Goal: Complete application form: Complete application form

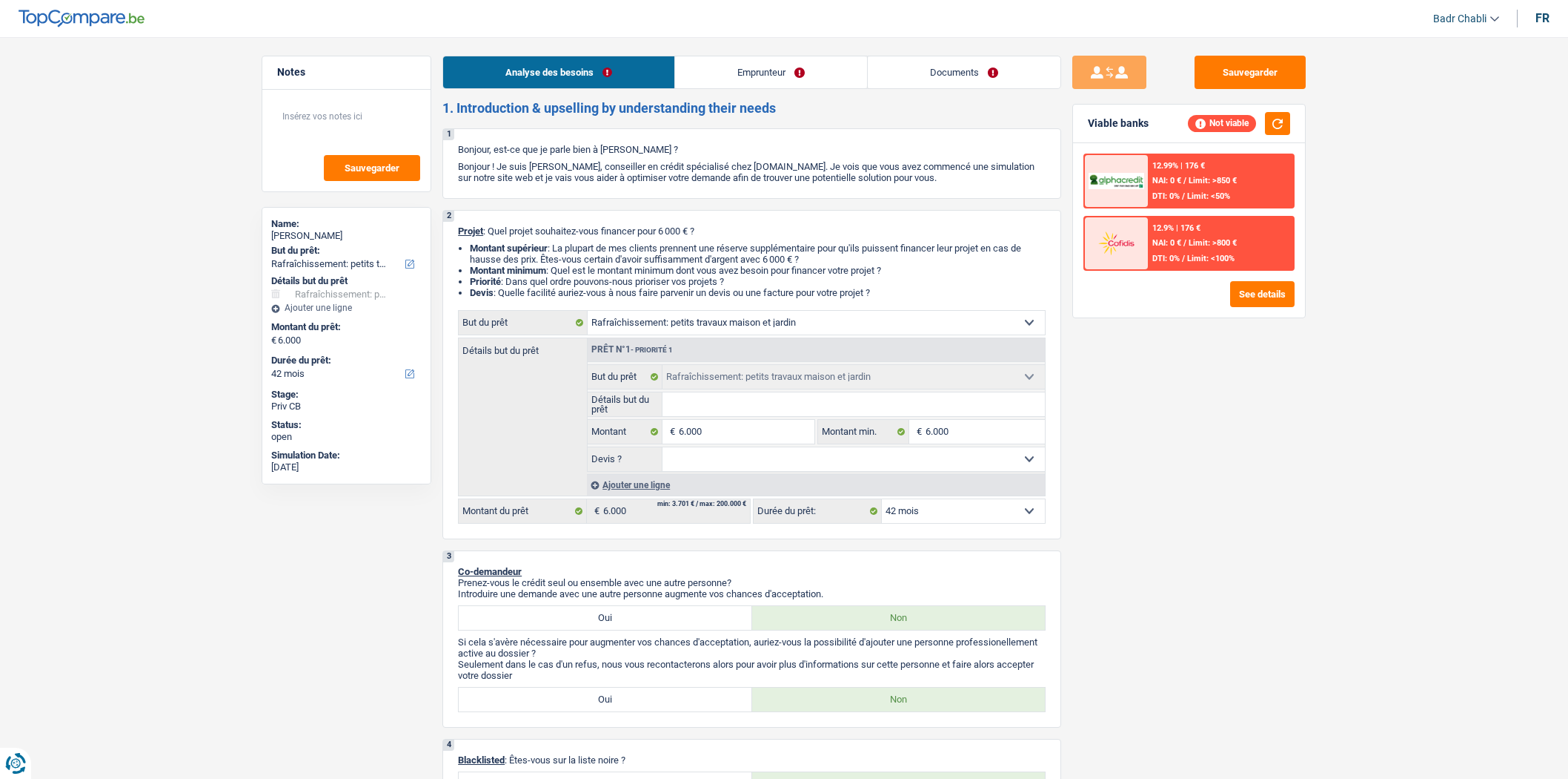
select select "houseOrGarden"
select select "42"
select select "houseOrGarden"
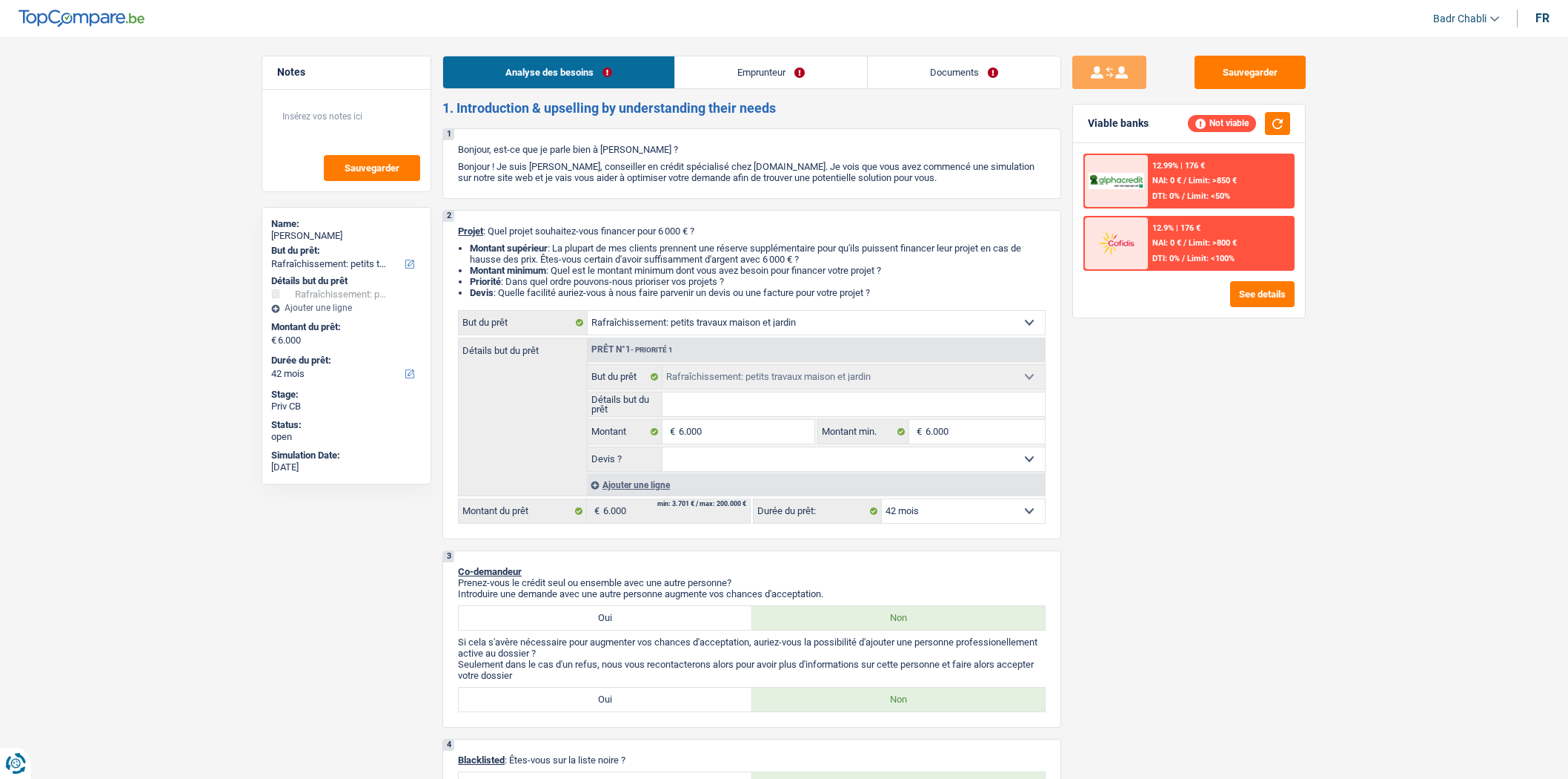
select select "42"
select select "liberal"
select select "netSalary"
select select "mortgage"
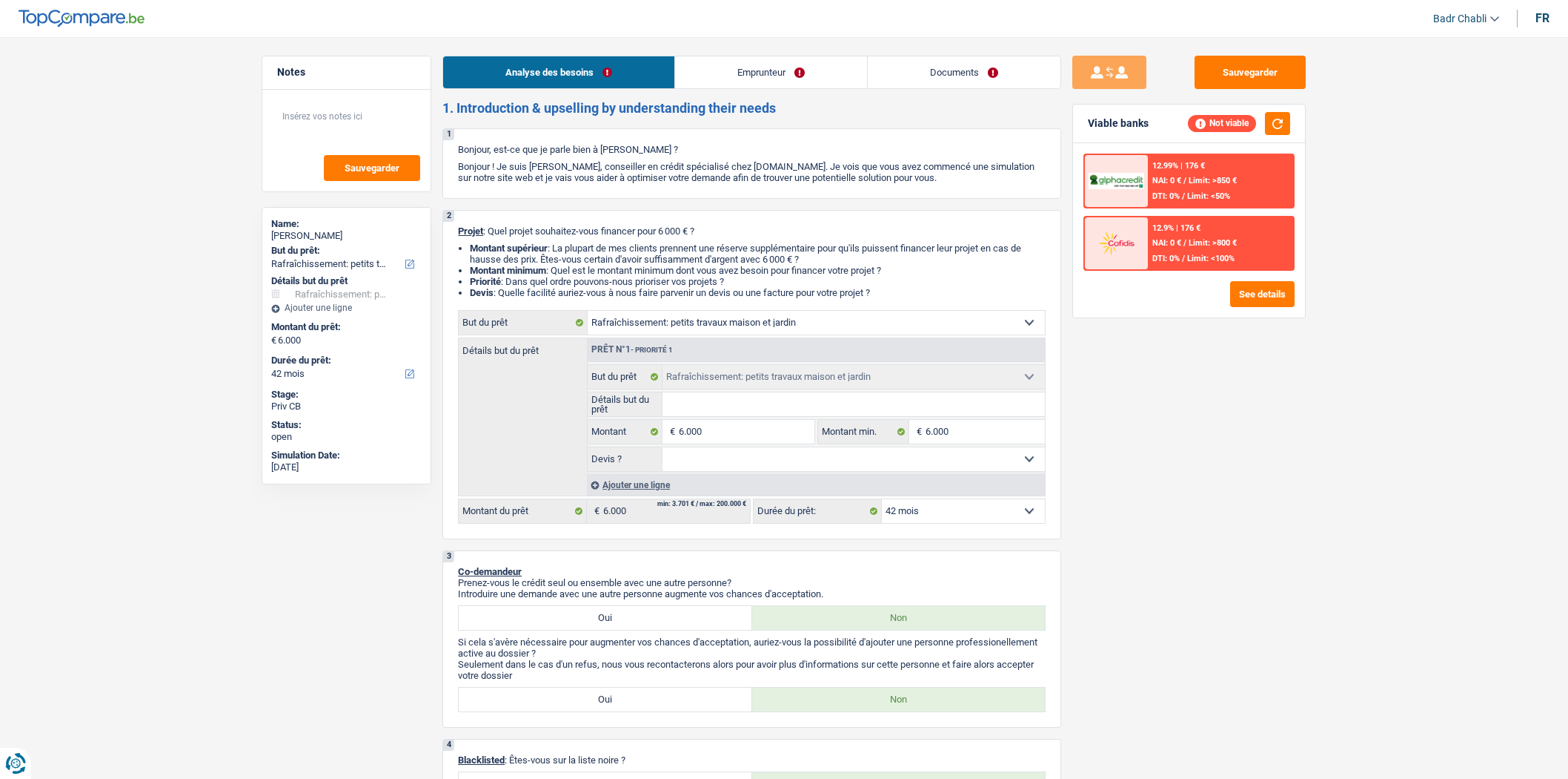
select select "houseOrGarden"
select select "42"
click at [632, 322] on select "Confort maison: meubles, textile, peinture, électroménager, outillage non-profe…" at bounding box center [816, 322] width 457 height 23
select select "household"
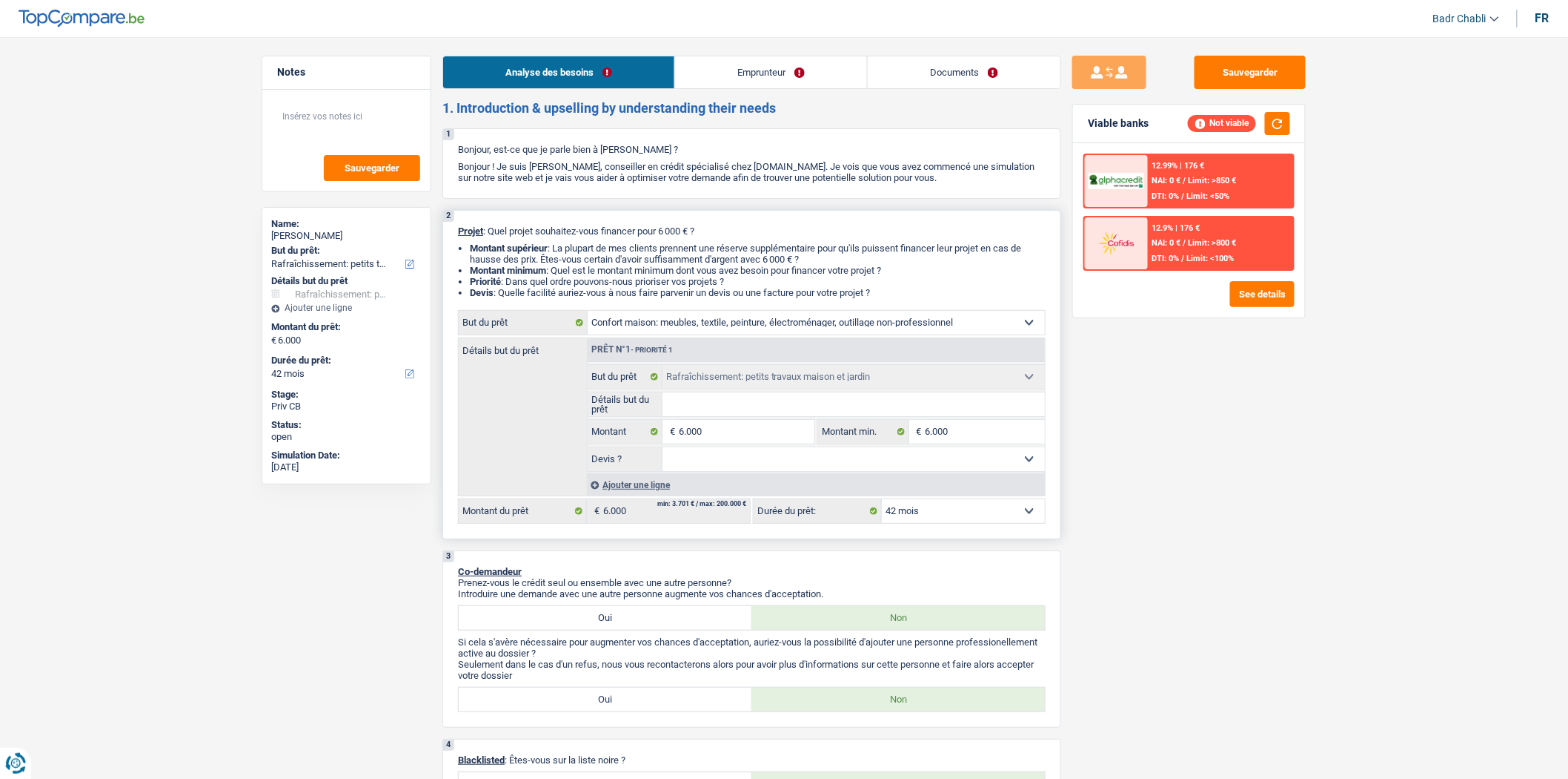
click at [588, 314] on select "Confort maison: meubles, textile, peinture, électroménager, outillage non-profe…" at bounding box center [816, 322] width 457 height 23
select select "household"
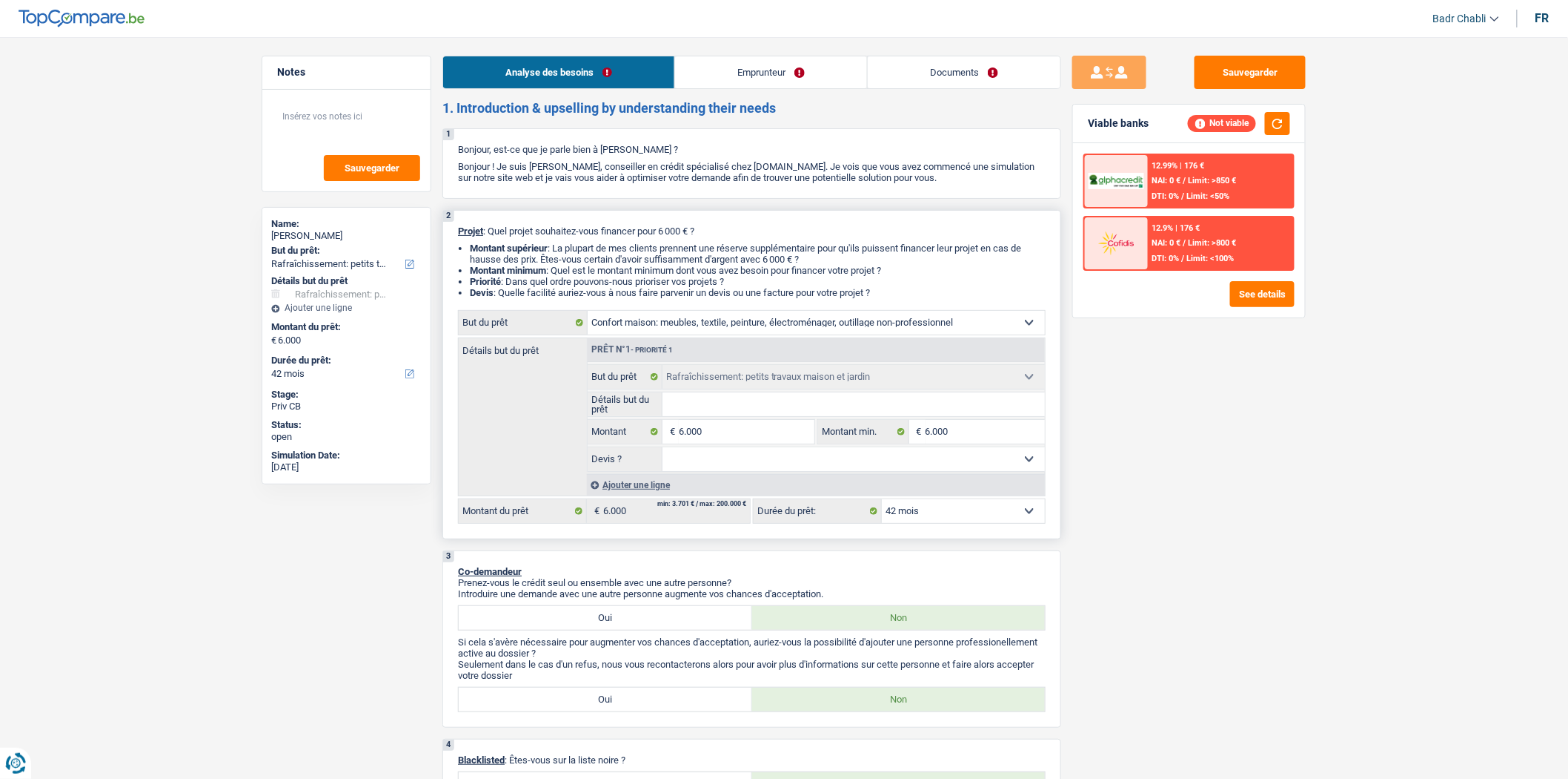
select select "household"
select select "houseOrGarden"
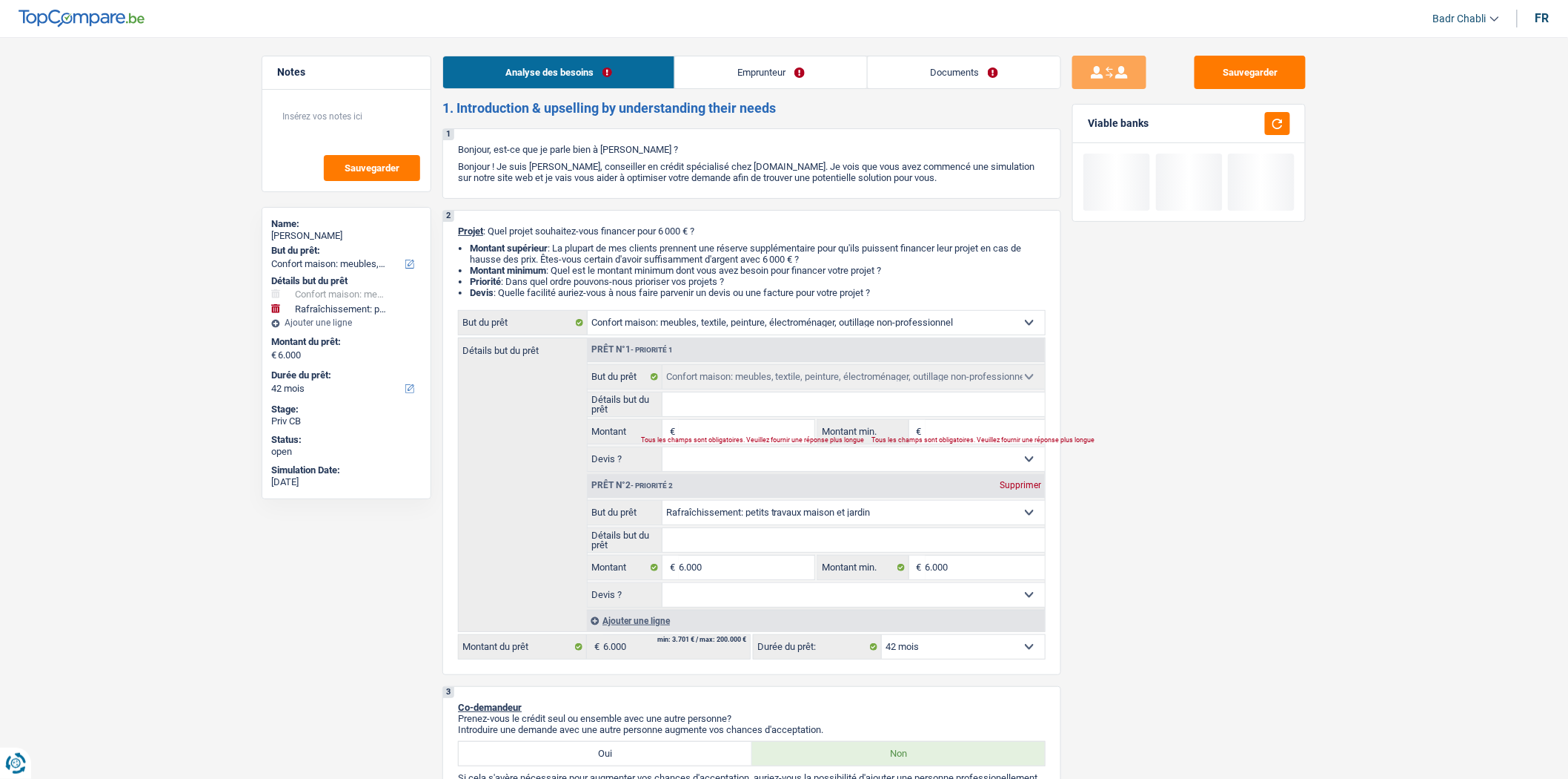
click at [756, 76] on link "Emprunteur" at bounding box center [771, 73] width 192 height 32
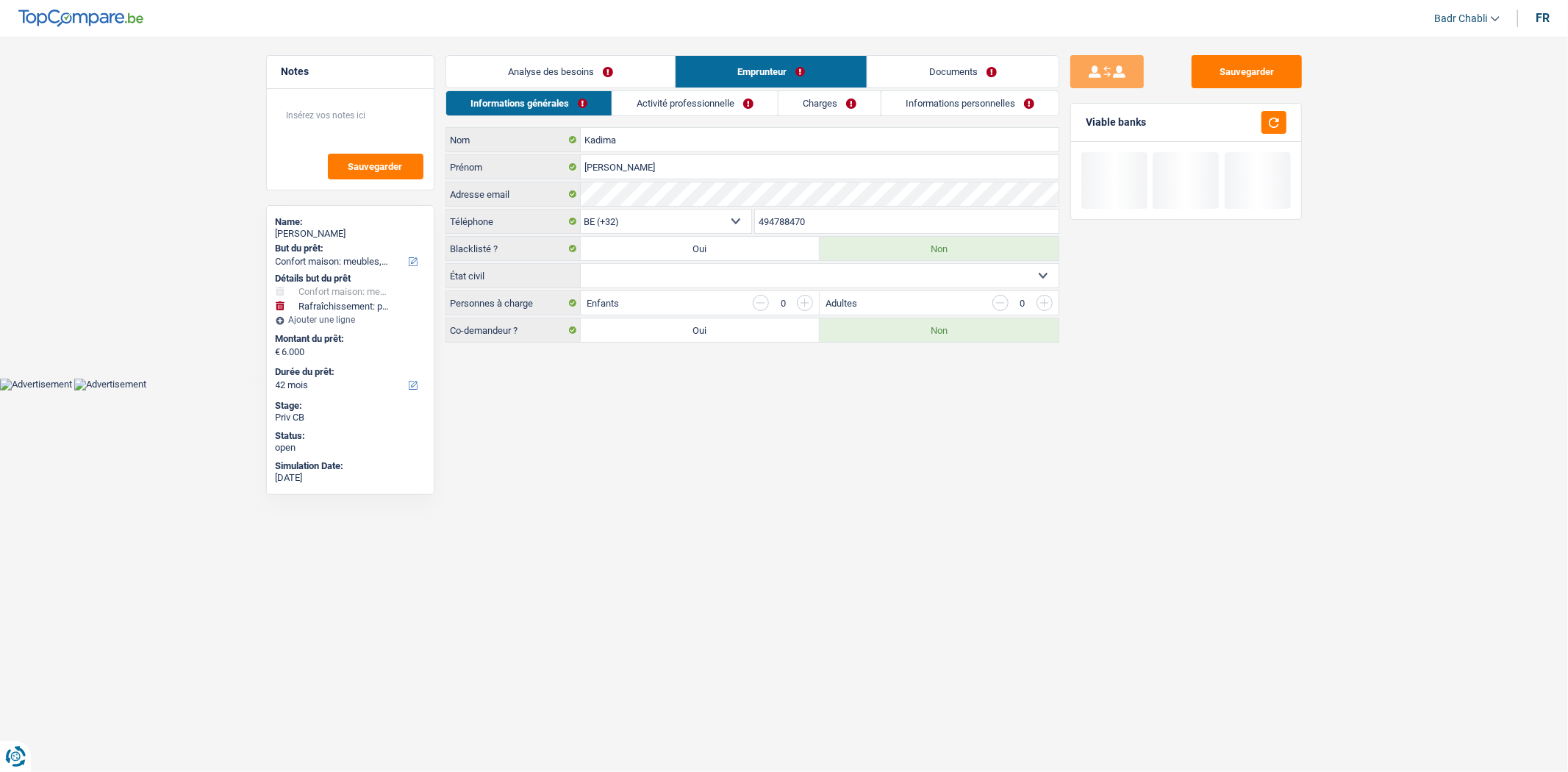
click at [717, 101] on link "Activité professionnelle" at bounding box center [695, 102] width 166 height 24
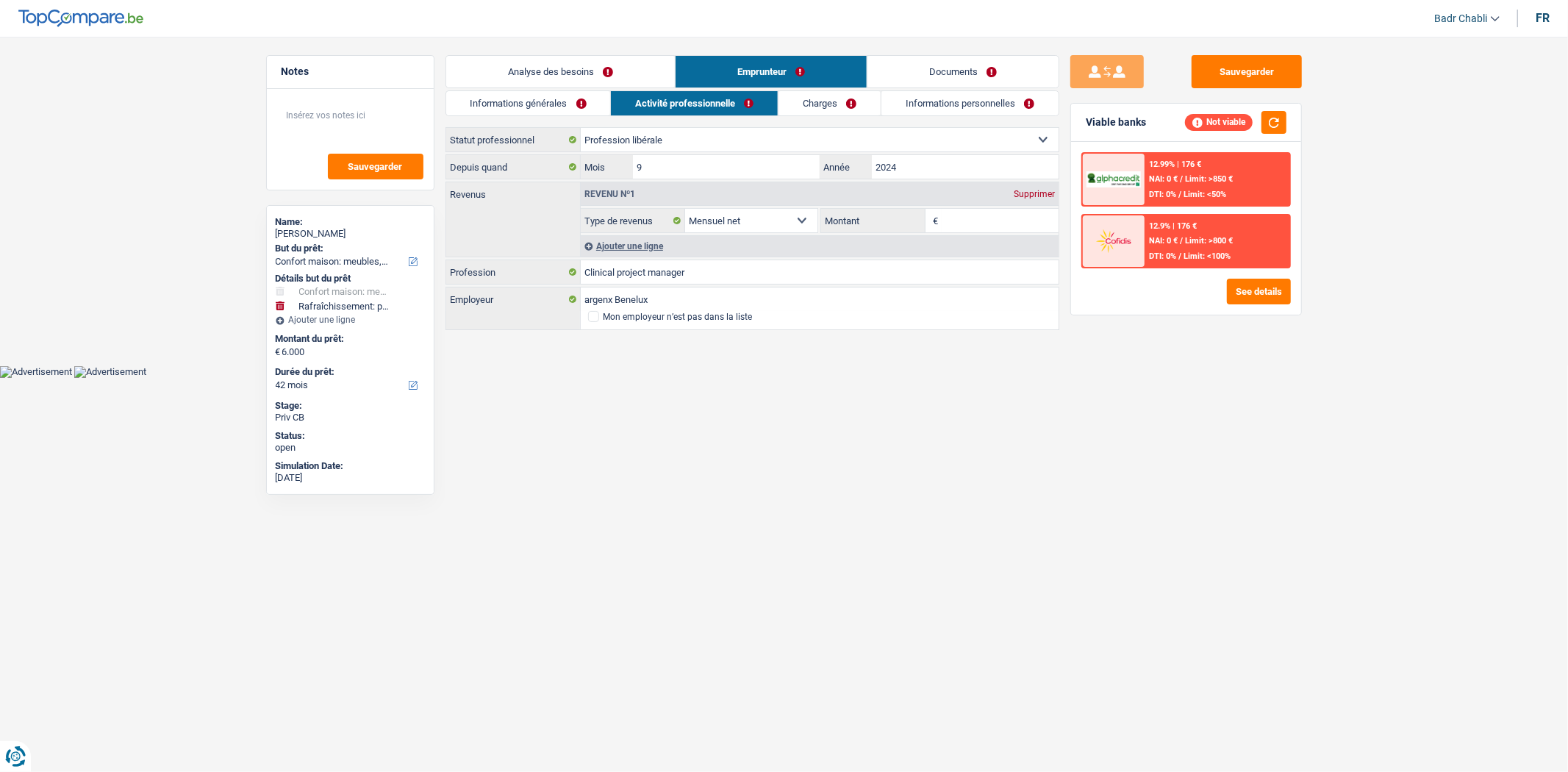
click at [748, 129] on select "Ouvrier Employé privé Employé public Invalide Indépendant Pensionné Chômeur Mut…" at bounding box center [820, 140] width 478 height 23
select select "privateEmployee"
click at [581, 128] on select "Ouvrier Employé privé Employé public Invalide Indépendant Pensionné Chômeur Mut…" at bounding box center [820, 140] width 478 height 23
select select "netSalary"
select select "mealVouchers"
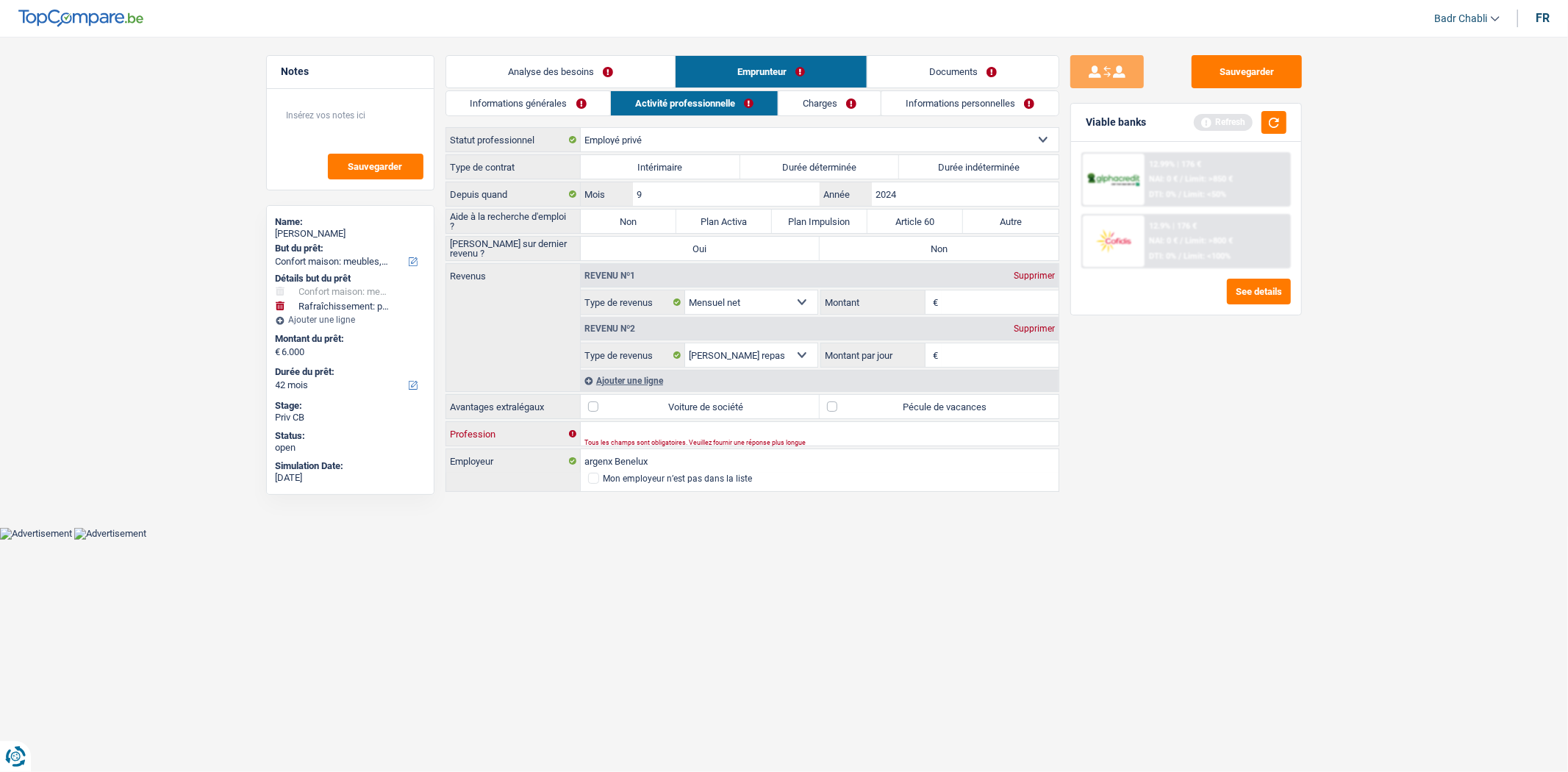
click at [683, 438] on input "Profession" at bounding box center [820, 433] width 478 height 23
type input "Manager"
click at [590, 462] on input "argenx Benelux" at bounding box center [820, 461] width 478 height 23
type input "rgenx Benelux"
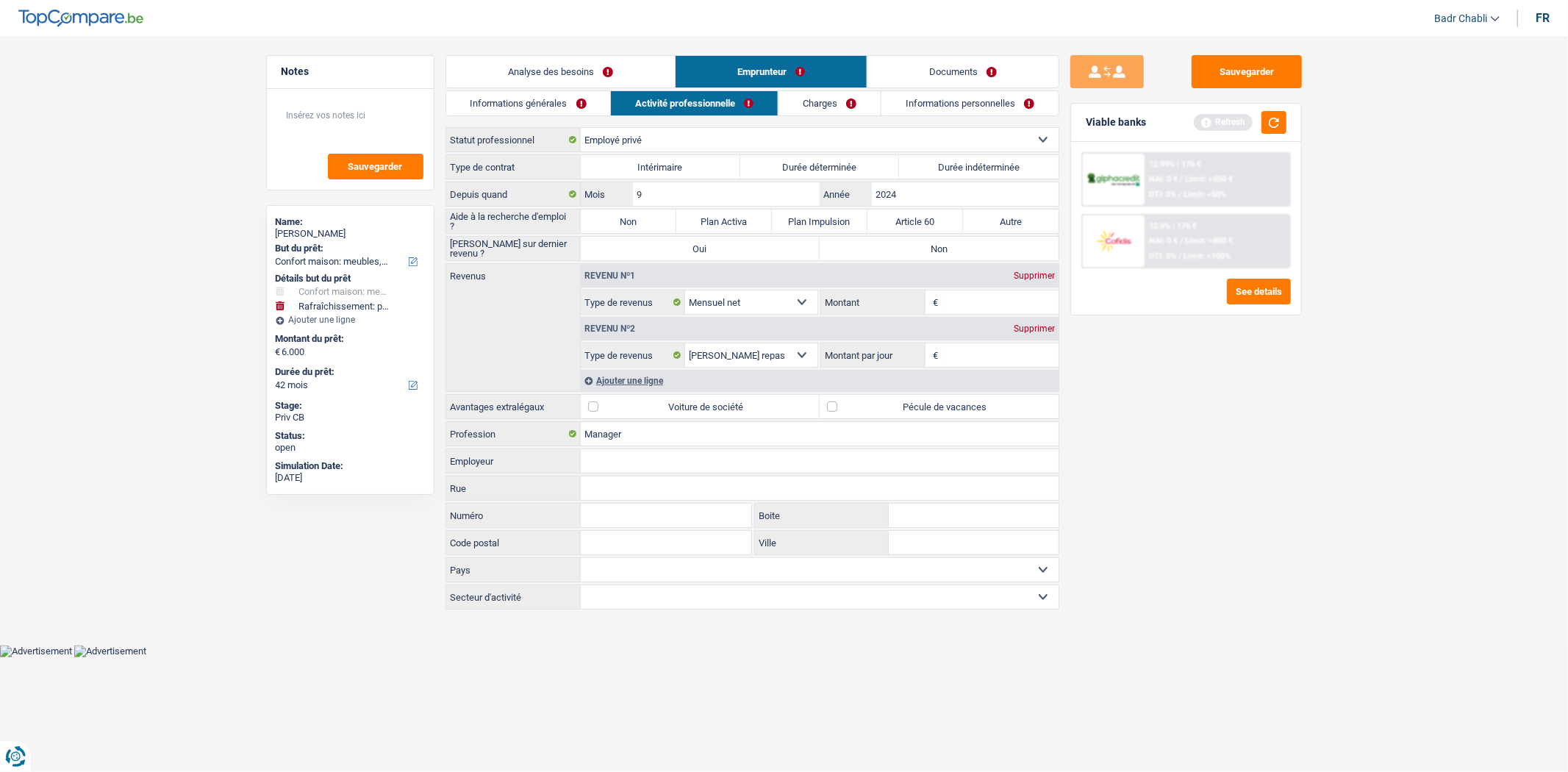
click at [622, 460] on input "Employeur" at bounding box center [820, 461] width 478 height 23
type input "Argnex [GEOGRAPHIC_DATA]"
click at [828, 408] on label "Pécule de vacances" at bounding box center [939, 406] width 239 height 23
click at [828, 408] on input "Pécule de vacances" at bounding box center [939, 406] width 239 height 23
checkbox input "true"
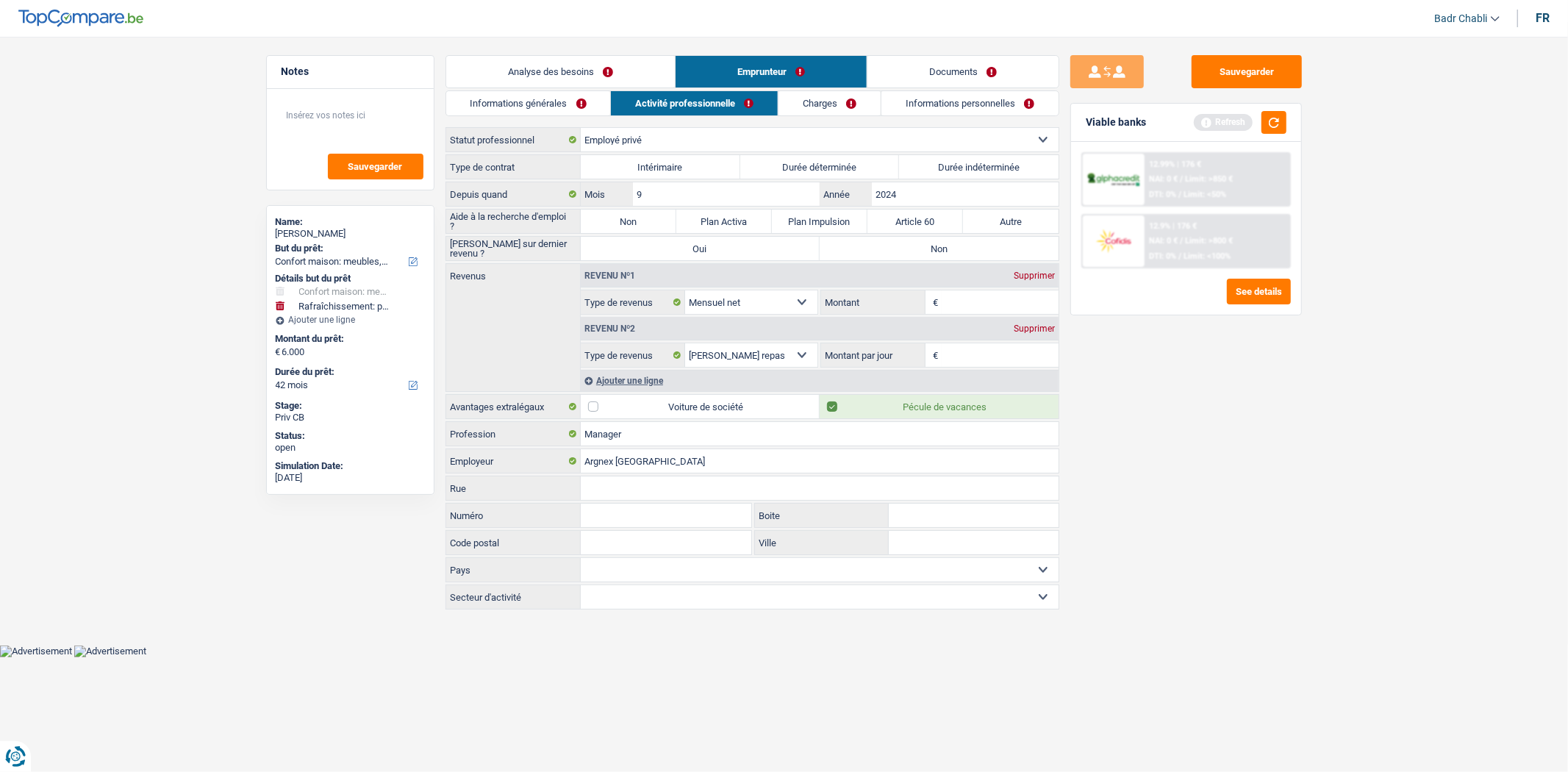
click at [640, 221] on label "Non" at bounding box center [628, 221] width 95 height 23
click at [640, 221] on input "Non" at bounding box center [628, 221] width 95 height 23
radio input "true"
click at [913, 245] on label "Non" at bounding box center [939, 248] width 239 height 23
click at [913, 245] on input "Non" at bounding box center [939, 248] width 239 height 23
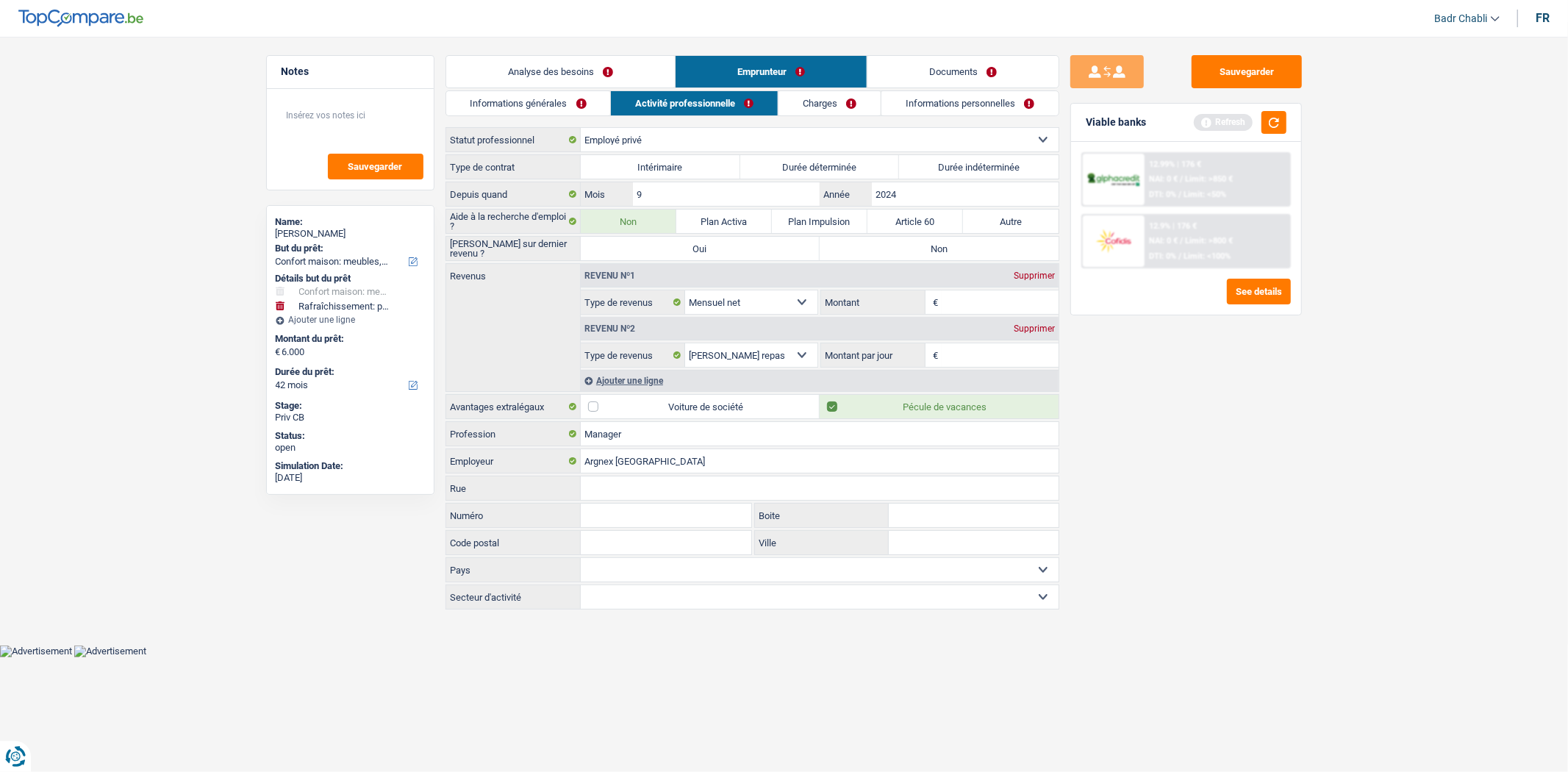
radio input "true"
click at [974, 302] on input "Montant" at bounding box center [999, 302] width 117 height 23
click at [964, 298] on input "Montant" at bounding box center [999, 302] width 117 height 23
type input "3.800"
click at [964, 298] on input "3.800" at bounding box center [999, 302] width 117 height 23
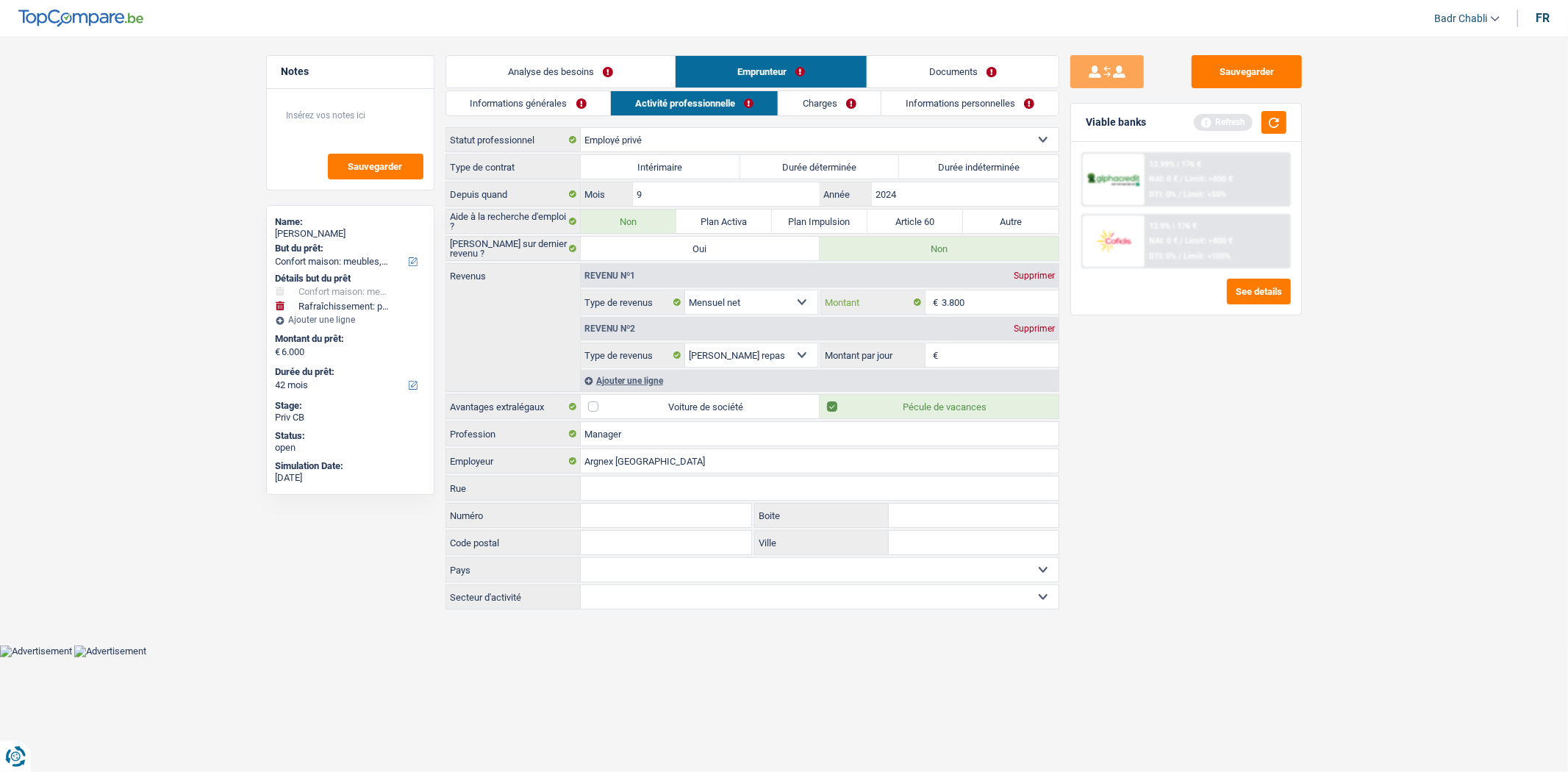
click at [964, 298] on input "3.800" at bounding box center [999, 302] width 117 height 23
type input "3"
type input "39"
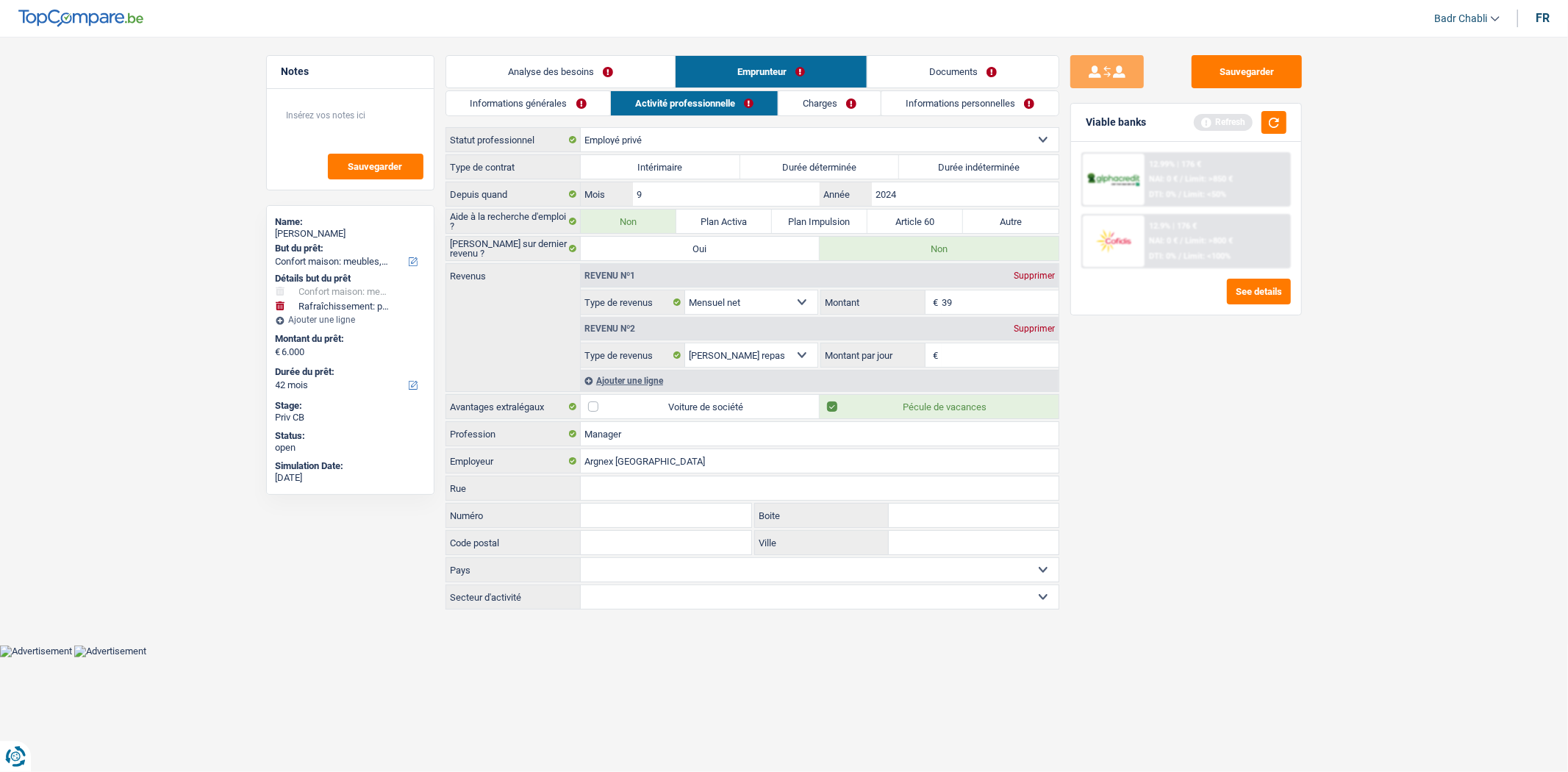
type input "390"
type input "3.900"
click at [557, 69] on link "Analyse des besoins" at bounding box center [561, 72] width 229 height 32
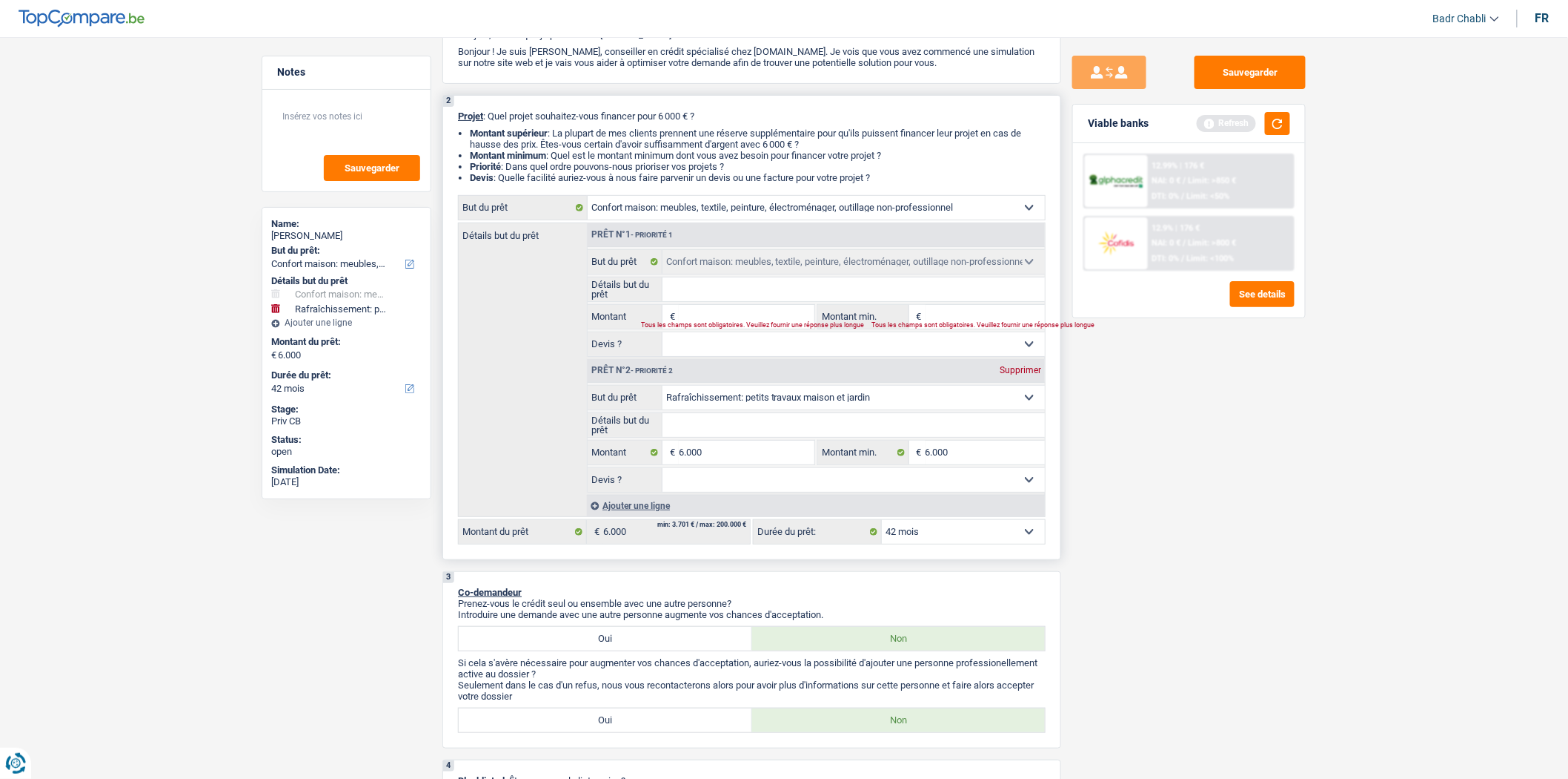
scroll to position [247, 0]
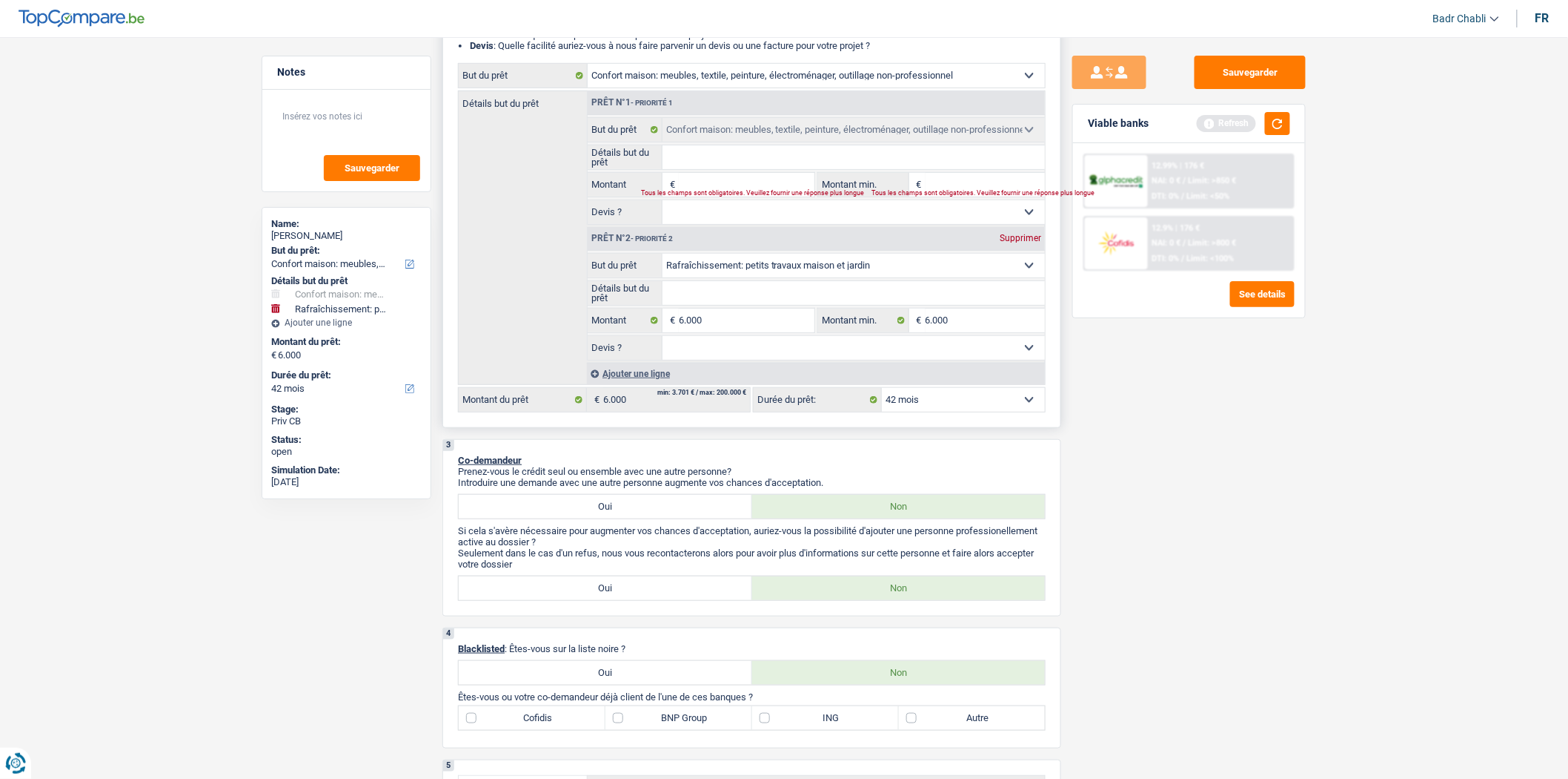
click at [774, 300] on input "Détails but du prêt" at bounding box center [854, 293] width 383 height 23
click at [709, 84] on select "Confort maison: meubles, textile, peinture, électroménager, outillage non-profe…" at bounding box center [816, 75] width 457 height 23
select select "houseOrGarden"
click at [588, 66] on select "Confort maison: meubles, textile, peinture, électroménager, outillage non-profe…" at bounding box center [816, 75] width 457 height 23
select select "houseOrGarden"
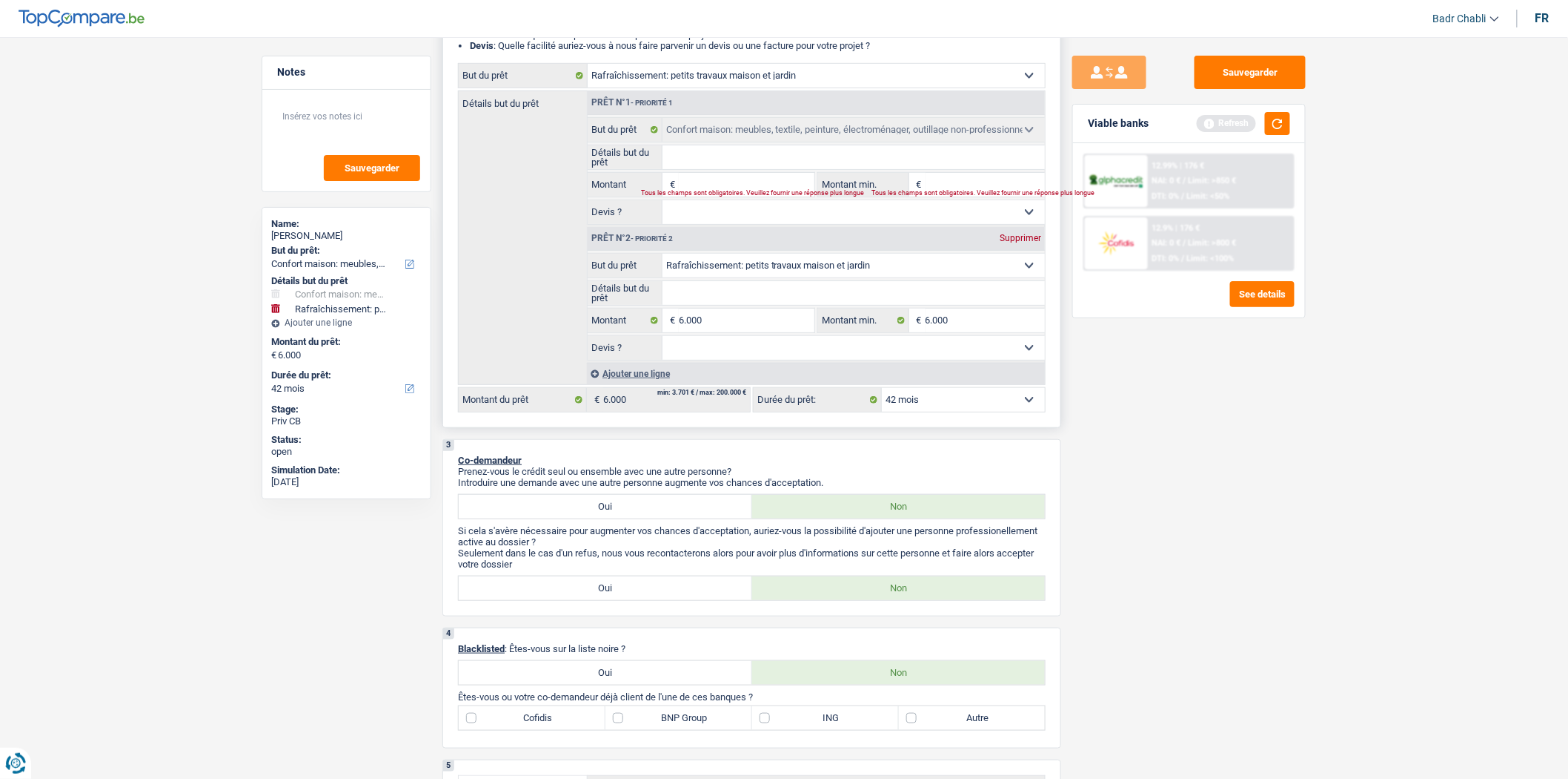
select select "houseOrGarden"
type input "6.000"
select select "houseOrGarden"
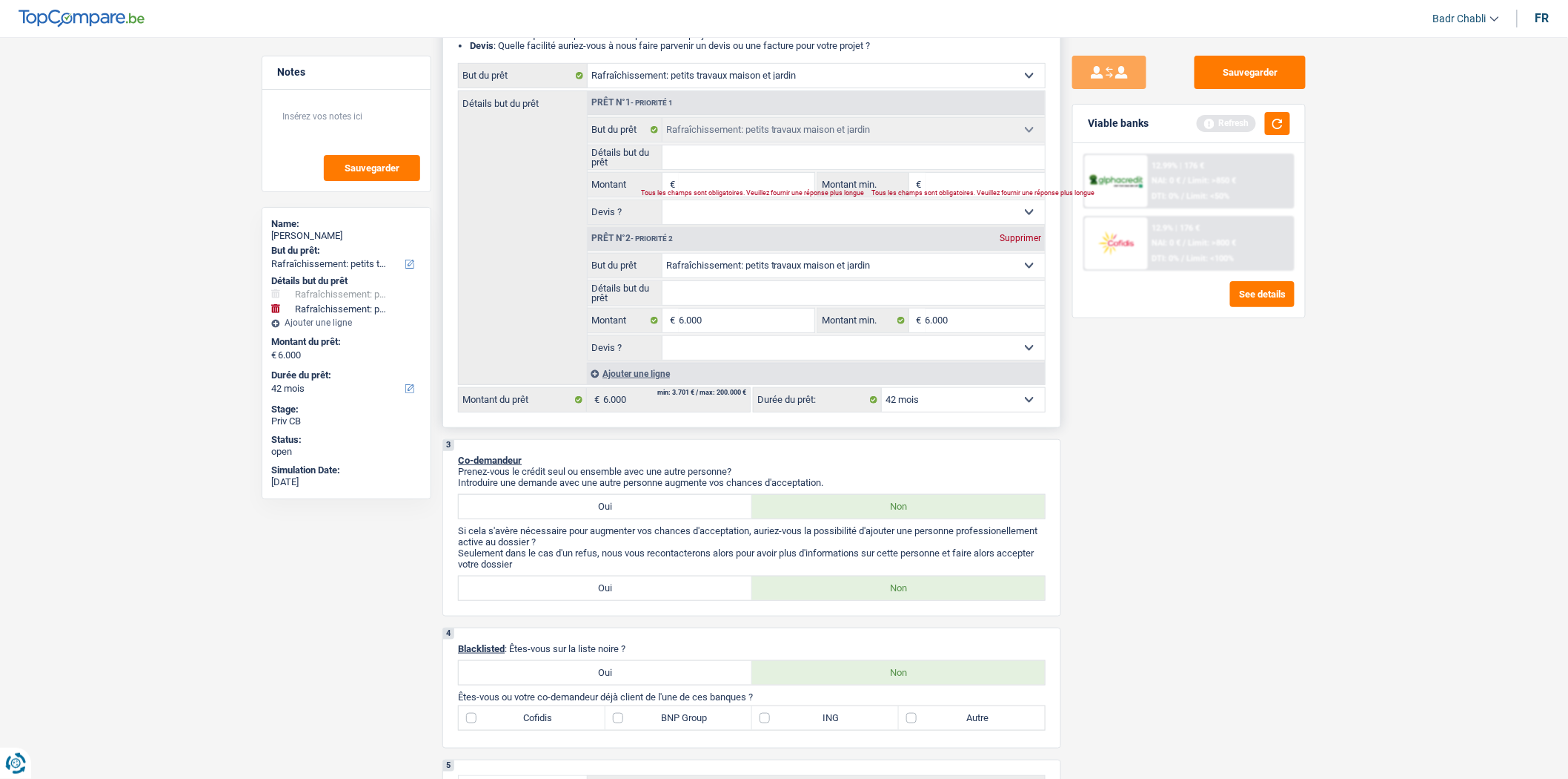
select select "houseOrGarden"
type input "6.000"
select select "household"
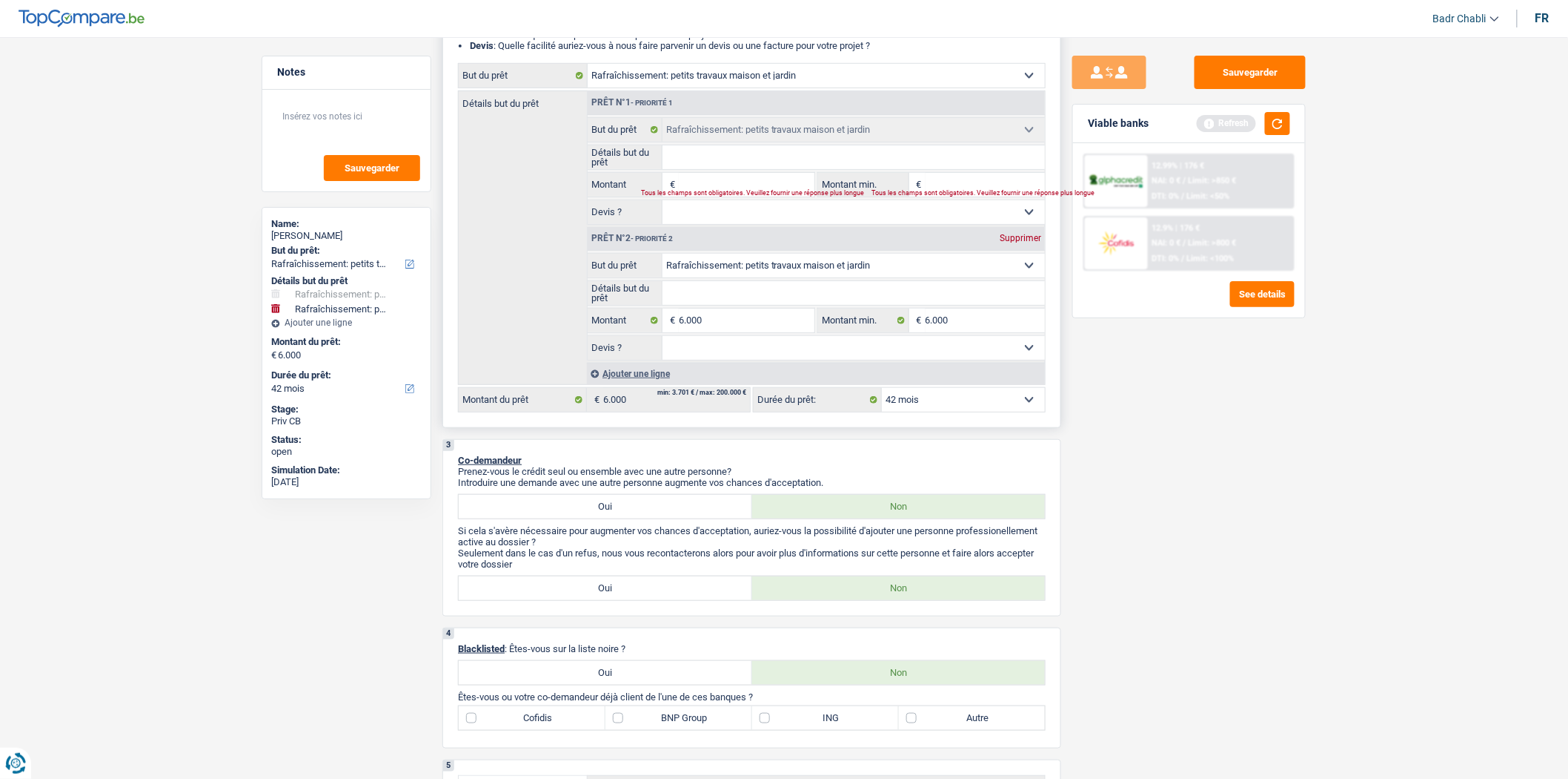
select select "household"
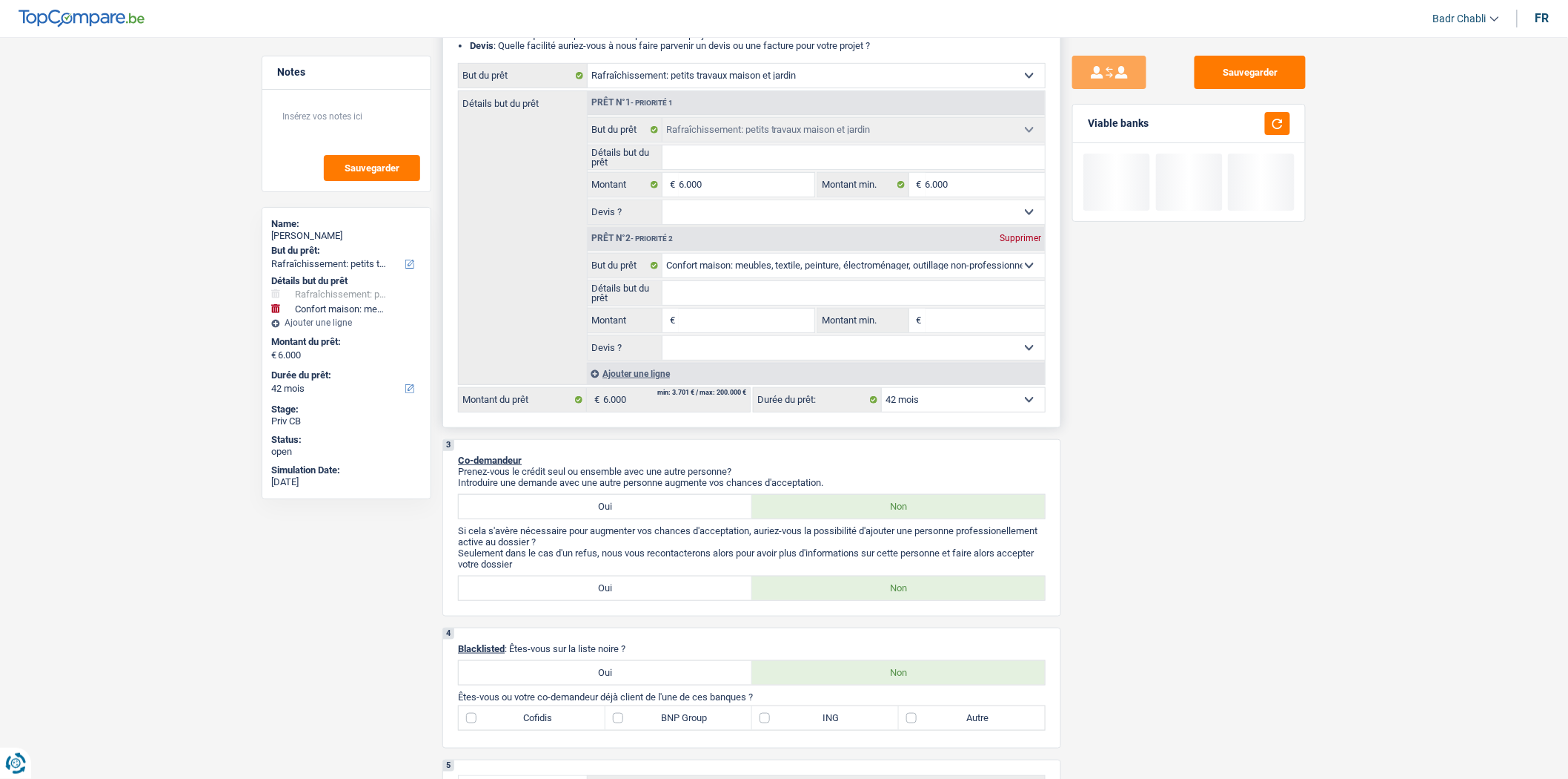
click at [1014, 237] on div "Supprimer" at bounding box center [1021, 238] width 49 height 9
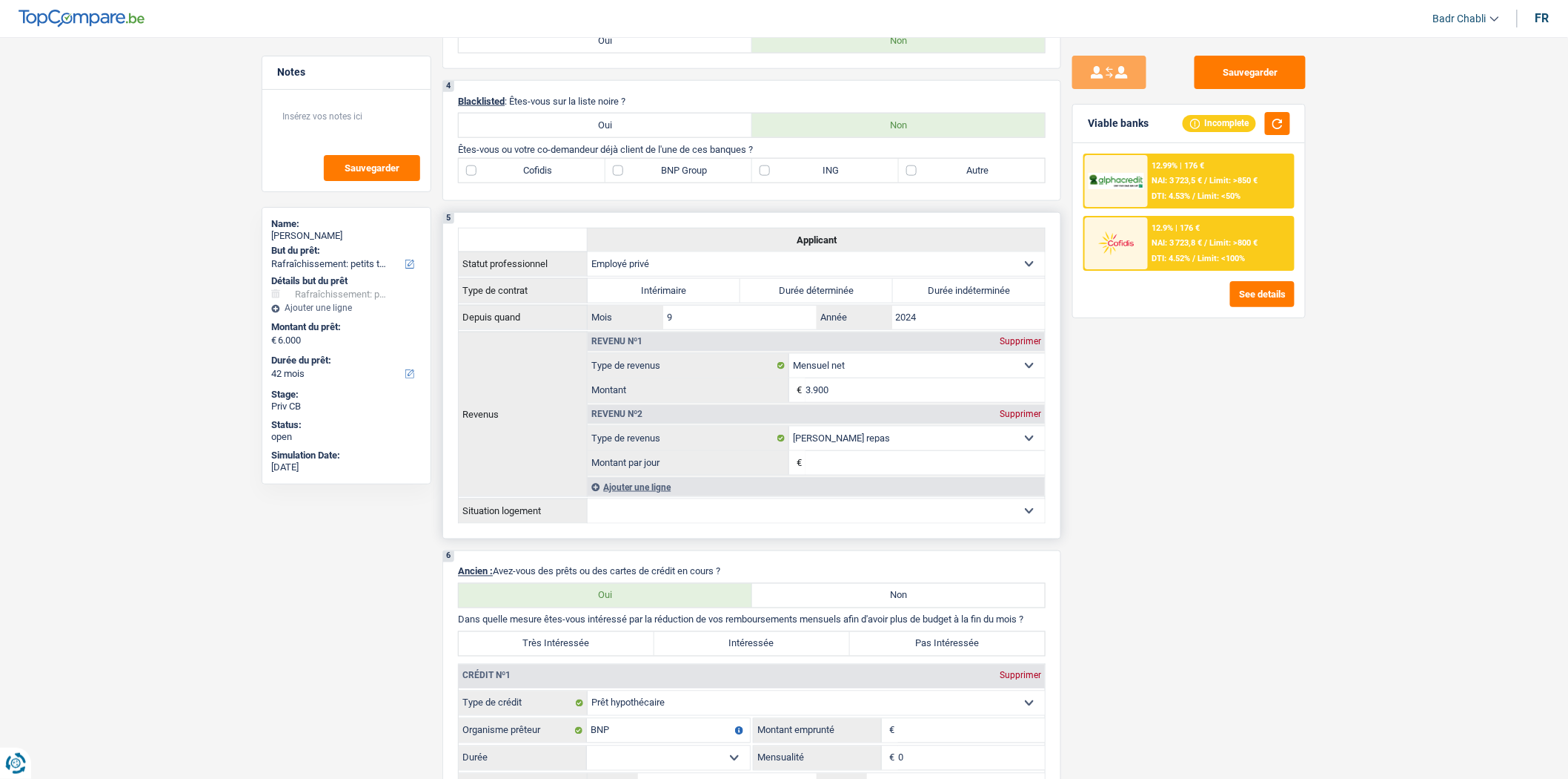
scroll to position [988, 0]
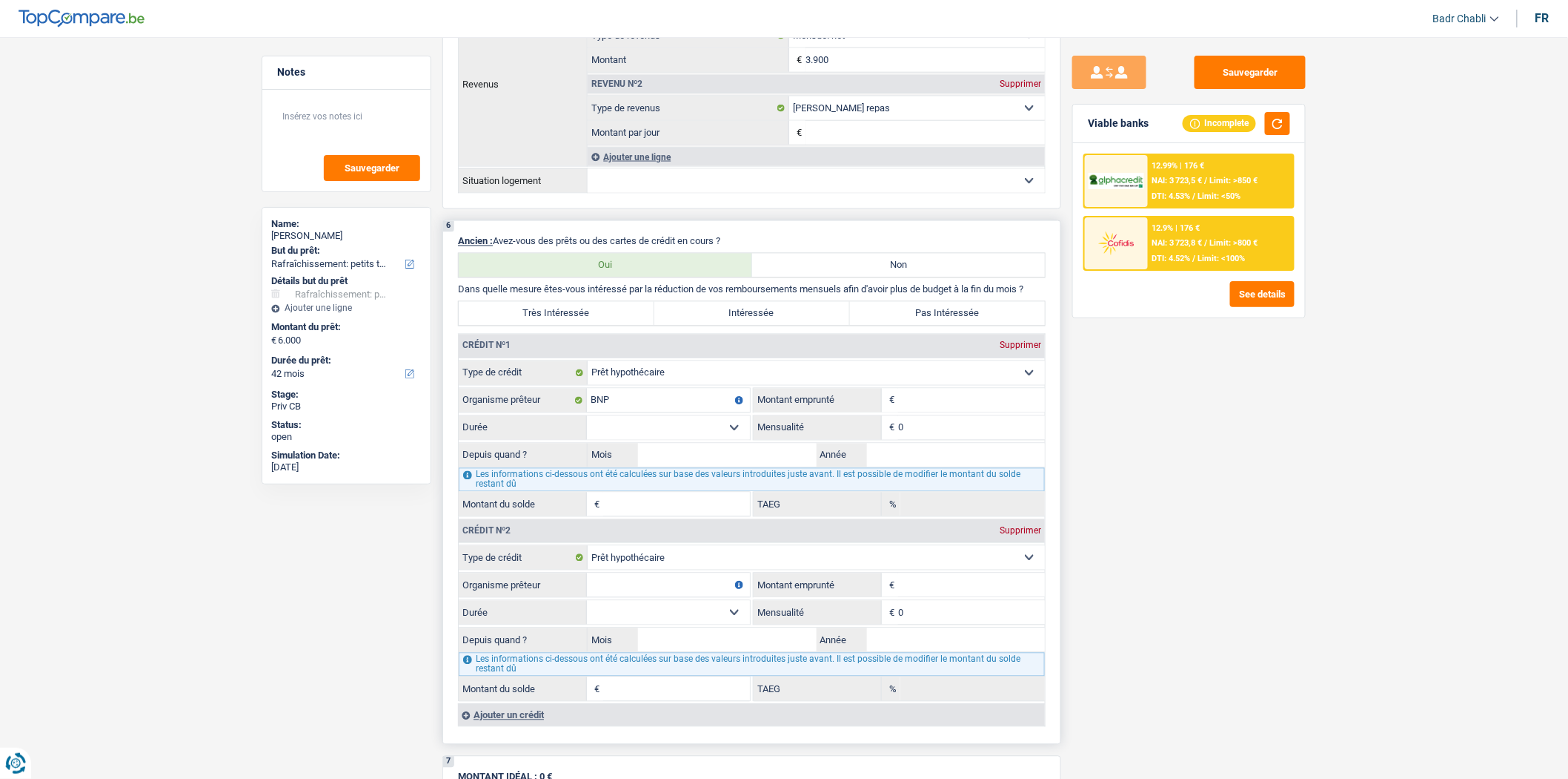
click at [667, 587] on input "Organisme prêteur" at bounding box center [668, 585] width 163 height 23
select select
type input "B"
select select
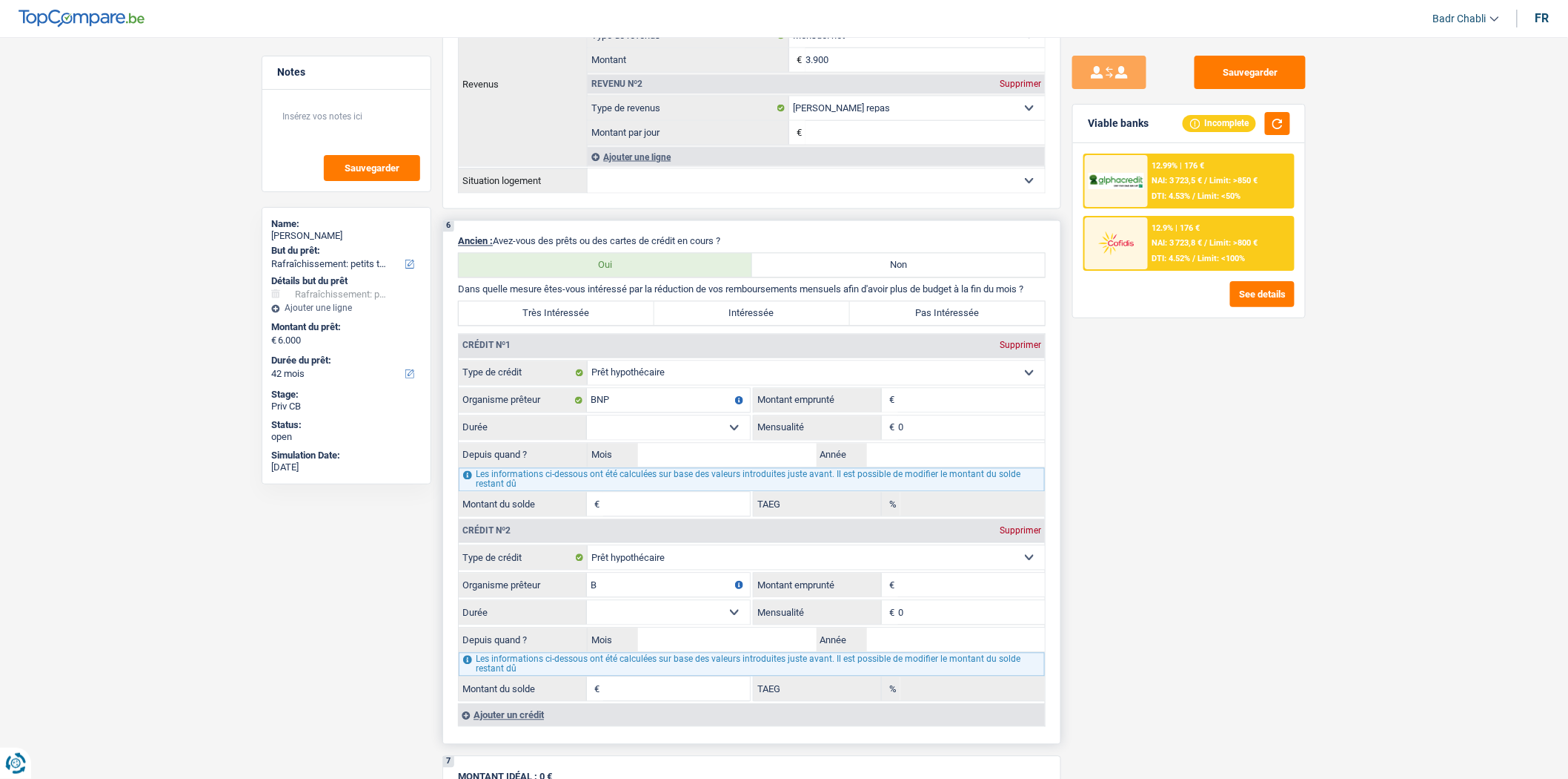
type input "BN"
select select
type input "BNP"
select select
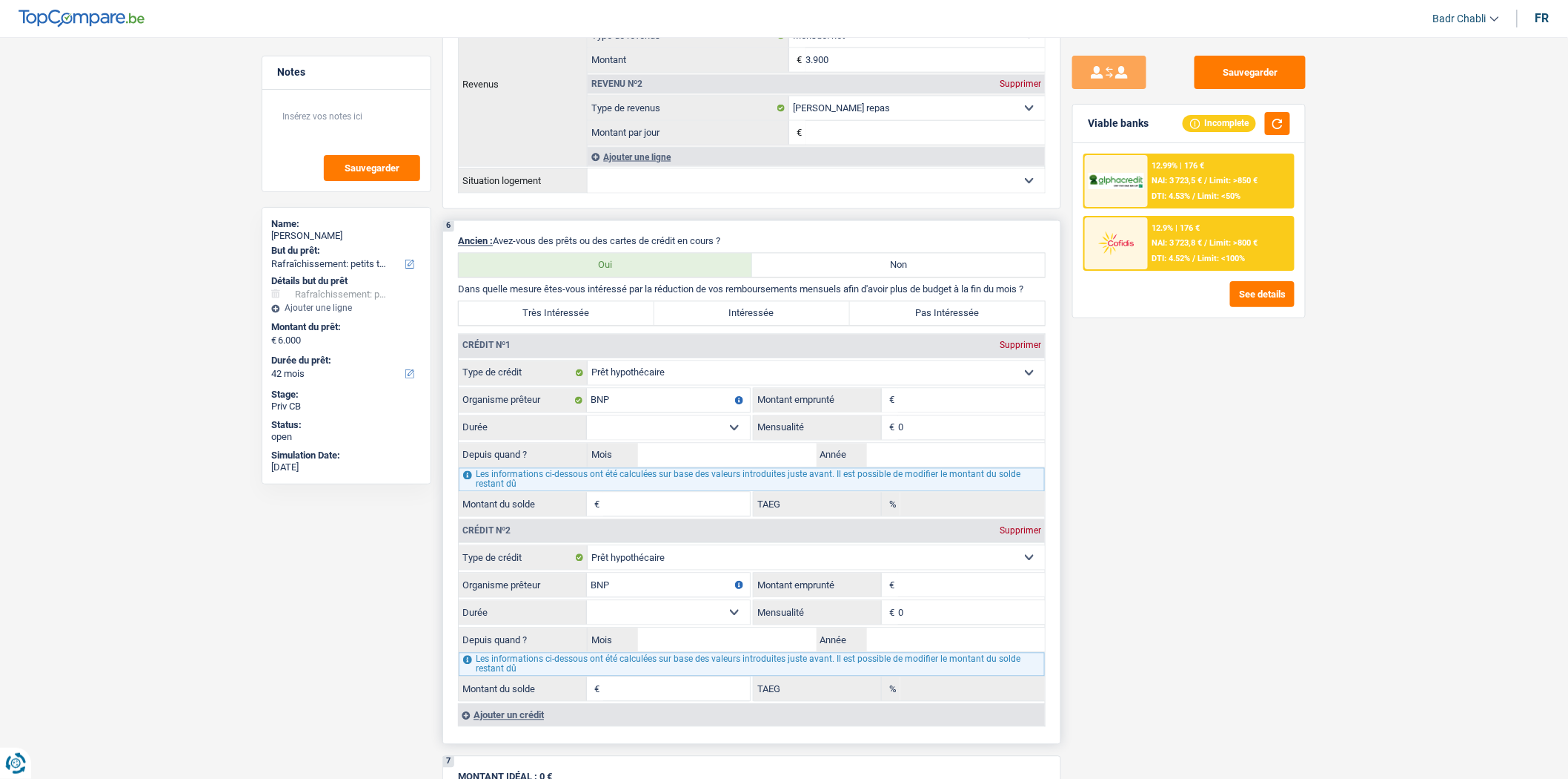
select select
type input "BNP"
click at [907, 409] on input "Montant" at bounding box center [971, 400] width 147 height 23
type input "3"
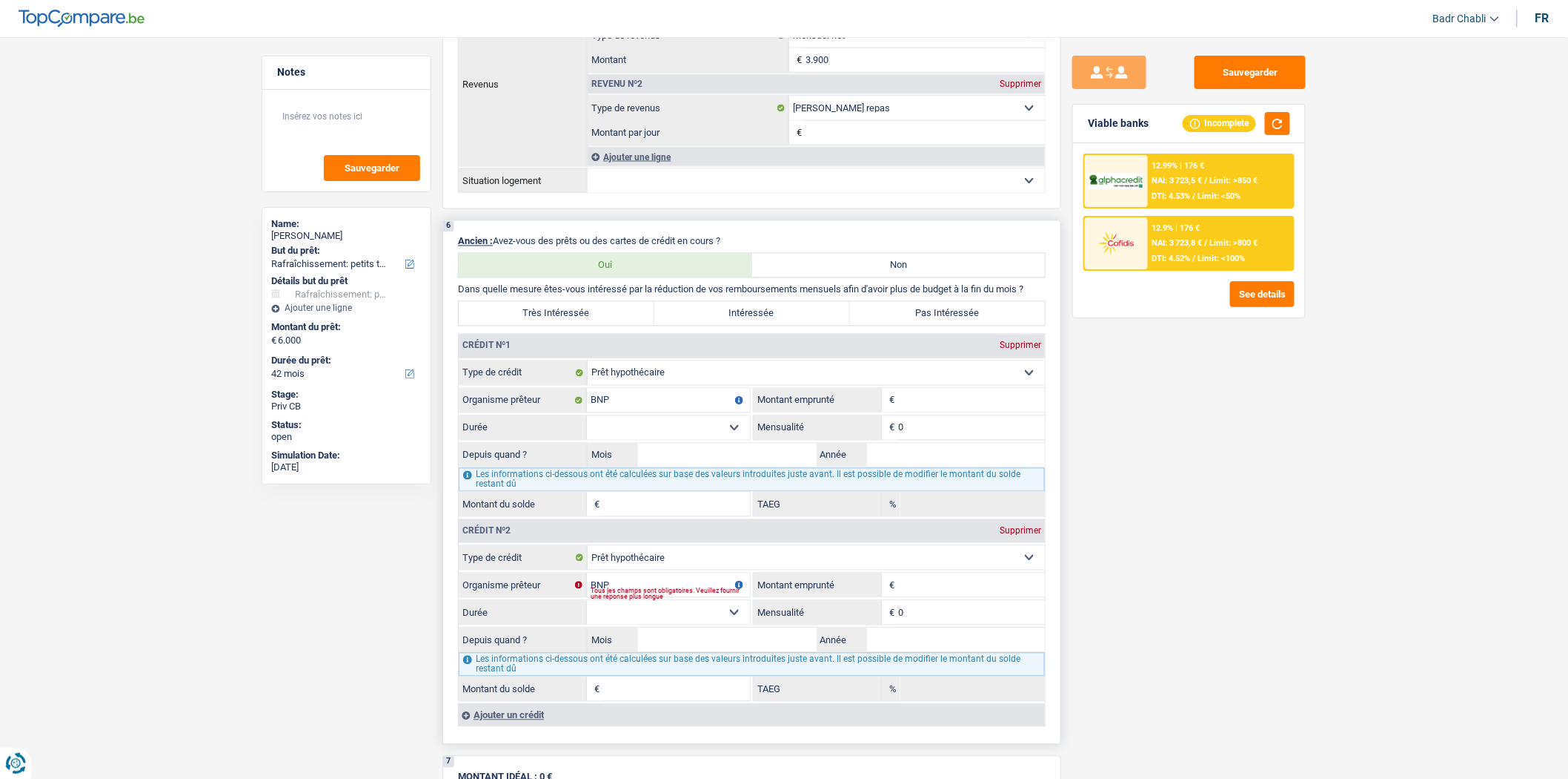
select select
type input "38"
select select
type input "385"
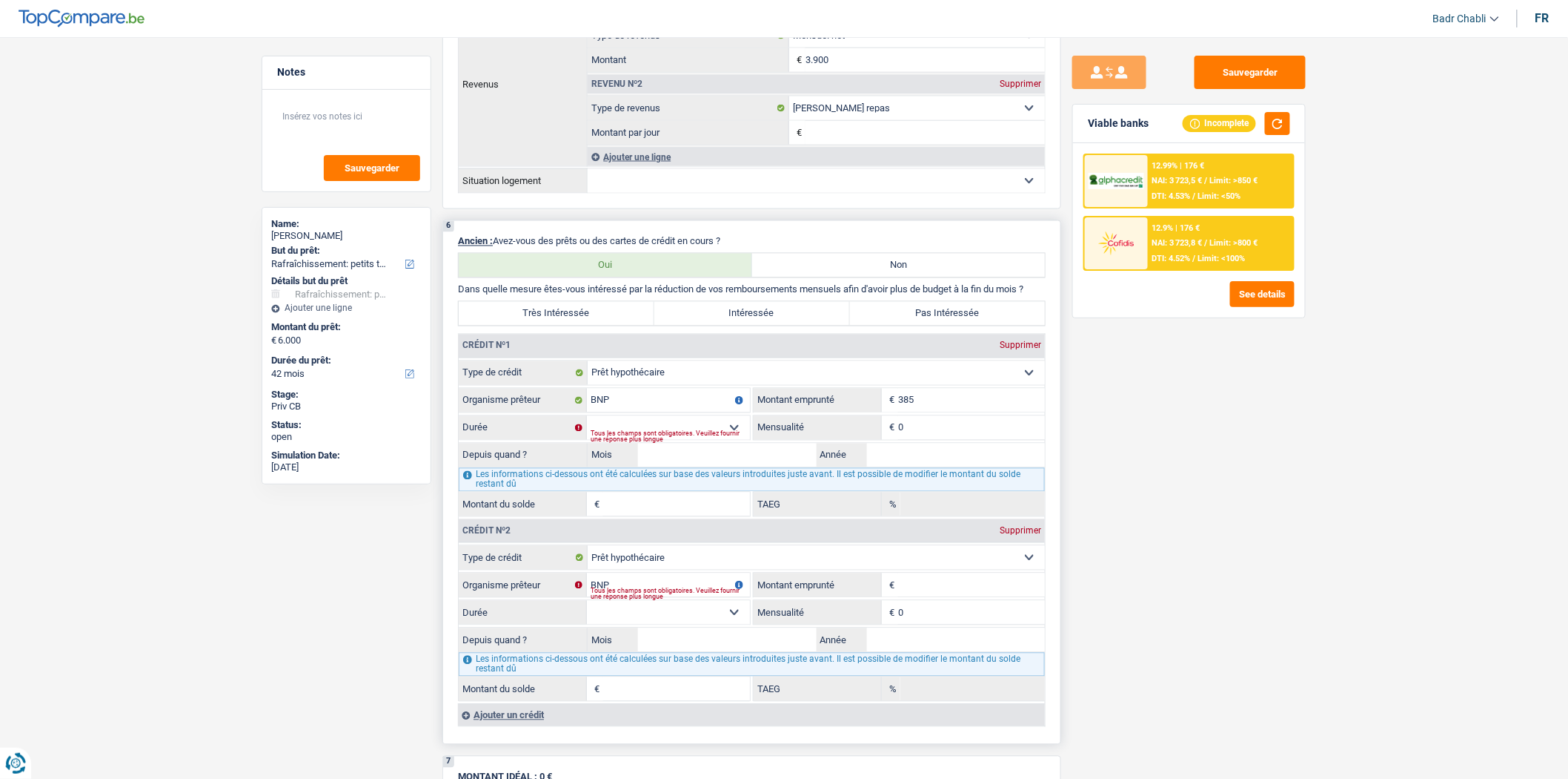
select select
type input "3.850"
select select
type input "38.500"
select select
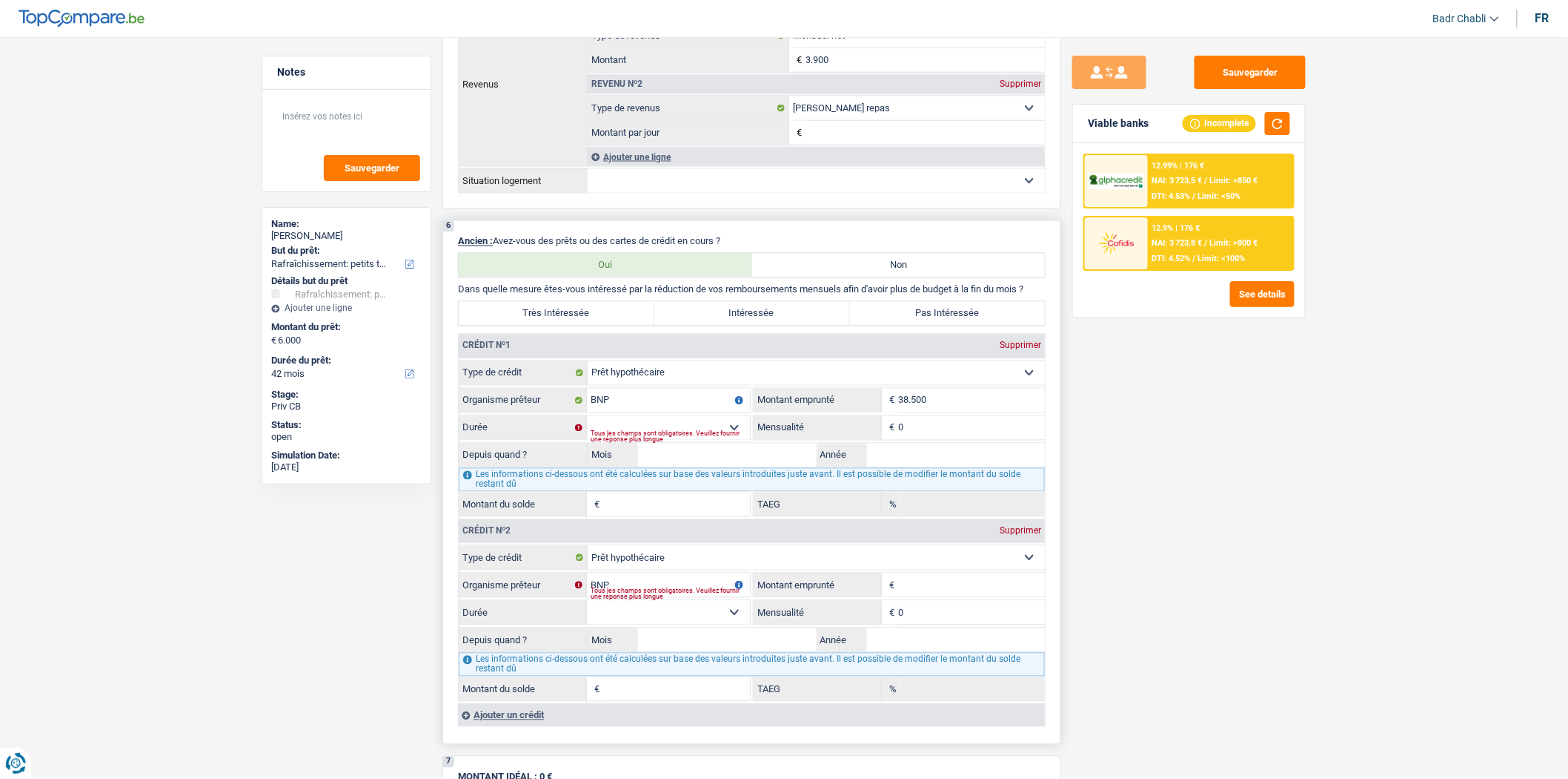
type input "385.000"
select select
type input "385.000"
click at [731, 438] on select "120 mois 132 mois 144 mois 180 mois 240 mois 300 mois 360 mois 420 mois Sélecti…" at bounding box center [668, 428] width 163 height 23
select select "300"
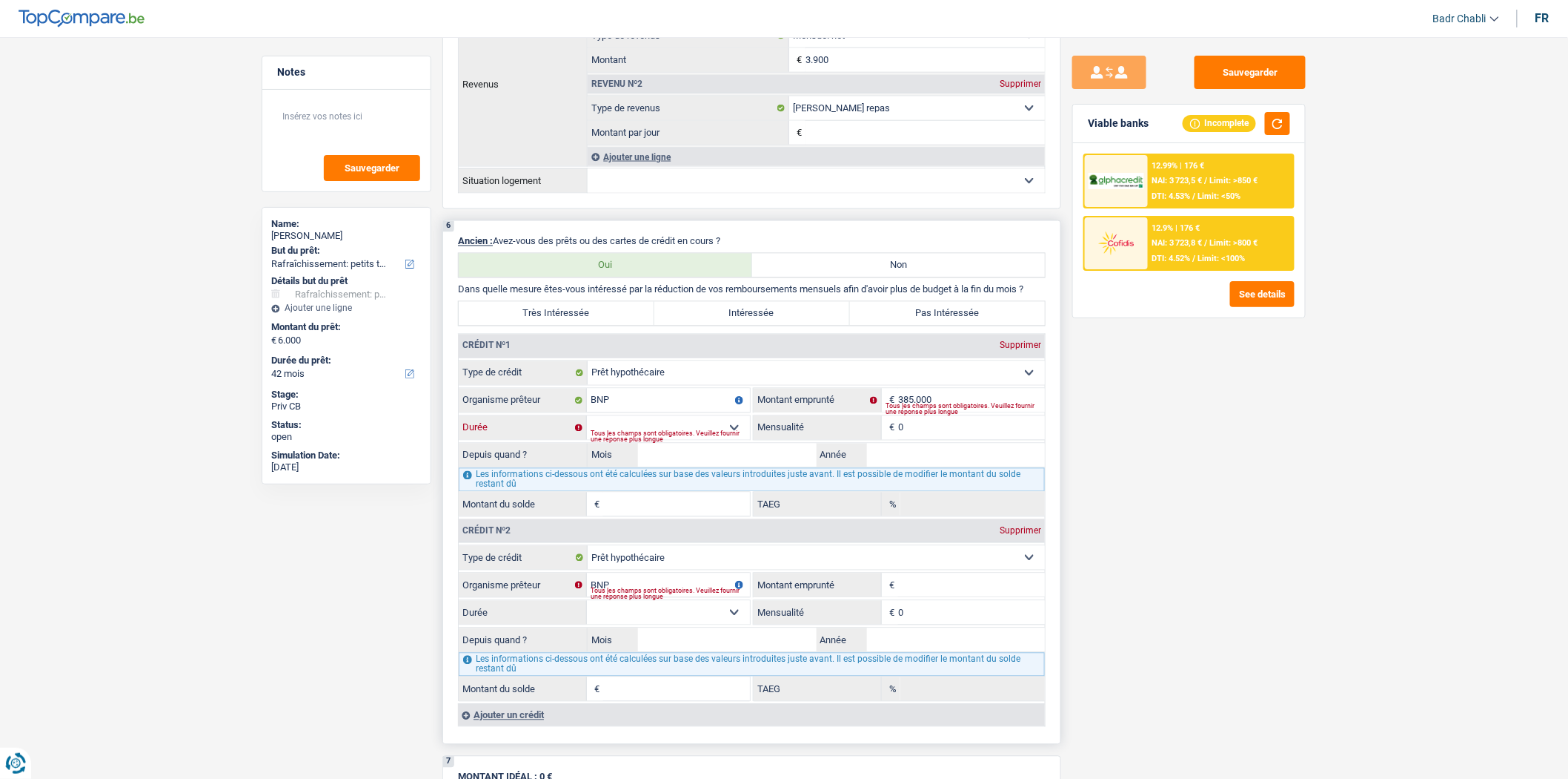
click at [587, 428] on select "120 mois 132 mois 144 mois 180 mois 240 mois 300 mois 360 mois 420 mois Sélecti…" at bounding box center [668, 428] width 163 height 23
click at [885, 468] on input "Année" at bounding box center [956, 455] width 179 height 23
type input "2"
type input "1"
type input "0,00"
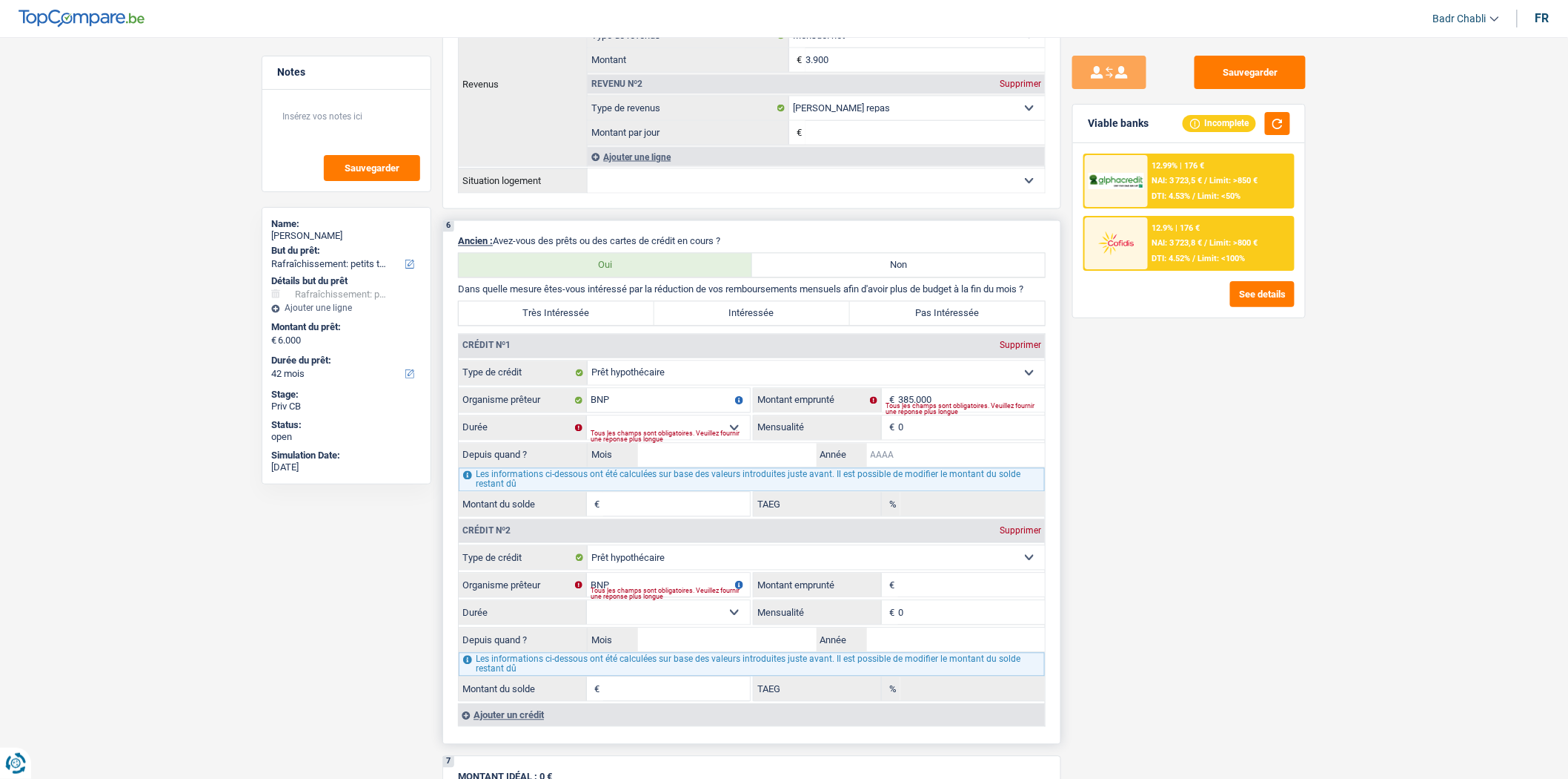
select select
type input "20"
select select
type input "202"
select select
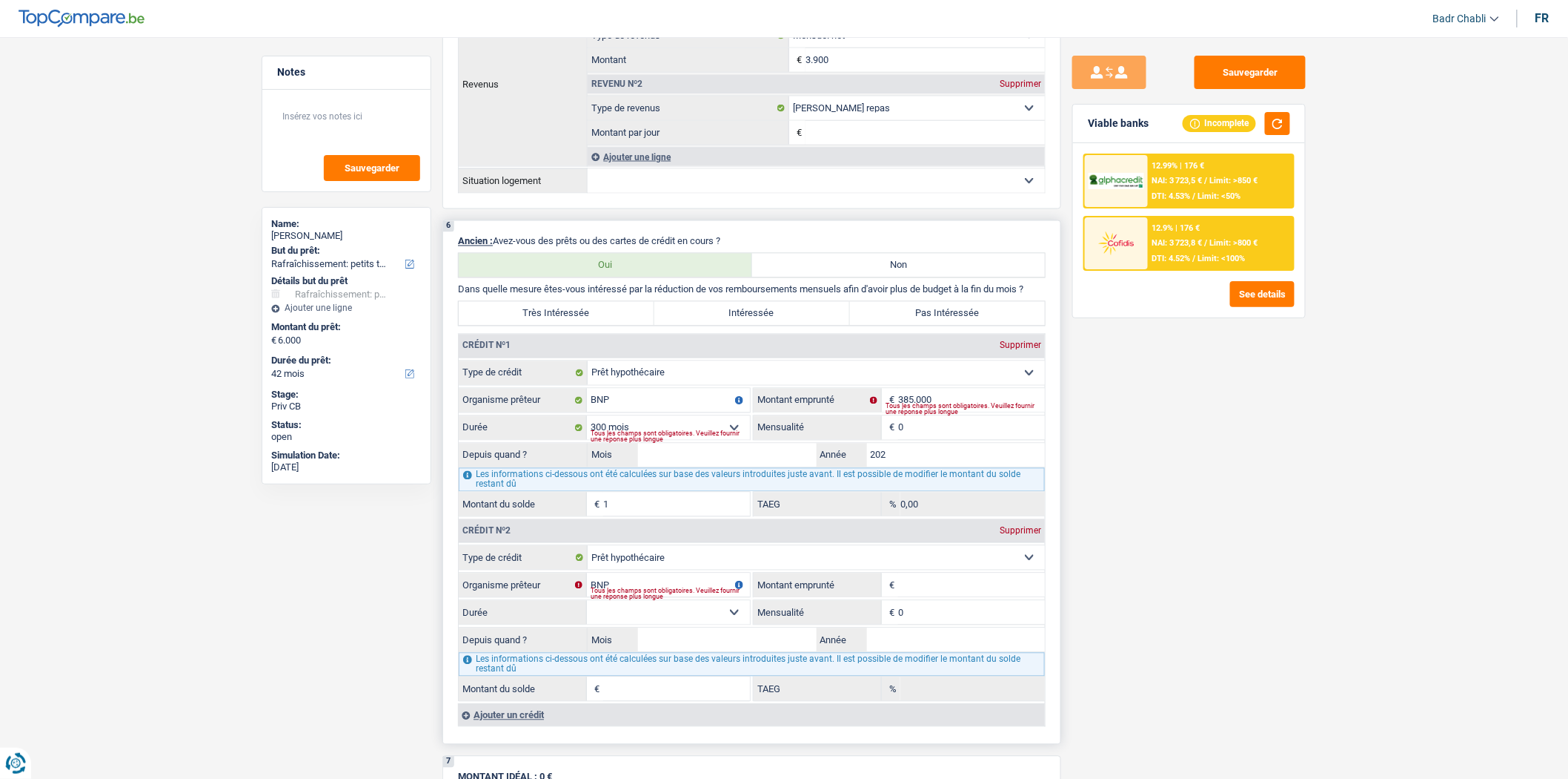
type input "2023"
select select
type input "2023"
click at [754, 468] on input "Mois" at bounding box center [727, 455] width 179 height 23
select select
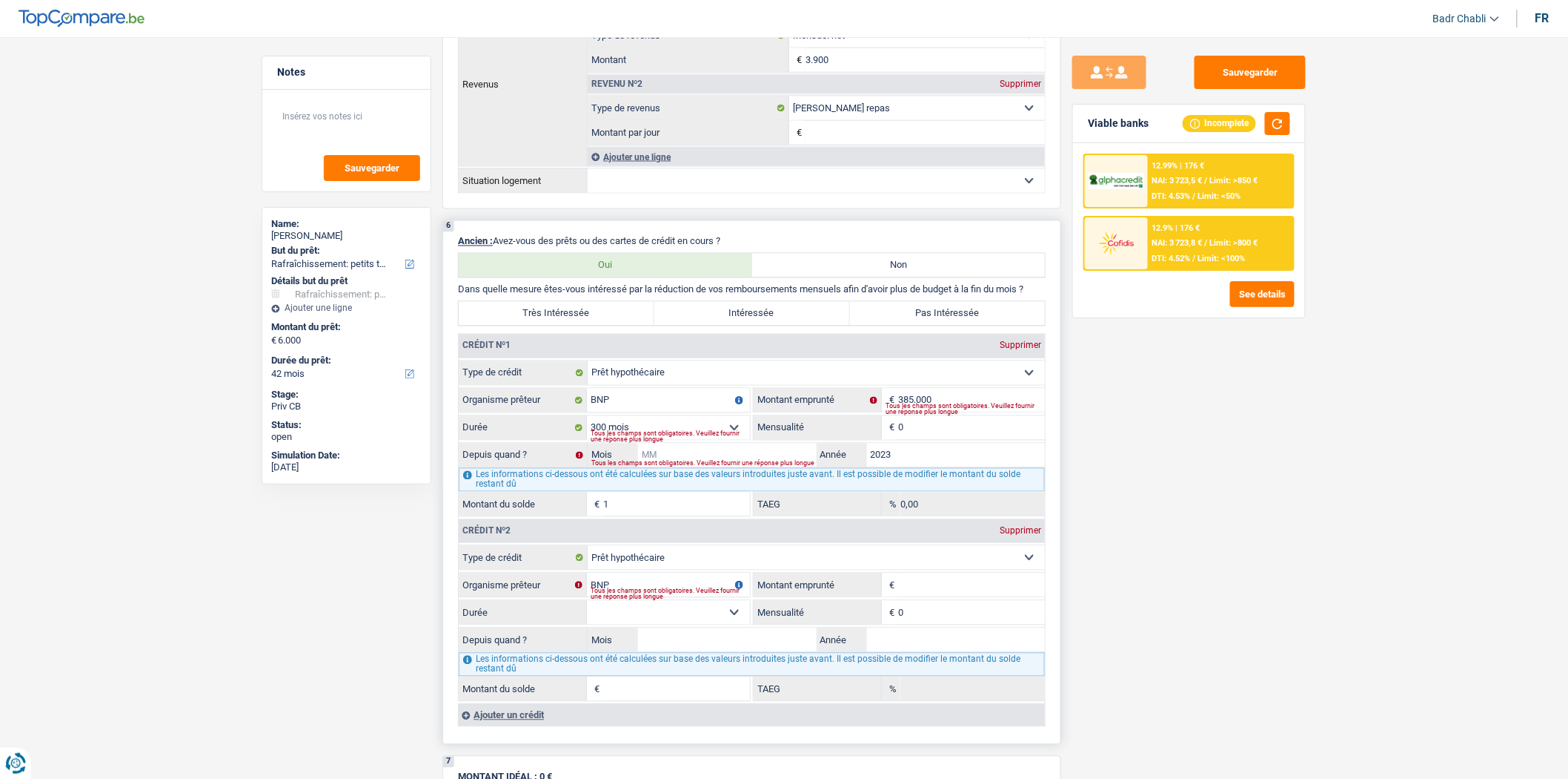
type input "0"
select select
type input "07"
click at [928, 438] on input "0" at bounding box center [971, 428] width 147 height 23
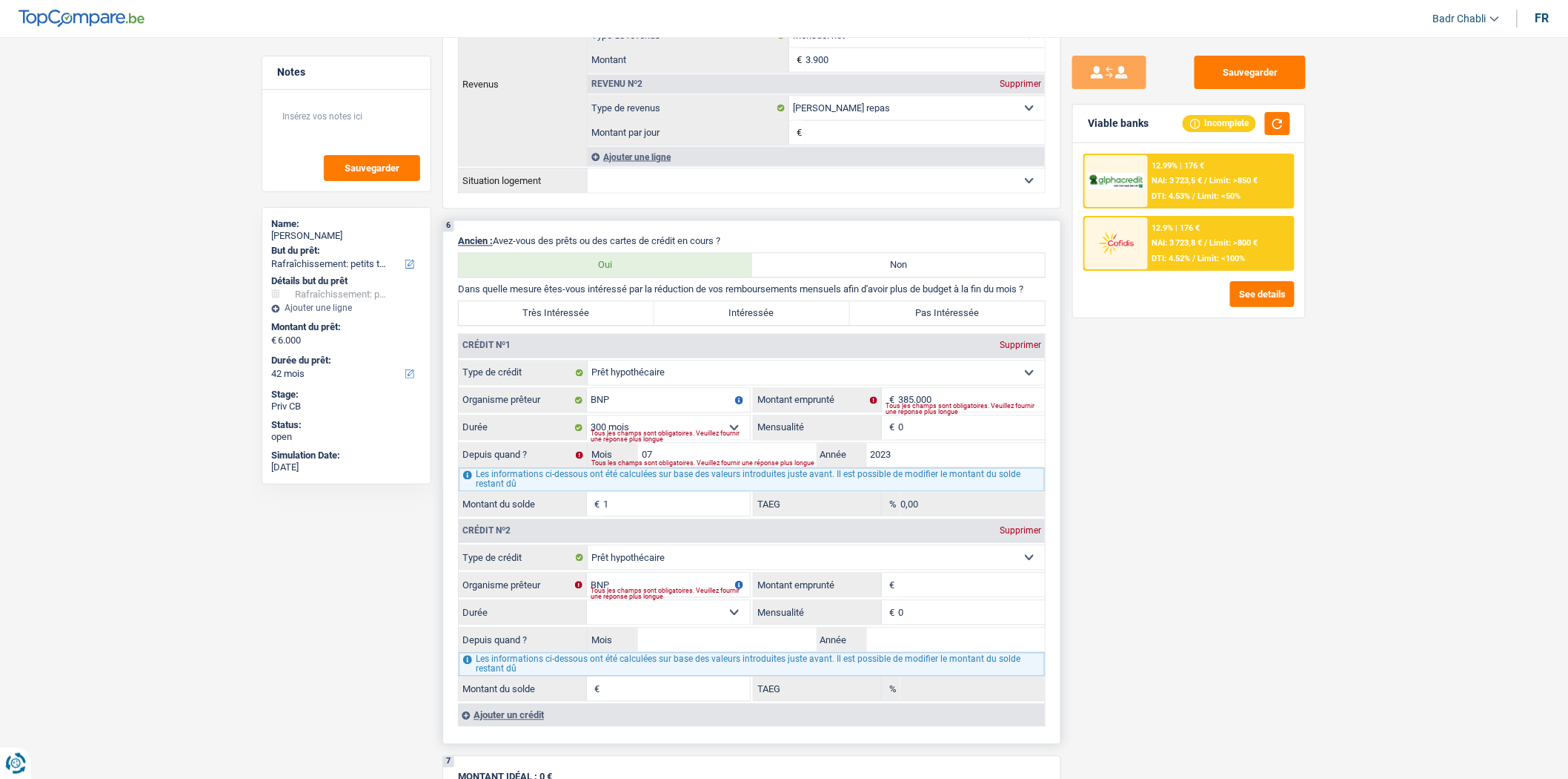
click at [928, 438] on input "0" at bounding box center [971, 428] width 147 height 23
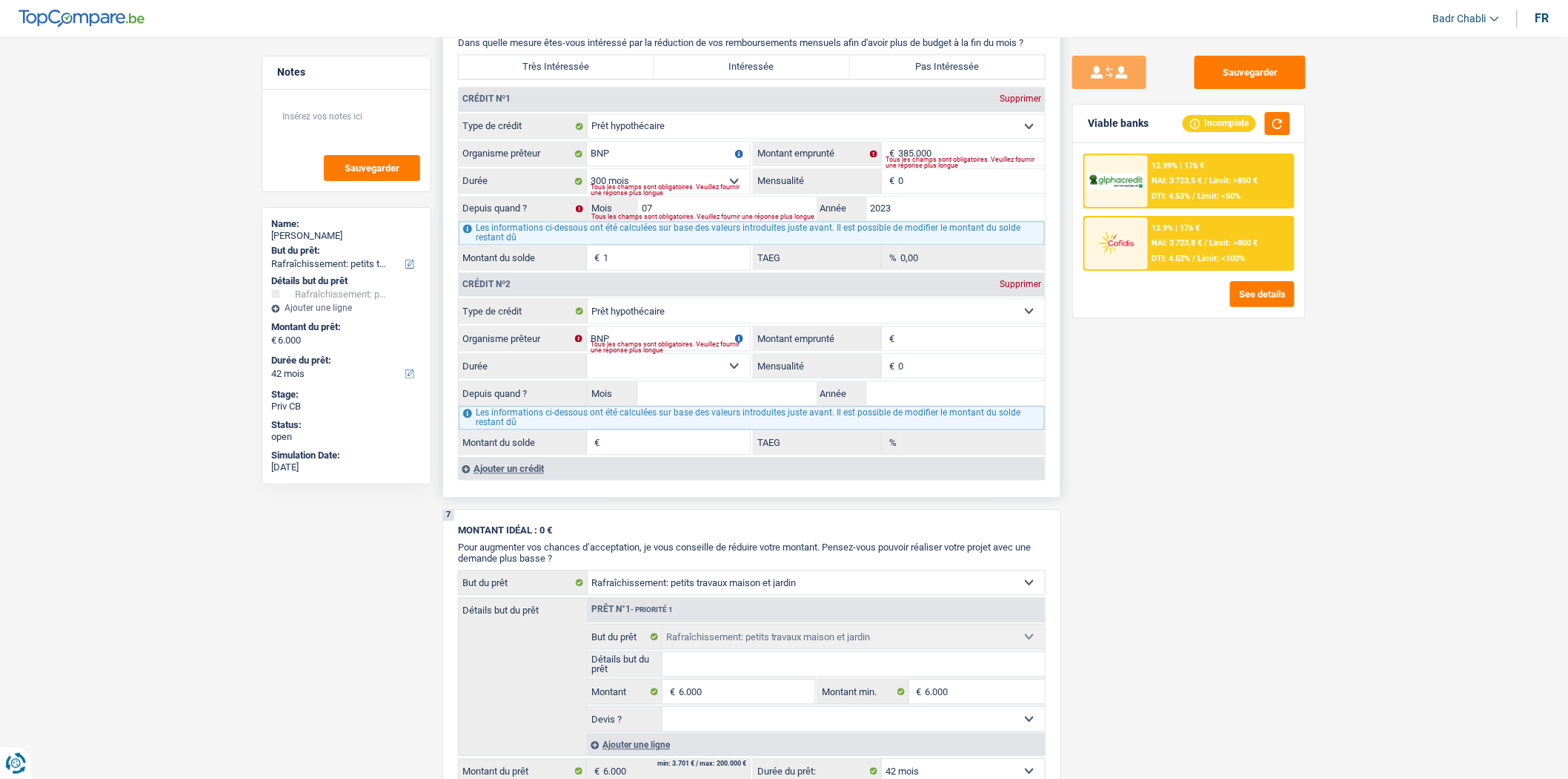
click at [524, 479] on div "Ajouter un crédit" at bounding box center [752, 468] width 587 height 22
select select
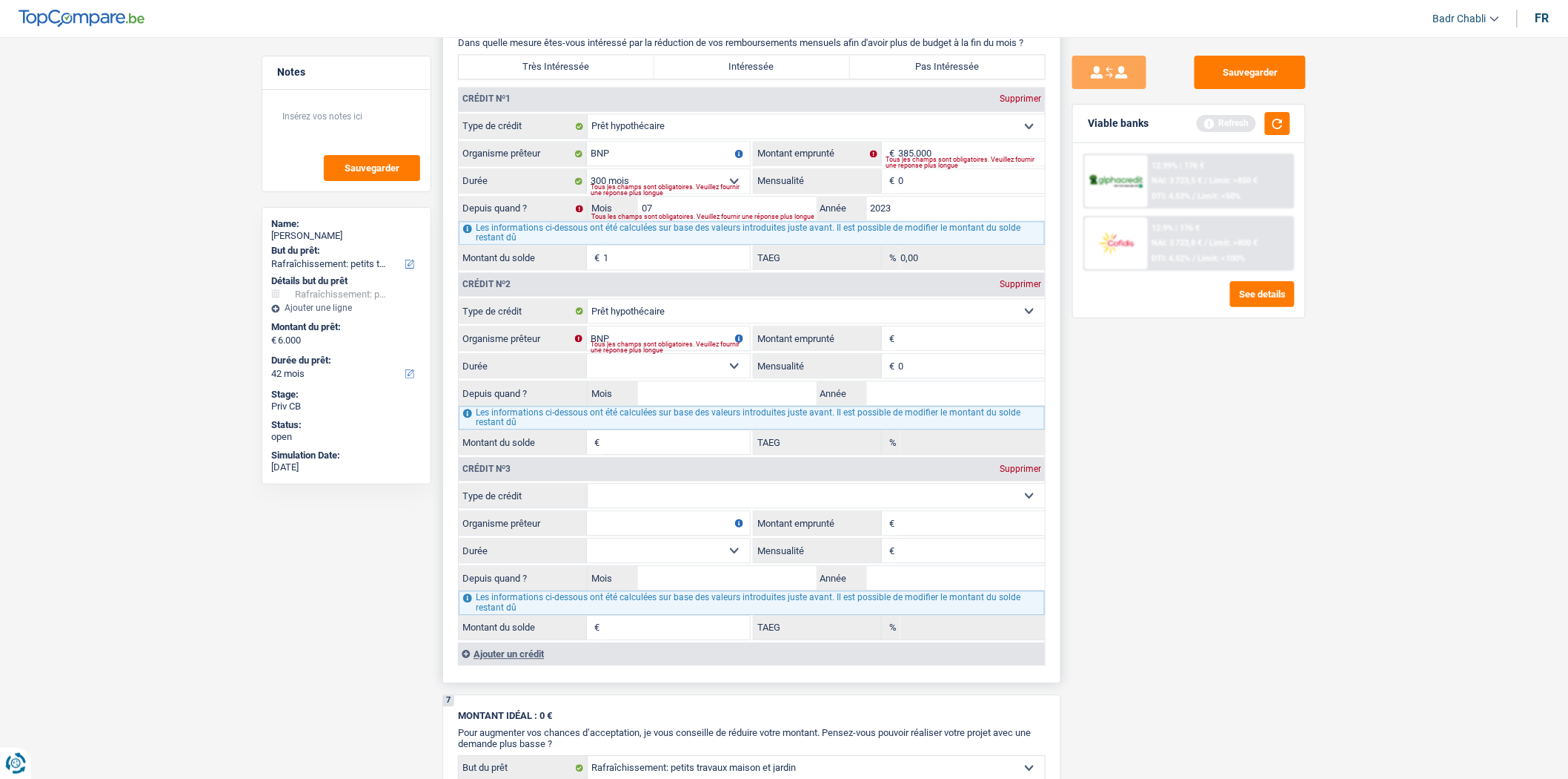
click at [671, 507] on select "Carte ou ouverture de crédit Prêt hypothécaire Vente à tempérament Prêt à tempé…" at bounding box center [816, 495] width 457 height 23
select select "mortgage"
click at [588, 497] on select "Carte ou ouverture de crédit Prêt hypothécaire Vente à tempérament Prêt à tempé…" at bounding box center [816, 495] width 457 height 23
select select
type input "0"
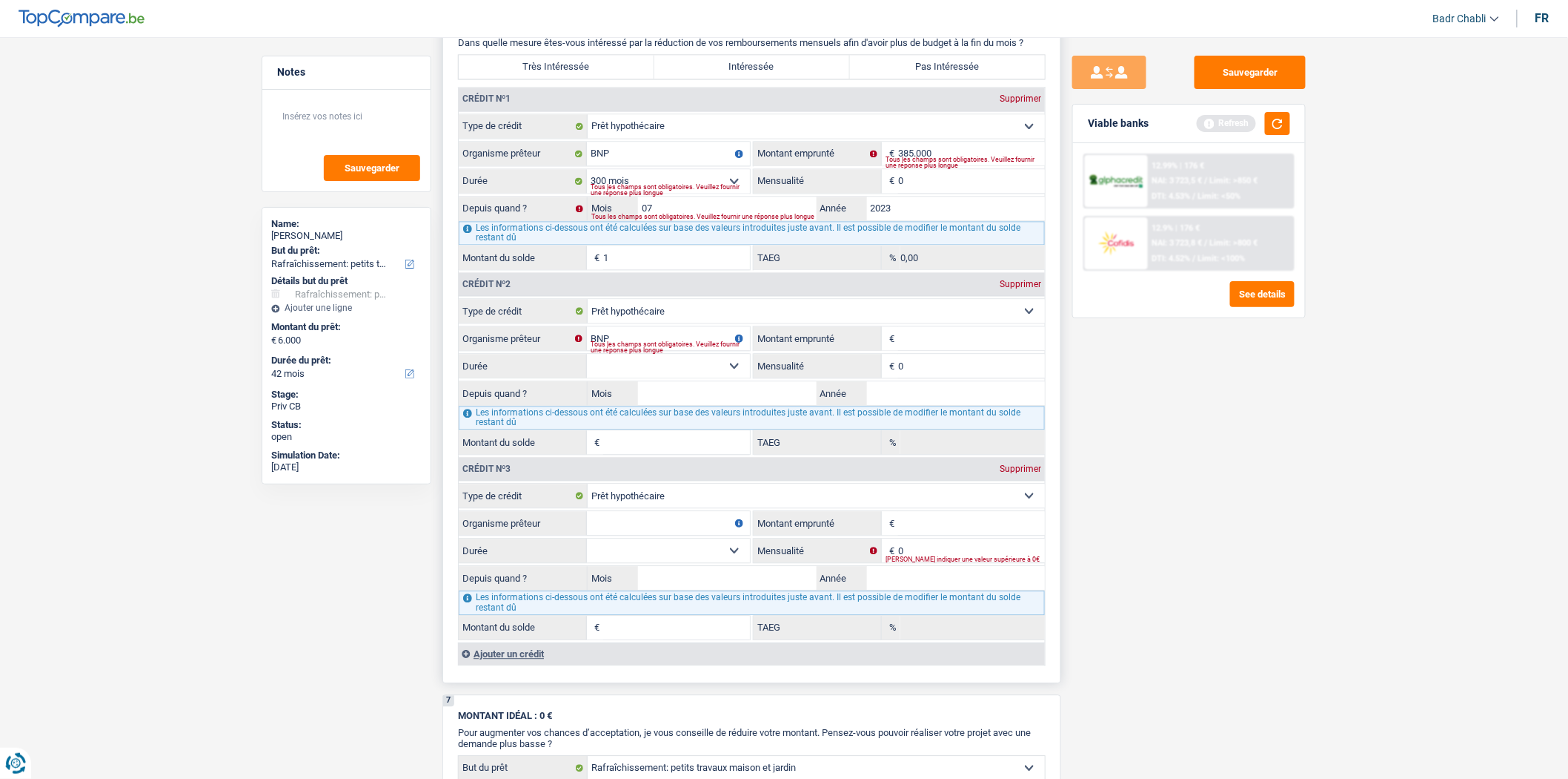
click at [688, 535] on input "Organisme prêteur" at bounding box center [668, 522] width 163 height 23
select select
type input "B"
select select
type input "BN"
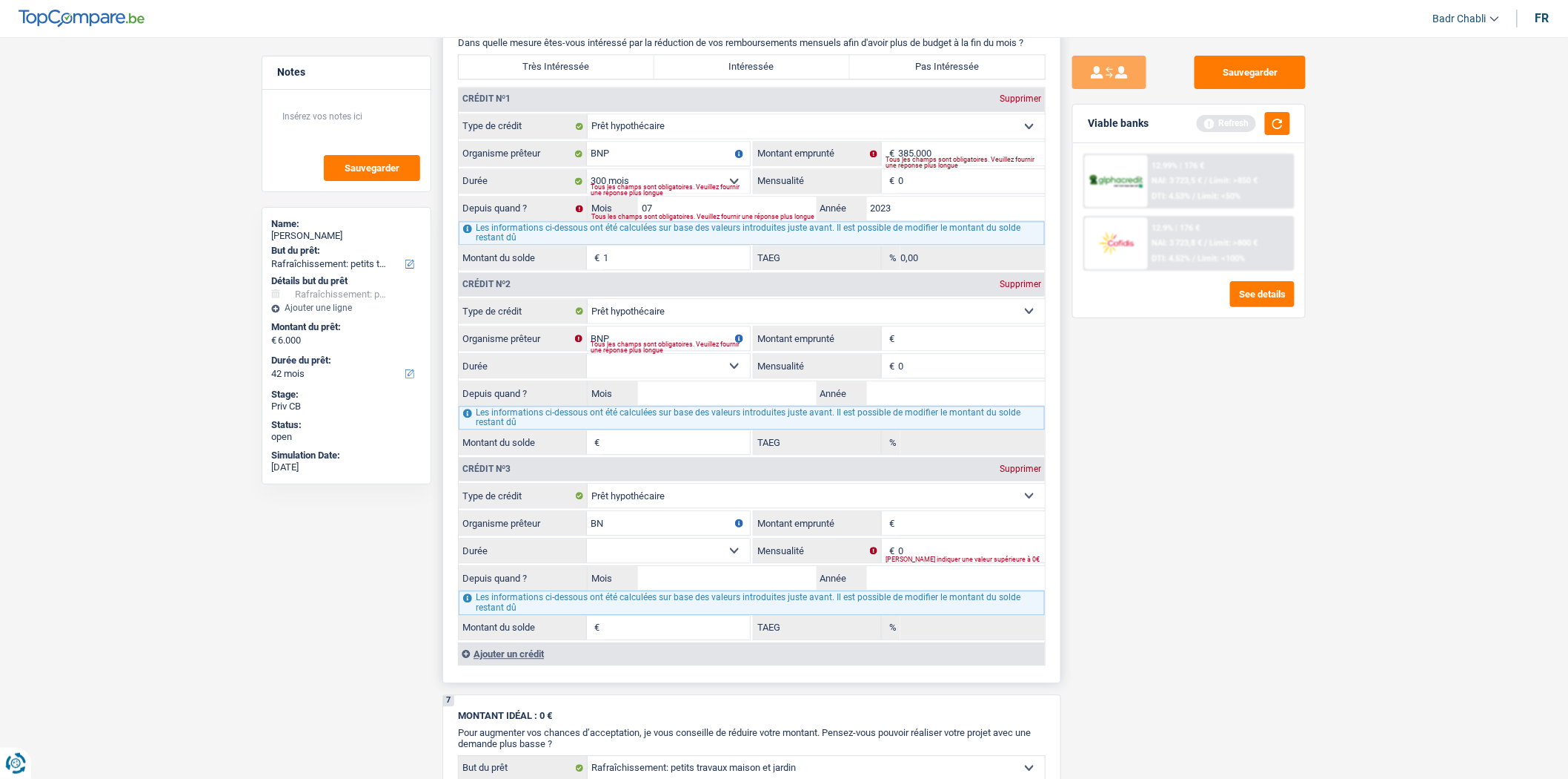
select select
type input "BNP"
select select
type input "BNP"
click at [910, 535] on input "Montant emprunté" at bounding box center [971, 522] width 147 height 23
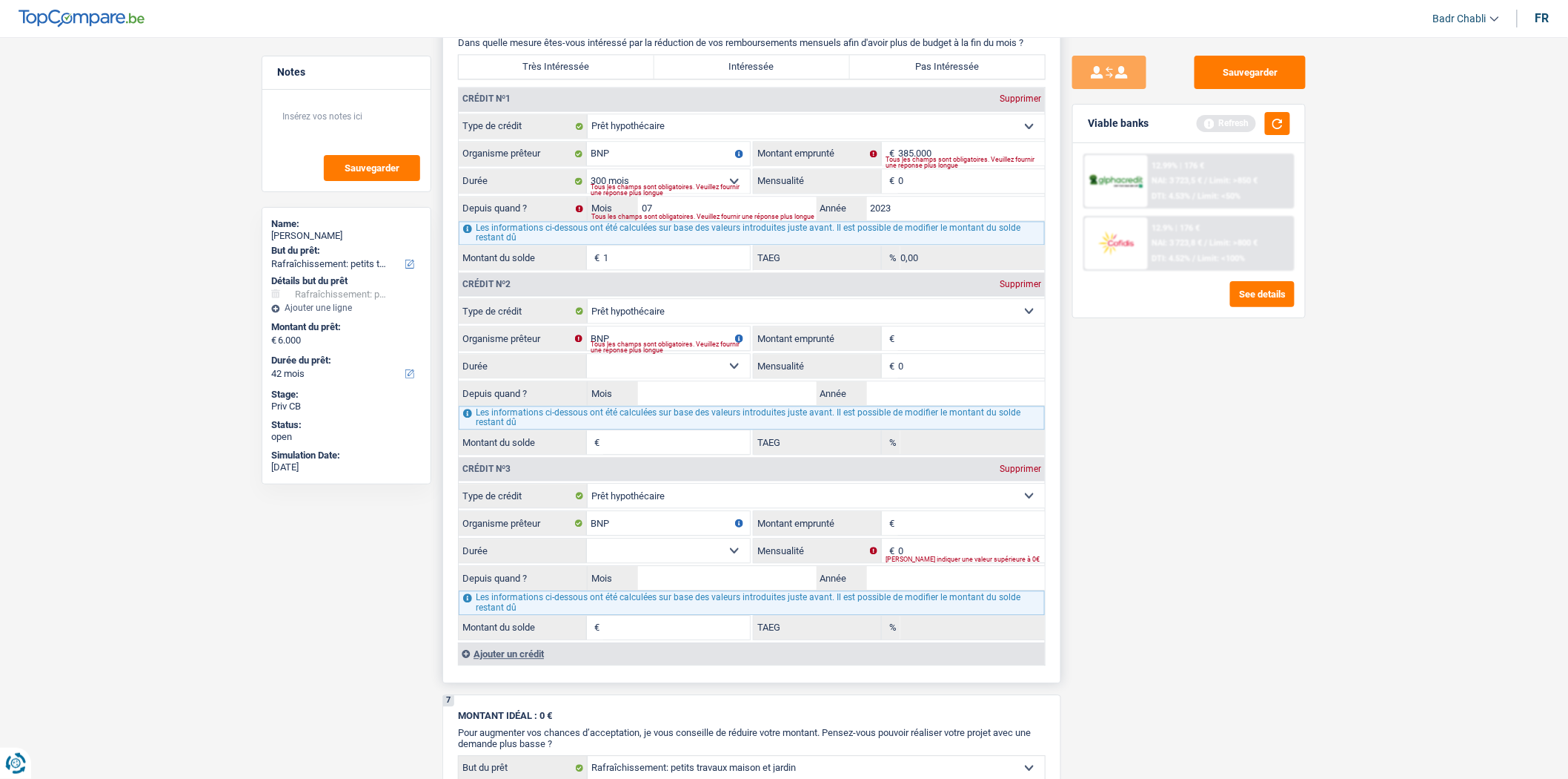
select select
type input "3"
select select
type input "38"
select select
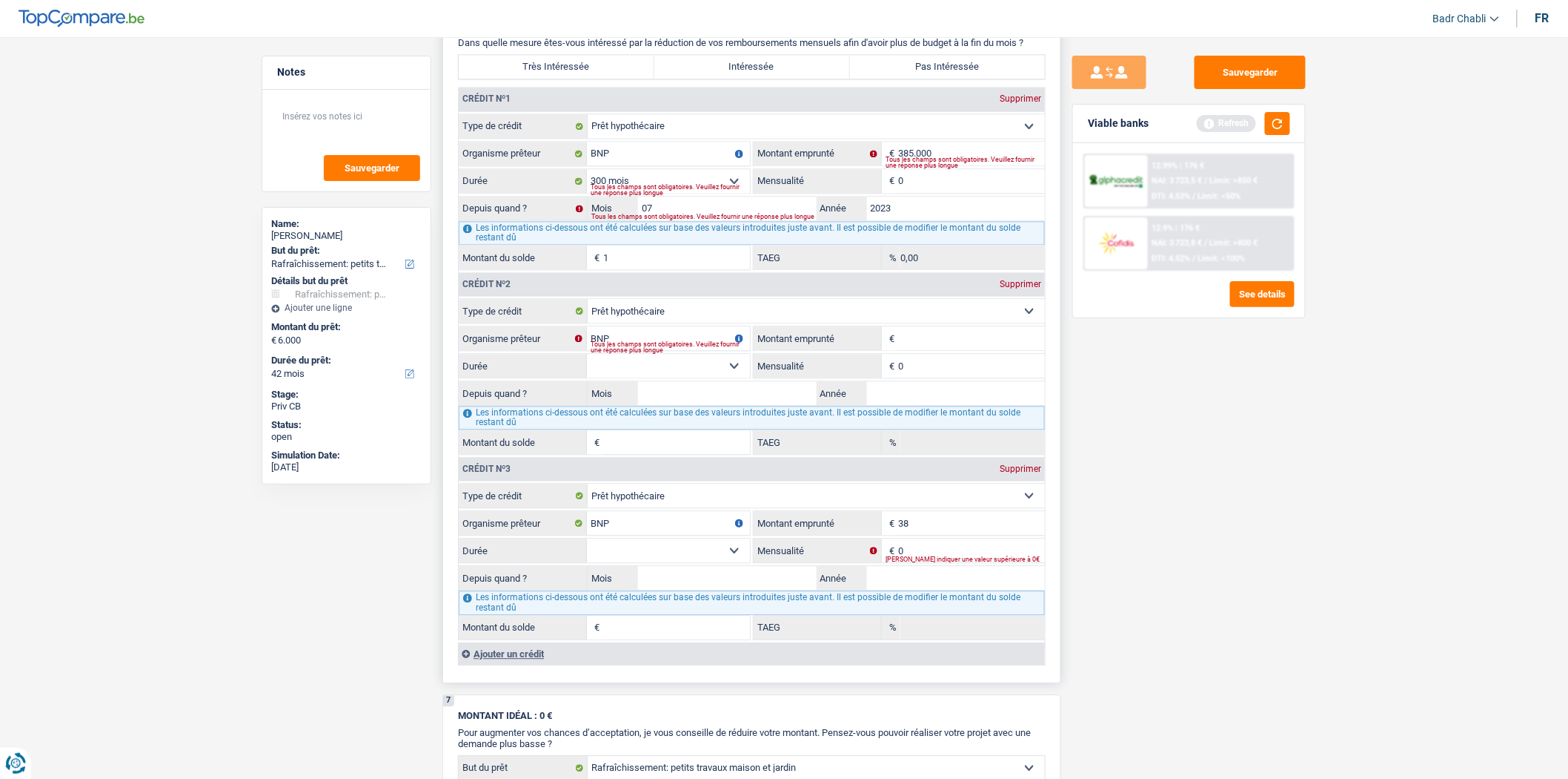
type input "385"
select select
type input "3.850"
select select
type input "38.500"
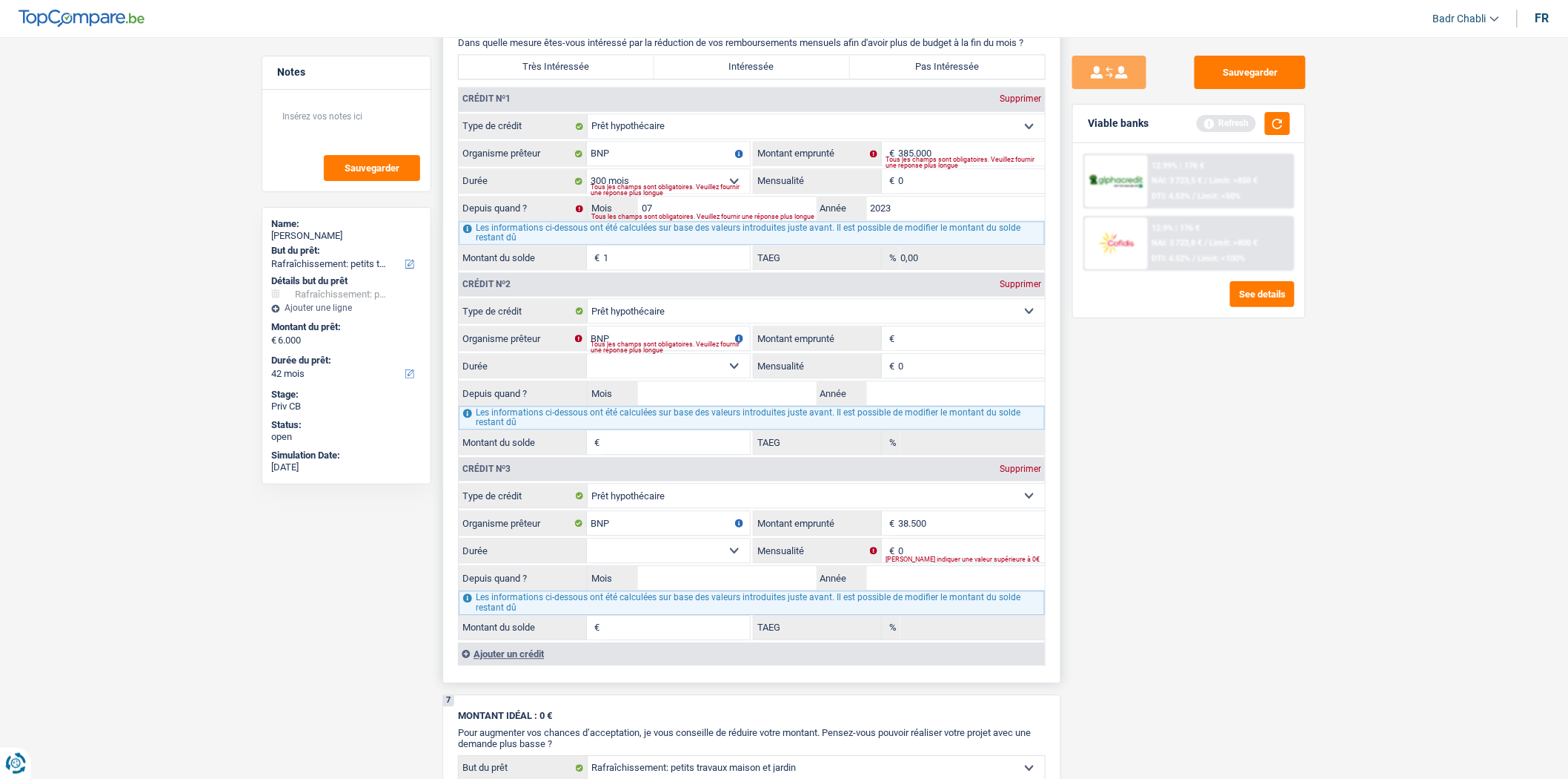
select select
type input "385.000"
select select
type input "385.000"
click at [744, 562] on select "120 mois 132 mois 144 mois 180 mois 240 mois 300 mois 360 mois 420 mois Sélecti…" at bounding box center [668, 550] width 163 height 23
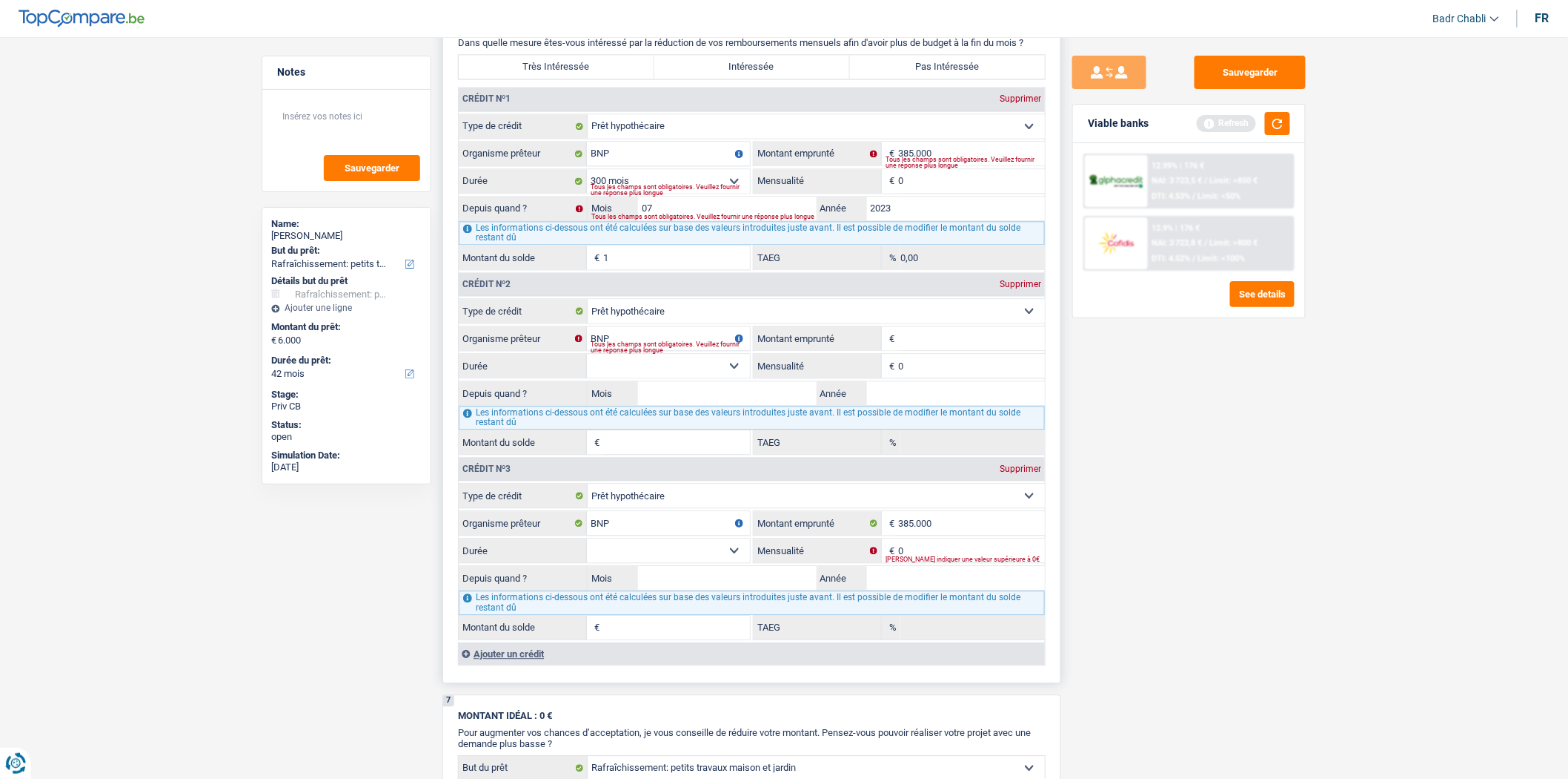
select select "240"
click at [587, 553] on select "120 mois 132 mois 144 mois 180 mois 240 mois 300 mois 360 mois 420 mois Sélecti…" at bounding box center [668, 550] width 163 height 23
select select
click at [664, 535] on input "BNP" at bounding box center [668, 522] width 163 height 23
click at [672, 562] on select "120 mois 132 mois 144 mois 180 mois 240 mois 300 mois 360 mois 420 mois Sélecti…" at bounding box center [668, 550] width 163 height 23
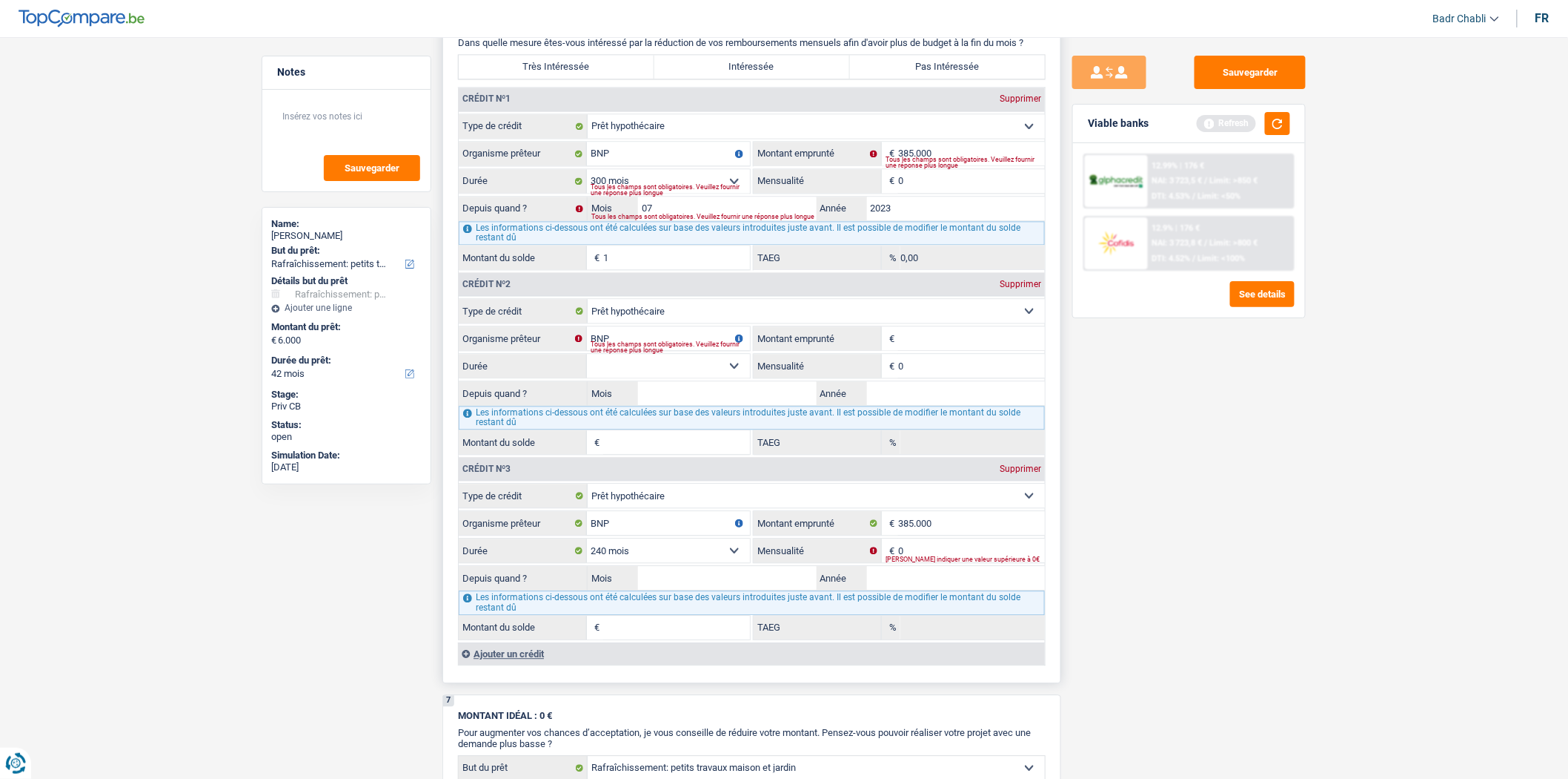
select select "300"
click at [587, 553] on select "120 mois 132 mois 144 mois 180 mois 240 mois 300 mois 360 mois 420 mois Sélecti…" at bounding box center [668, 550] width 163 height 23
click at [931, 556] on input "0" at bounding box center [971, 550] width 147 height 23
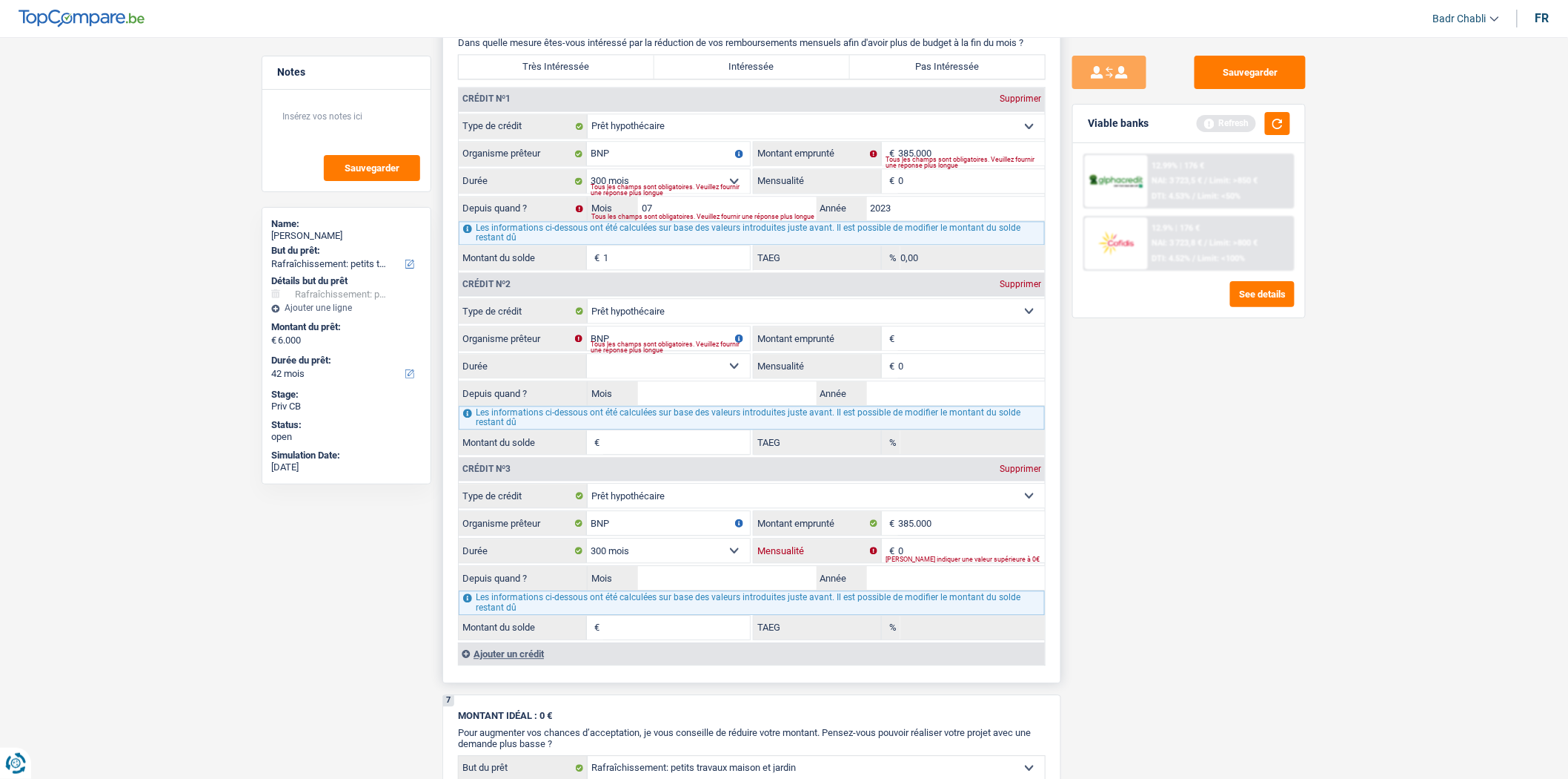
select select
type input "1"
select select
type input "18"
select select
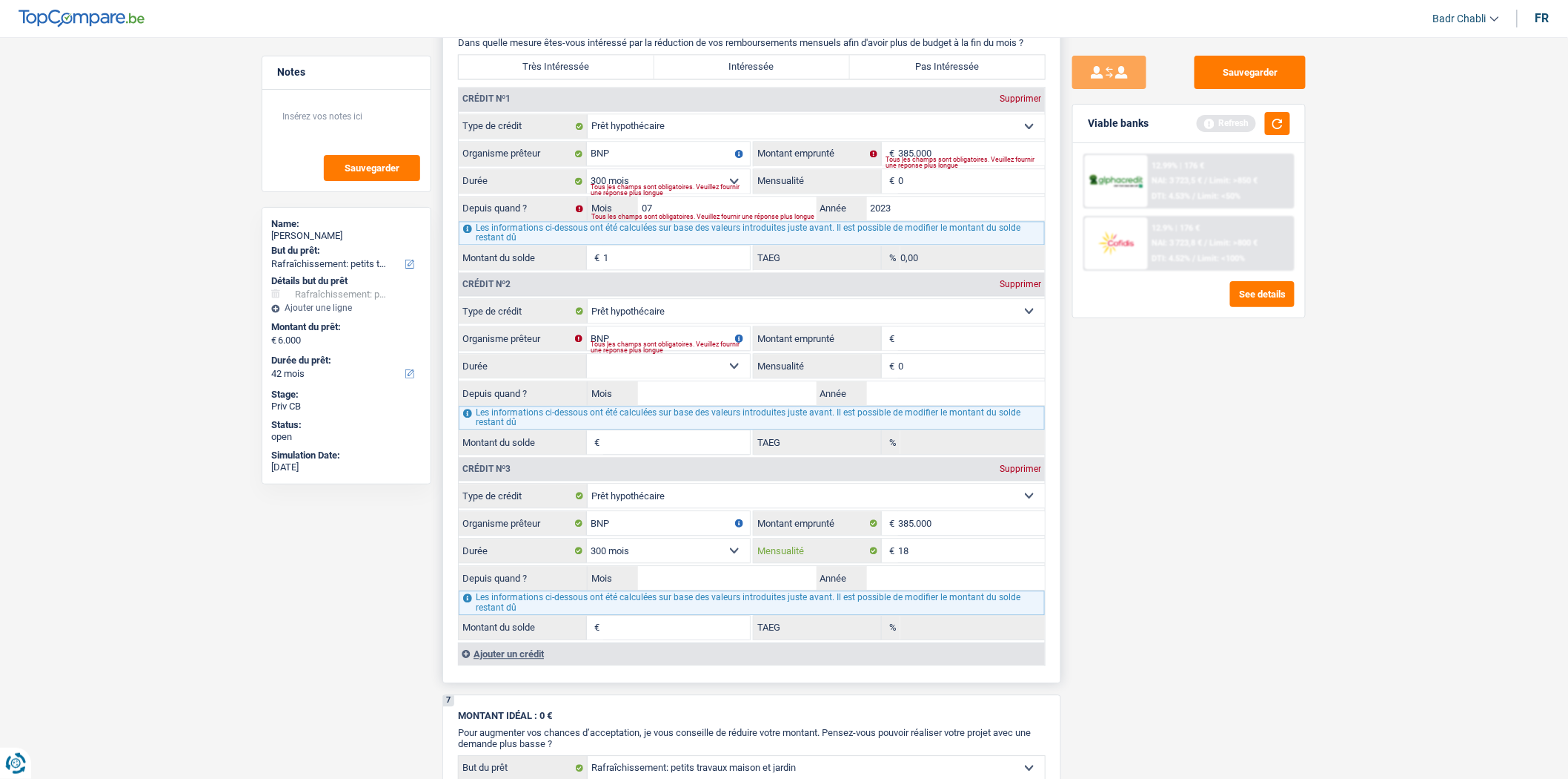
type input "187"
select select
type input "1.876"
select select
type input "1.876"
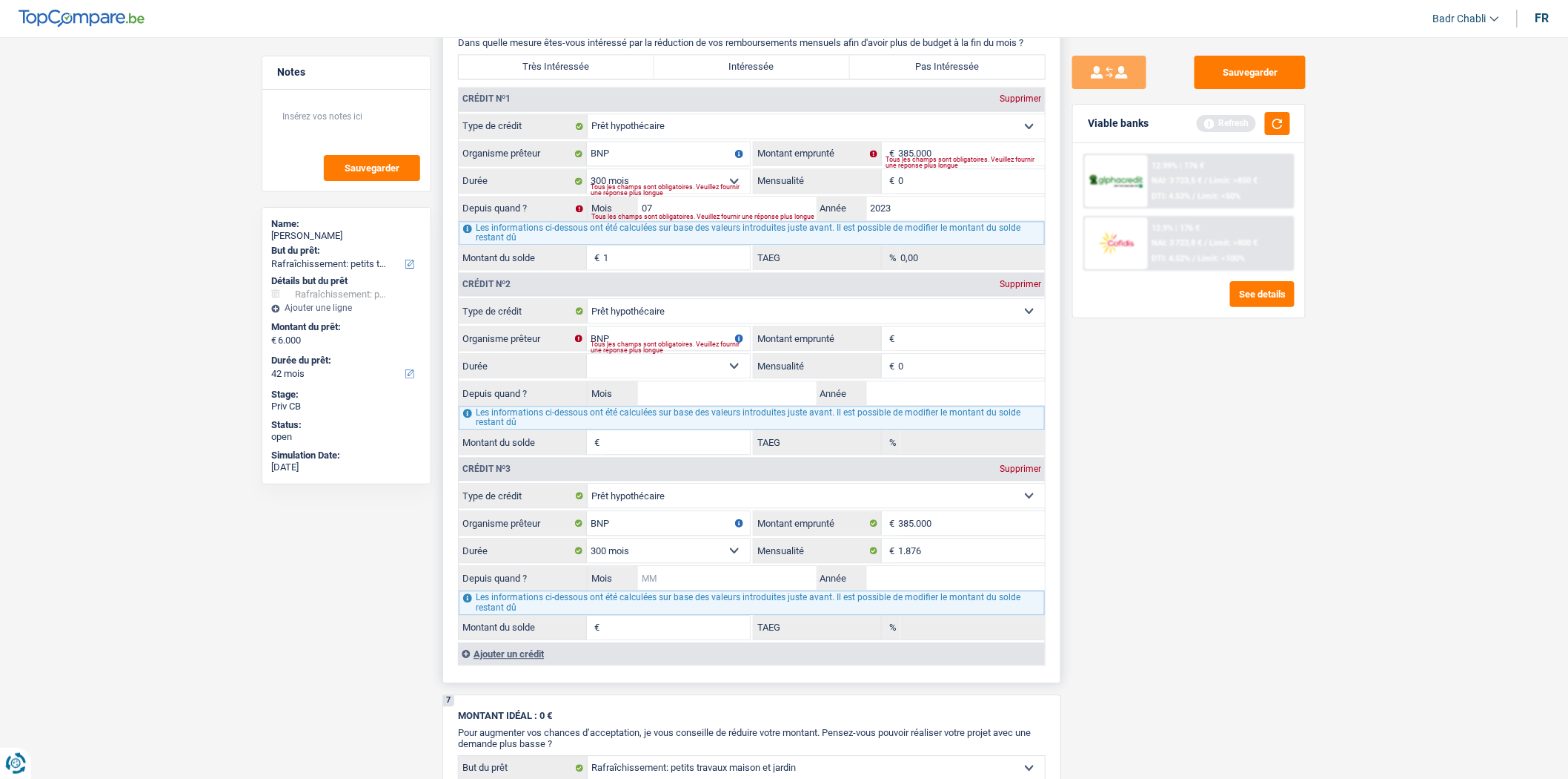
click at [746, 590] on input "Mois" at bounding box center [727, 577] width 179 height 23
select select
type input "06"
select select
type input "2"
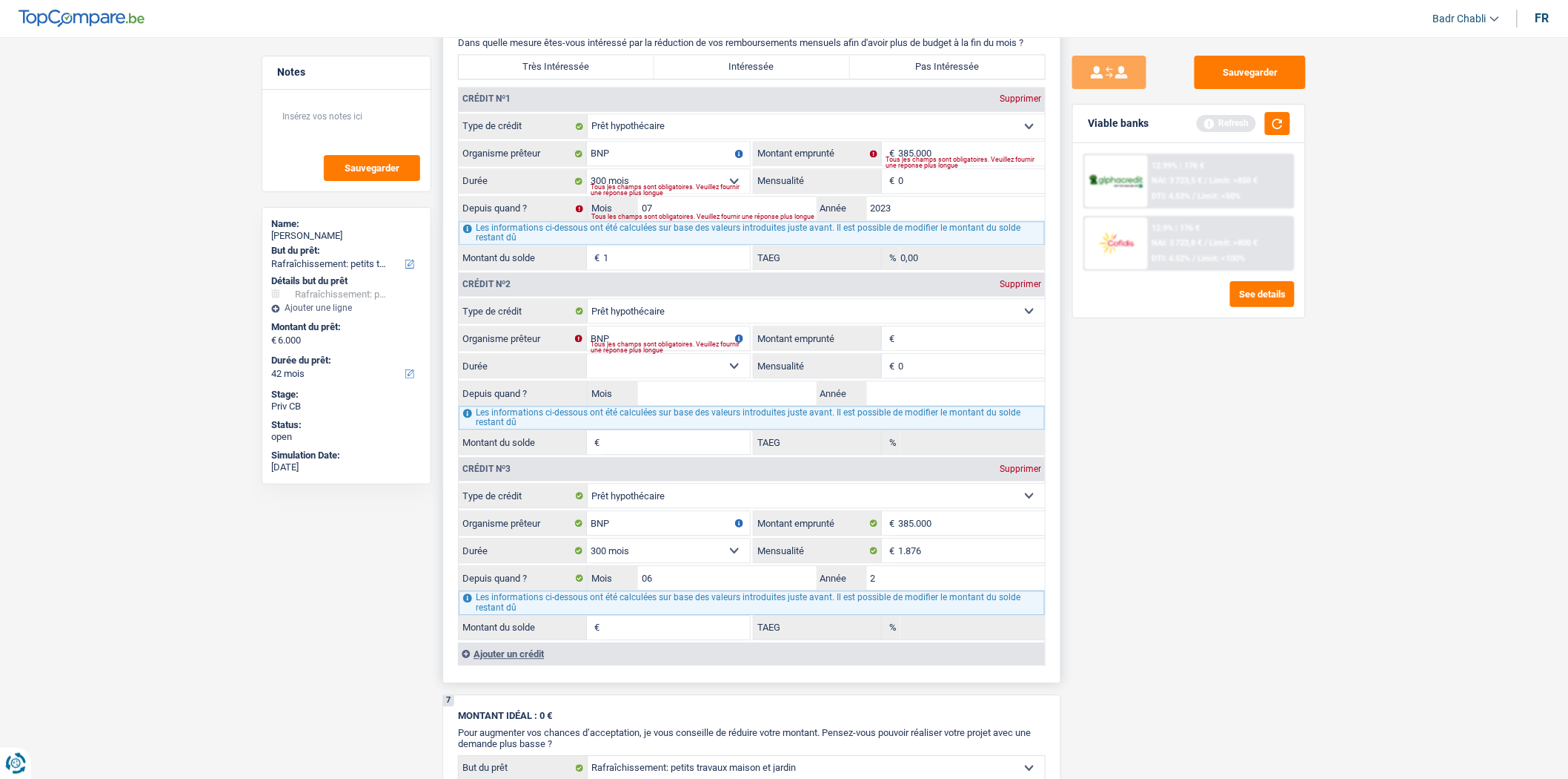
select select
type input "20"
select select
type input "2023"
select select
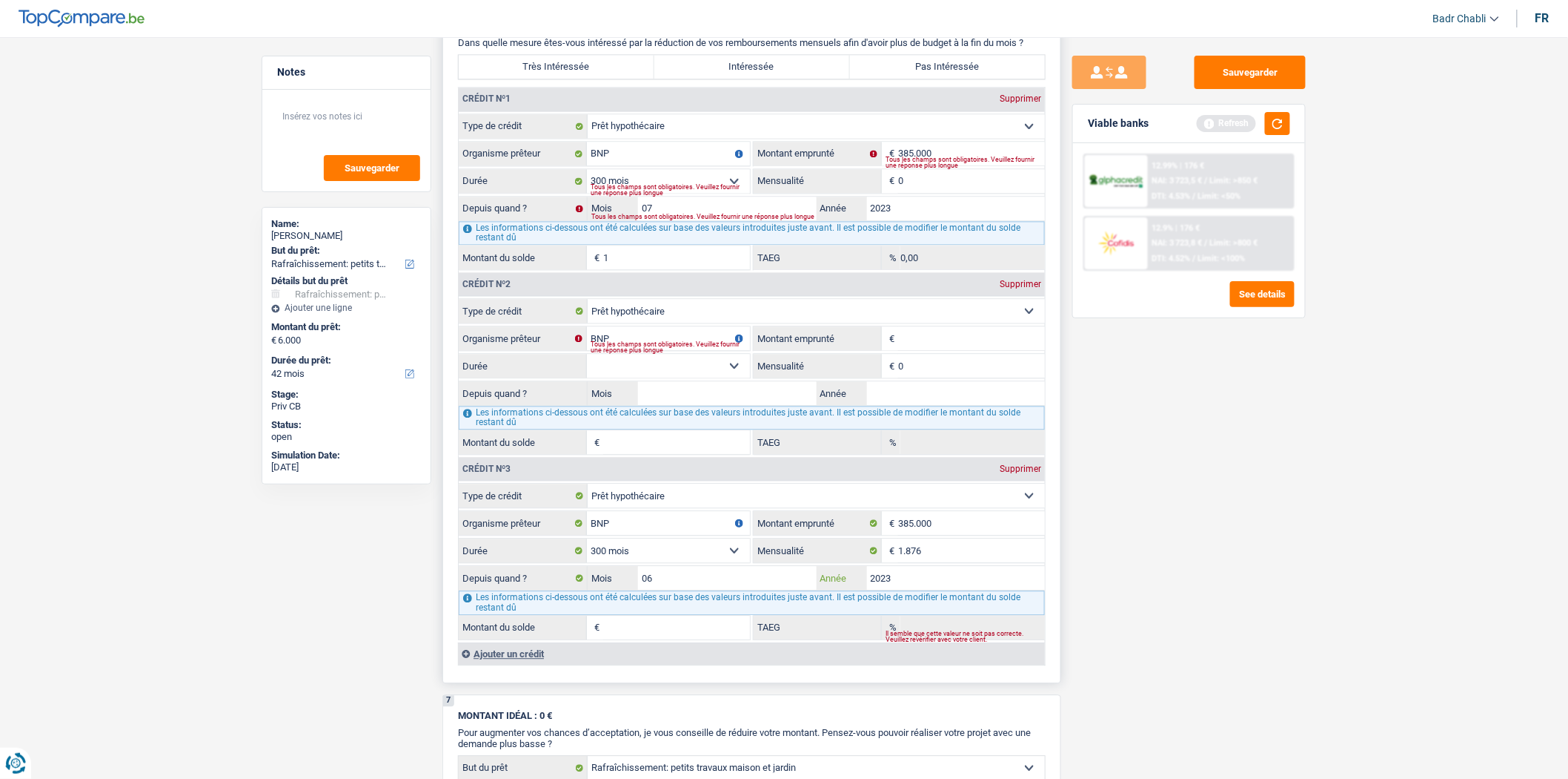
type input "2023"
select select
type input "362.578"
type input "3,30"
click at [1034, 288] on div "Supprimer" at bounding box center [1021, 284] width 49 height 9
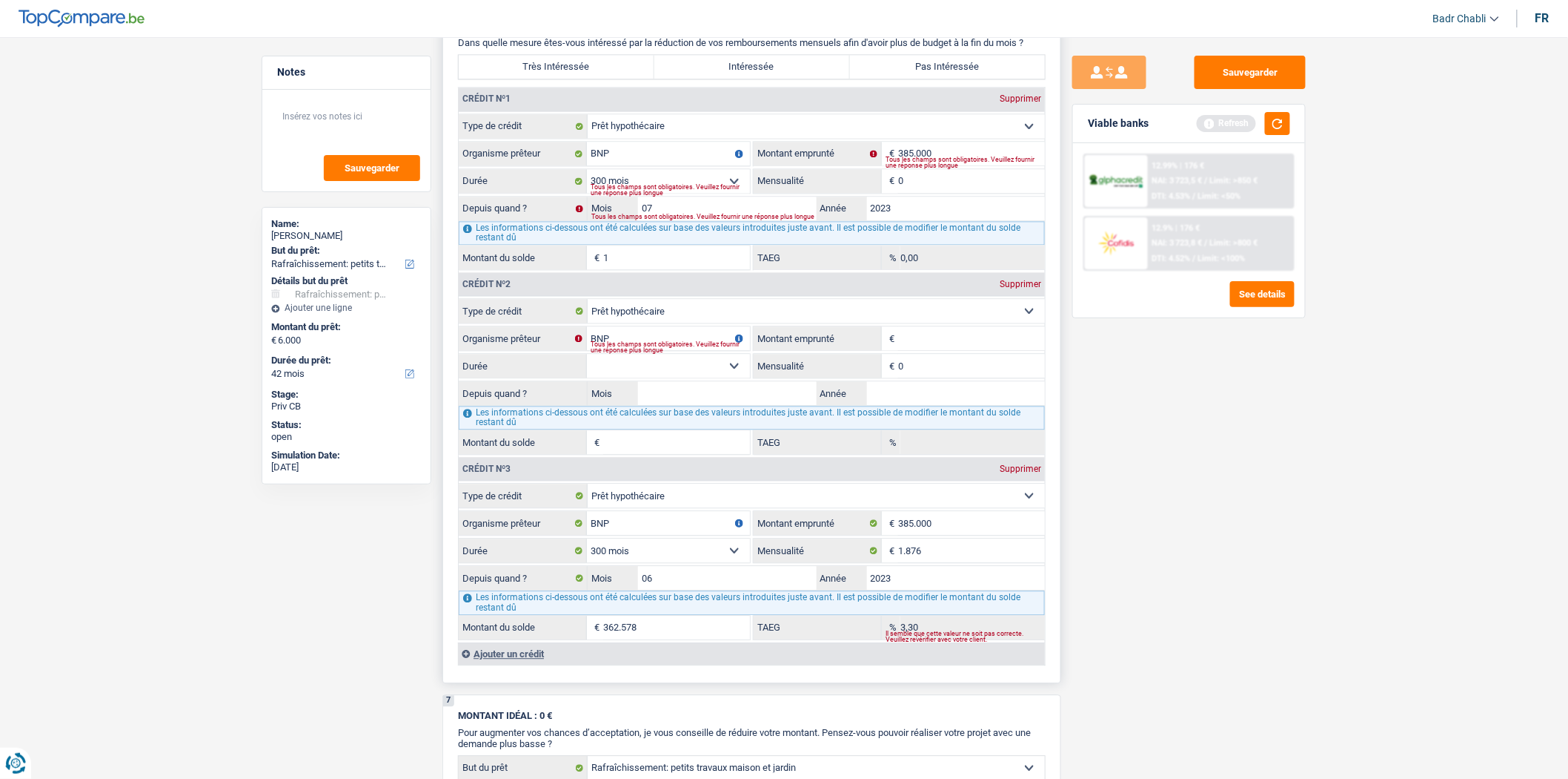
type input "385.000"
select select "300"
type input "1.876"
type input "06"
type input "2023"
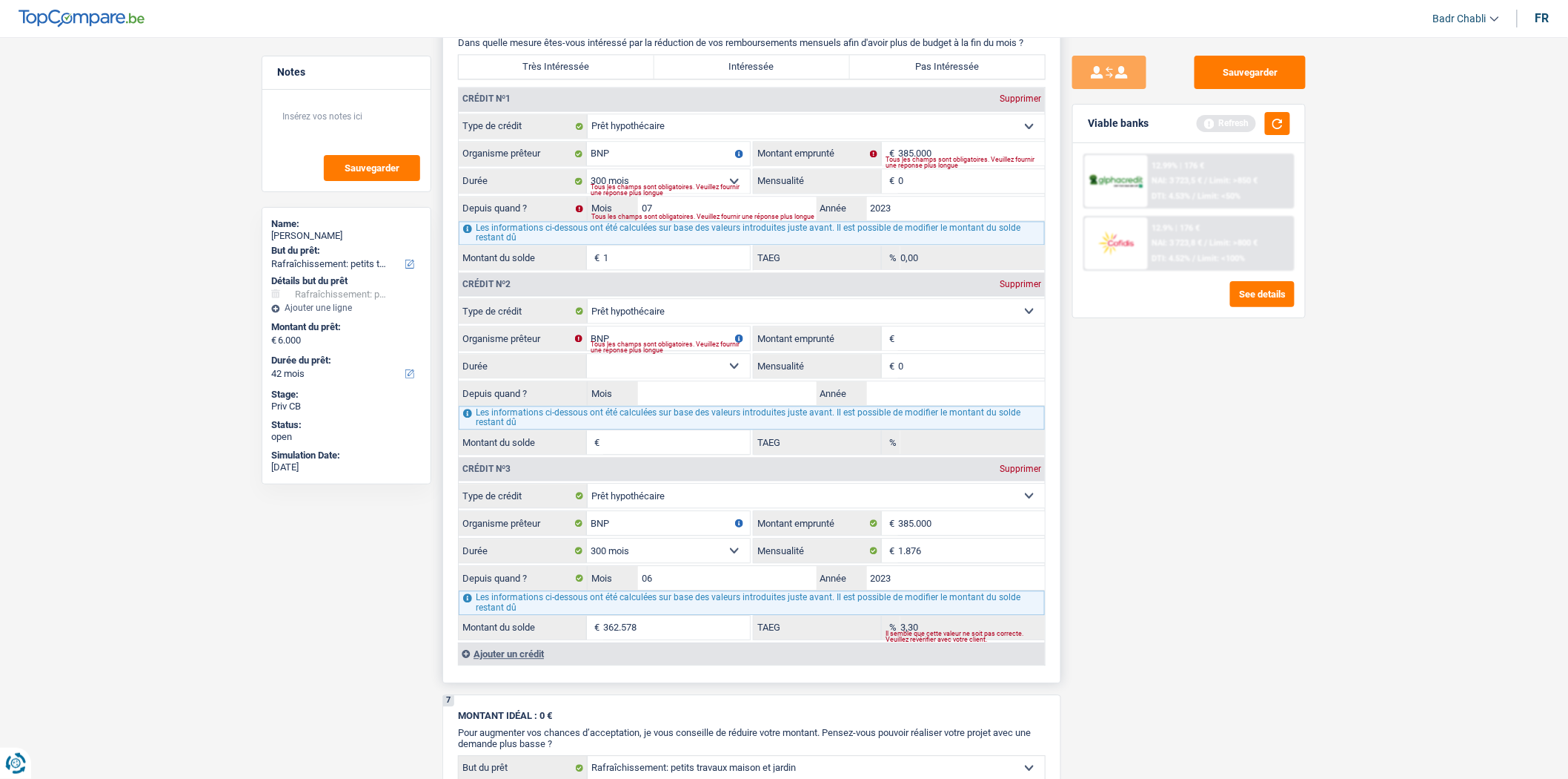
type input "362.578"
type input "3,30"
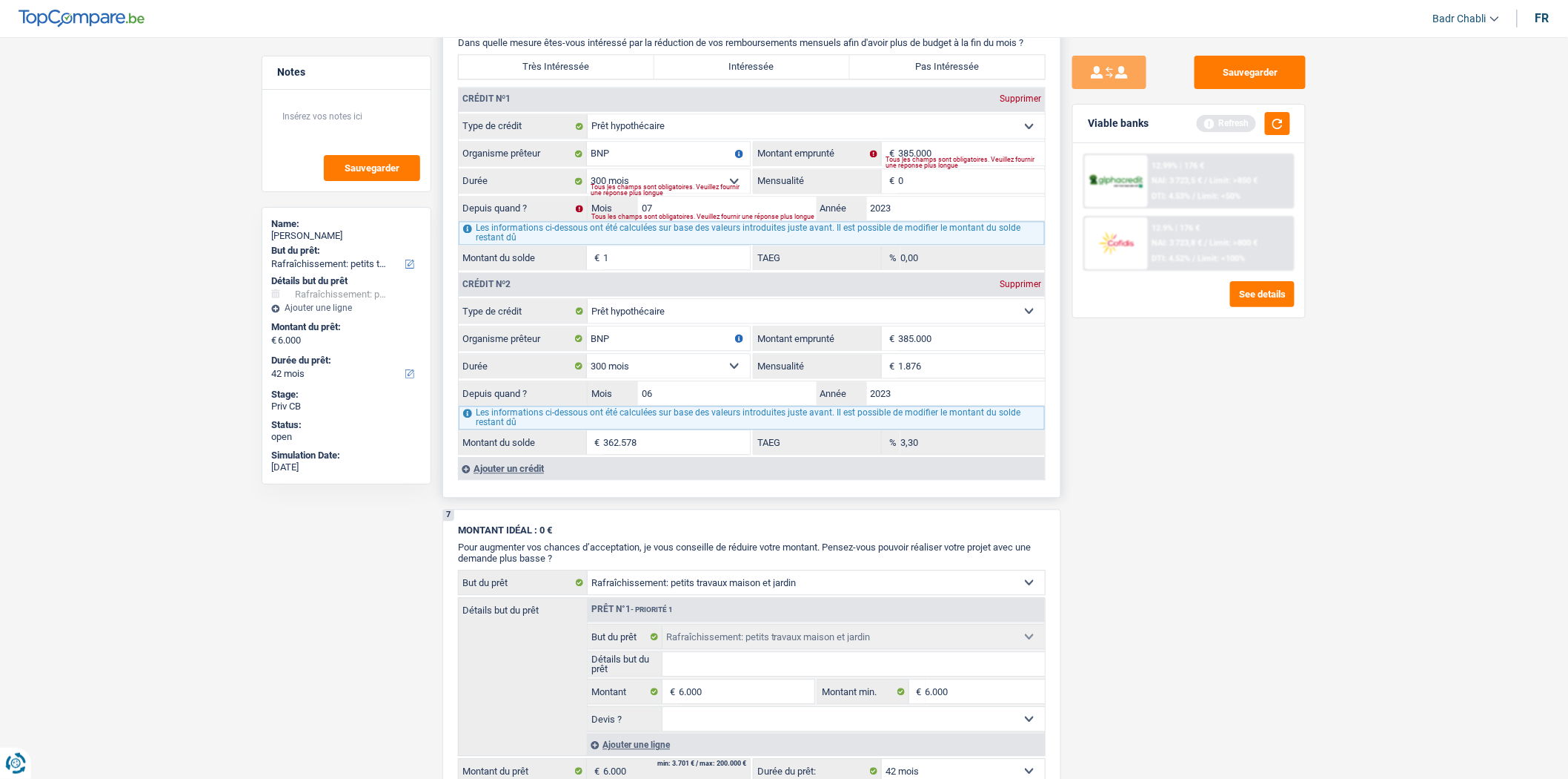
click at [1026, 103] on div "Supprimer" at bounding box center [1021, 99] width 49 height 9
type input "1.876"
type input "06"
type input "362.578"
type input "3,30"
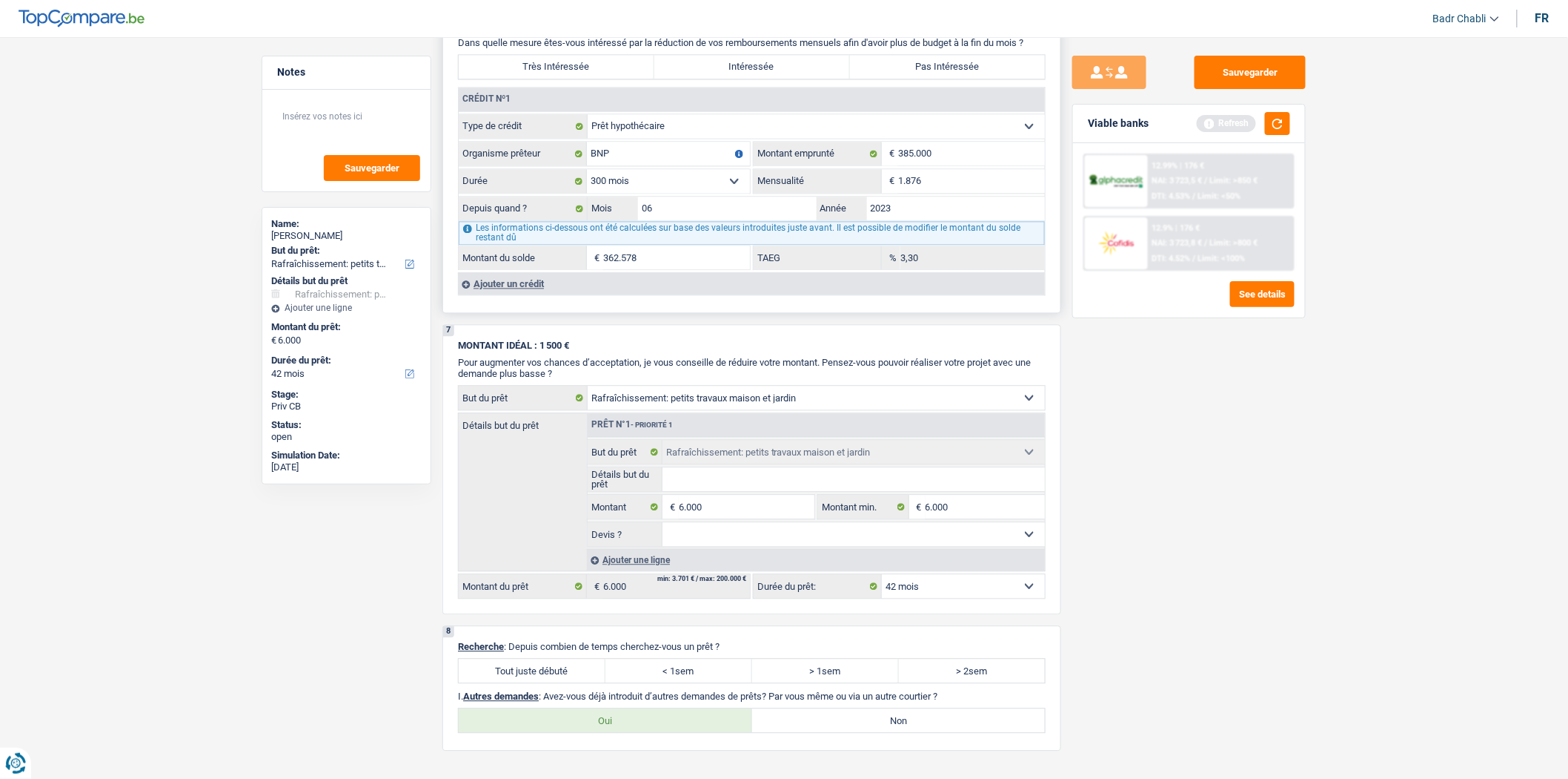
click at [536, 294] on div "Ajouter un crédit" at bounding box center [752, 283] width 587 height 22
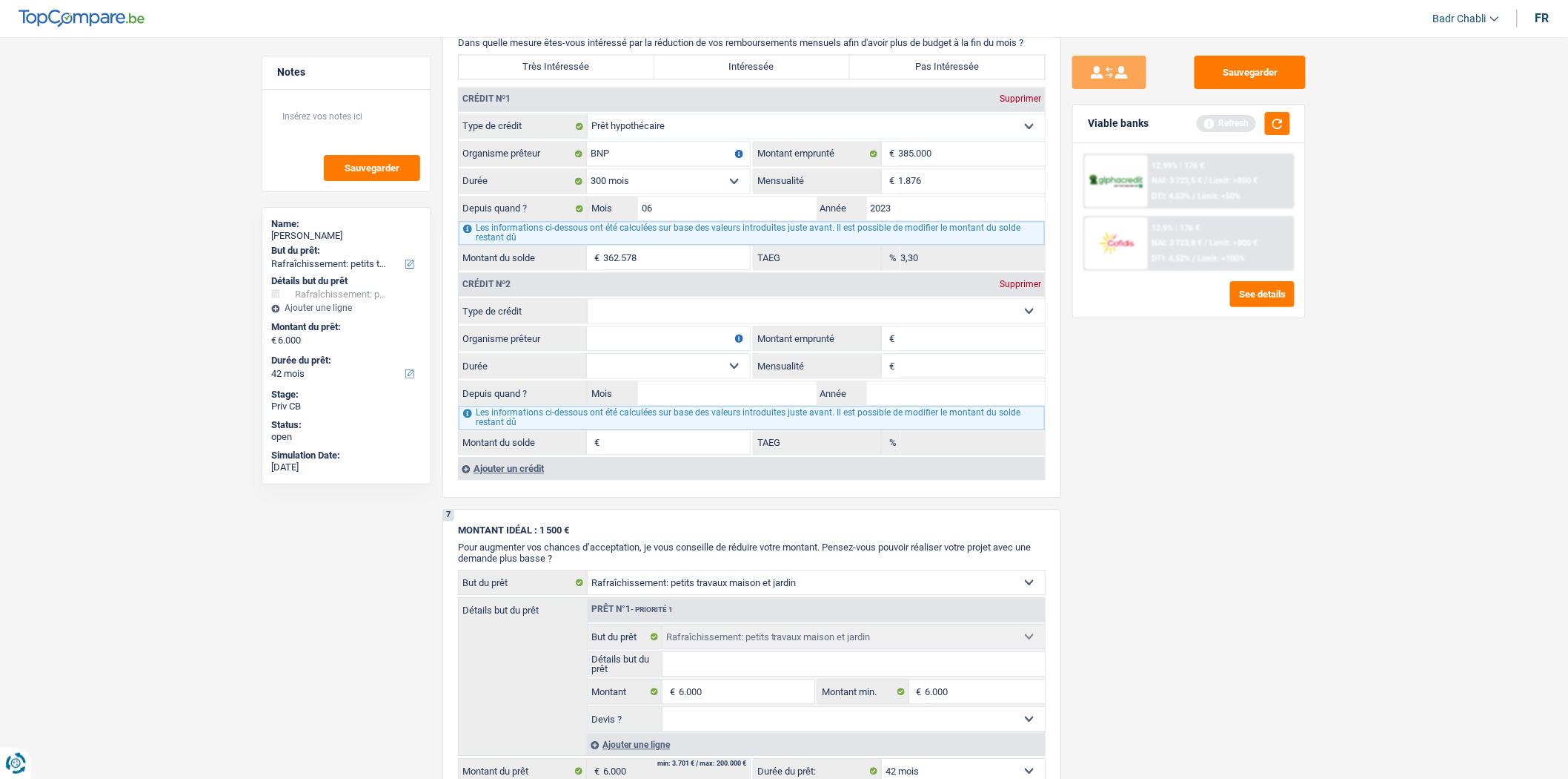
click at [716, 321] on select "Carte ou ouverture de crédit Prêt hypothécaire Vente à tempérament Prêt à tempé…" at bounding box center [816, 311] width 457 height 23
select select "mortgage"
click at [588, 311] on select "Carte ou ouverture de crédit Prêt hypothécaire Vente à tempérament Prêt à tempé…" at bounding box center [816, 311] width 457 height 23
type input "0"
click at [945, 350] on input "Montant emprunté" at bounding box center [971, 338] width 147 height 23
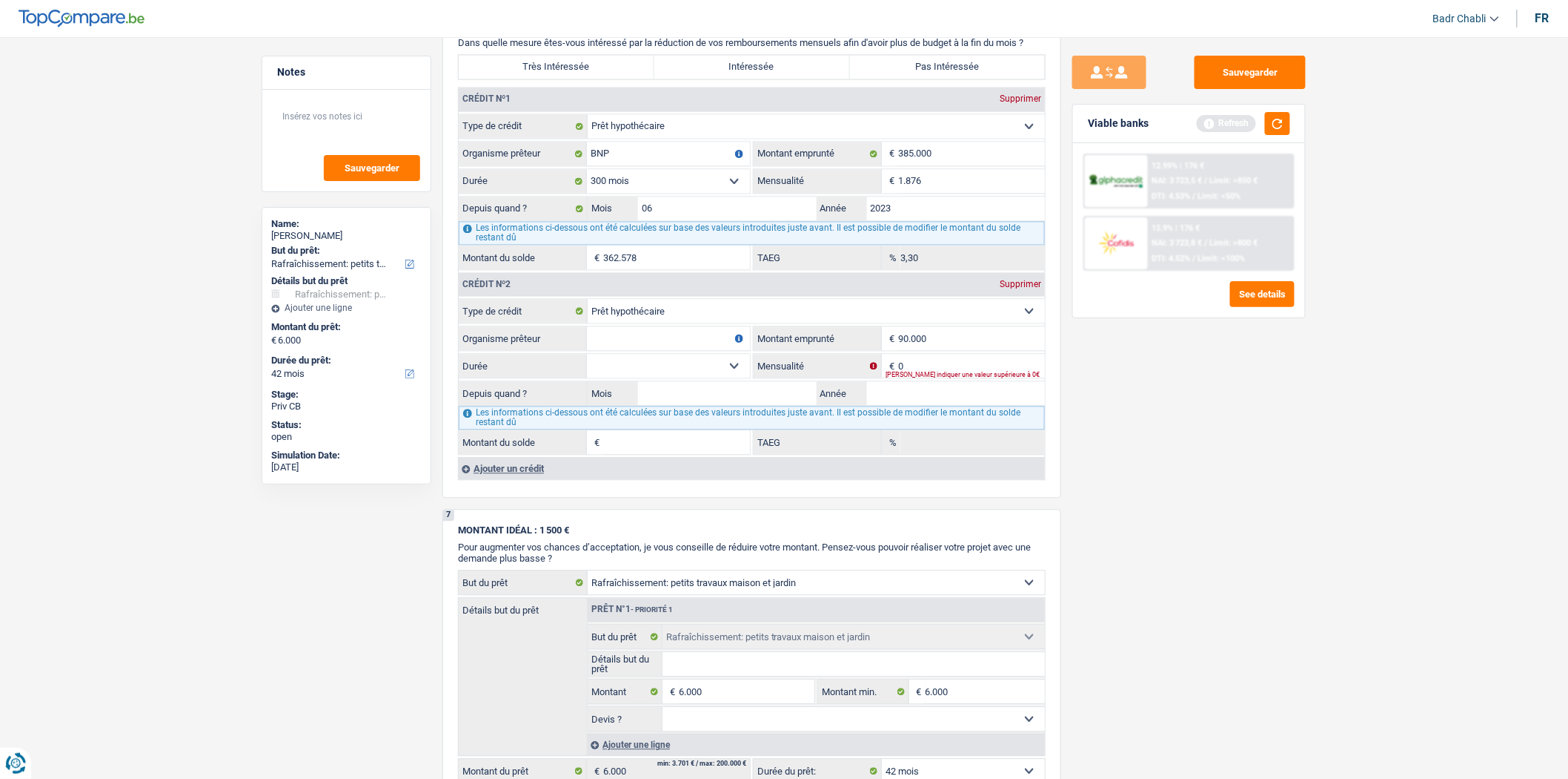
type input "90.000"
click at [690, 344] on input "Organisme prêteur" at bounding box center [668, 338] width 163 height 23
type input "BNP"
click at [736, 377] on select "120 mois 132 mois 144 mois 180 mois 240 mois 300 mois 360 mois 420 mois Sélecti…" at bounding box center [668, 365] width 163 height 23
select select "300"
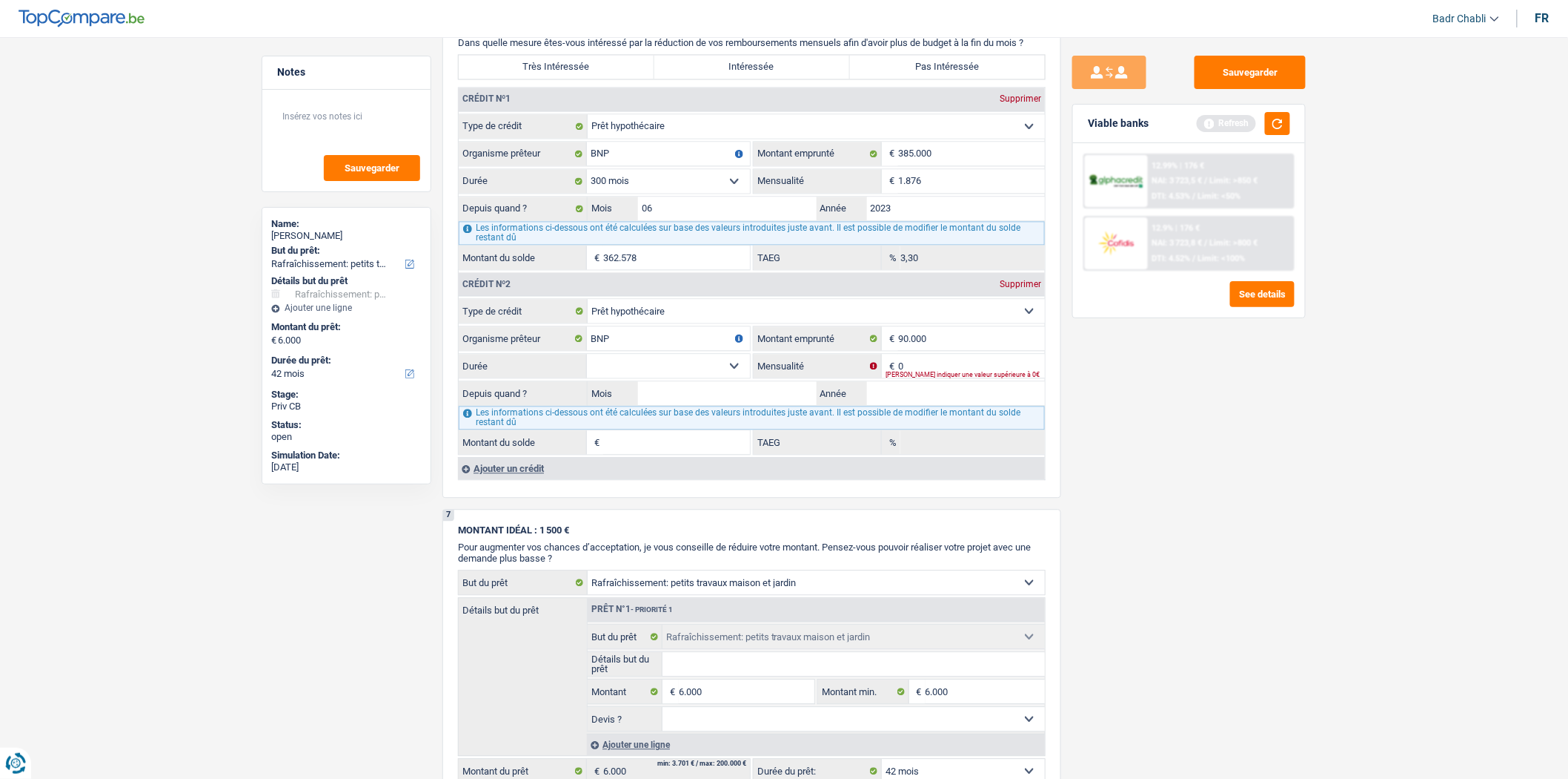
click at [587, 366] on select "120 mois 132 mois 144 mois 180 mois 240 mois 300 mois 360 mois 420 mois Sélecti…" at bounding box center [668, 365] width 163 height 23
click at [910, 373] on input "0" at bounding box center [971, 365] width 147 height 23
type input "500"
click at [751, 402] on input "Mois" at bounding box center [727, 393] width 179 height 23
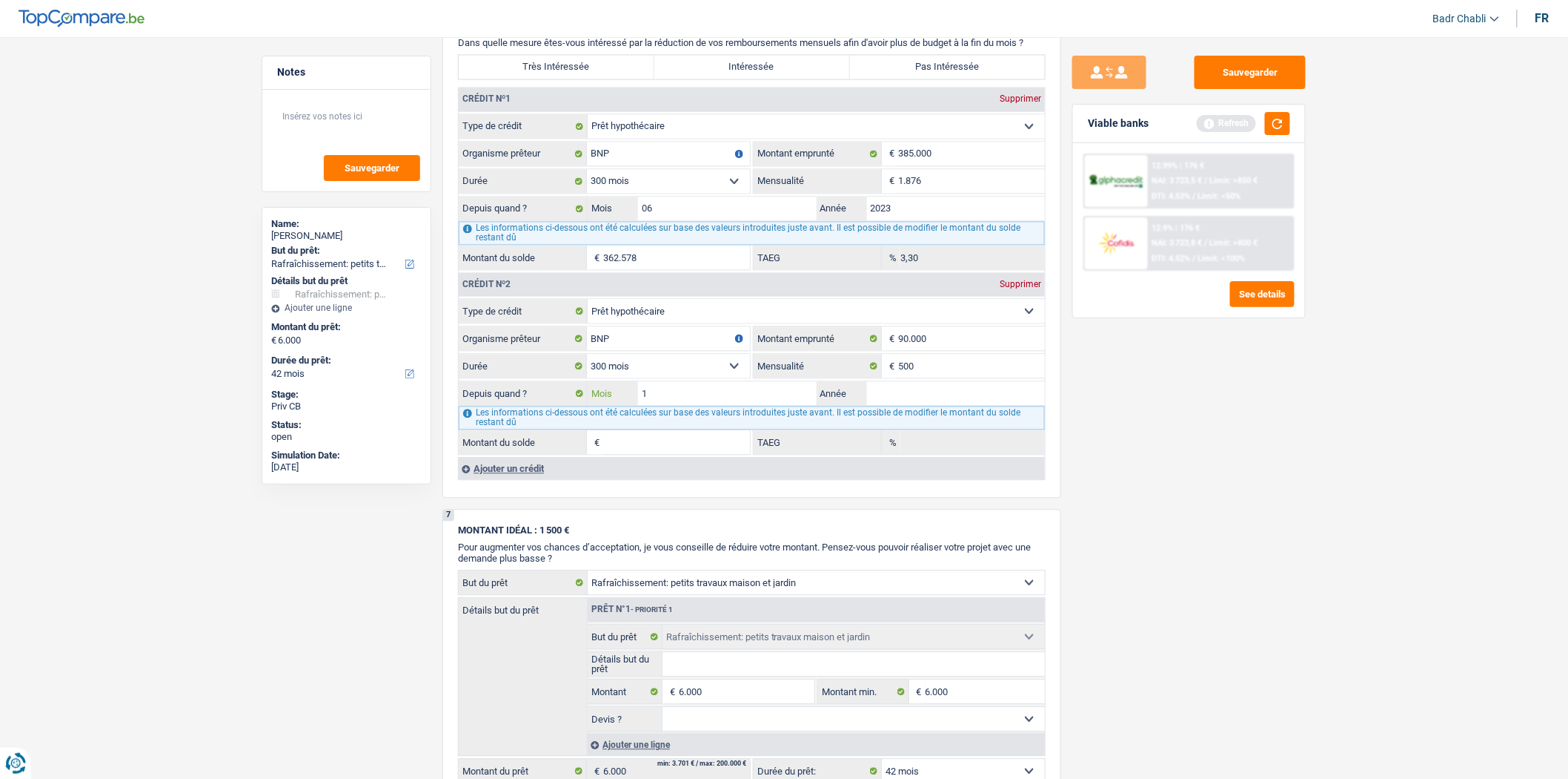
type input "10"
type input "2023"
type input "86.273"
type input "4,59"
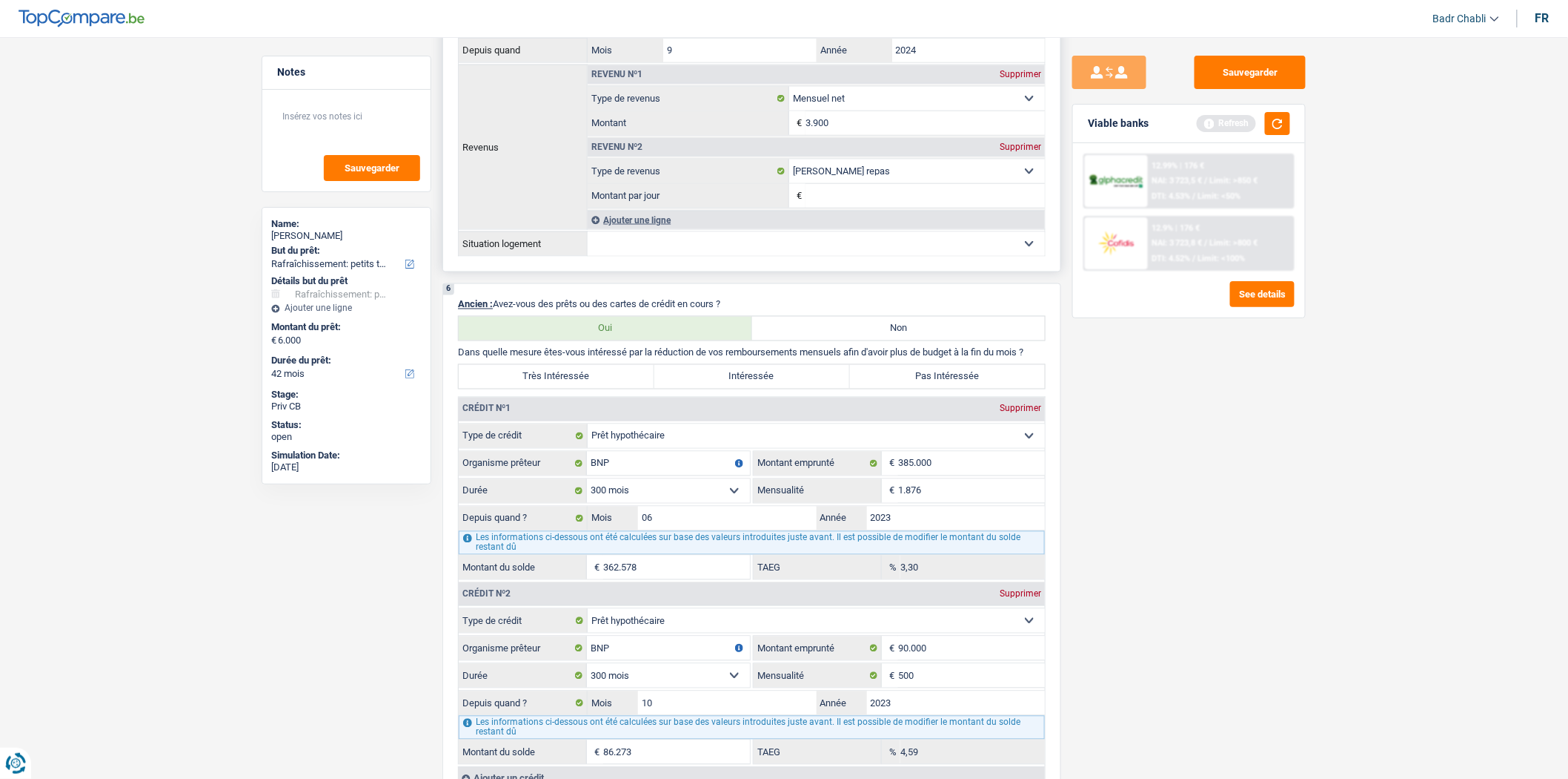
scroll to position [906, 0]
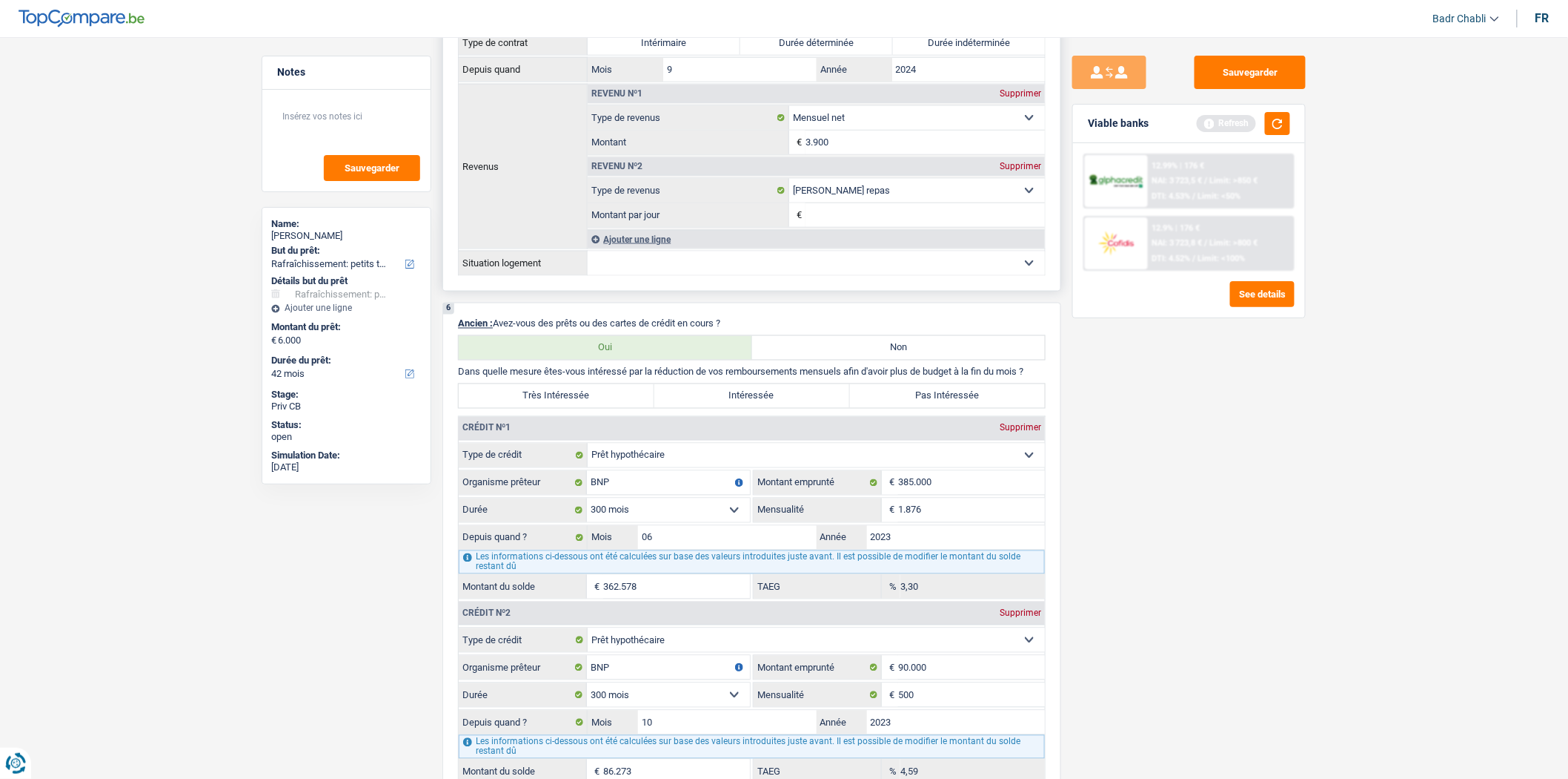
click at [677, 269] on select "Locataire Propriétaire avec prêt hypothécaire Propriétaire sans prêt hypothécai…" at bounding box center [816, 263] width 457 height 23
select select "ownerWithMortgage"
click at [588, 261] on select "Locataire Propriétaire avec prêt hypothécaire Propriétaire sans prêt hypothécai…" at bounding box center [816, 263] width 457 height 23
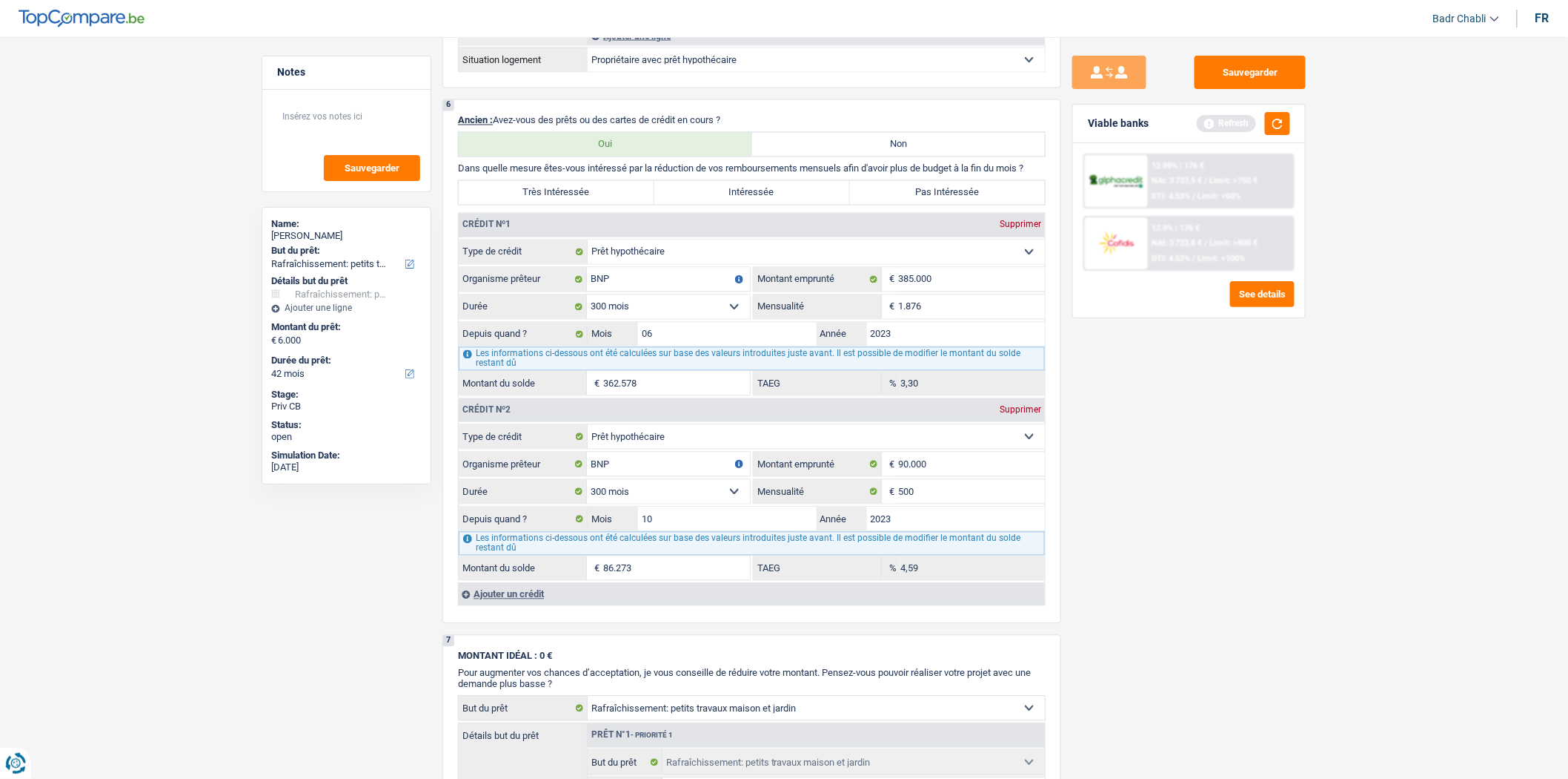
scroll to position [1236, 0]
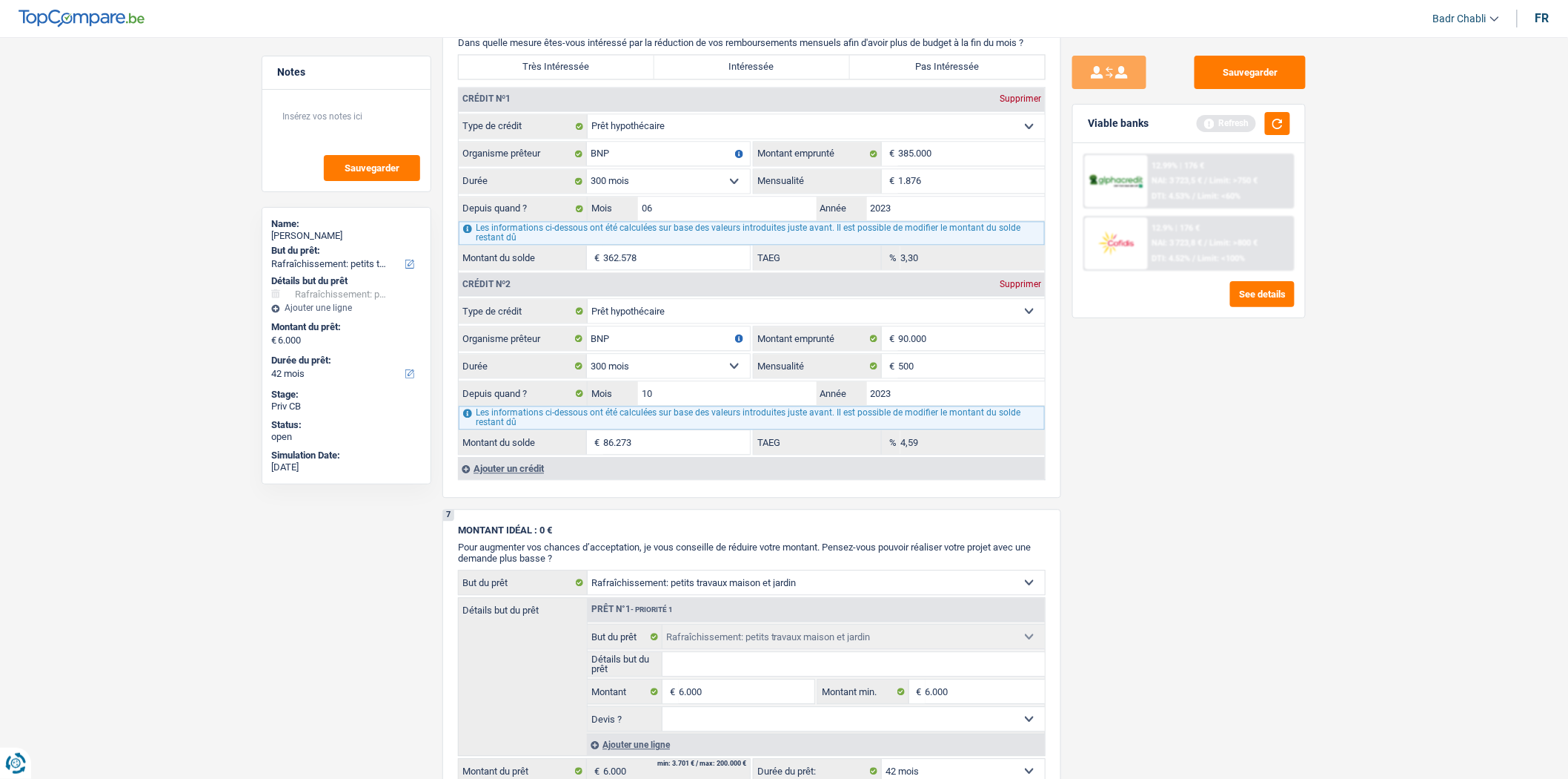
click at [505, 479] on div "Ajouter un crédit" at bounding box center [752, 468] width 587 height 22
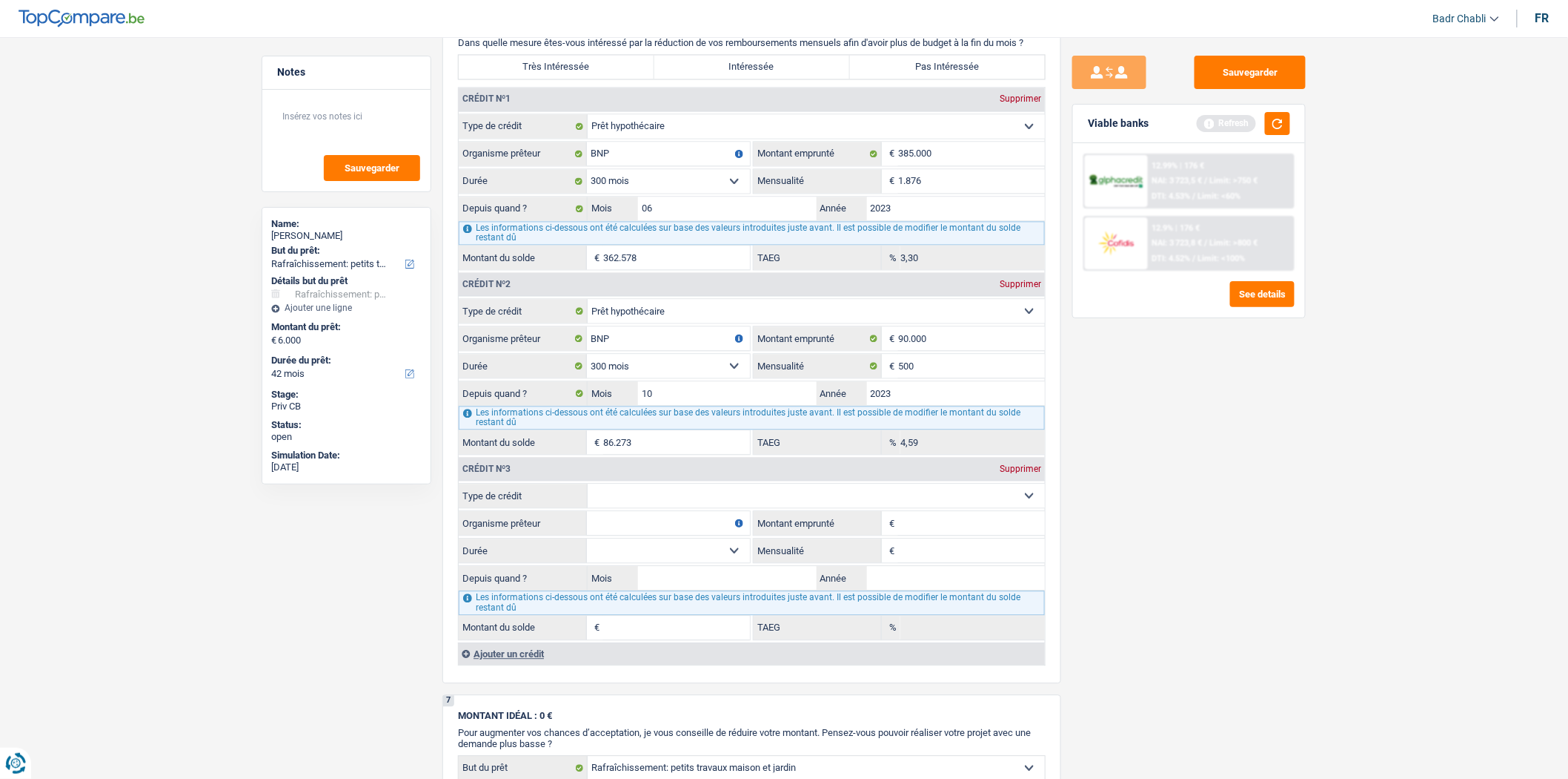
click at [634, 507] on select "Carte ou ouverture de crédit Prêt hypothécaire Vente à tempérament Prêt à tempé…" at bounding box center [816, 495] width 457 height 23
select select "cardOrCredit"
type input "0"
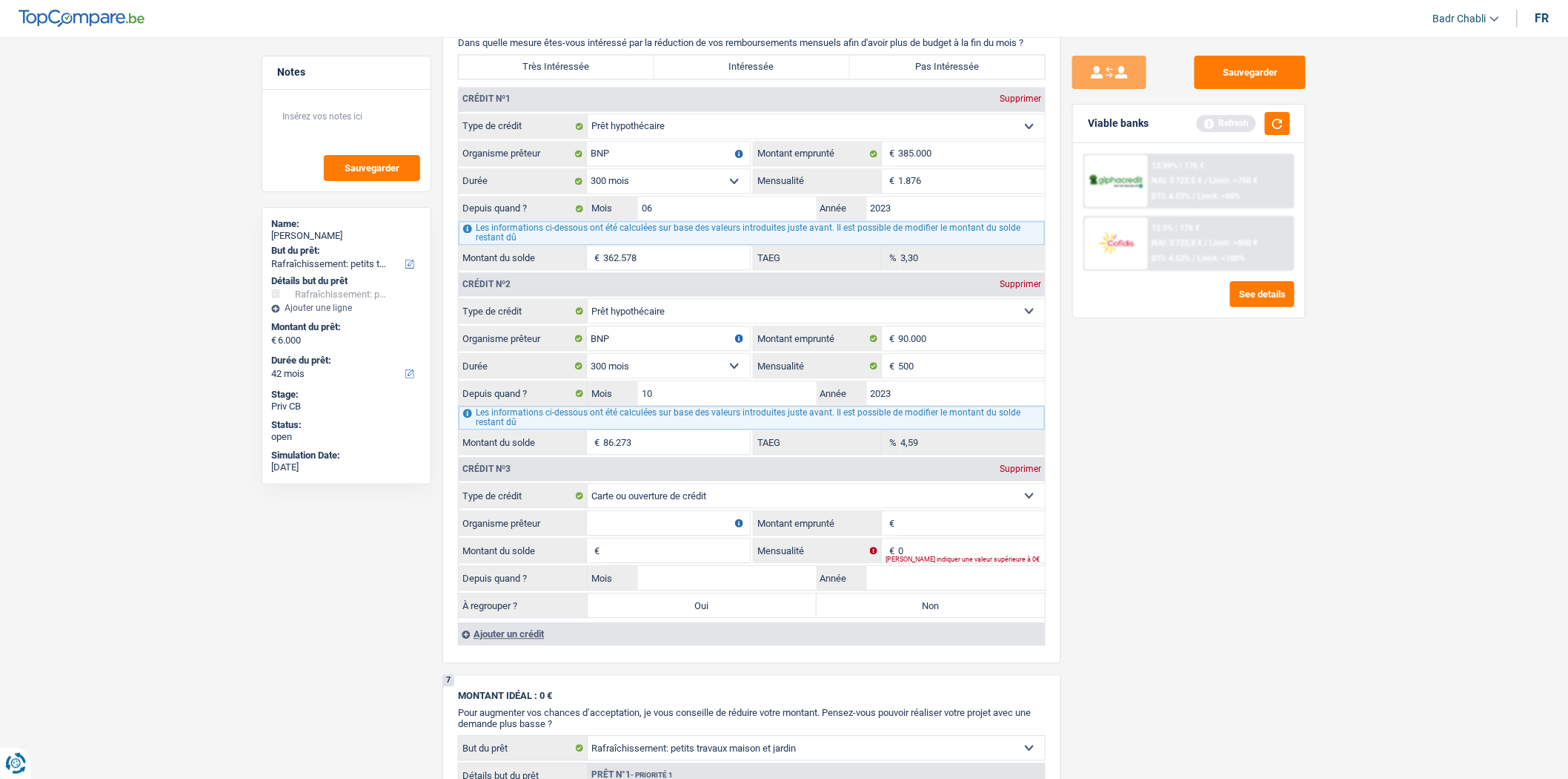
click at [638, 535] on input "Organisme prêteur" at bounding box center [668, 522] width 163 height 23
type input "Argenta"
click at [1001, 535] on input "Montant emprunté" at bounding box center [971, 522] width 147 height 23
type input "2.500"
type input "1"
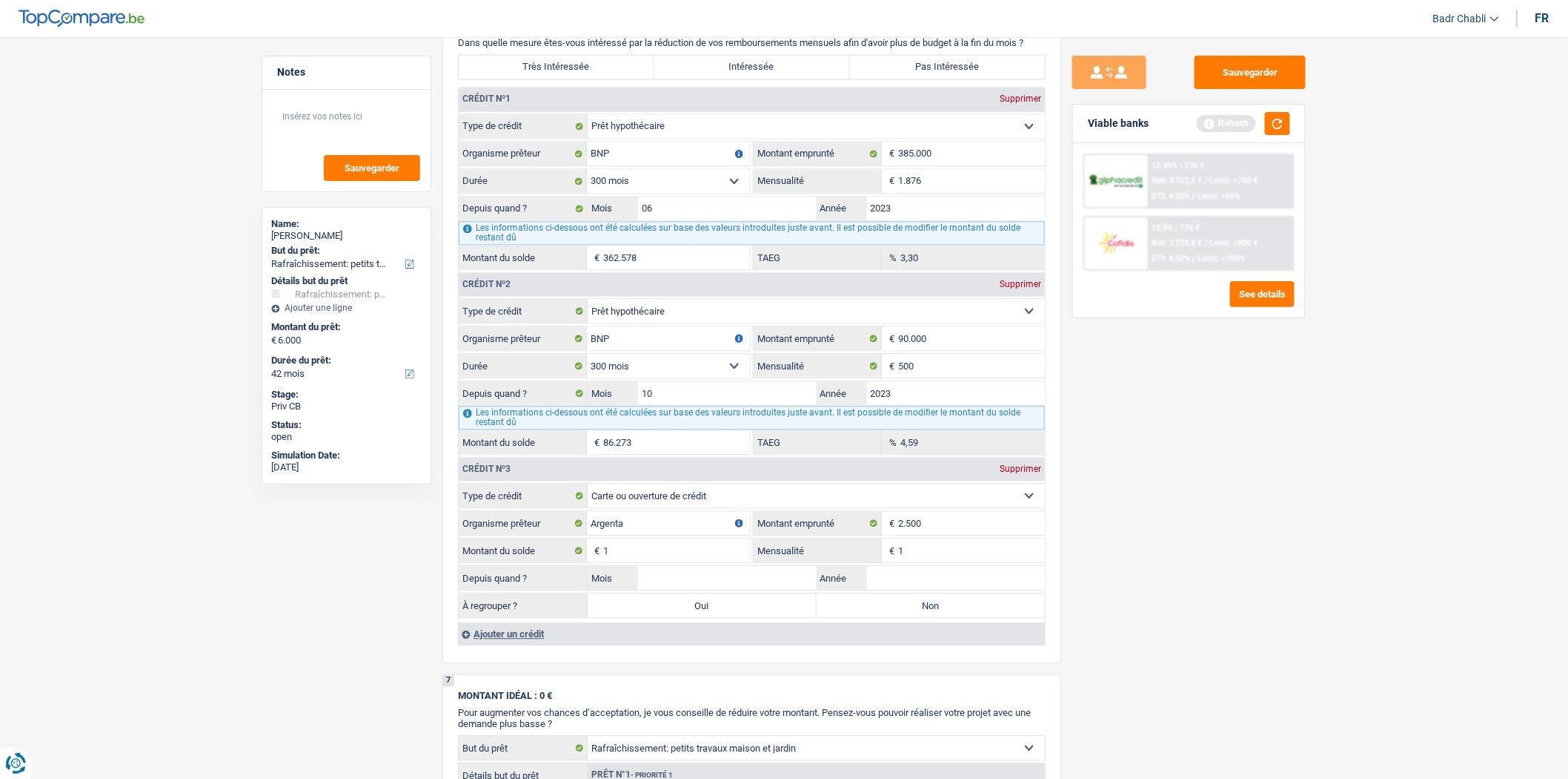
type input "1"
type input "02"
type input "2024"
click at [713, 582] on input "02" at bounding box center [727, 577] width 179 height 23
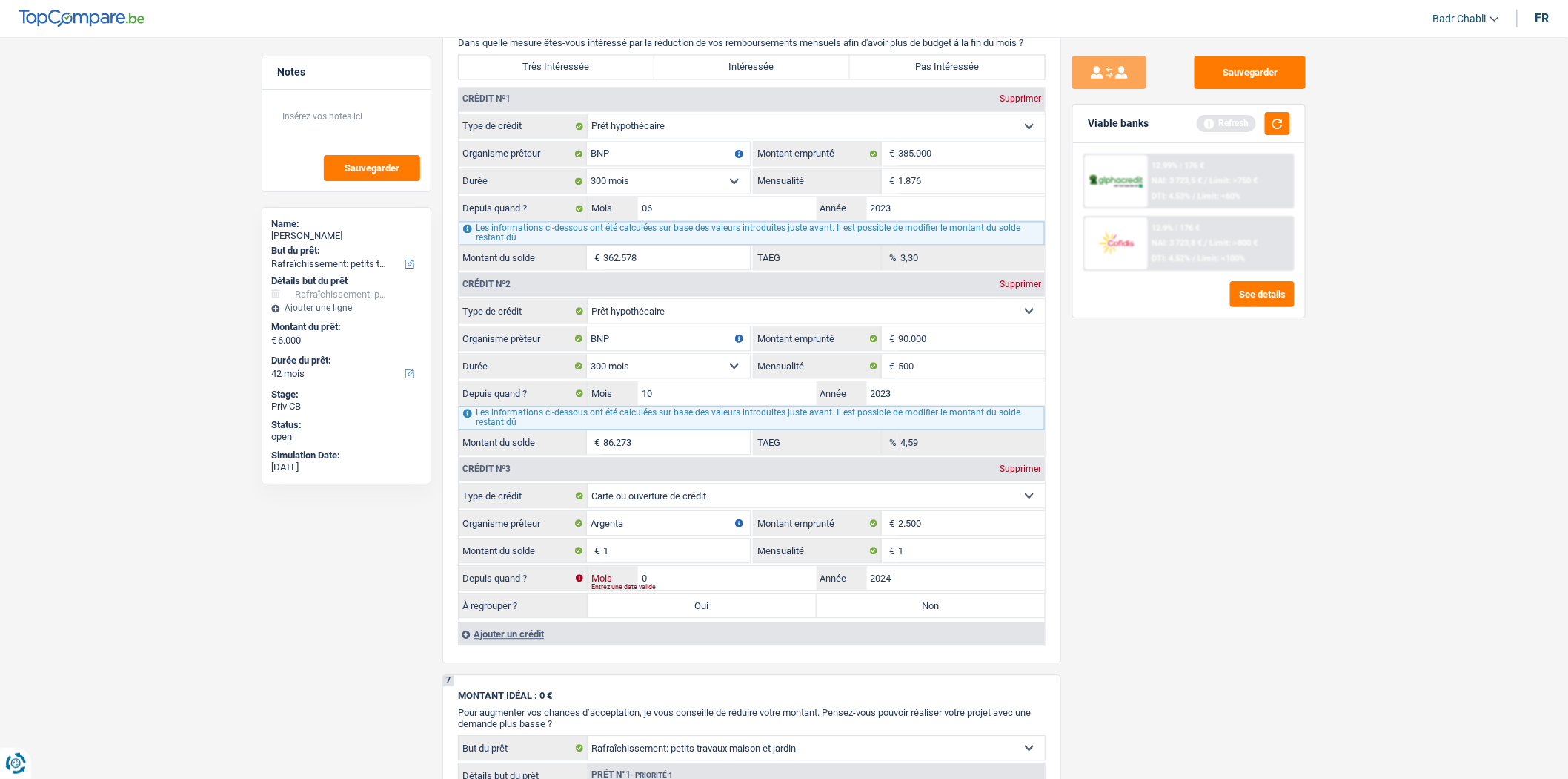
type input "06"
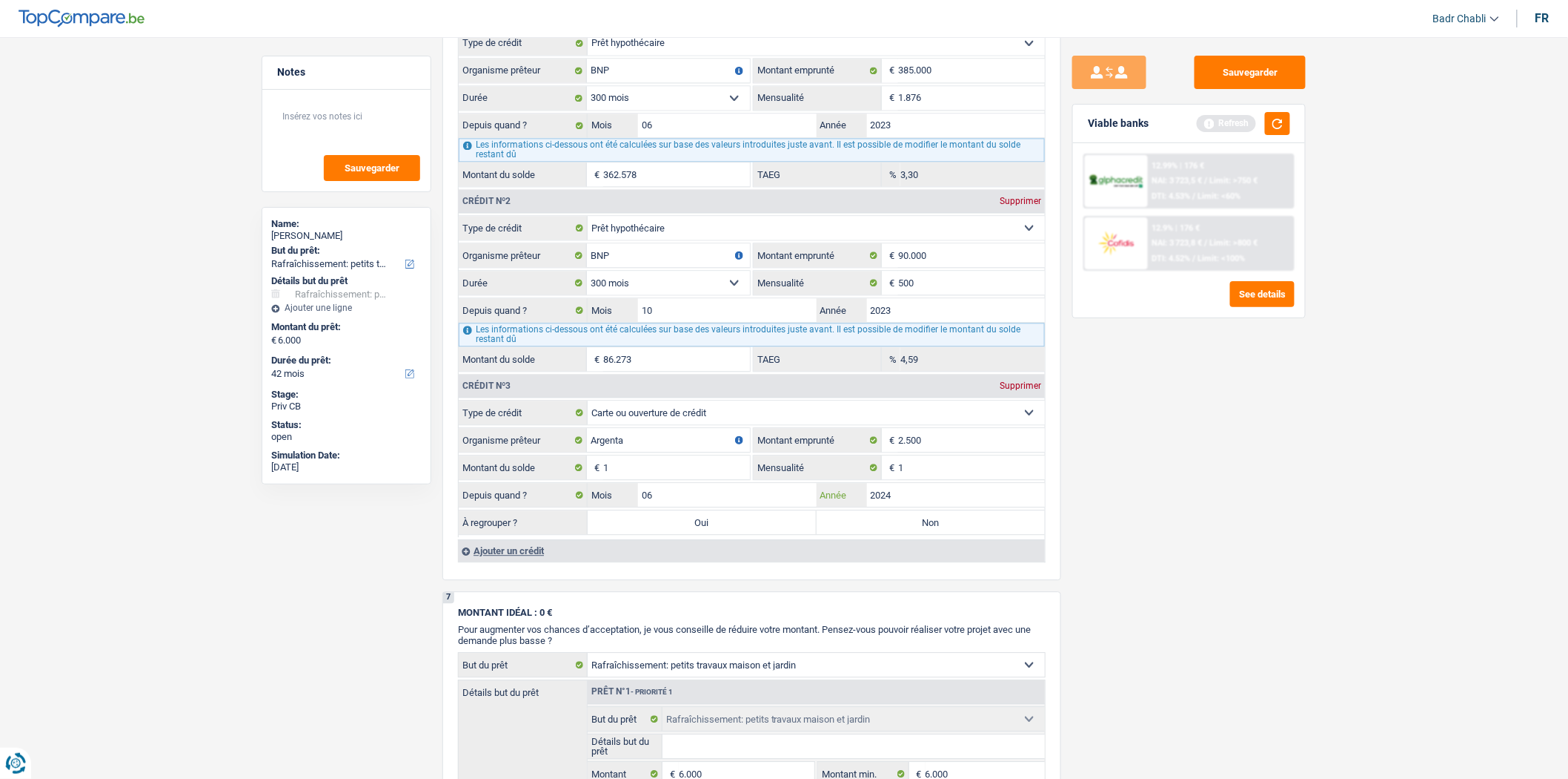
scroll to position [1484, 0]
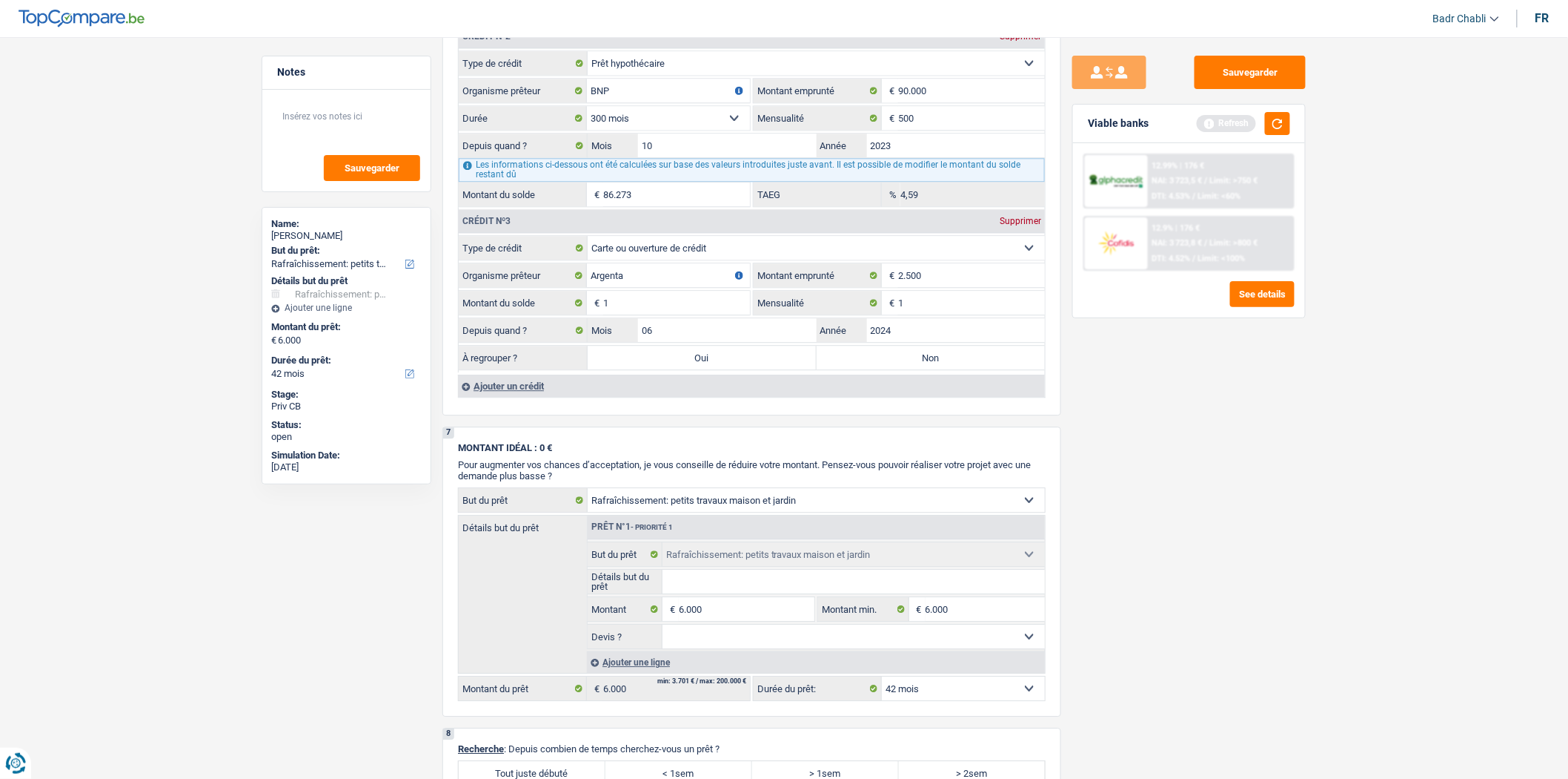
click at [518, 388] on div "Crédit nº1 Supprimer Carte ou ouverture de crédit Prêt hypothécaire Vente à tem…" at bounding box center [752, 118] width 587 height 557
click at [524, 395] on div "Ajouter un crédit" at bounding box center [752, 385] width 587 height 22
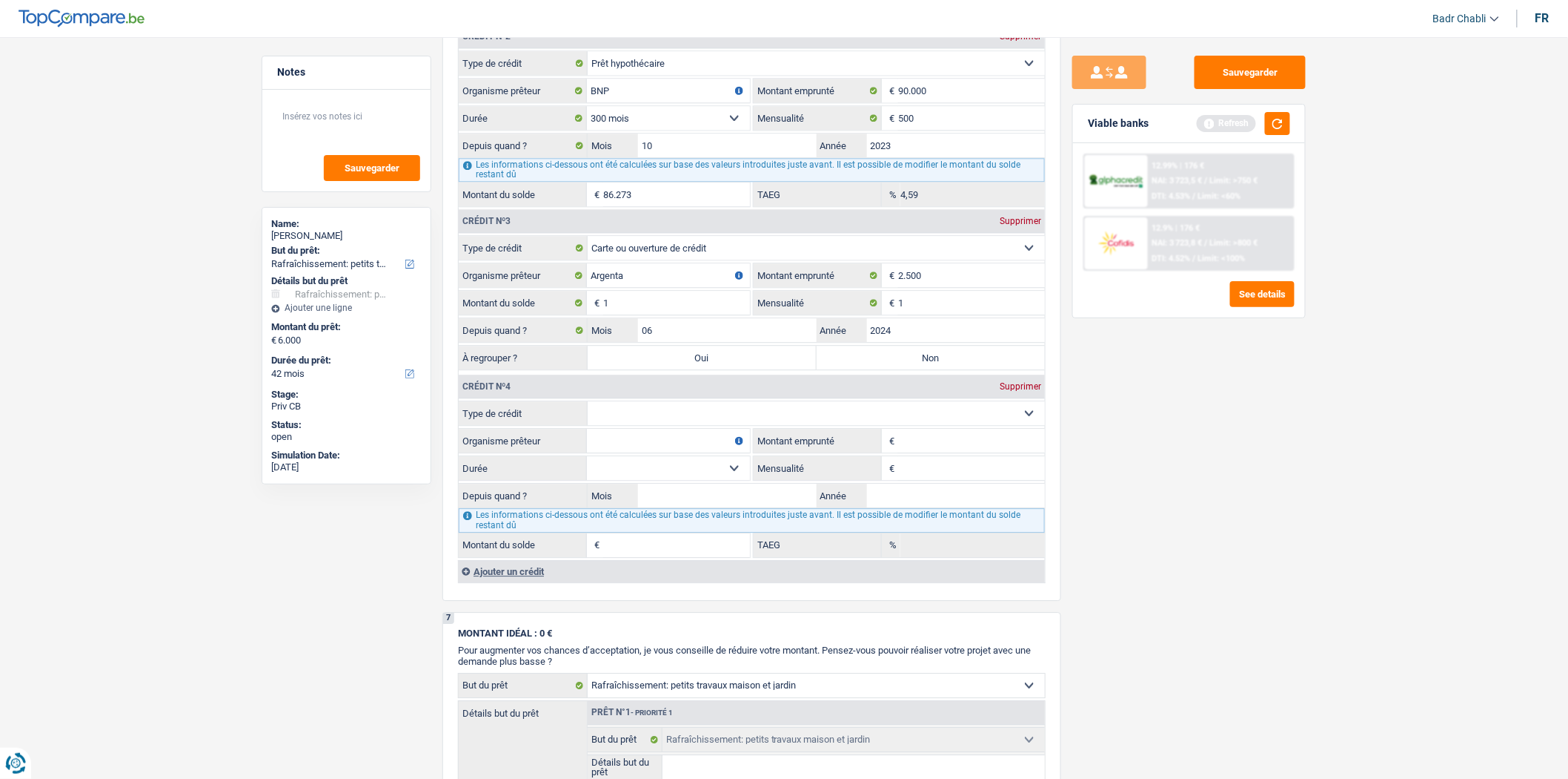
click at [650, 425] on select "Carte ou ouverture de crédit Prêt hypothécaire Vente à tempérament Prêt à tempé…" at bounding box center [816, 413] width 457 height 23
select select "cardOrCredit"
type input "0"
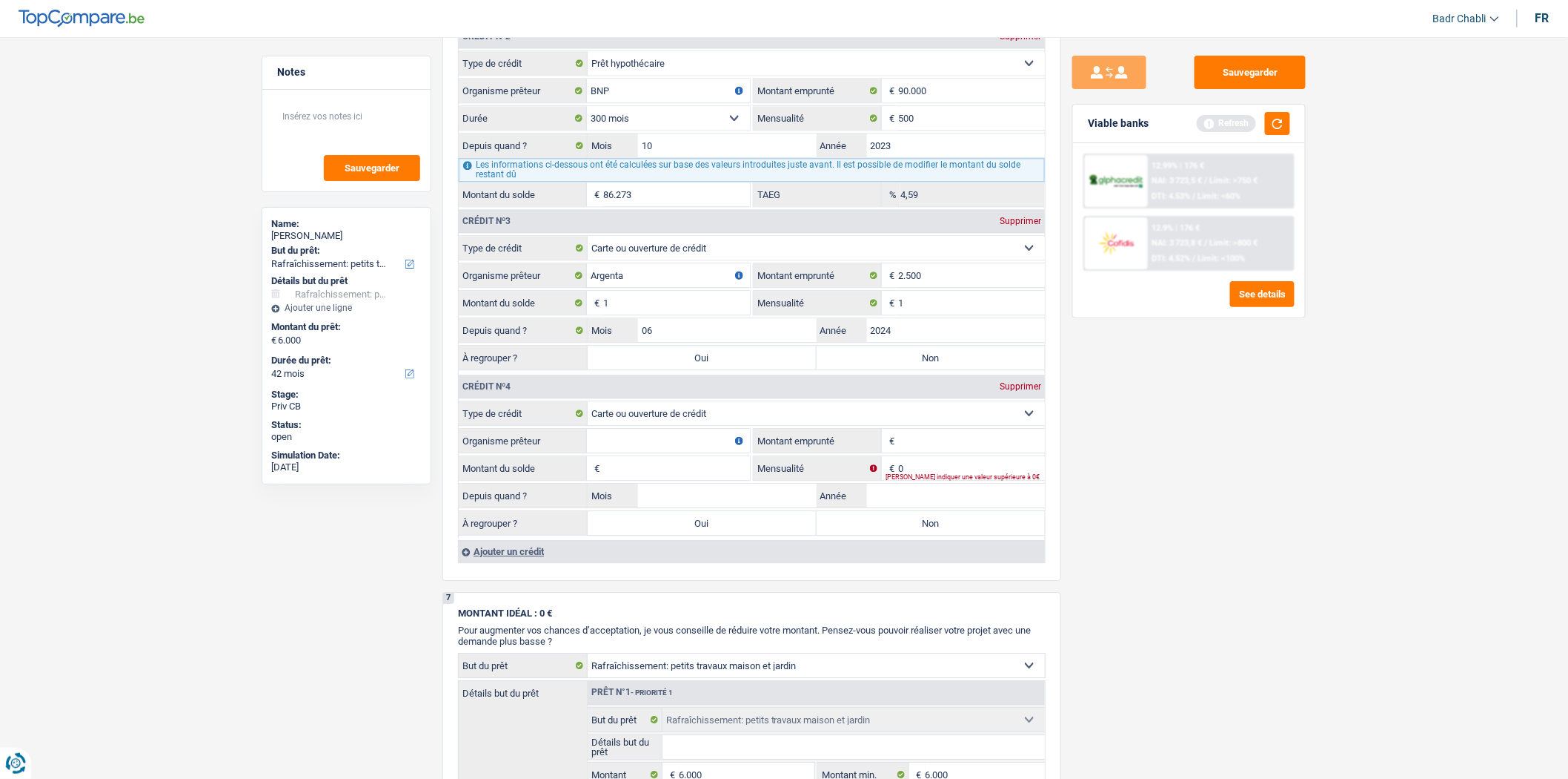
click at [654, 452] on input "Organisme prêteur" at bounding box center [668, 441] width 163 height 23
type input "I"
type input "C"
type input "Buyway"
type input "2.500"
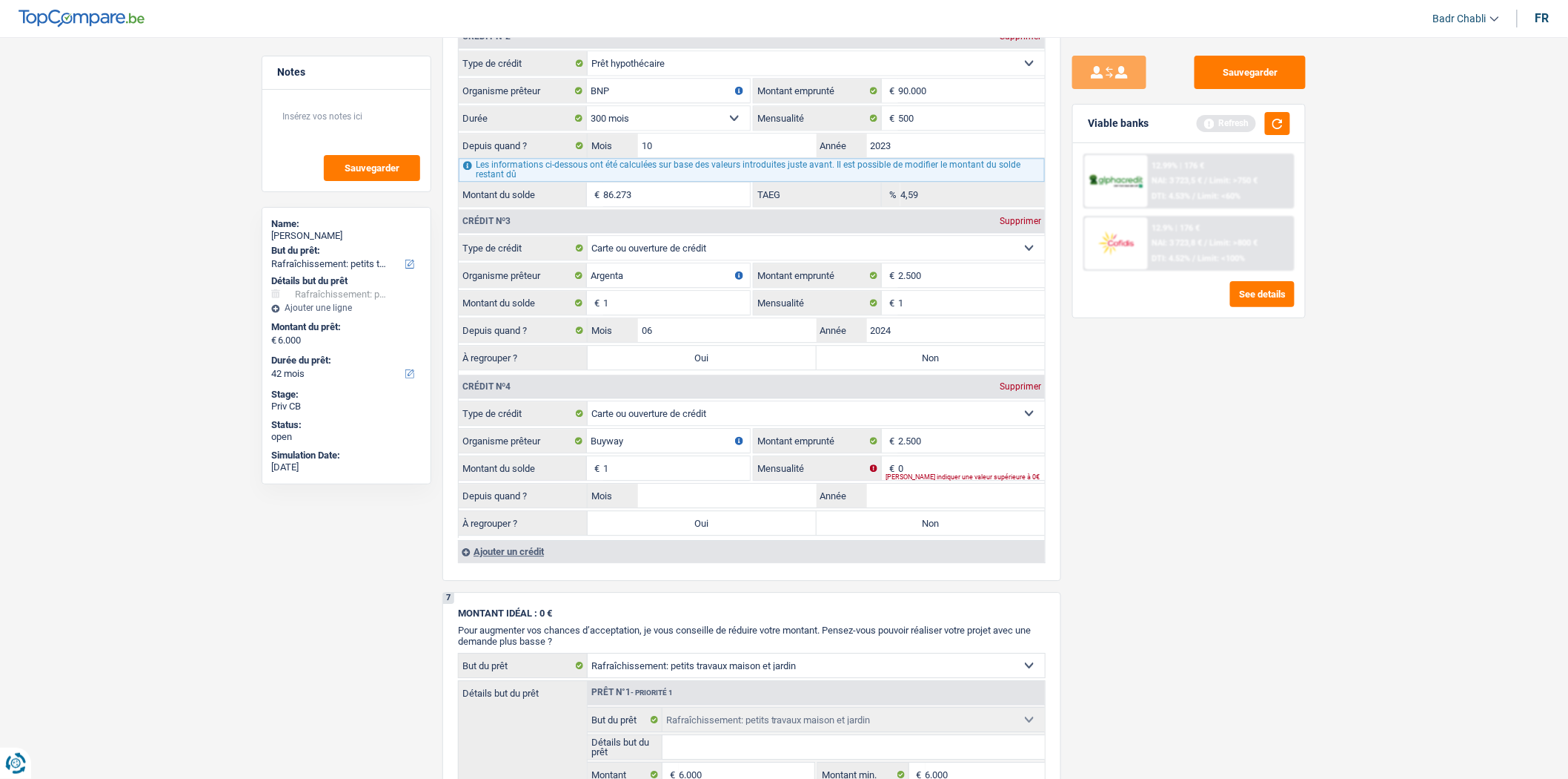
type input "1"
type input "02"
type input "2024"
click at [670, 504] on input "02" at bounding box center [727, 495] width 179 height 23
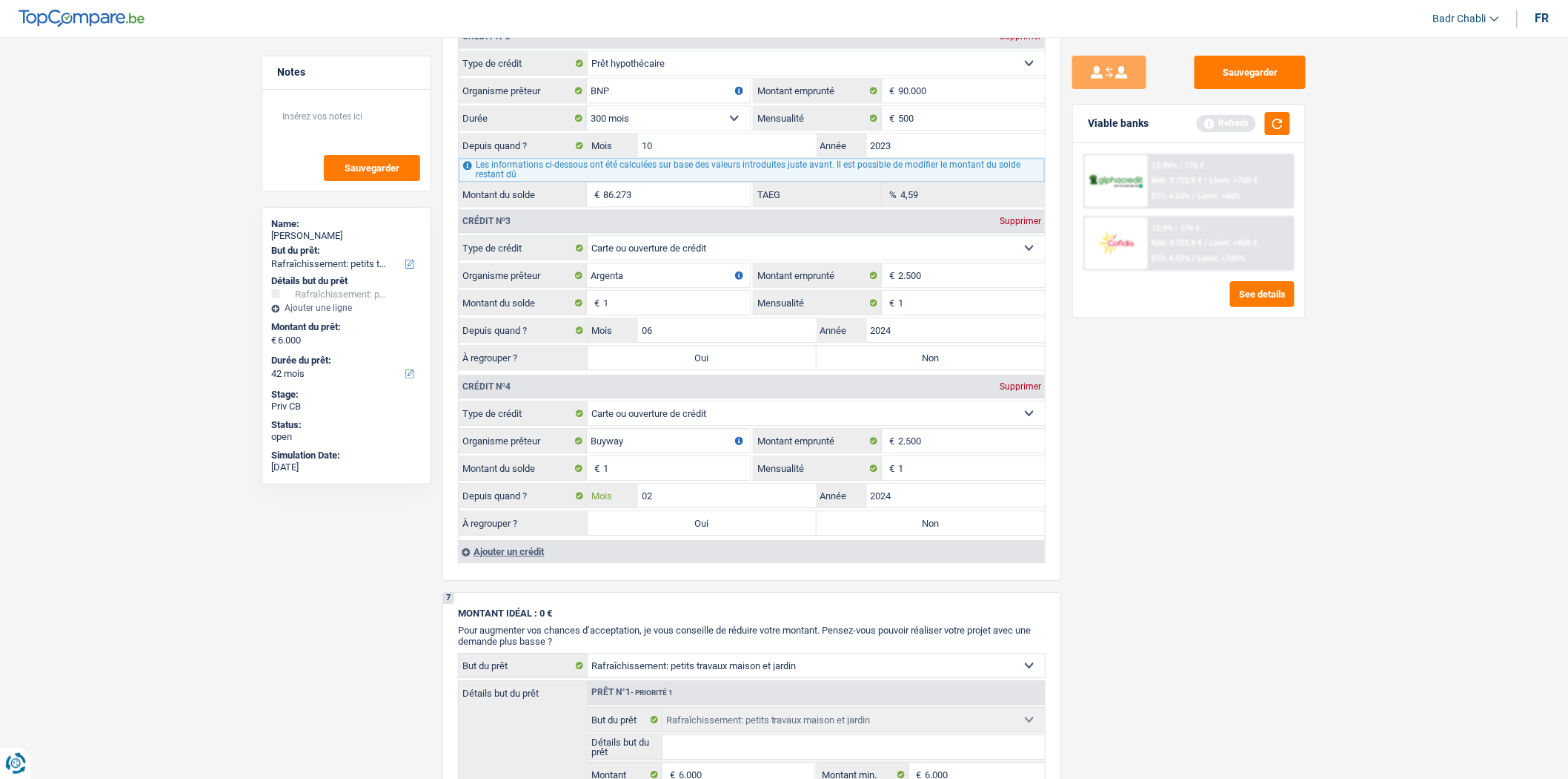
click at [670, 504] on input "02" at bounding box center [727, 495] width 179 height 23
type input "06"
click at [920, 369] on label "Non" at bounding box center [931, 357] width 229 height 23
click at [920, 369] on input "Non" at bounding box center [931, 357] width 229 height 23
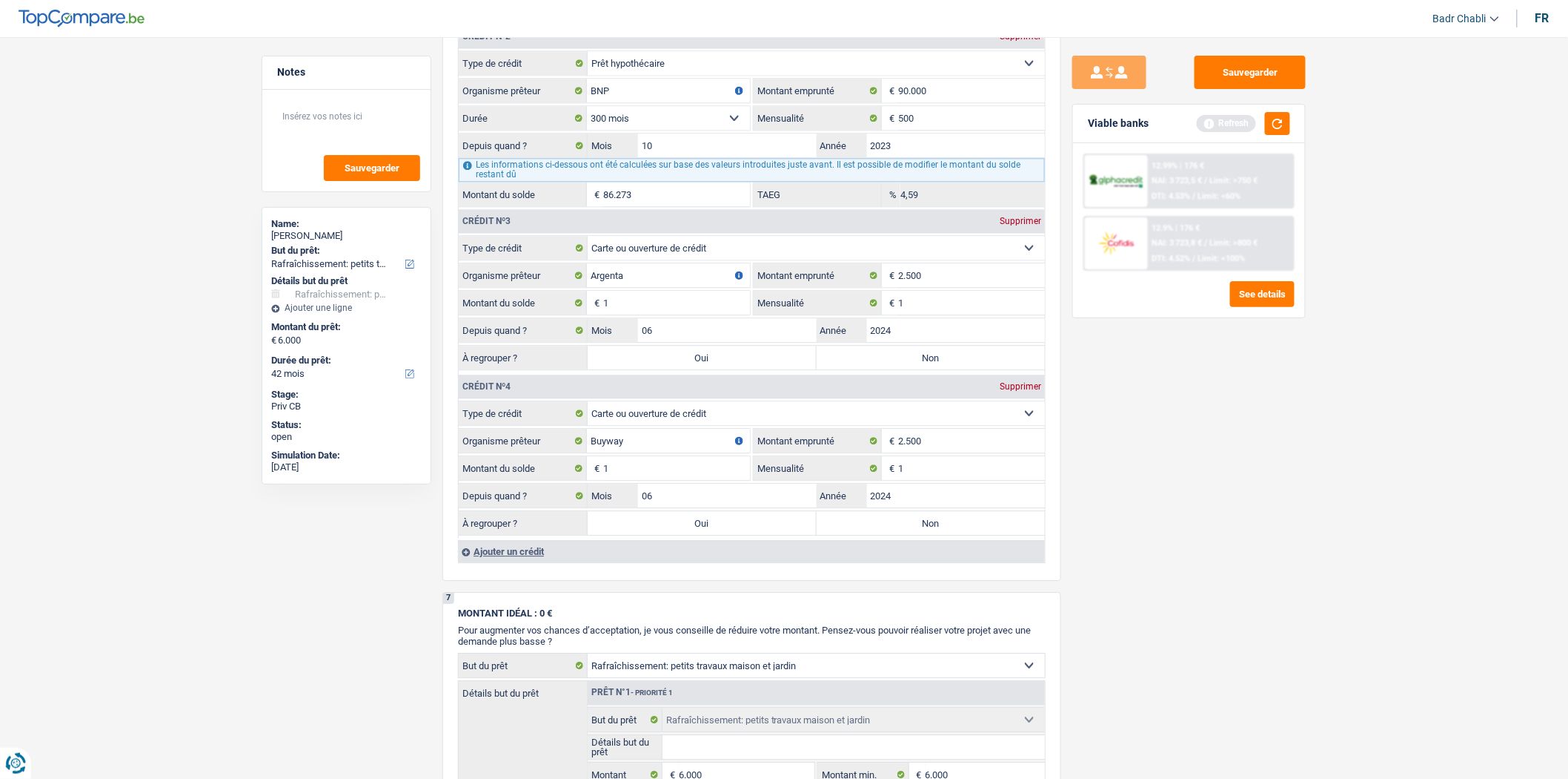
radio input "true"
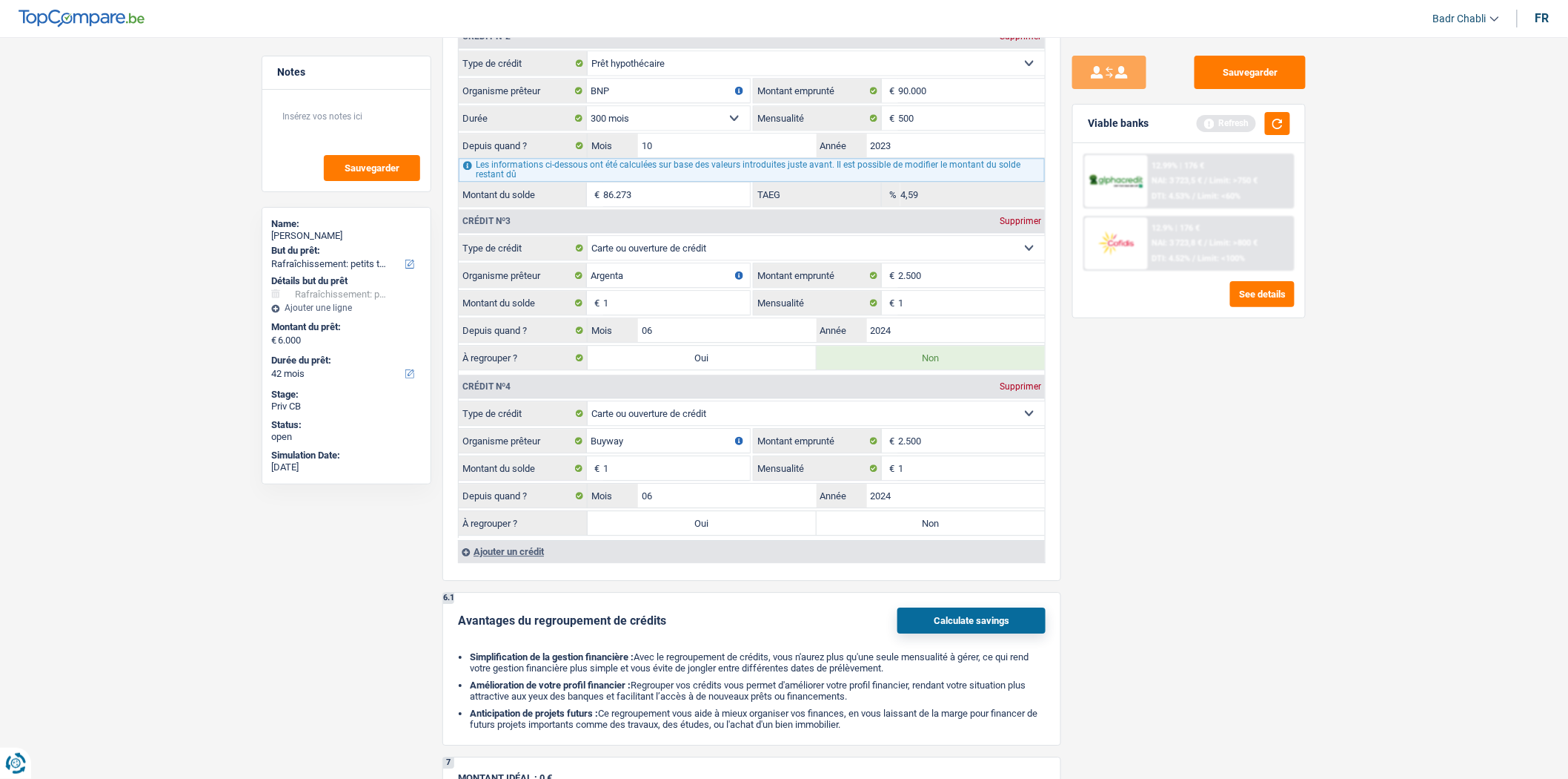
click at [913, 535] on label "Non" at bounding box center [931, 522] width 229 height 23
click at [913, 535] on input "Non" at bounding box center [931, 522] width 229 height 23
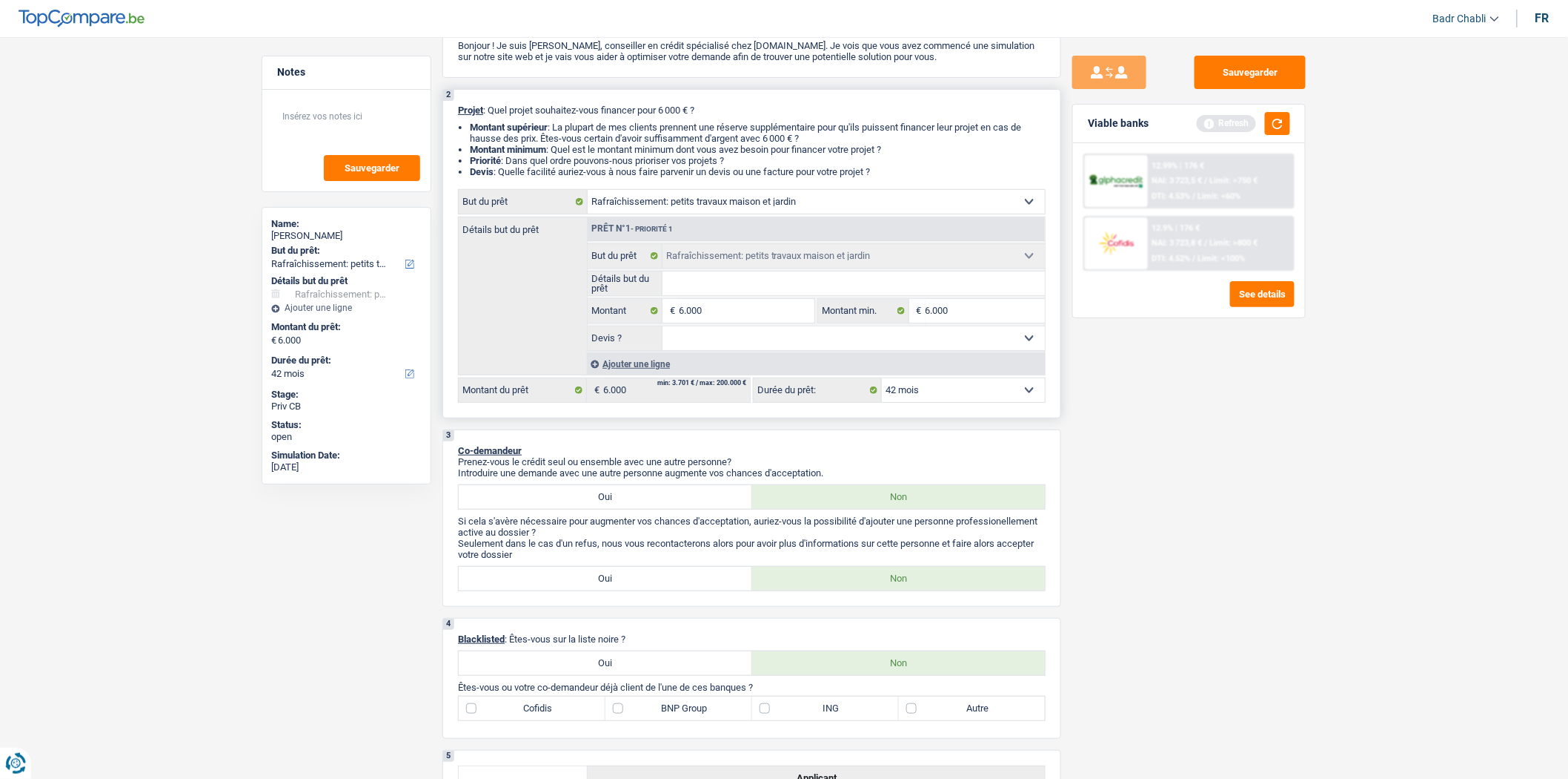
scroll to position [0, 0]
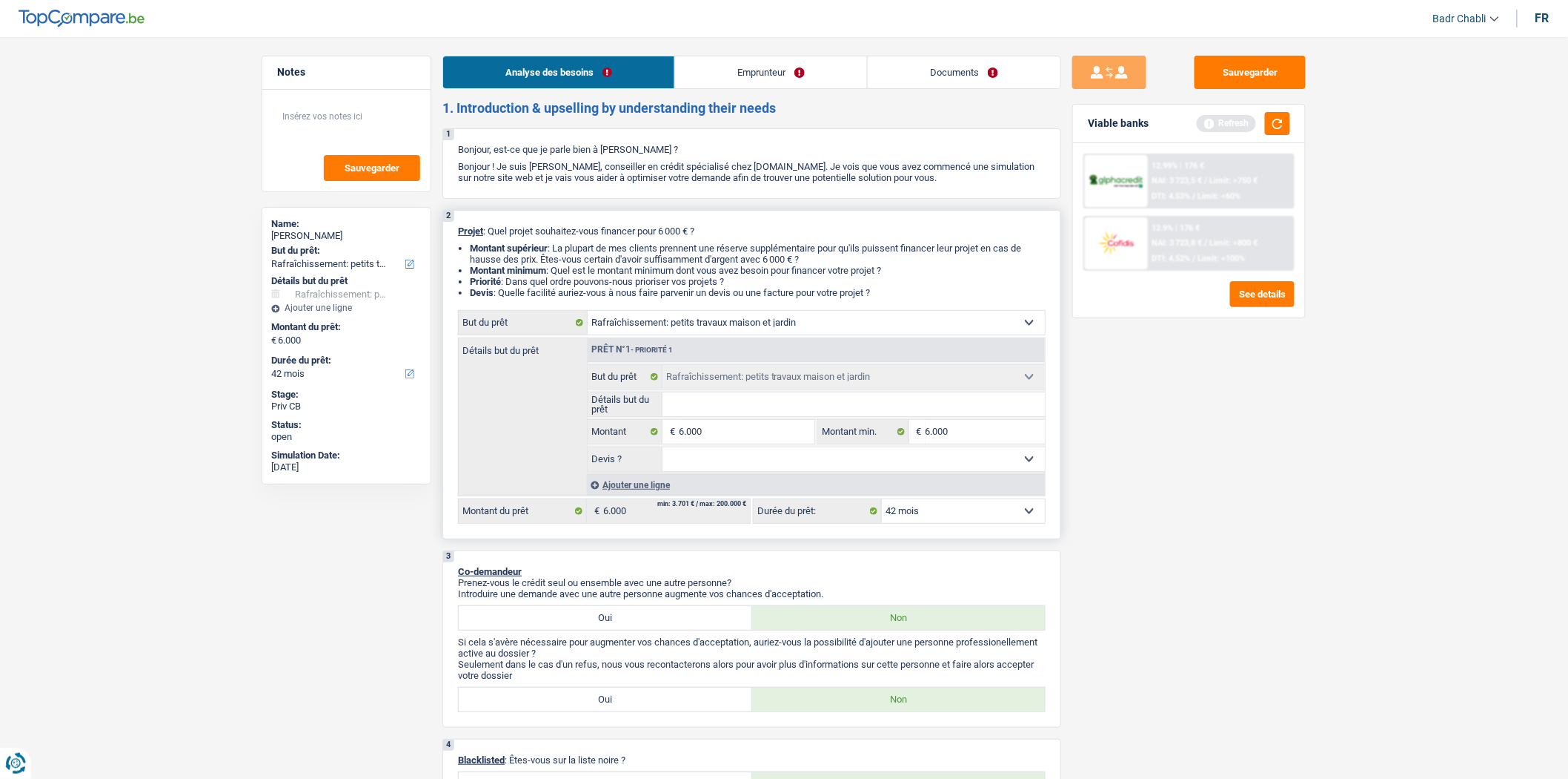
click at [749, 414] on input "Détails but du prêt" at bounding box center [854, 404] width 383 height 23
click at [749, 413] on input "Détails but du prêt" at bounding box center [854, 404] width 383 height 23
drag, startPoint x: 757, startPoint y: 457, endPoint x: 757, endPoint y: 470, distance: 13.0
click at [757, 457] on select "Oui Non Non répondu Sélectionner une option" at bounding box center [854, 459] width 383 height 23
click at [663, 451] on select "Oui Non Non répondu Sélectionner une option" at bounding box center [854, 459] width 383 height 23
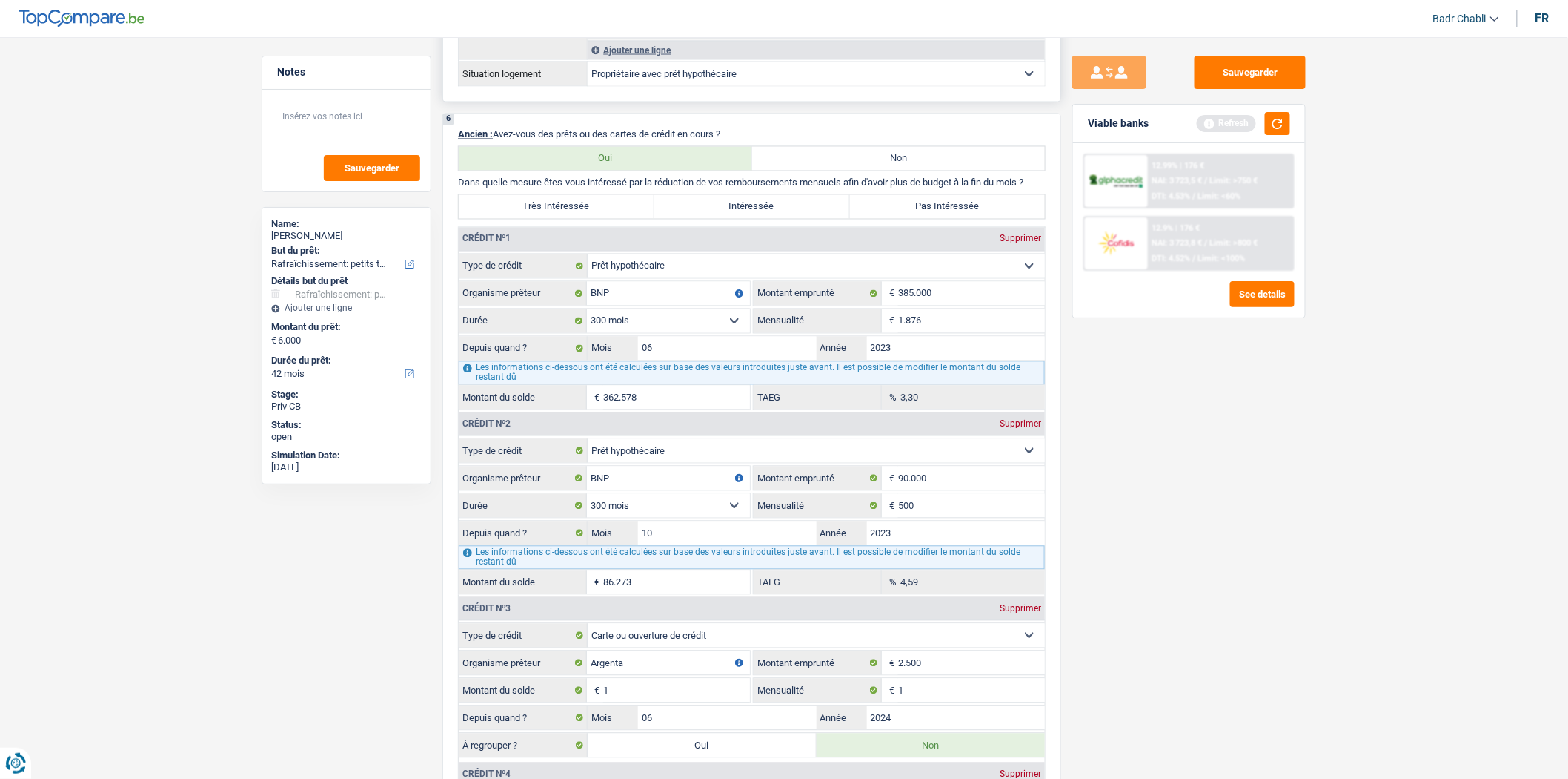
scroll to position [824, 0]
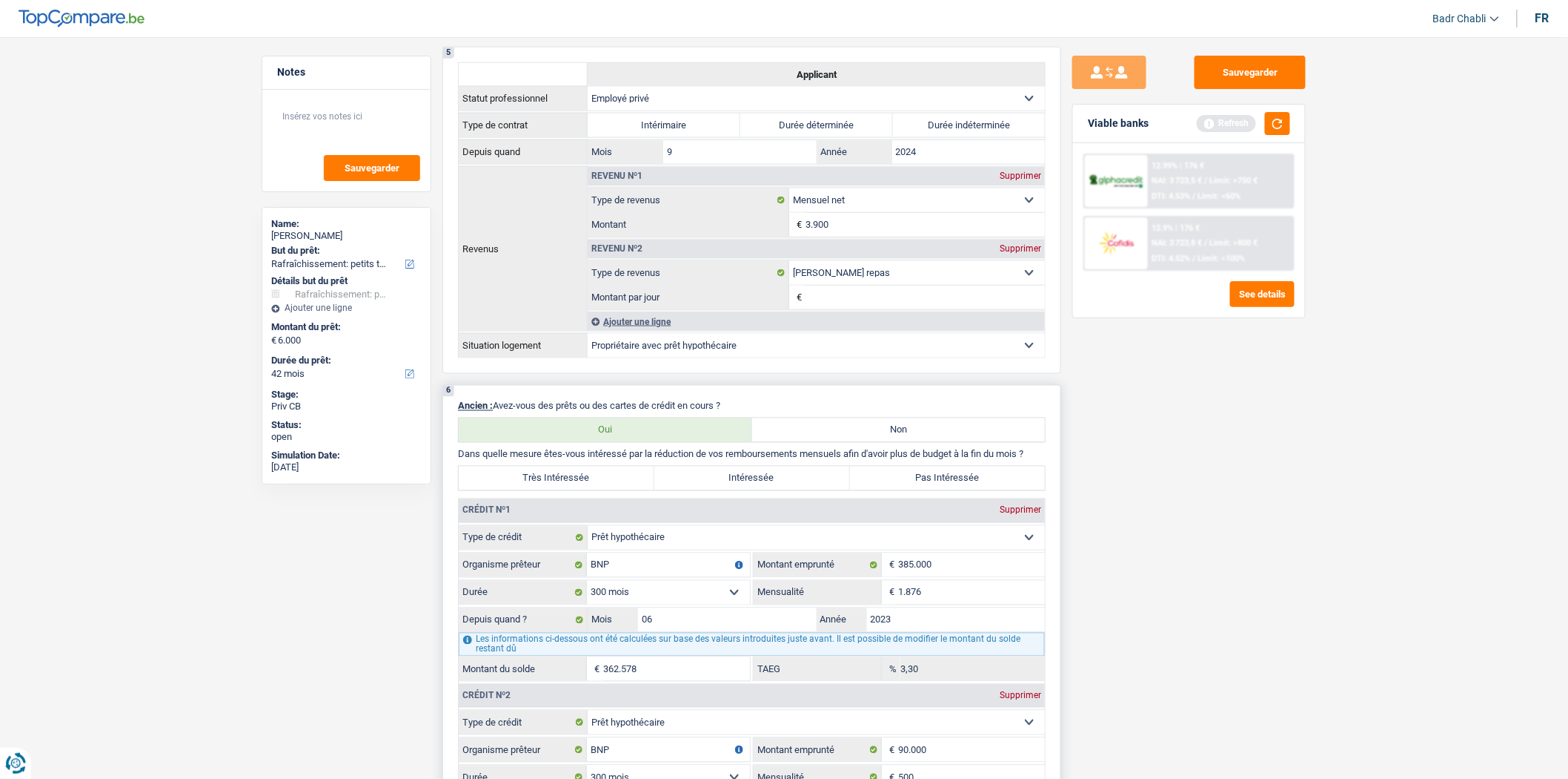
click at [902, 479] on label "Pas Intéressée" at bounding box center [948, 478] width 196 height 23
click at [902, 479] on input "Pas Intéressée" at bounding box center [948, 478] width 196 height 23
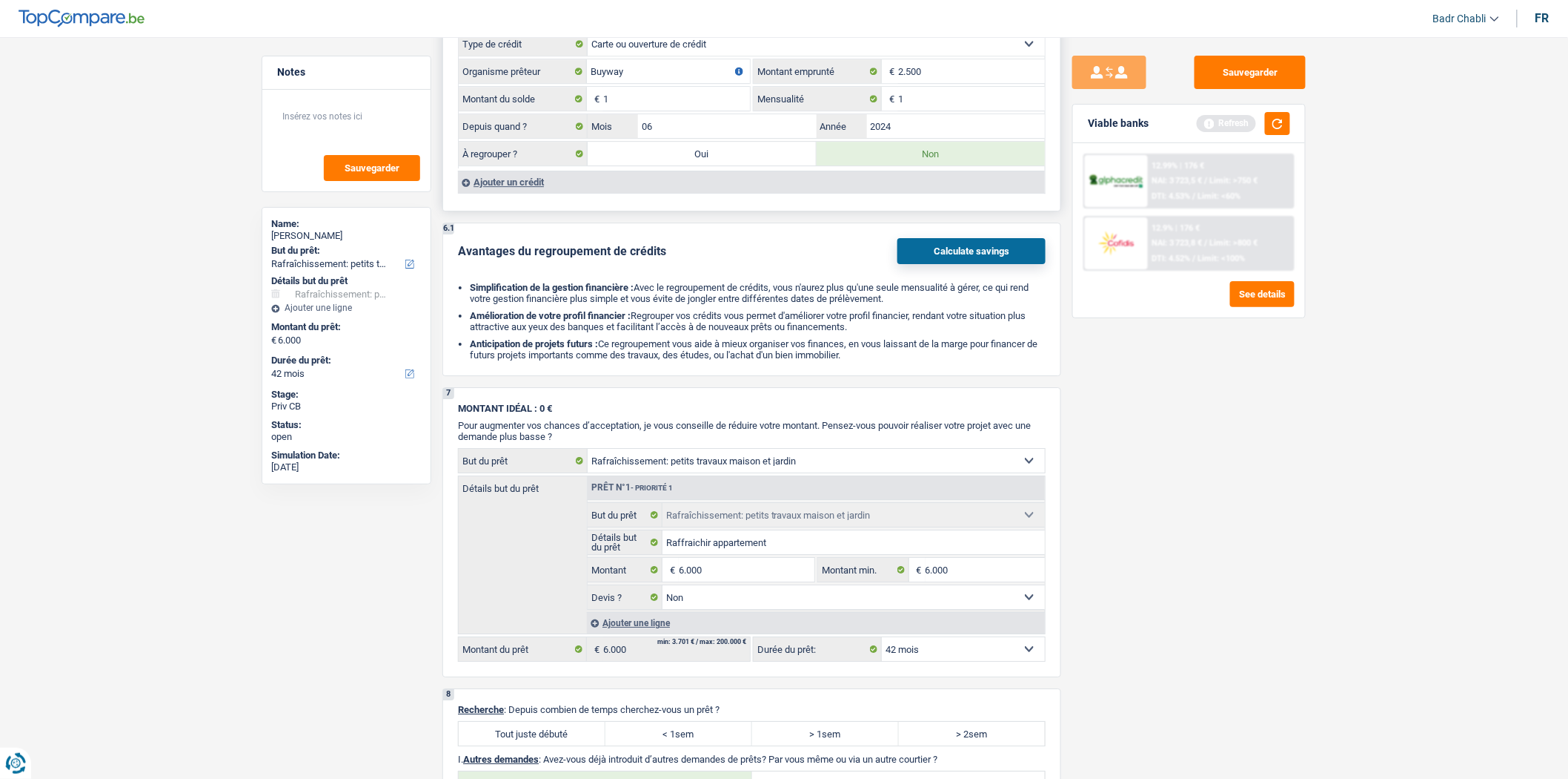
scroll to position [1977, 0]
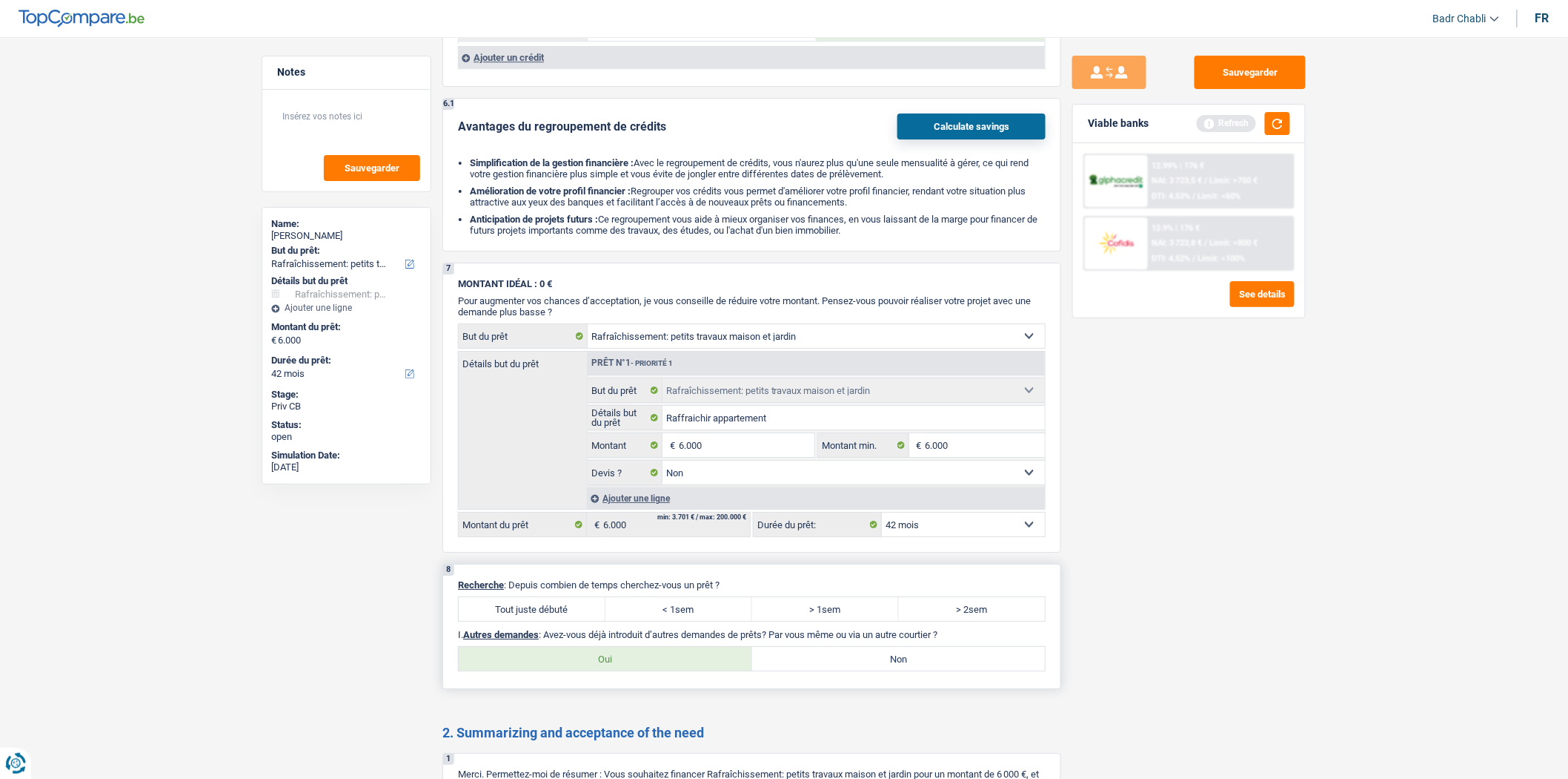
click at [561, 621] on label "Tout juste débuté" at bounding box center [532, 608] width 147 height 23
click at [561, 621] on input "Tout juste débuté" at bounding box center [532, 608] width 147 height 23
click at [899, 670] on label "Non" at bounding box center [899, 659] width 293 height 23
click at [899, 670] on input "Non" at bounding box center [899, 659] width 293 height 23
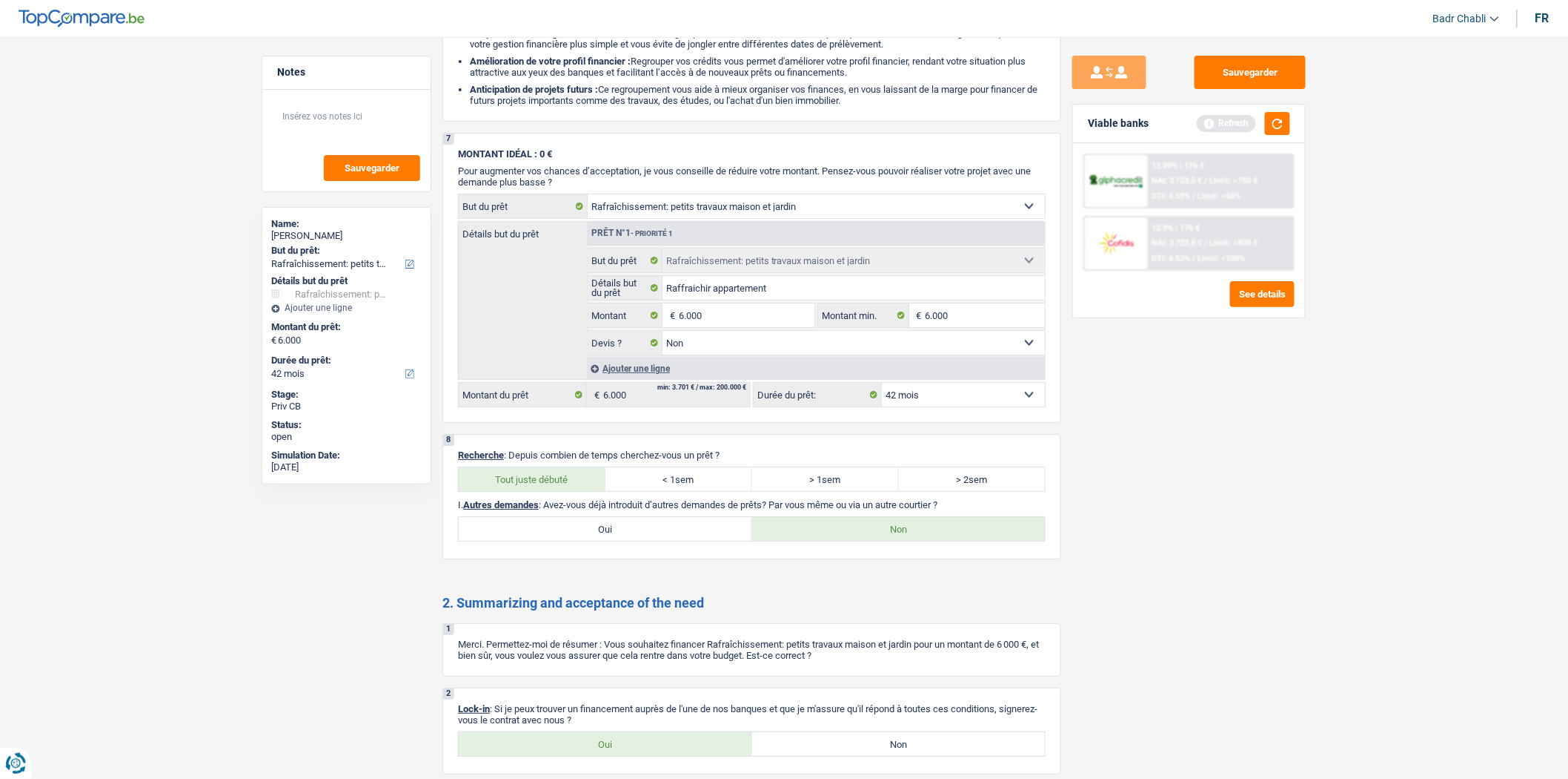
scroll to position [2265, 0]
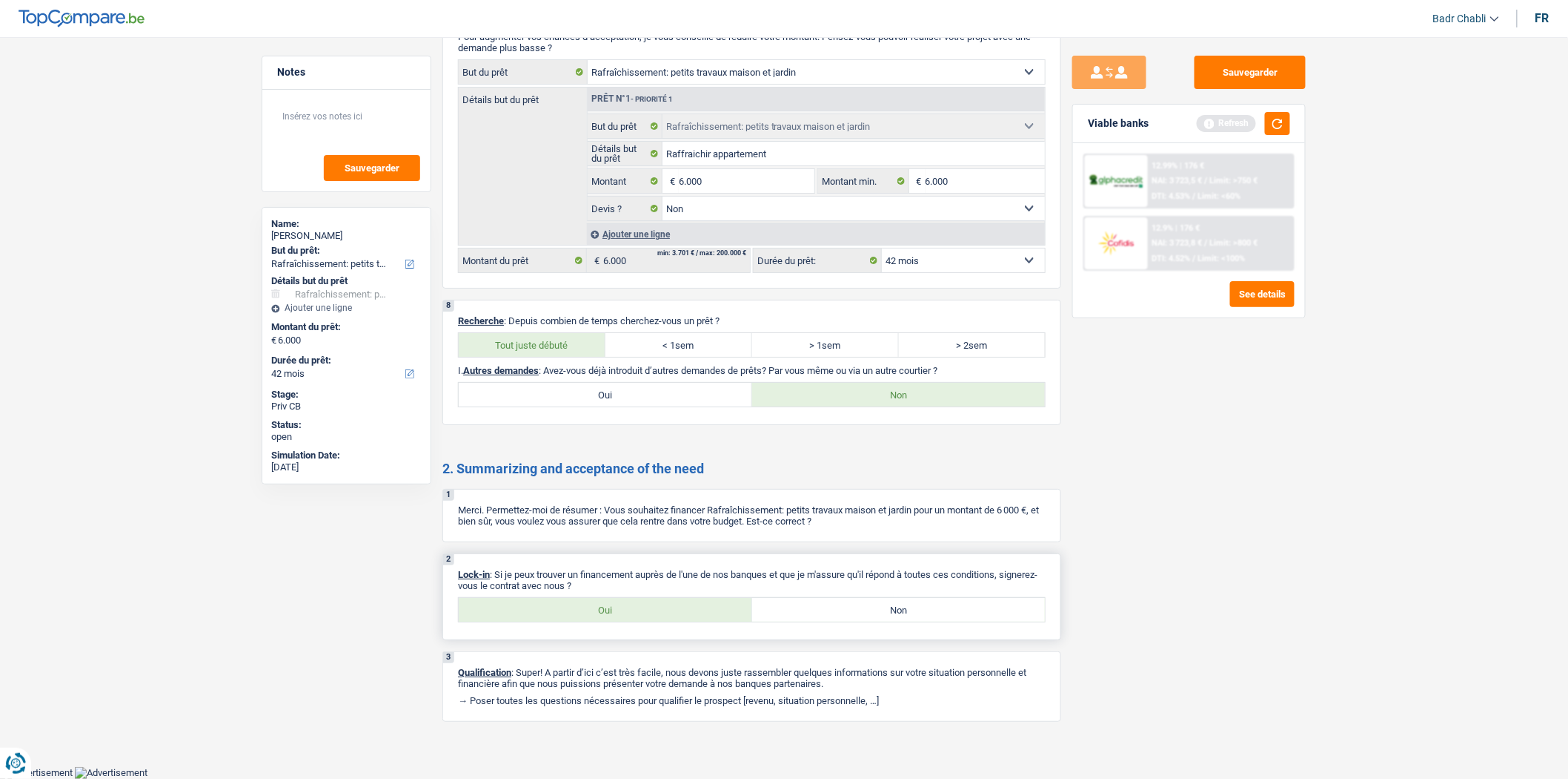
click at [635, 608] on label "Oui" at bounding box center [605, 609] width 293 height 23
click at [635, 608] on input "Oui" at bounding box center [605, 609] width 293 height 23
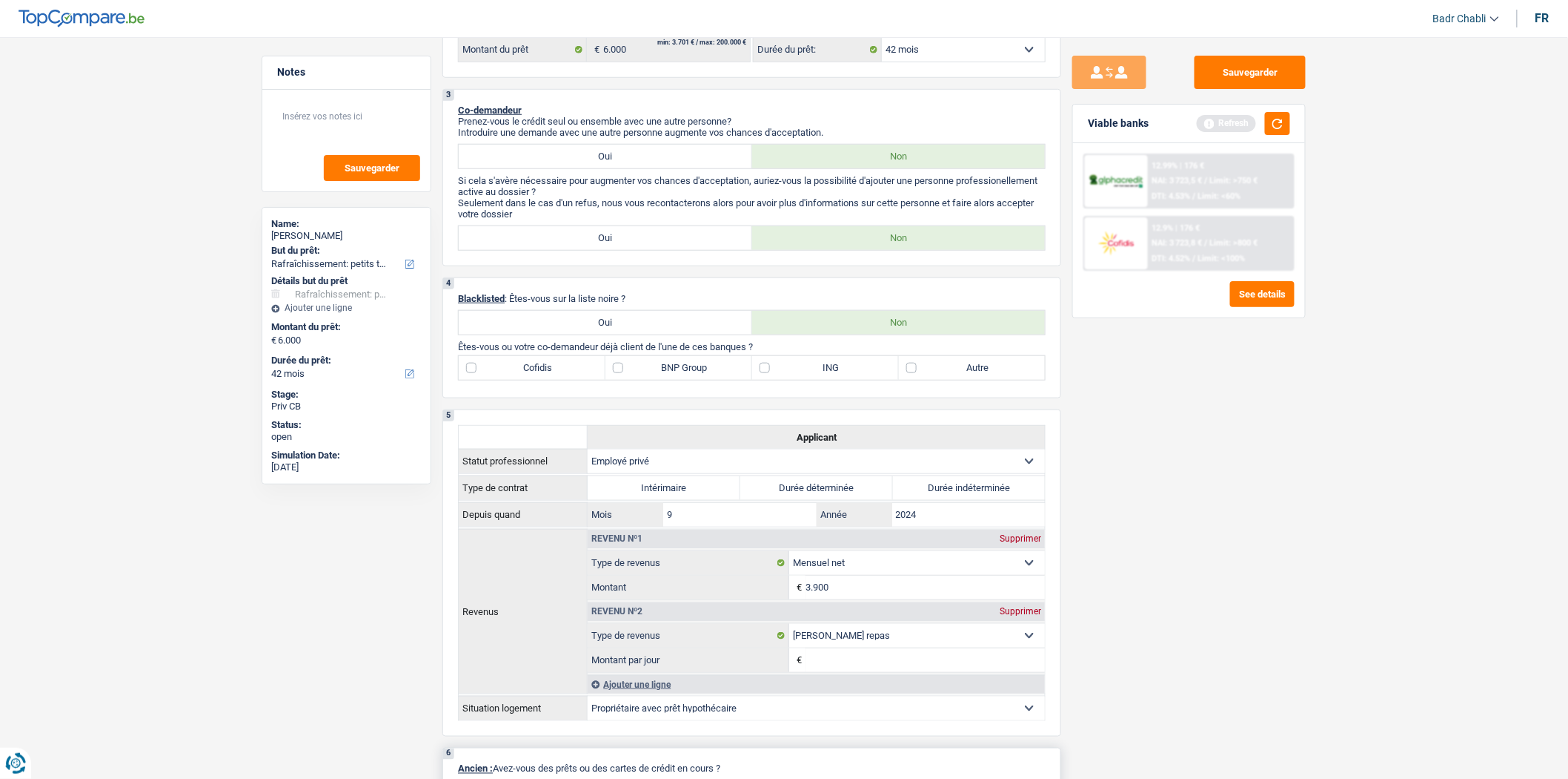
scroll to position [287, 0]
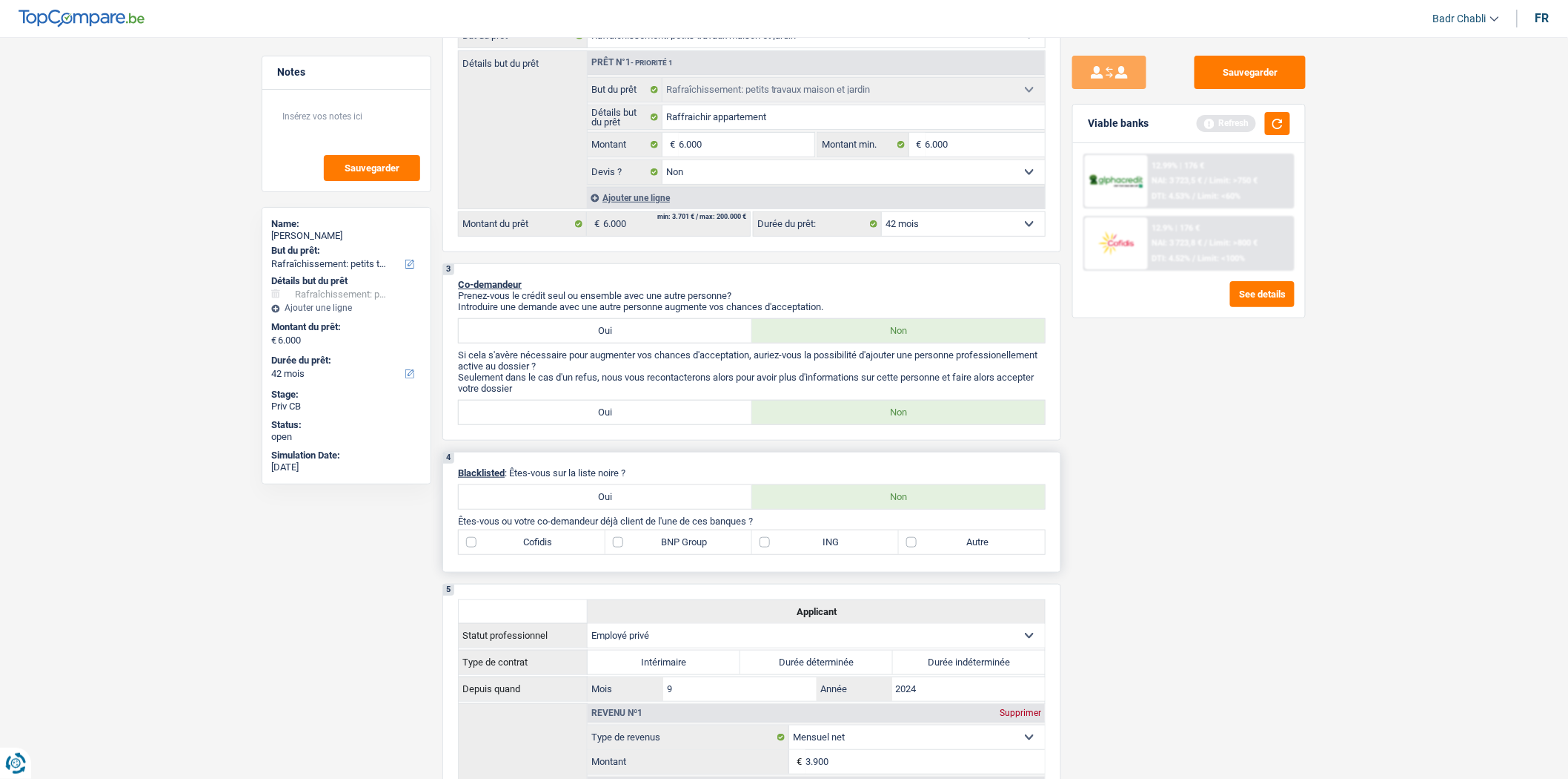
click at [627, 547] on label "BNP Group" at bounding box center [679, 542] width 147 height 23
click at [627, 547] on input "BNP Group" at bounding box center [679, 542] width 147 height 23
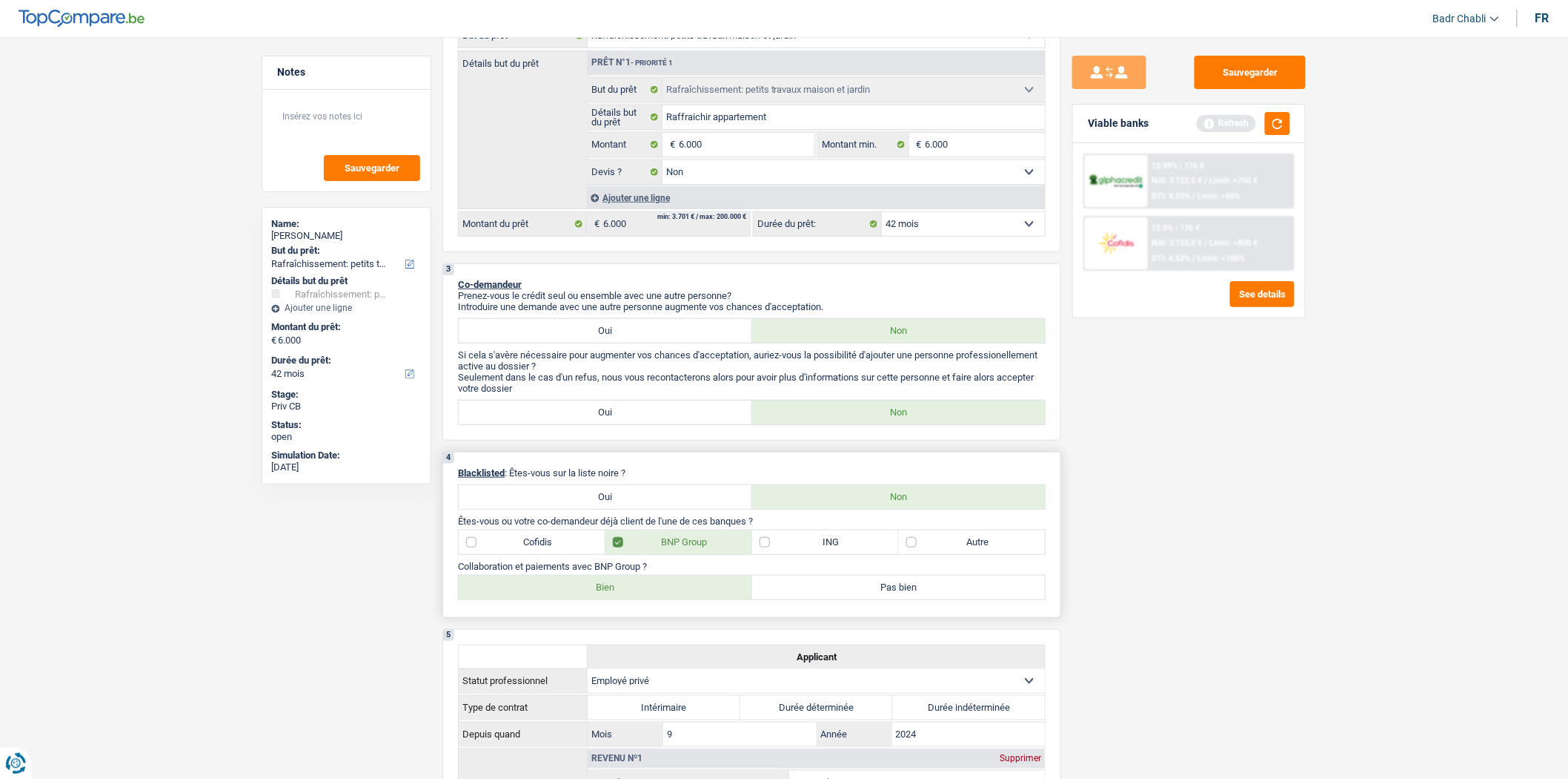
click at [621, 582] on div "Collaboration et paiements avec BNP Group ? Bien Pas bien Tous les champs sont …" at bounding box center [752, 581] width 588 height 39
click at [621, 590] on label "Bien" at bounding box center [605, 587] width 293 height 23
click at [621, 590] on input "Bien" at bounding box center [605, 587] width 293 height 23
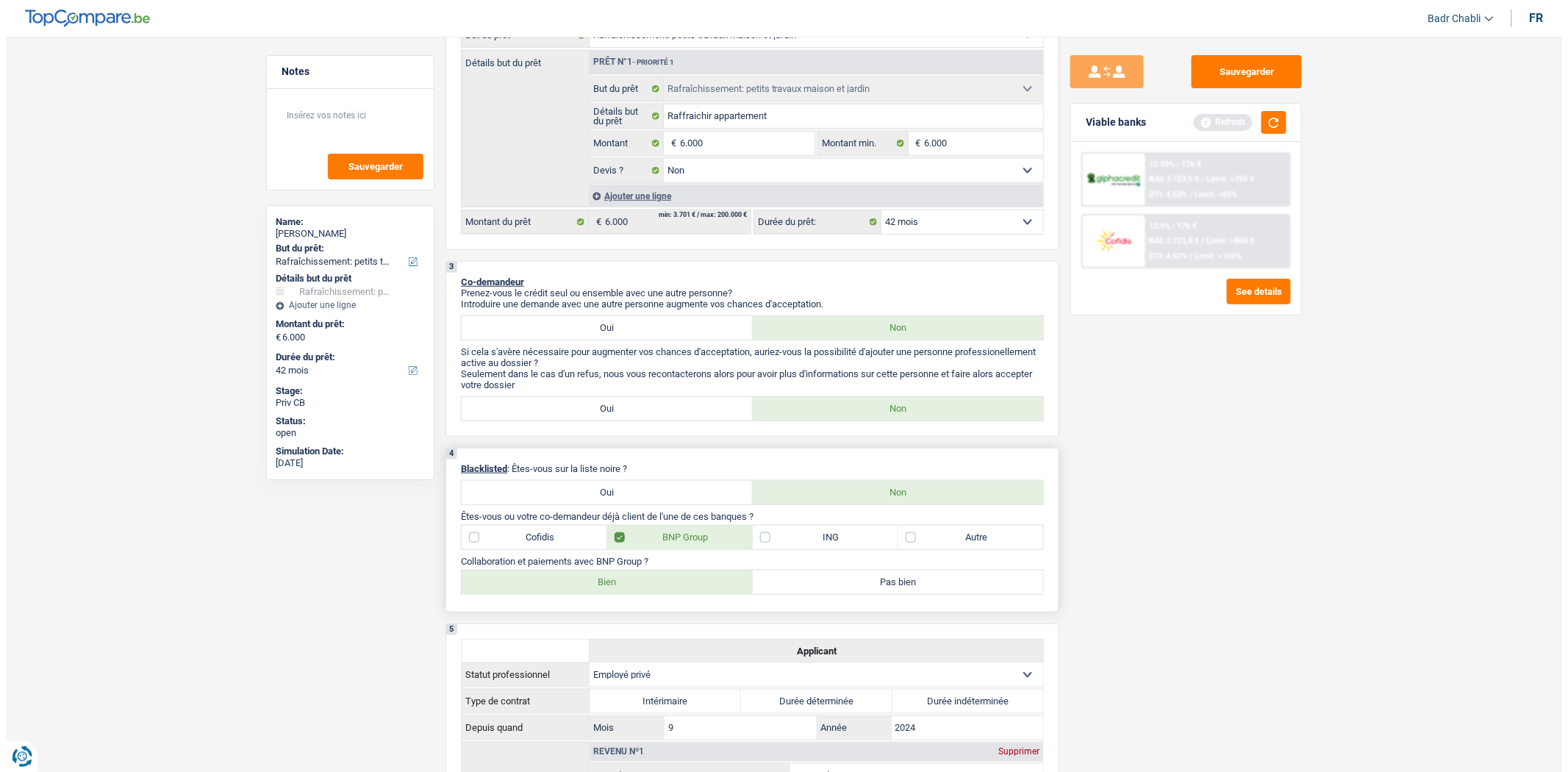
scroll to position [0, 0]
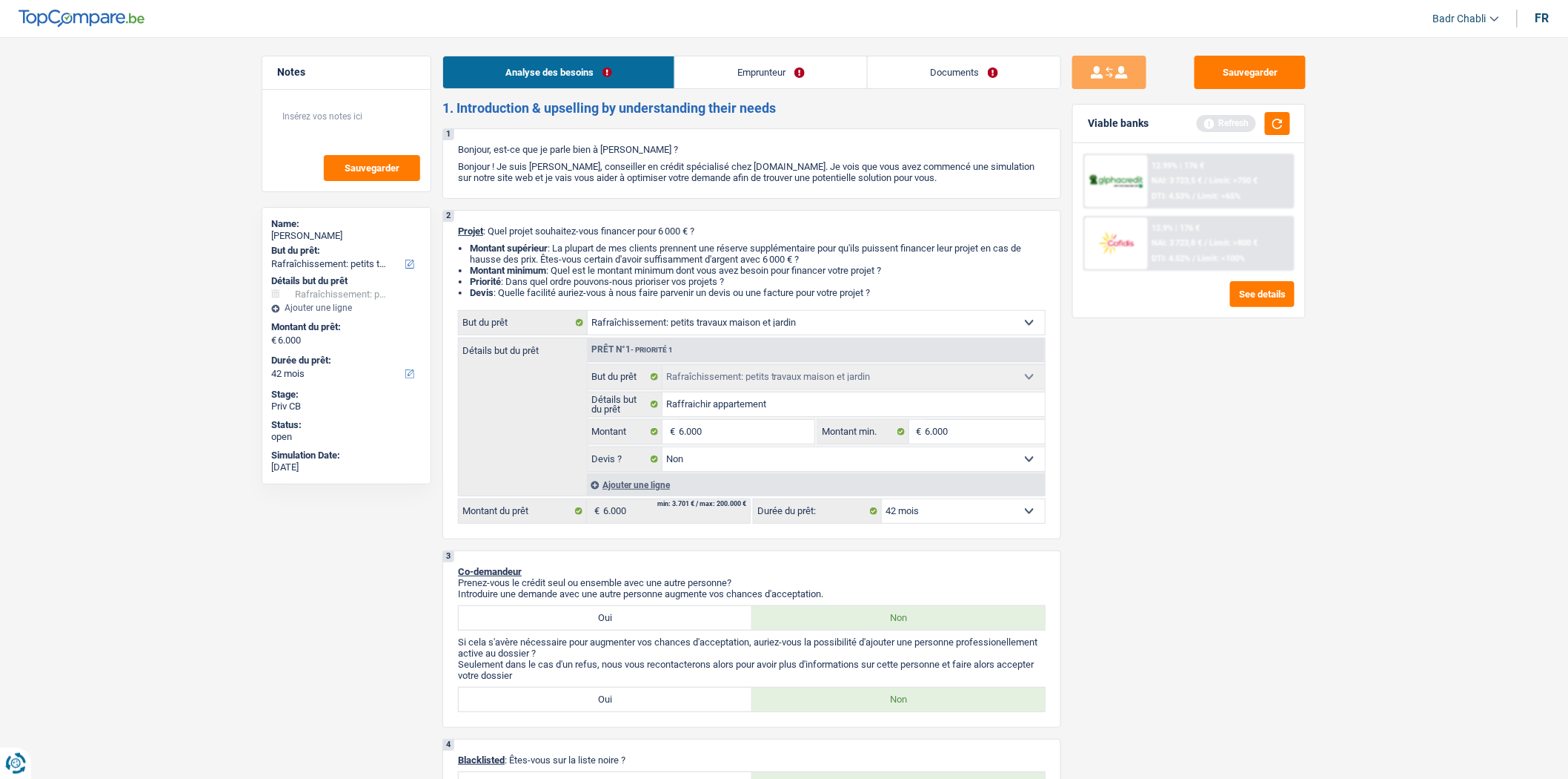
click at [750, 64] on link "Emprunteur" at bounding box center [771, 73] width 192 height 32
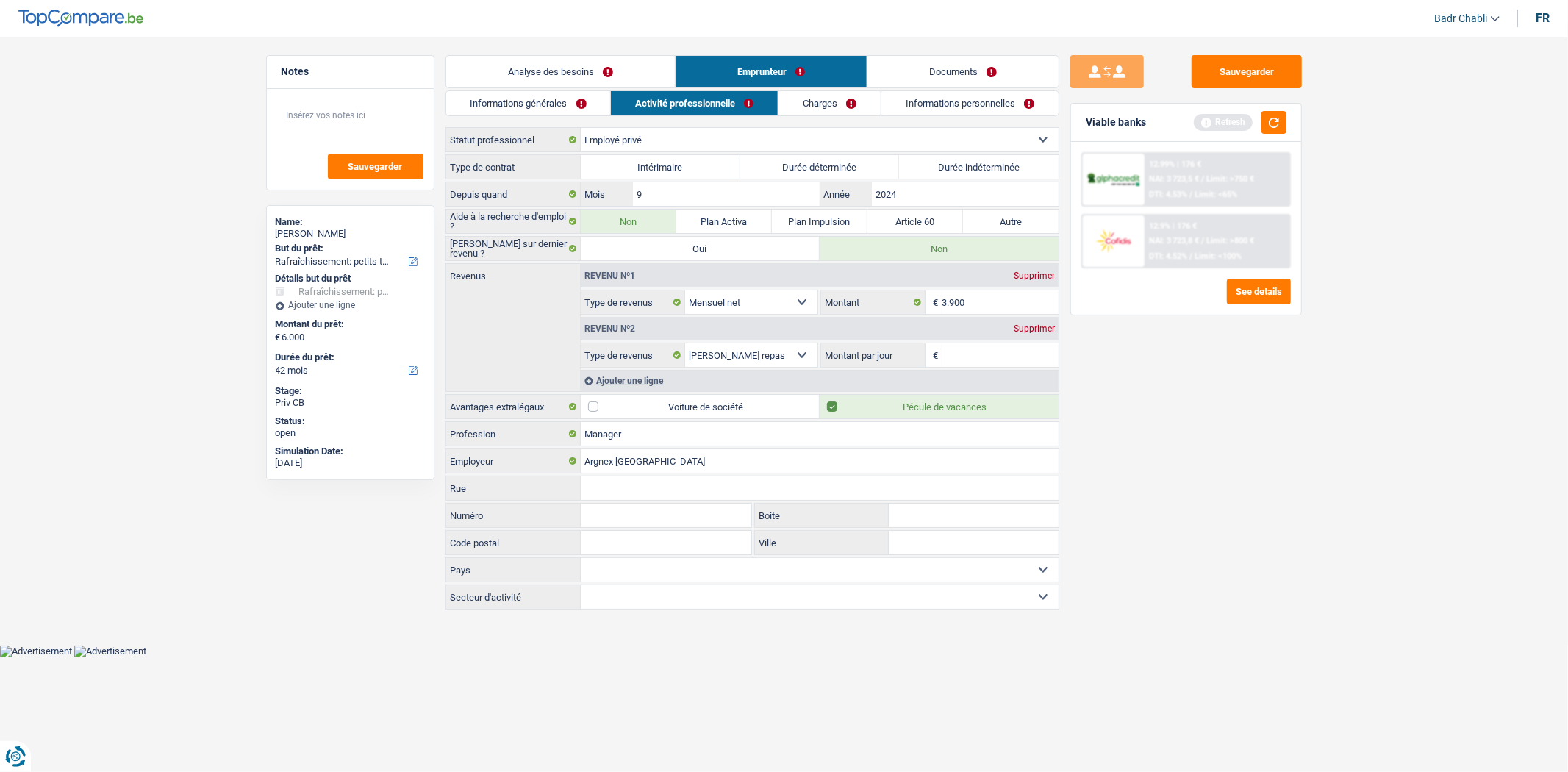
click at [570, 97] on link "Informations générales" at bounding box center [529, 102] width 165 height 24
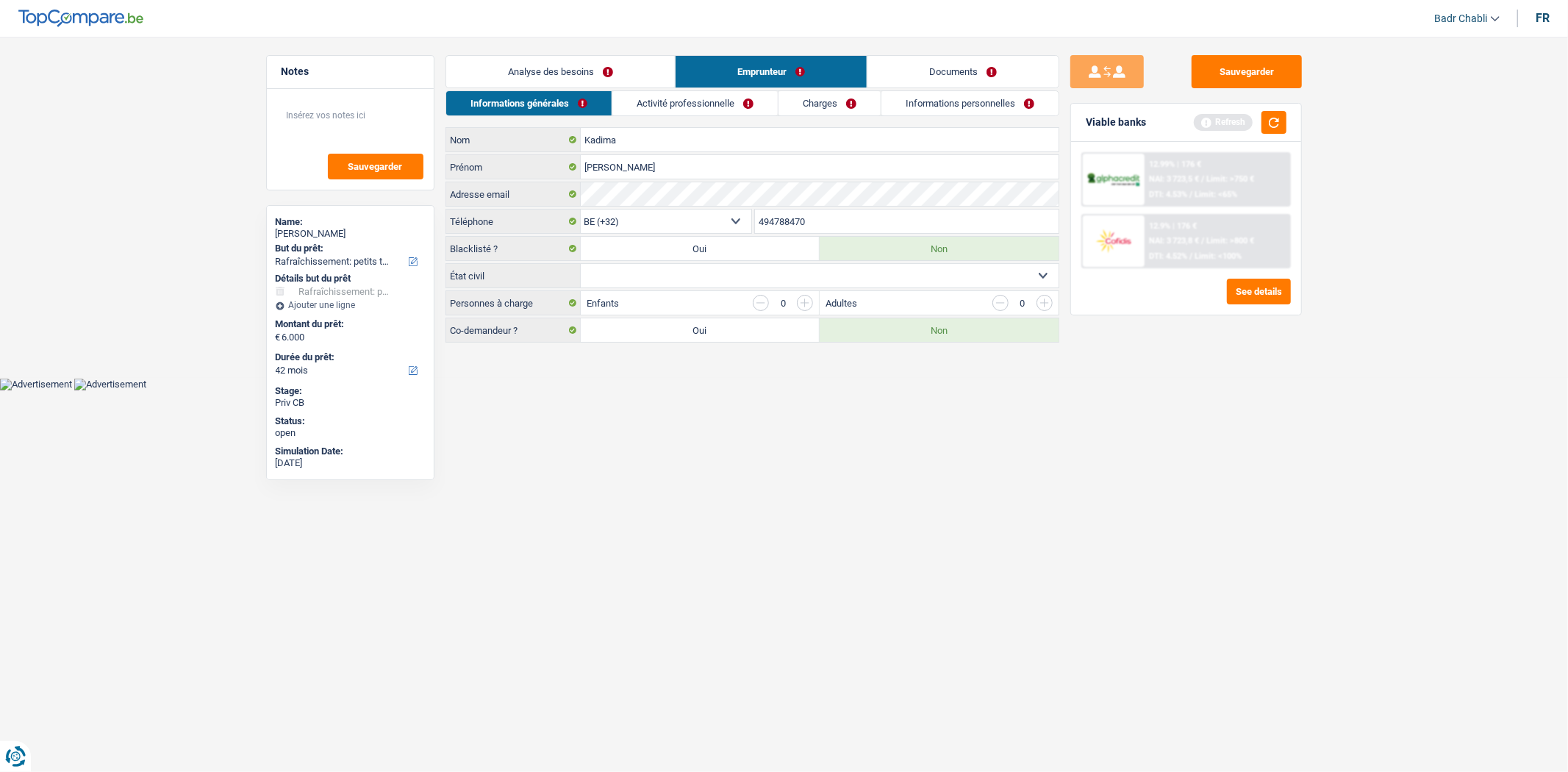
click at [732, 277] on select "Célibataire Marié(e) Cohabitant(e) légal(e) Divorcé(e) Veuf(ve) Séparé (de fait…" at bounding box center [820, 276] width 478 height 23
click at [581, 264] on select "Célibataire Marié(e) Cohabitant(e) légal(e) Divorcé(e) Veuf(ve) Séparé (de fait…" at bounding box center [820, 276] width 478 height 23
click at [806, 302] on input "button" at bounding box center [805, 302] width 16 height 16
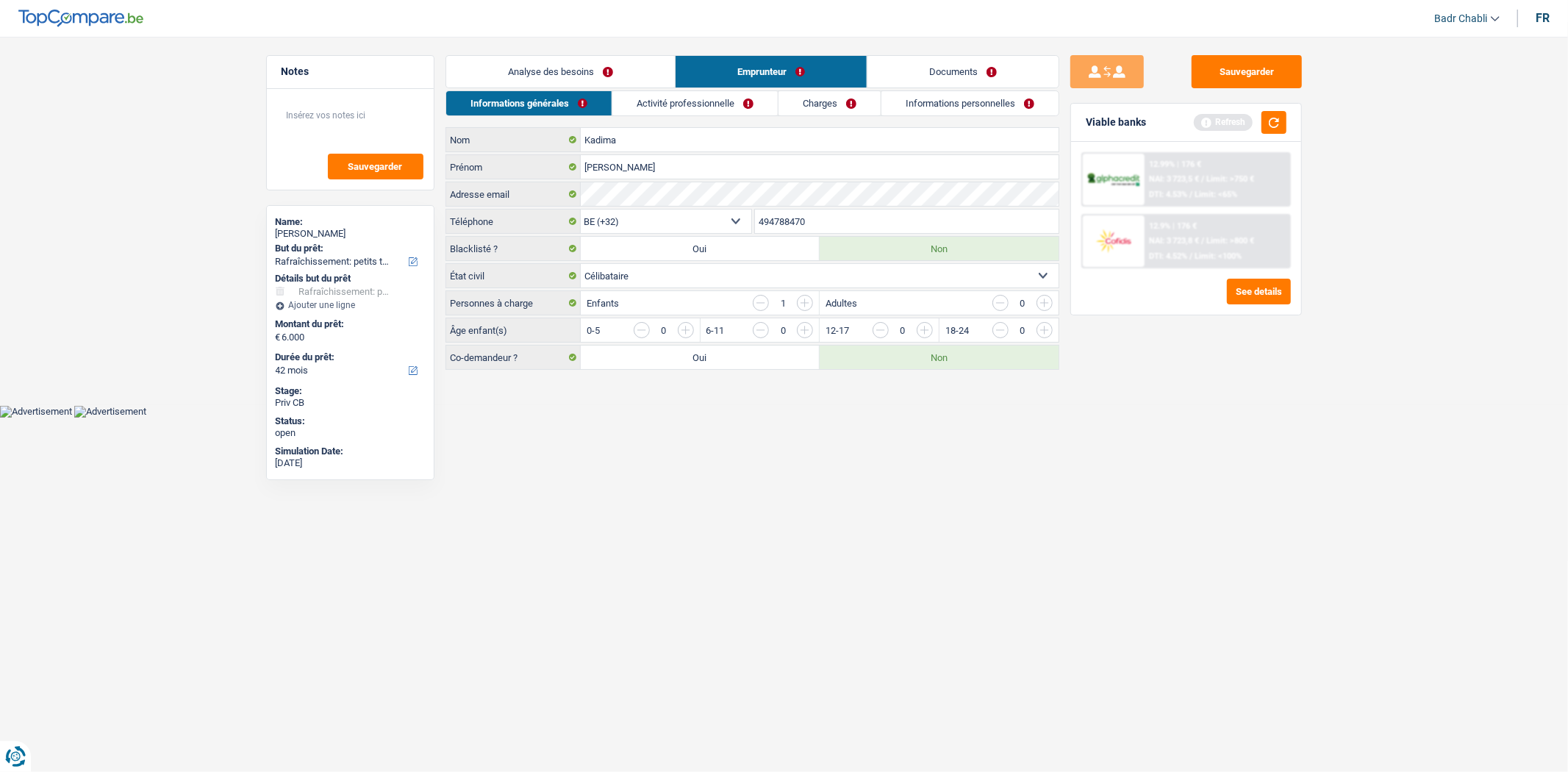
click at [806, 302] on input "button" at bounding box center [805, 302] width 16 height 16
click at [1042, 328] on input "button" at bounding box center [1343, 334] width 612 height 23
click at [1006, 327] on input "button" at bounding box center [1001, 330] width 16 height 16
click at [933, 329] on input "button" at bounding box center [1223, 334] width 612 height 23
click at [802, 329] on input "button" at bounding box center [1103, 334] width 612 height 23
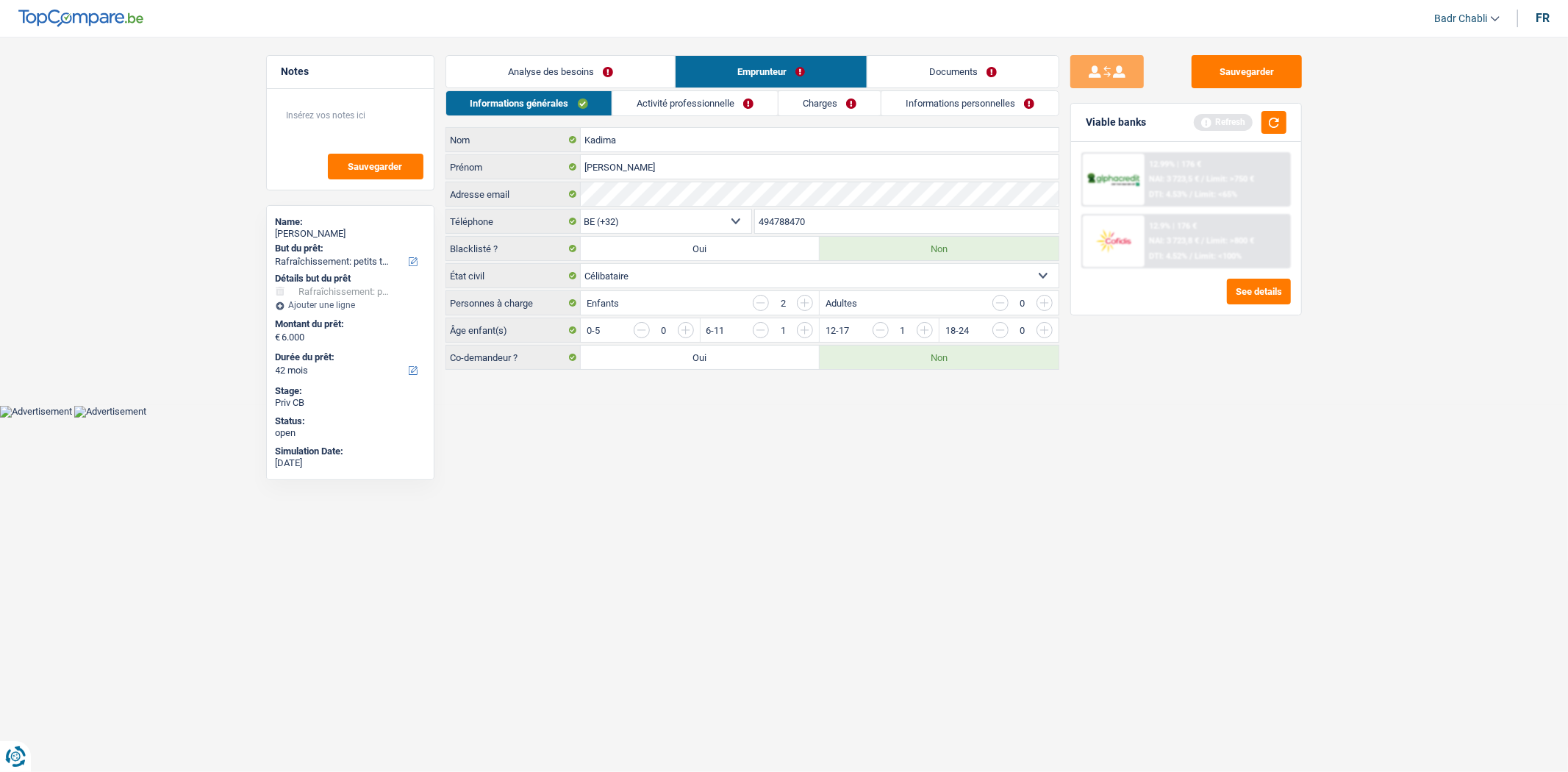
click at [682, 110] on link "Activité professionnelle" at bounding box center [695, 102] width 166 height 24
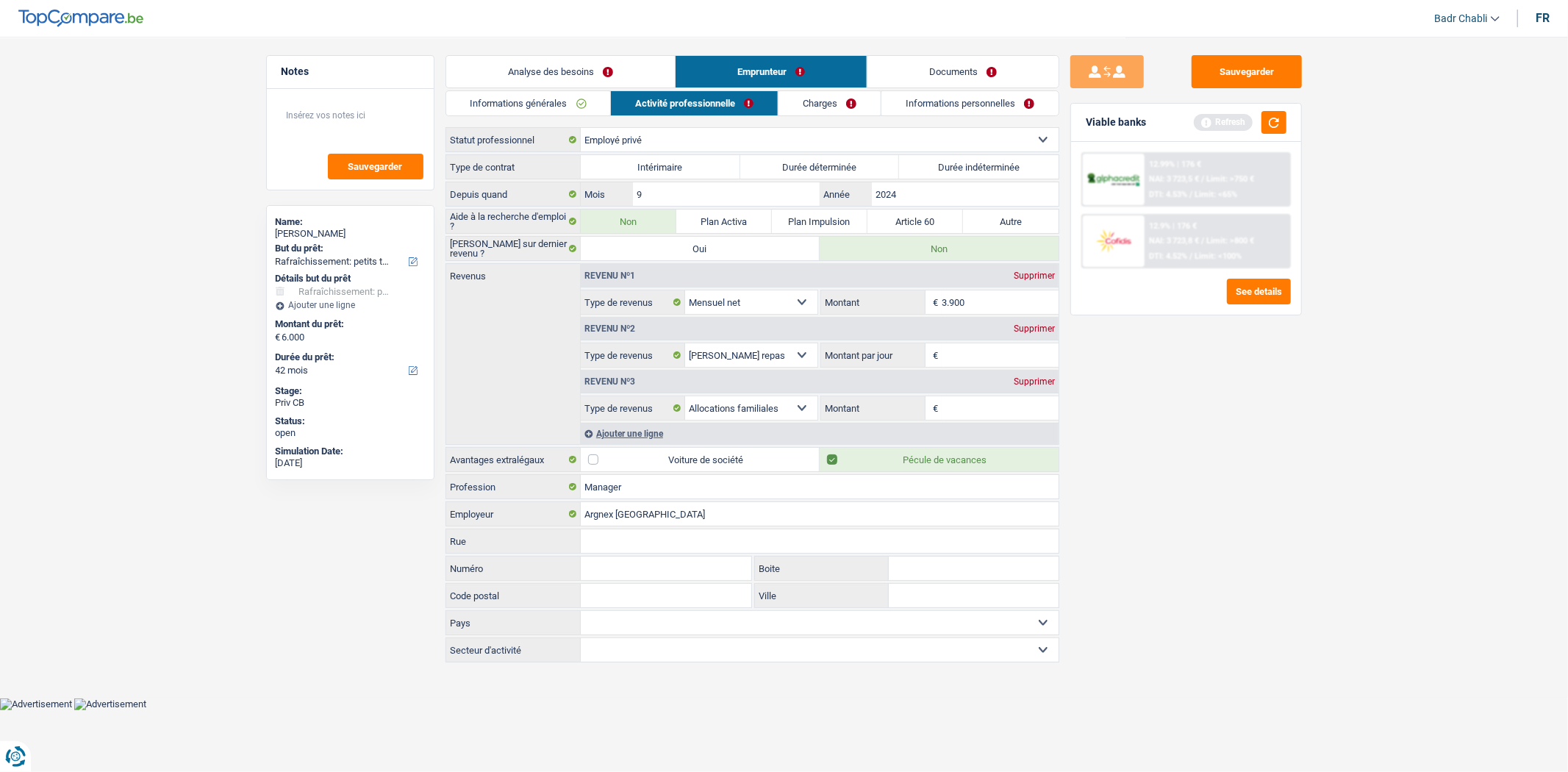
click at [958, 162] on label "Durée indéterminée" at bounding box center [979, 166] width 159 height 23
click at [958, 162] on input "Durée indéterminée" at bounding box center [979, 166] width 159 height 23
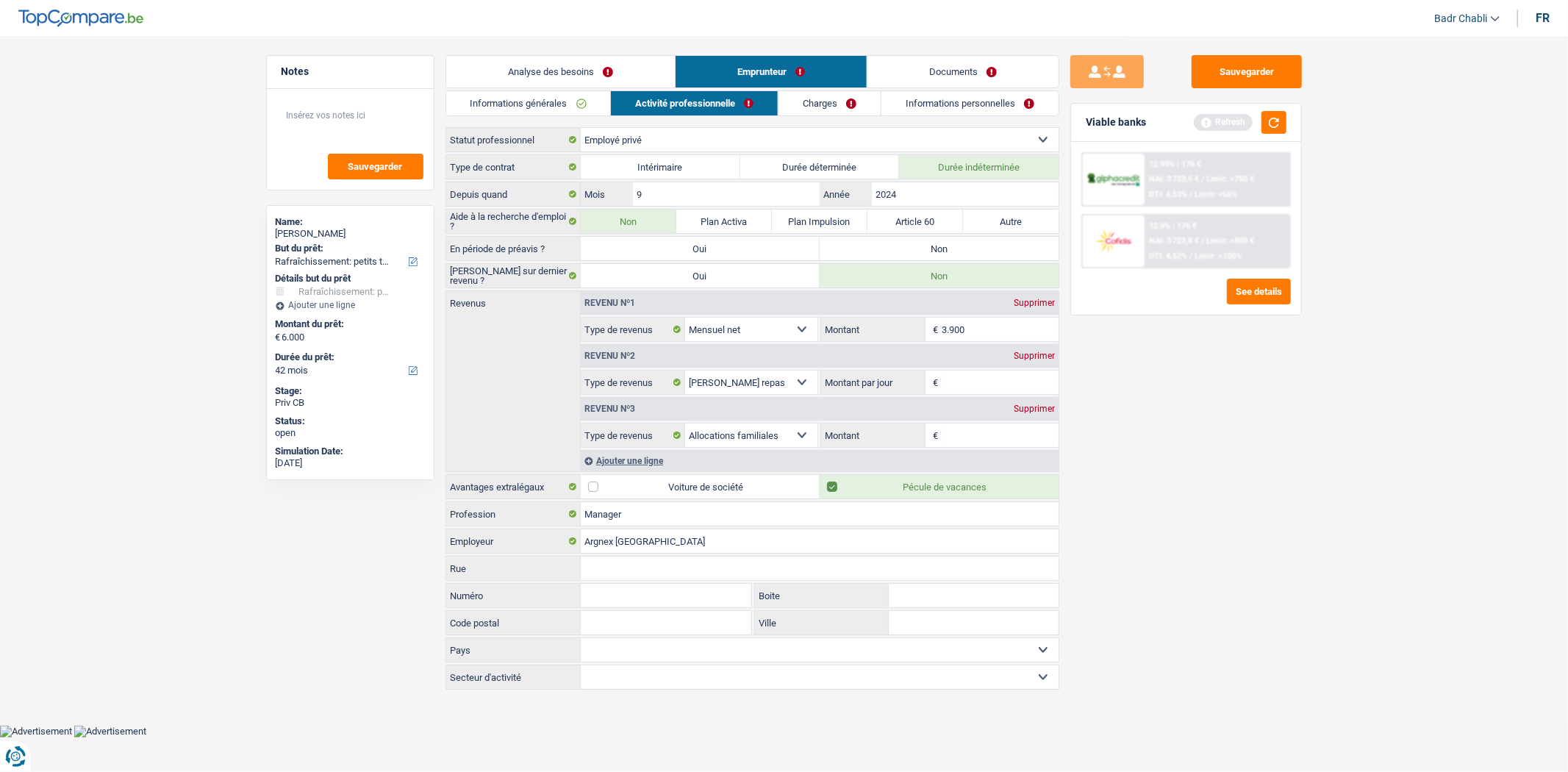
click at [921, 246] on label "Non" at bounding box center [939, 248] width 239 height 23
click at [921, 246] on input "Non" at bounding box center [939, 248] width 239 height 23
click at [1047, 353] on div "Supprimer" at bounding box center [1034, 356] width 49 height 9
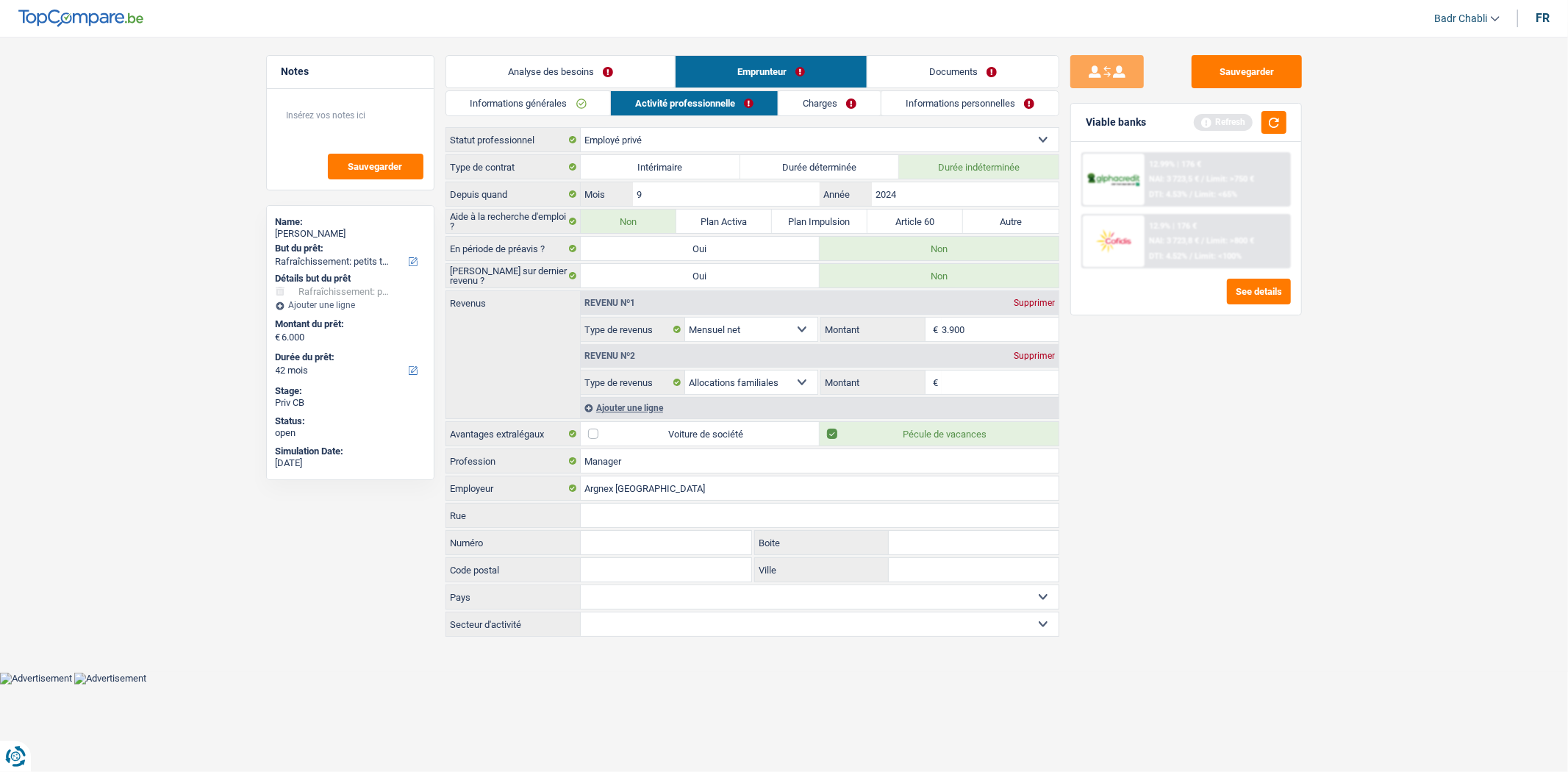
click at [1018, 380] on input "Montant" at bounding box center [999, 382] width 117 height 23
click at [832, 91] on link "Charges" at bounding box center [829, 102] width 102 height 24
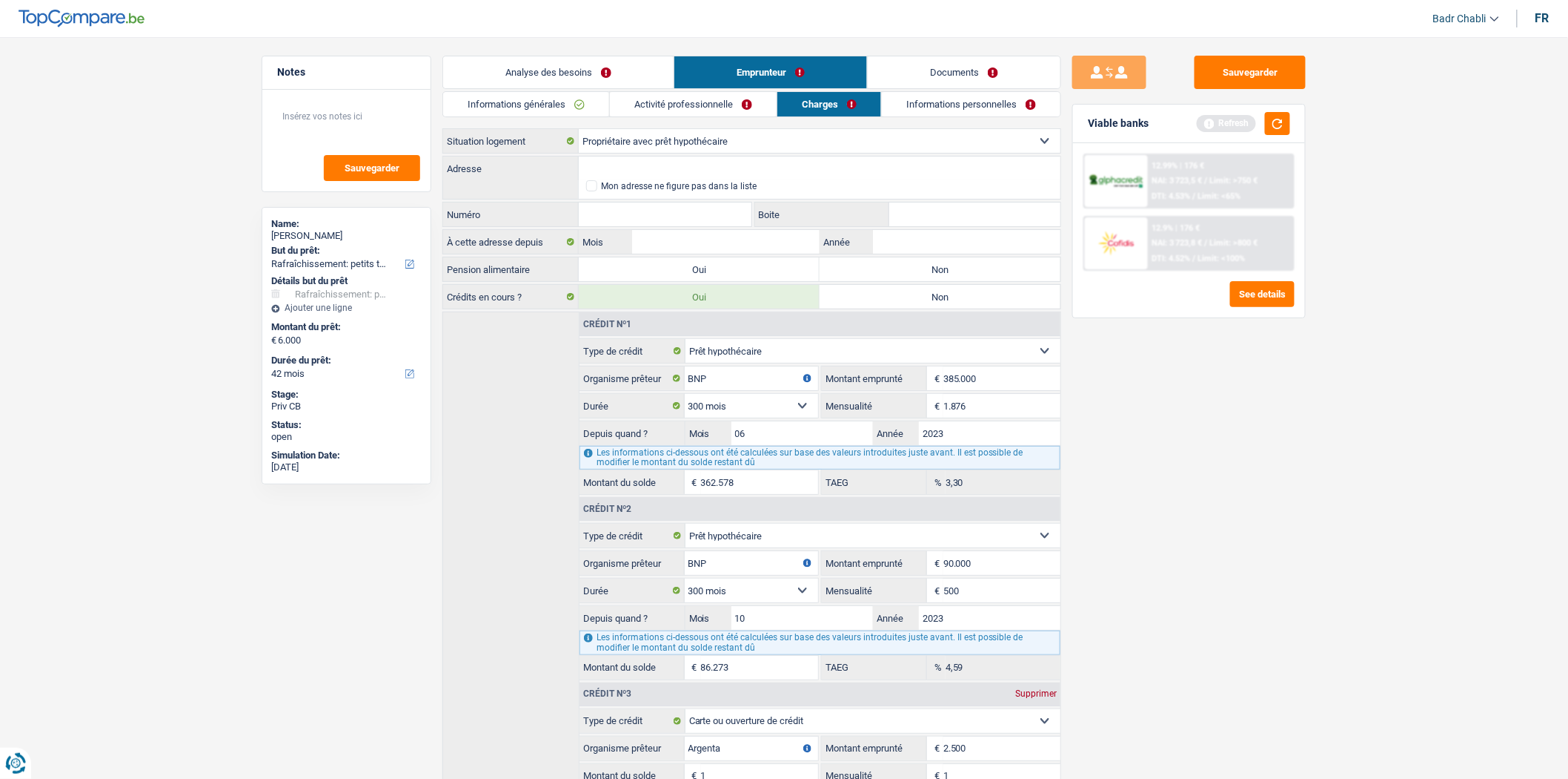
click at [877, 262] on label "Non" at bounding box center [940, 269] width 241 height 23
click at [877, 262] on input "Non" at bounding box center [940, 269] width 241 height 23
click at [660, 171] on input "Adresse" at bounding box center [819, 168] width 482 height 23
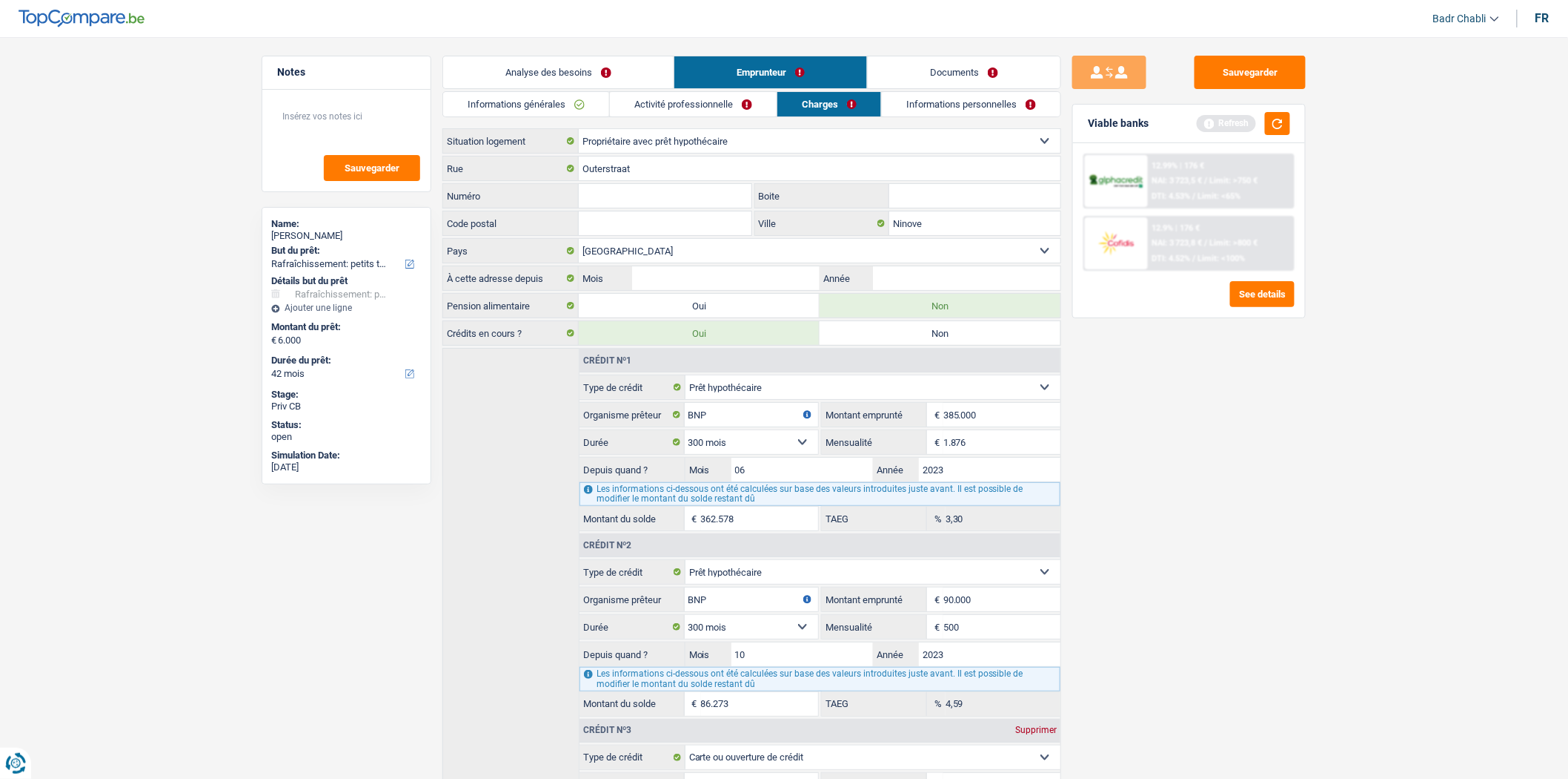
click at [681, 194] on input "Numéro" at bounding box center [665, 196] width 173 height 23
click at [658, 197] on input "Numéro" at bounding box center [665, 196] width 173 height 23
click at [768, 279] on input "Mois" at bounding box center [726, 278] width 187 height 23
click at [749, 276] on input "06" at bounding box center [726, 278] width 187 height 23
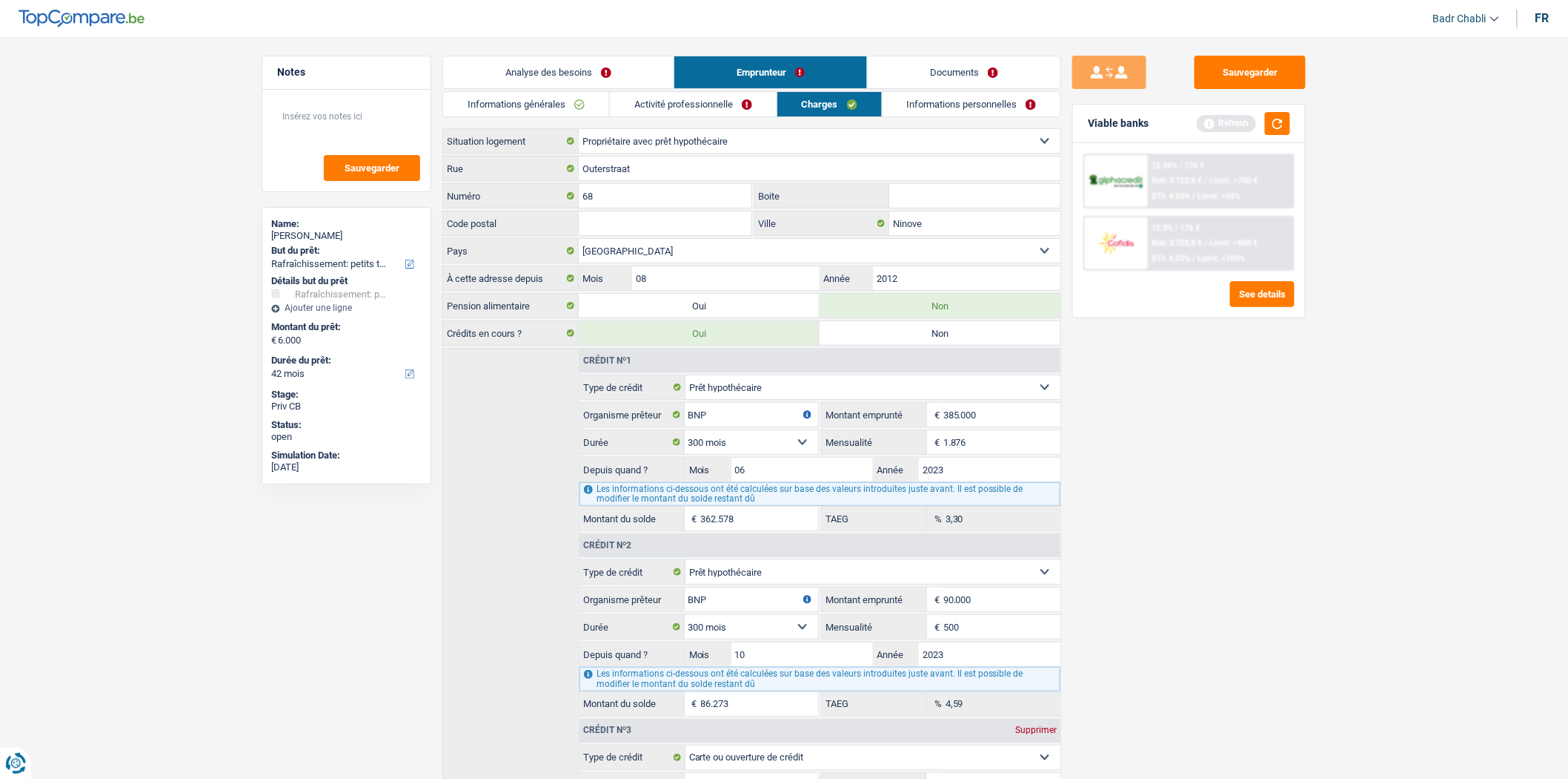
click at [958, 107] on link "Informations personnelles" at bounding box center [971, 103] width 179 height 24
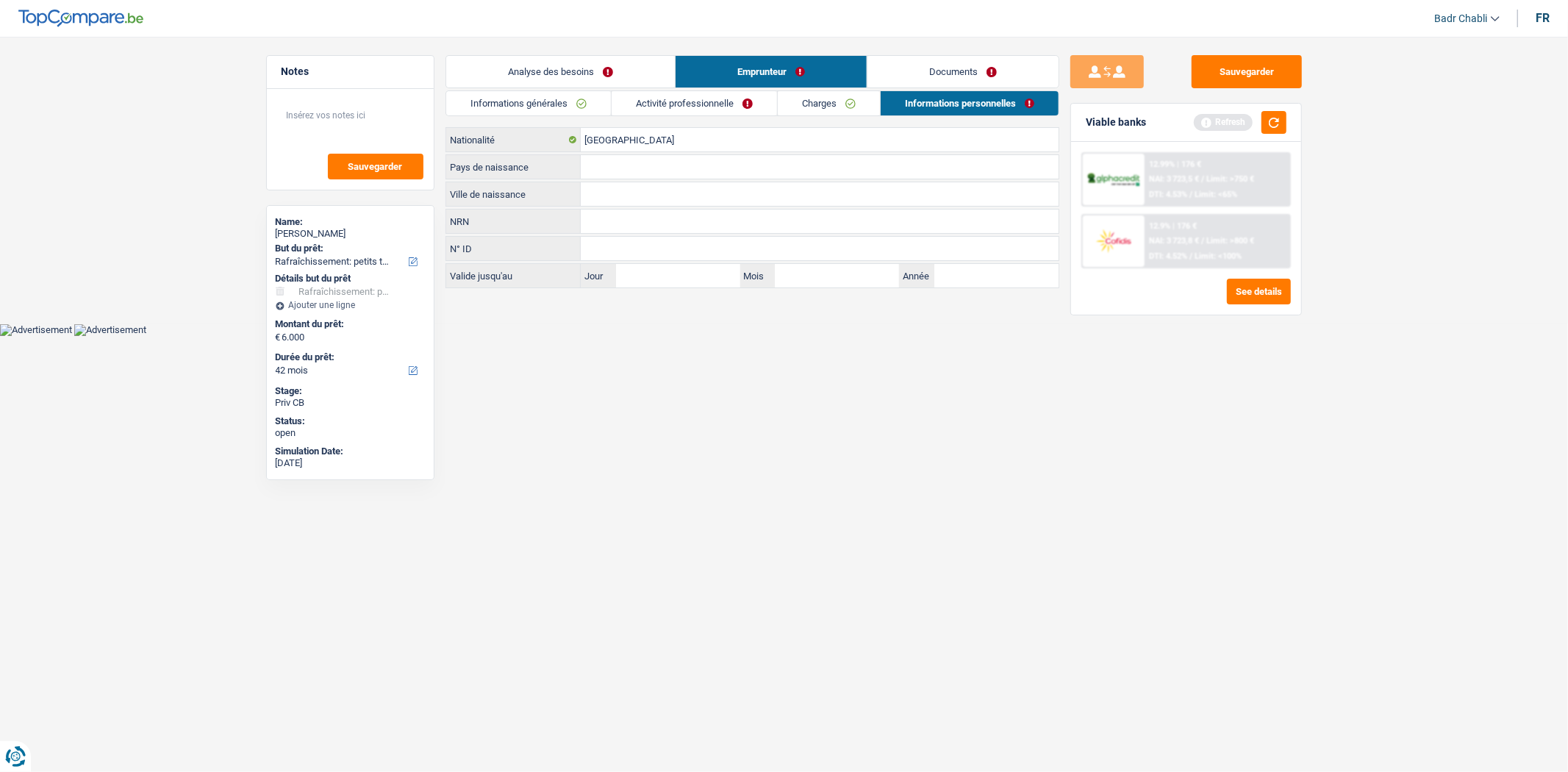
click at [690, 114] on link "Activité professionnelle" at bounding box center [694, 102] width 166 height 24
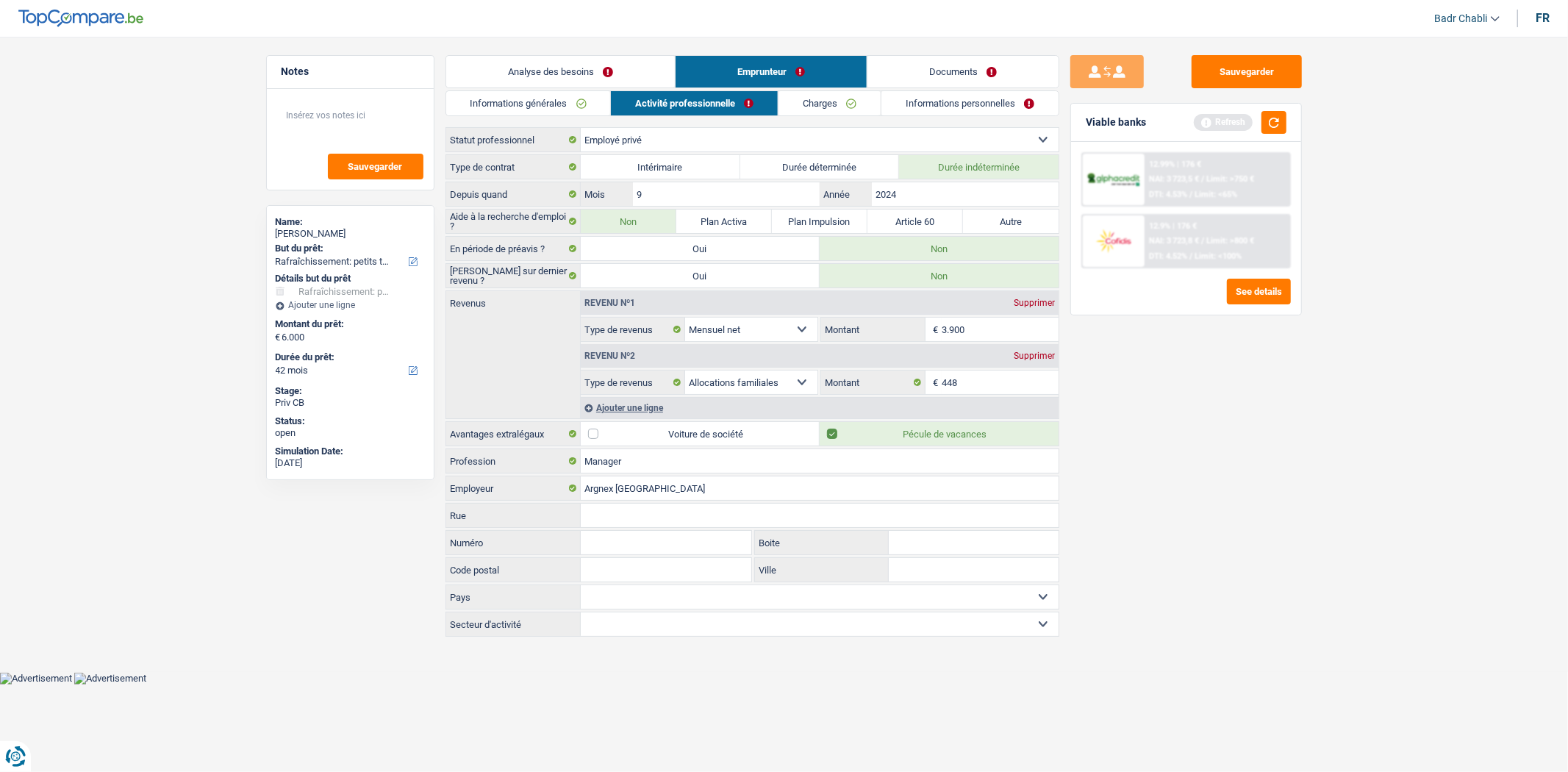
click at [618, 397] on div "Revenu nº1 Supprimer Allocation d'handicap Allocations chômage Allocations fami…" at bounding box center [820, 354] width 479 height 127
click at [618, 400] on div "Ajouter une ligne" at bounding box center [820, 407] width 478 height 21
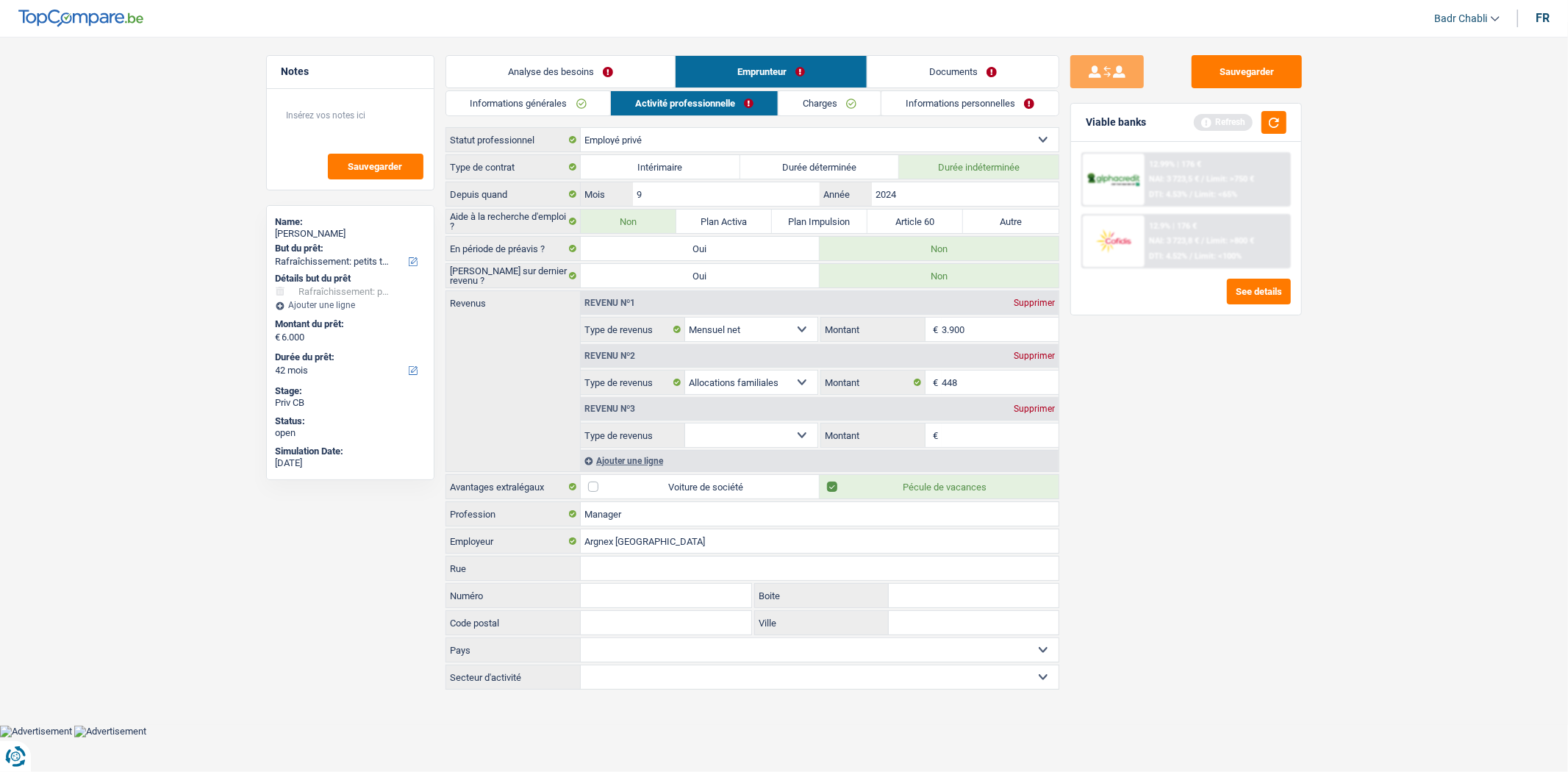
click at [765, 435] on select "Allocation d'handicap Allocations chômage Allocations familiales Chèques repas …" at bounding box center [752, 435] width 133 height 23
click at [685, 424] on select "Allocation d'handicap Allocations chômage Allocations familiales Chèques repas …" at bounding box center [752, 435] width 133 height 23
click at [959, 438] on input "Montant" at bounding box center [999, 435] width 117 height 23
click at [1274, 119] on button "button" at bounding box center [1274, 123] width 25 height 23
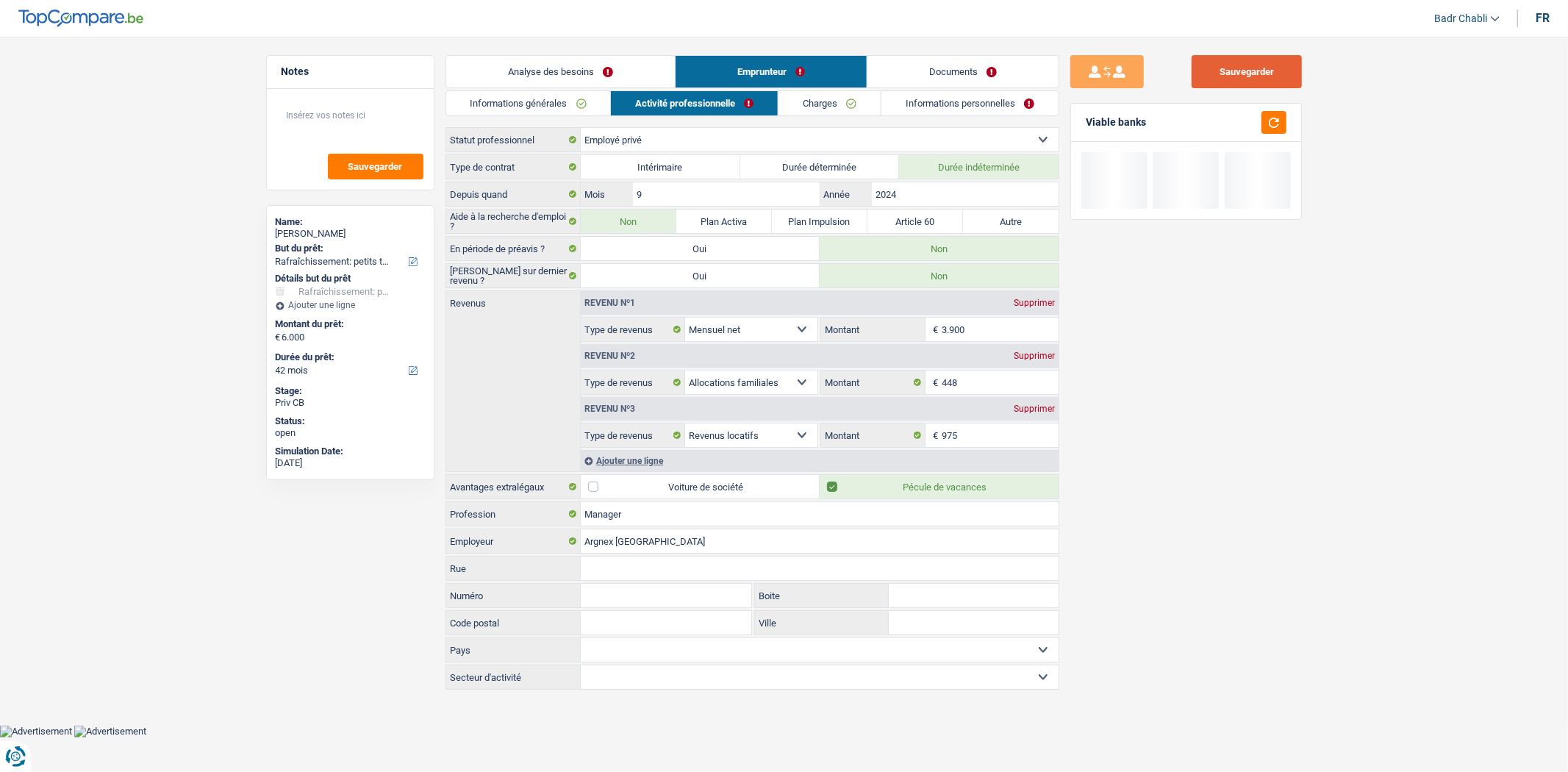
click at [1255, 72] on button "Sauvegarder" at bounding box center [1247, 71] width 110 height 33
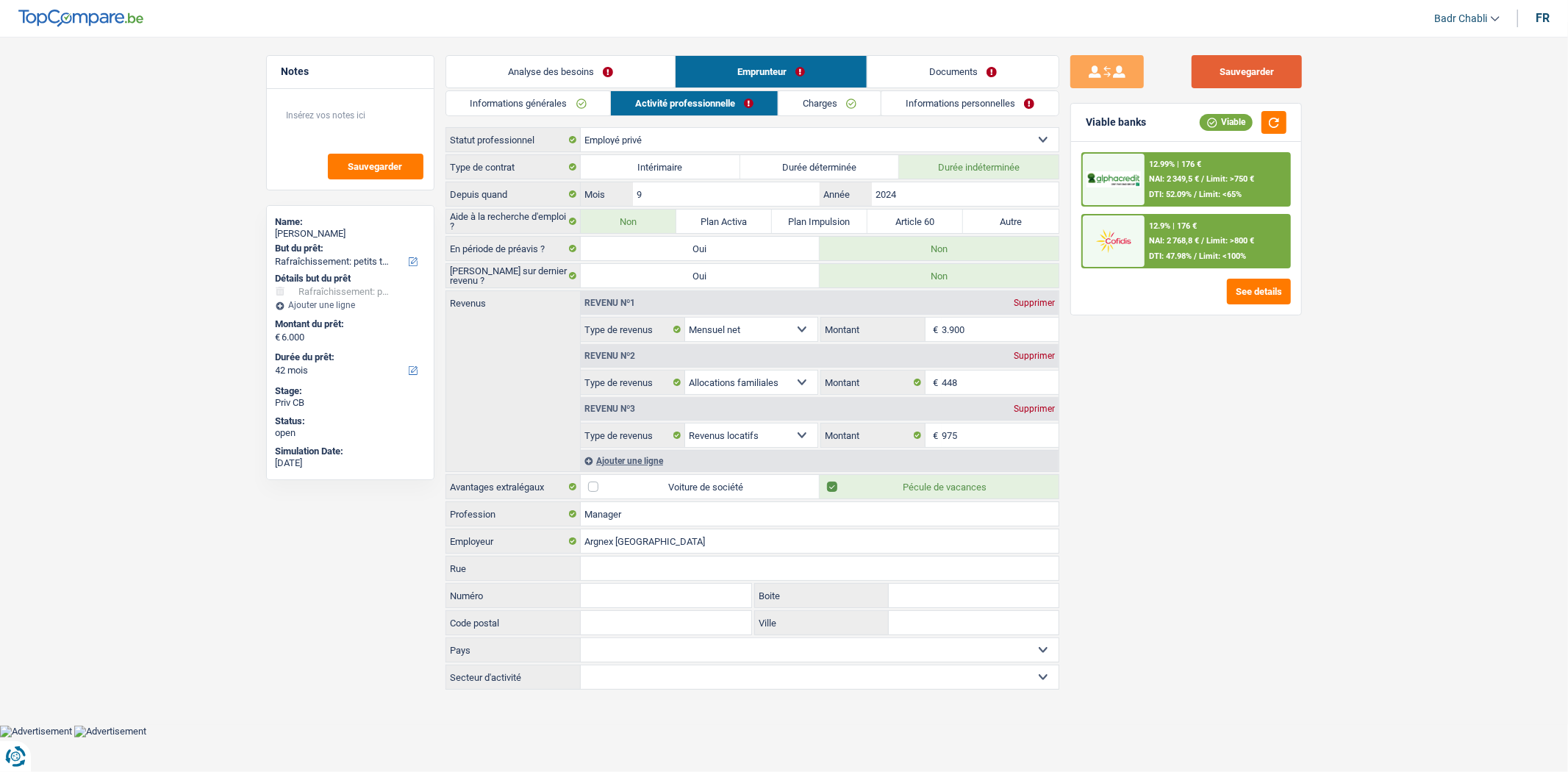
click at [1244, 82] on button "Sauvegarder" at bounding box center [1247, 71] width 110 height 33
click at [1238, 79] on button "Sauvegarder" at bounding box center [1247, 71] width 110 height 33
click at [956, 84] on link "Documents" at bounding box center [963, 72] width 191 height 32
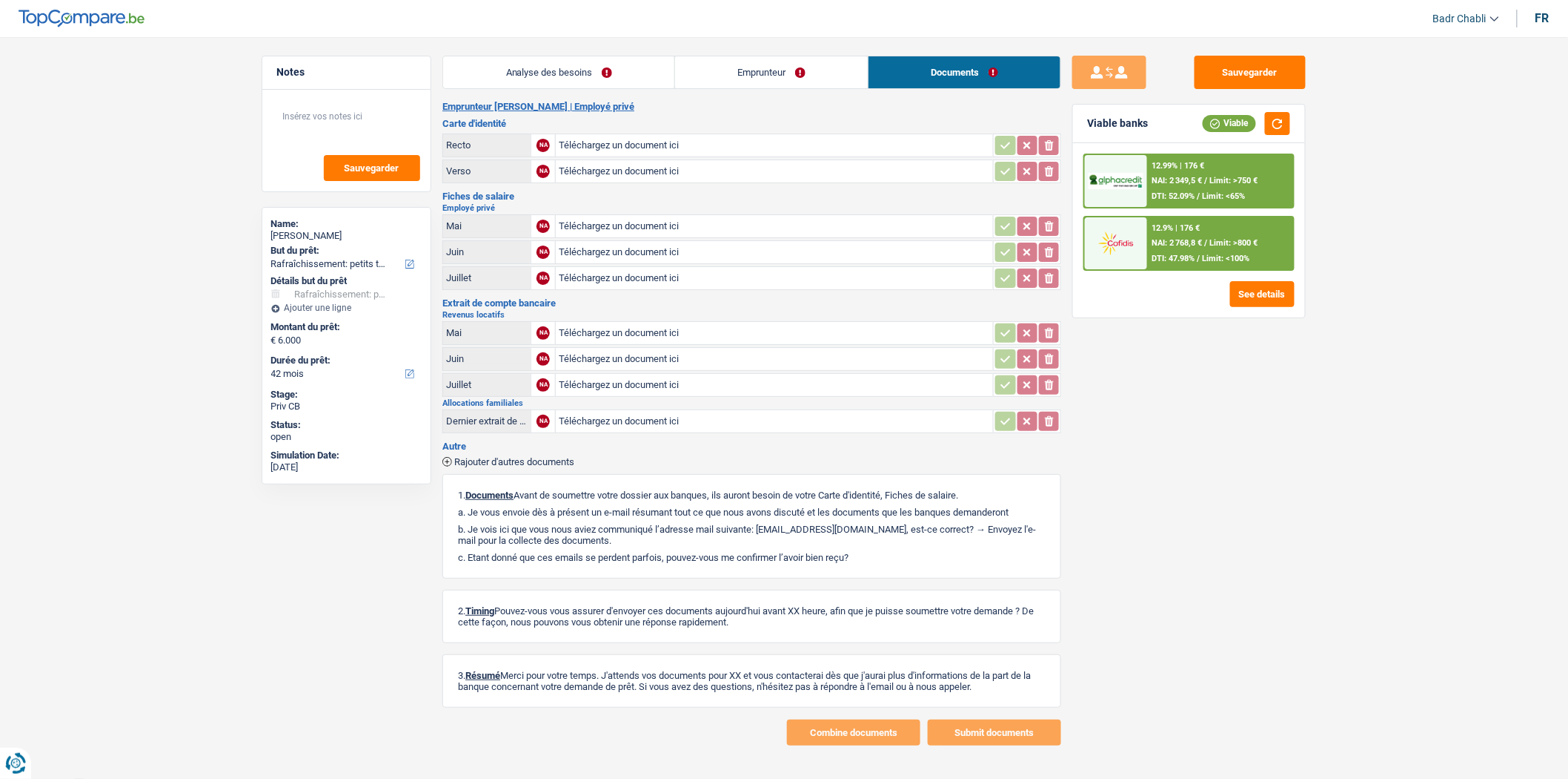
click at [823, 63] on link "Emprunteur" at bounding box center [771, 73] width 193 height 32
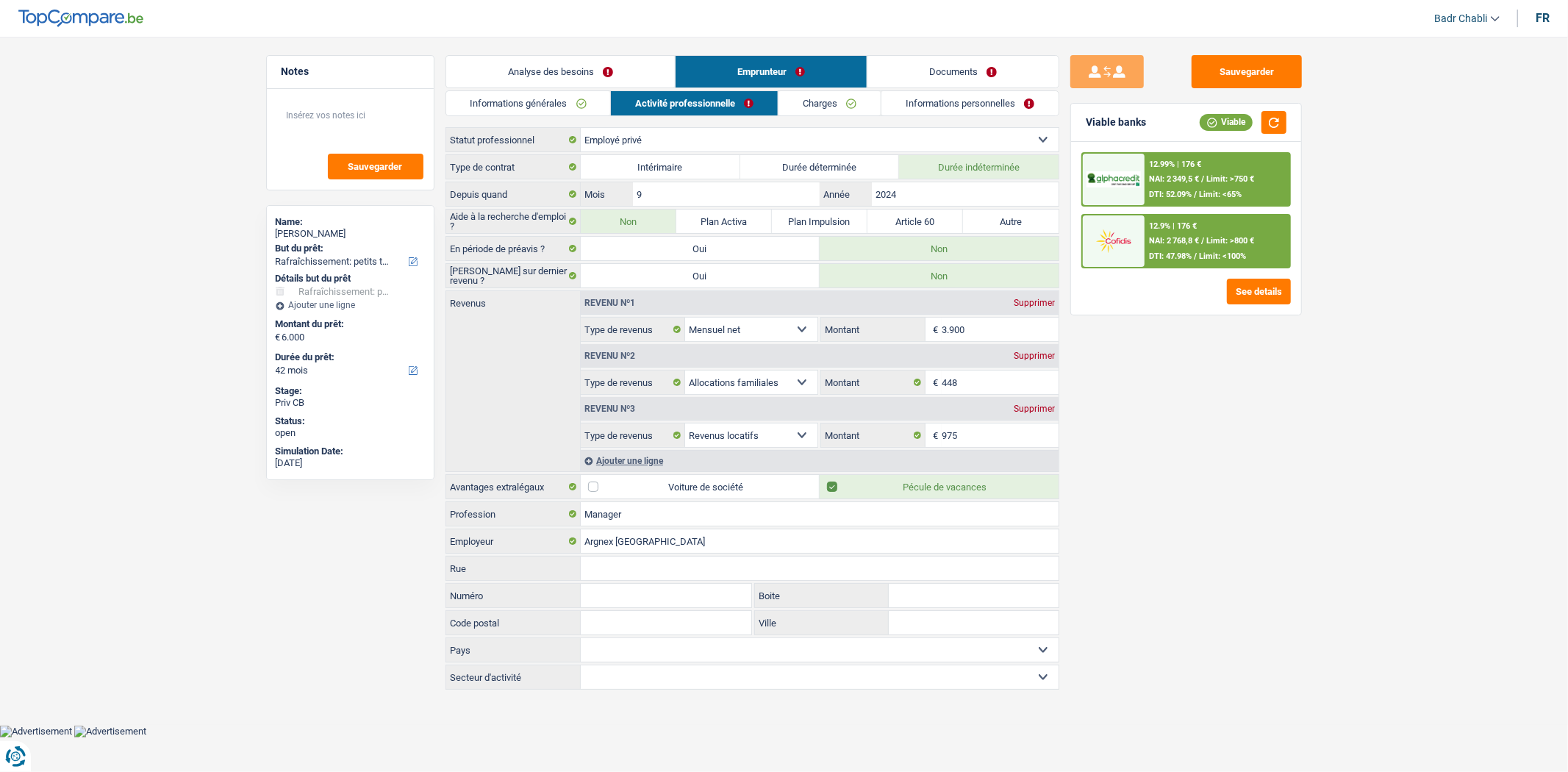
click at [939, 97] on link "Informations personnelles" at bounding box center [970, 102] width 177 height 24
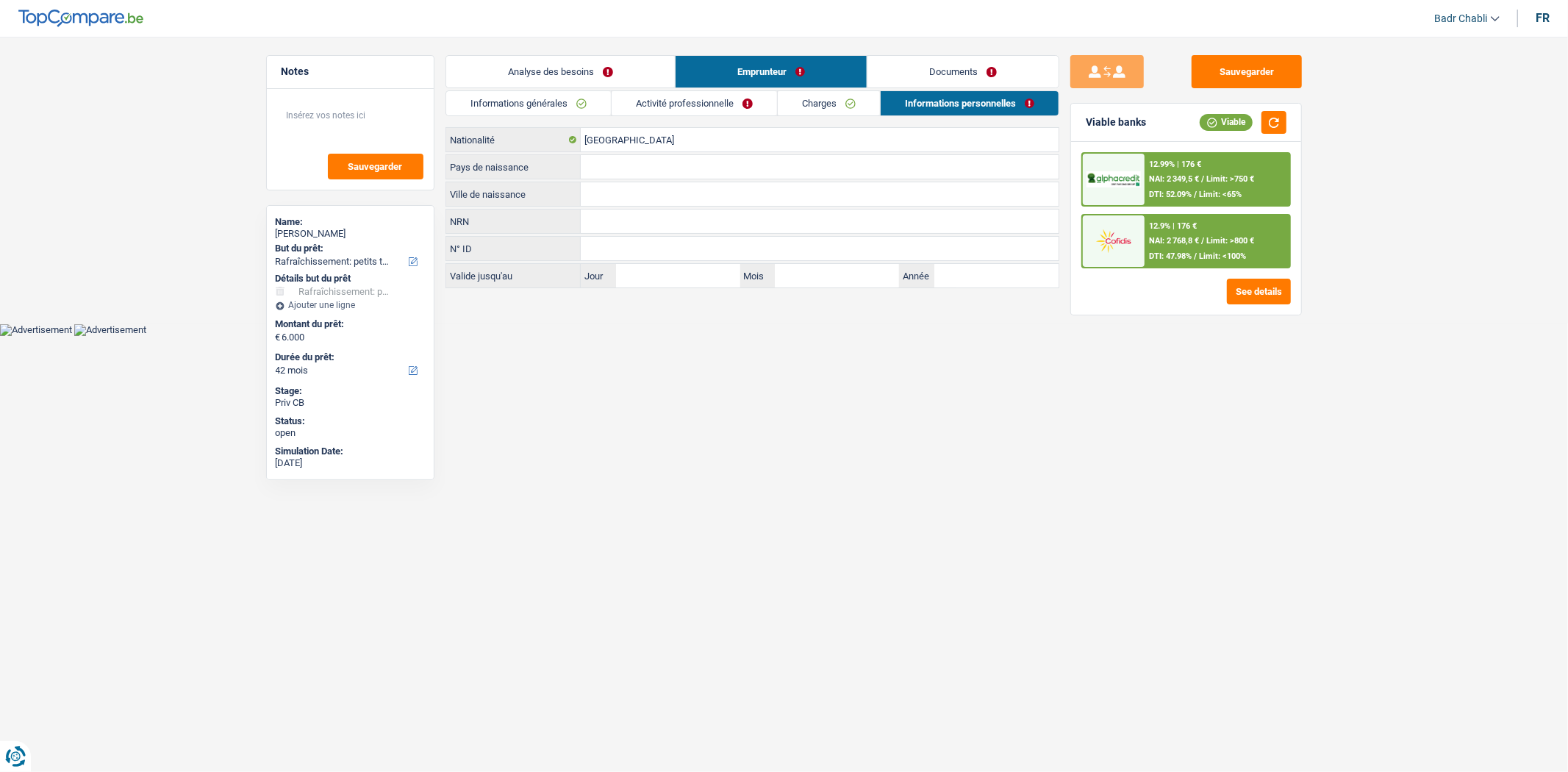
click at [973, 60] on link "Documents" at bounding box center [963, 72] width 191 height 32
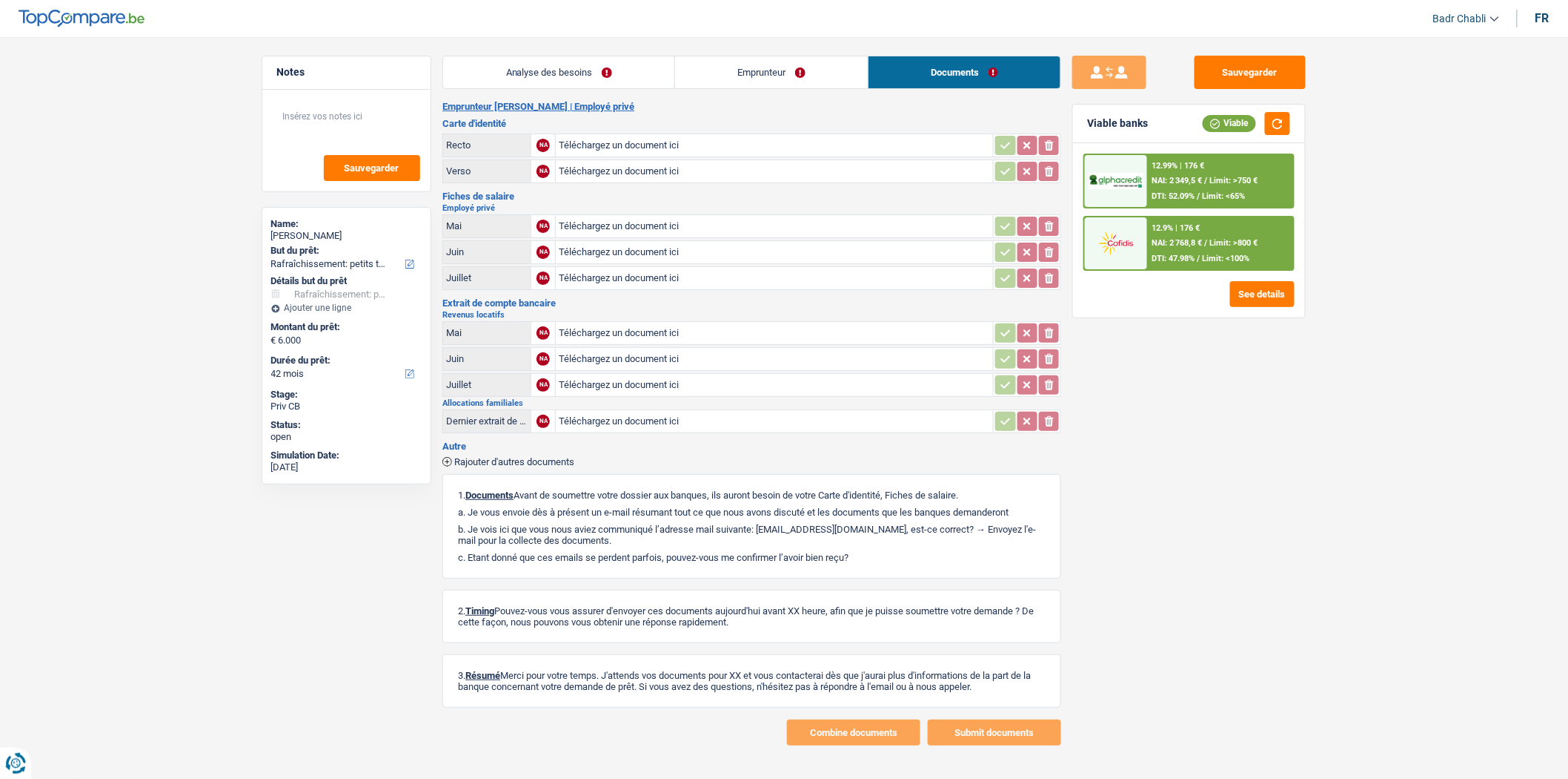
click at [831, 70] on link "Emprunteur" at bounding box center [771, 73] width 193 height 32
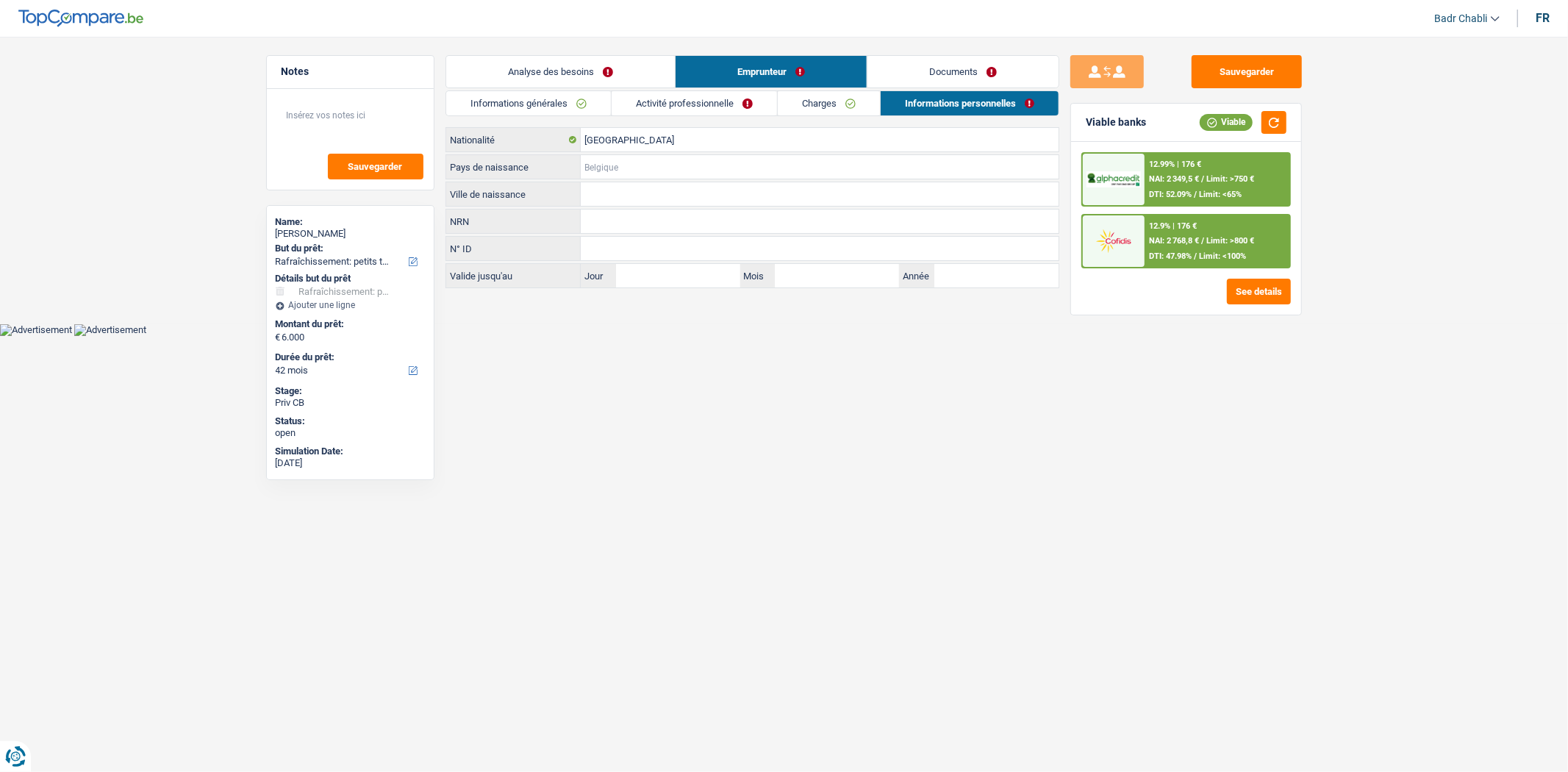
click at [645, 166] on input "Pays de naissance" at bounding box center [820, 166] width 478 height 23
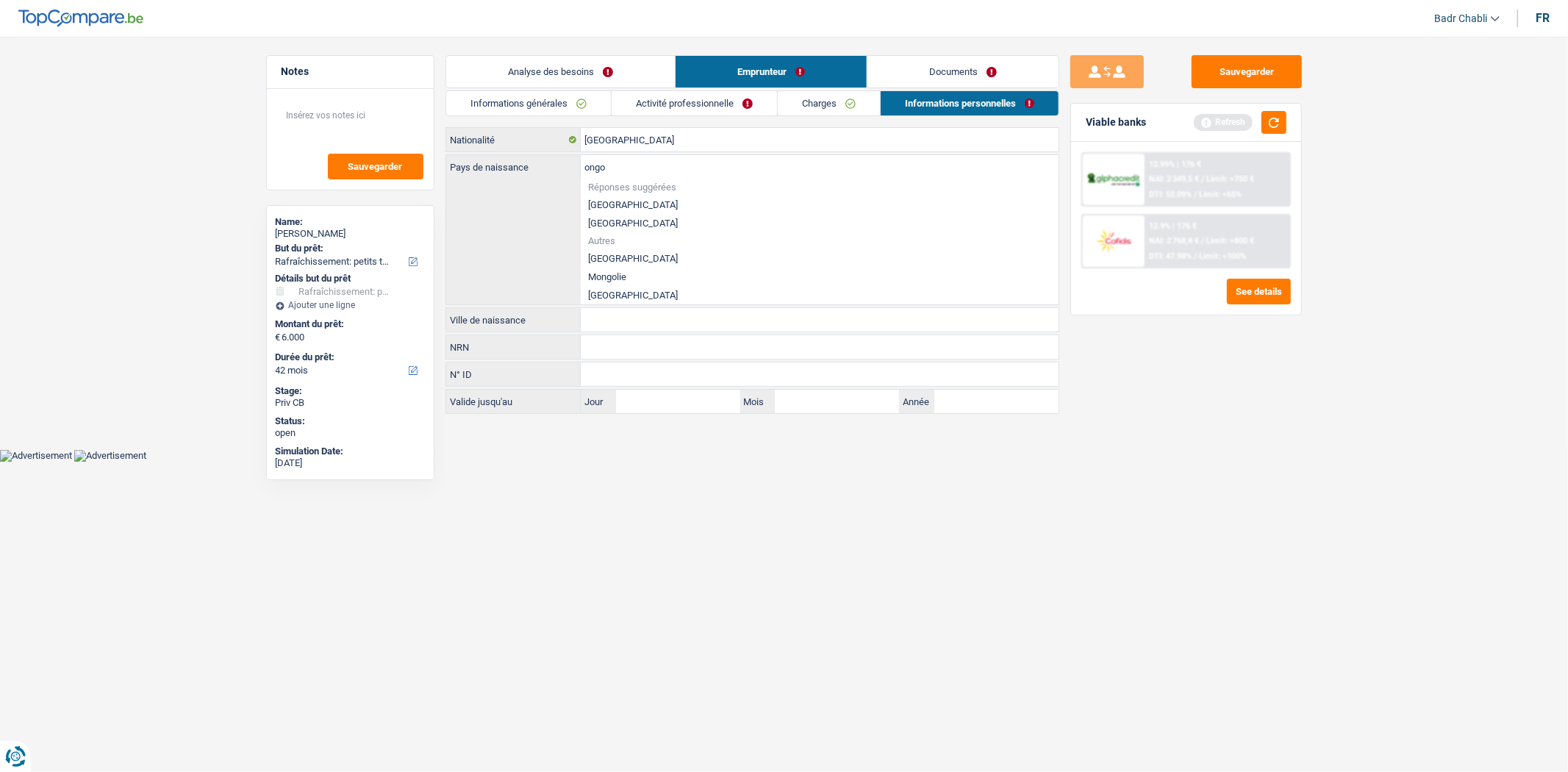
click at [707, 261] on li "[GEOGRAPHIC_DATA]" at bounding box center [820, 258] width 478 height 19
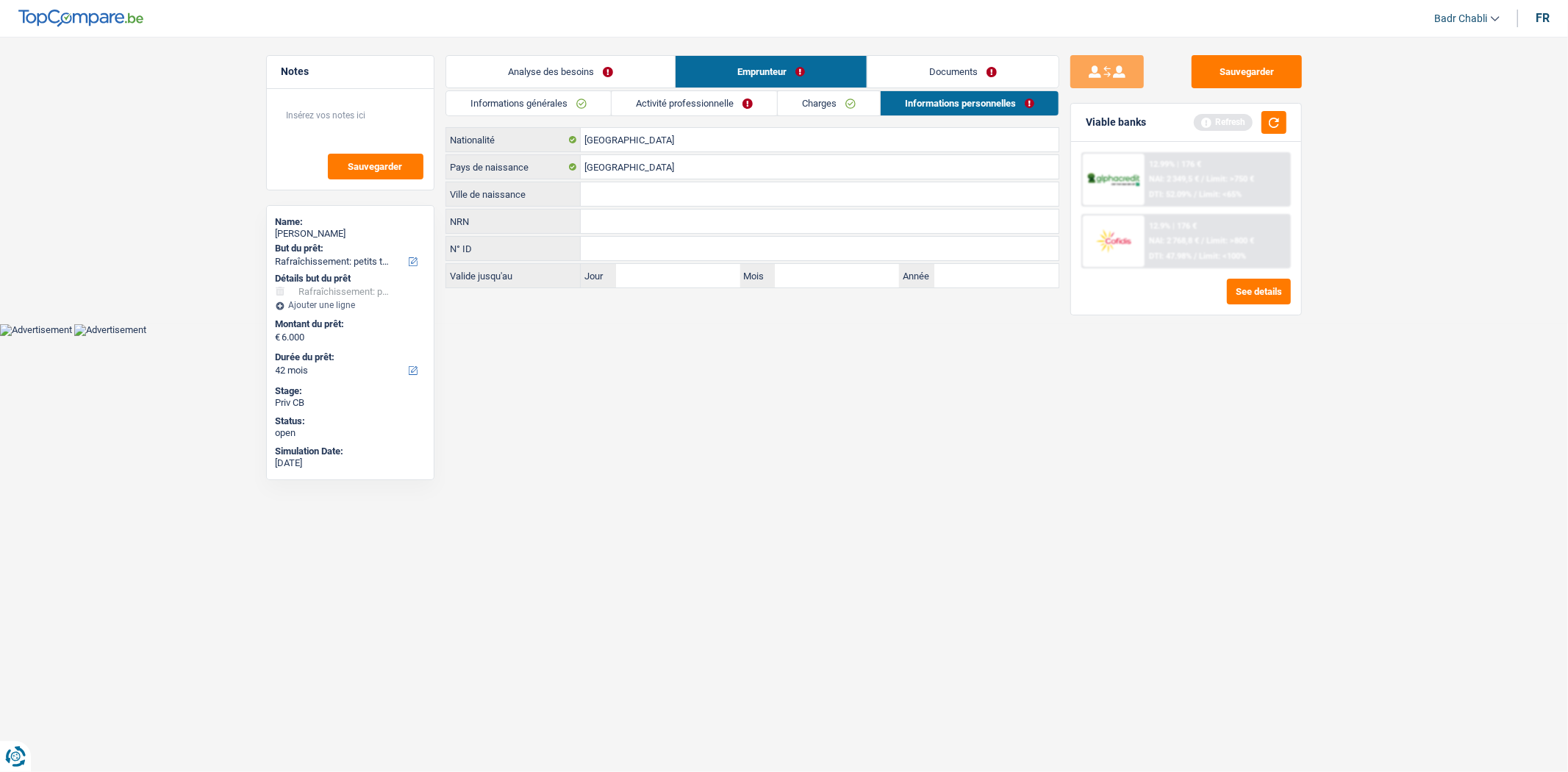
click at [626, 191] on input "Ville de naissance" at bounding box center [820, 194] width 478 height 23
click at [1251, 69] on button "Sauvegarder" at bounding box center [1247, 71] width 110 height 33
click at [1206, 64] on button "Sauvegarder" at bounding box center [1247, 71] width 110 height 33
click at [1274, 120] on button "button" at bounding box center [1274, 123] width 25 height 23
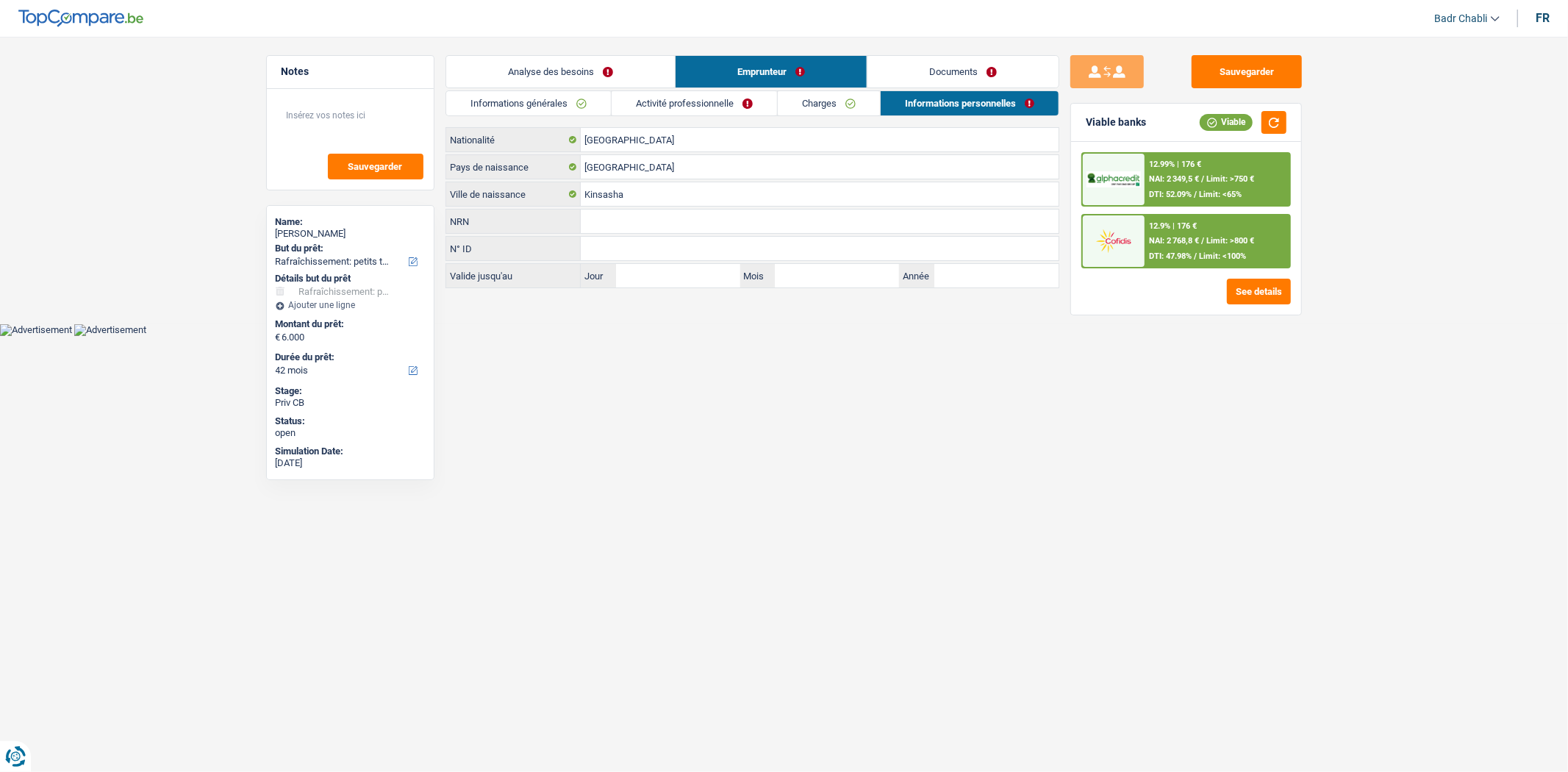
click at [1179, 185] on div "12.99% | 176 € NAI: 2 349,5 € / Limit: >750 € DTI: 52.09% / Limit: <65%" at bounding box center [1217, 180] width 145 height 52
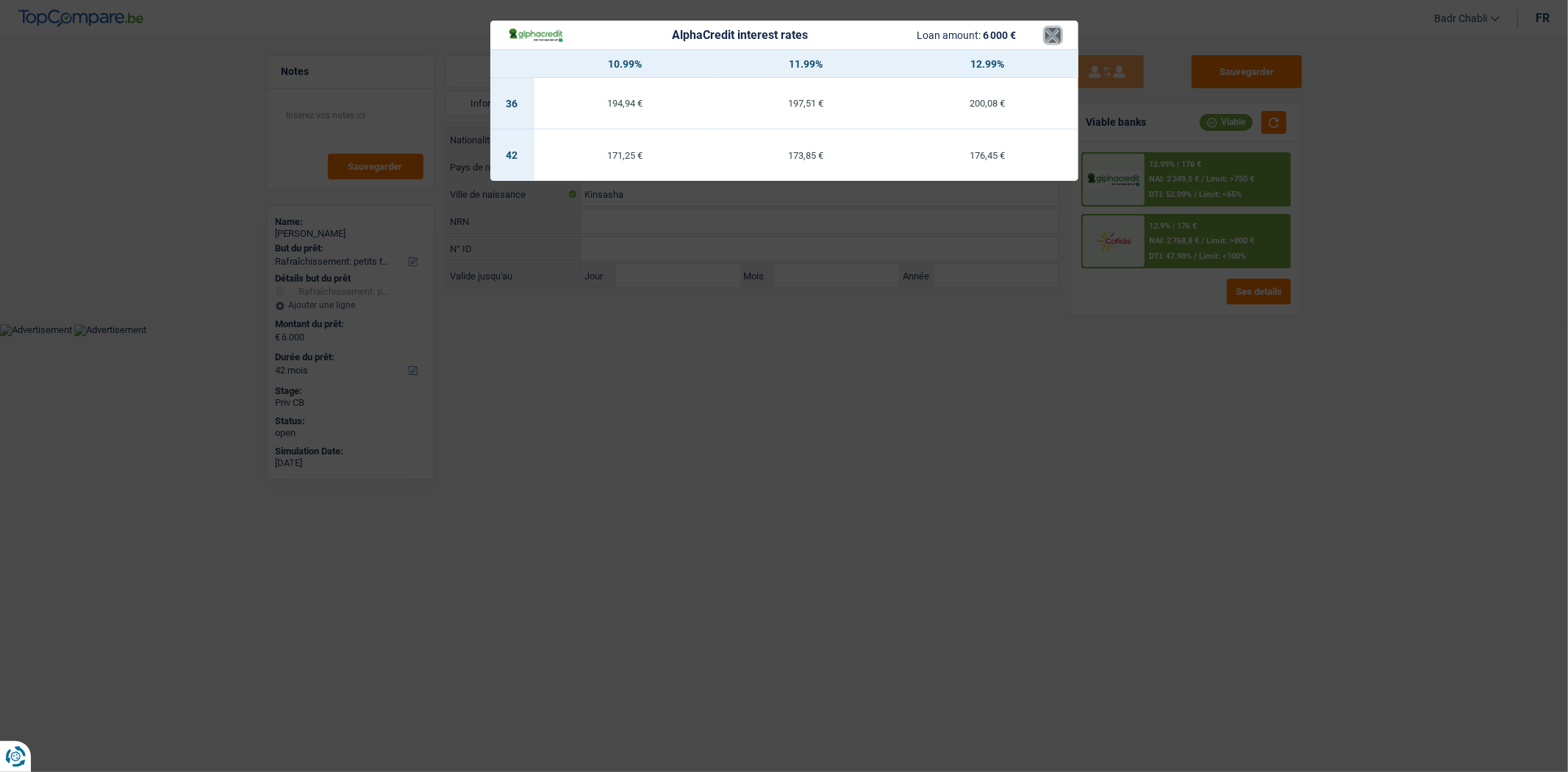
click at [1052, 34] on button "×" at bounding box center [1053, 35] width 15 height 15
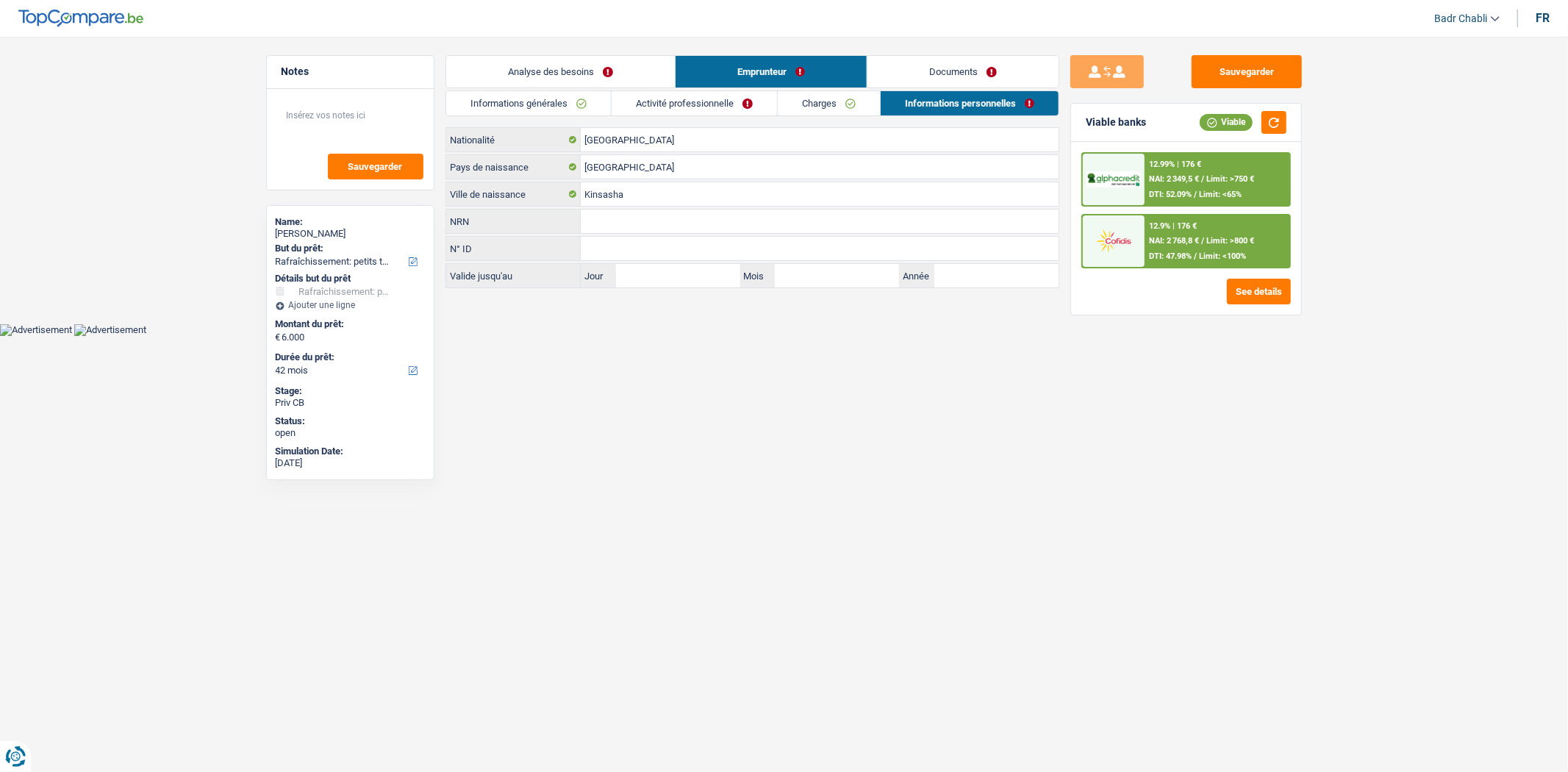
click at [1199, 240] on span "NAI: 2 768,8 €" at bounding box center [1175, 240] width 50 height 10
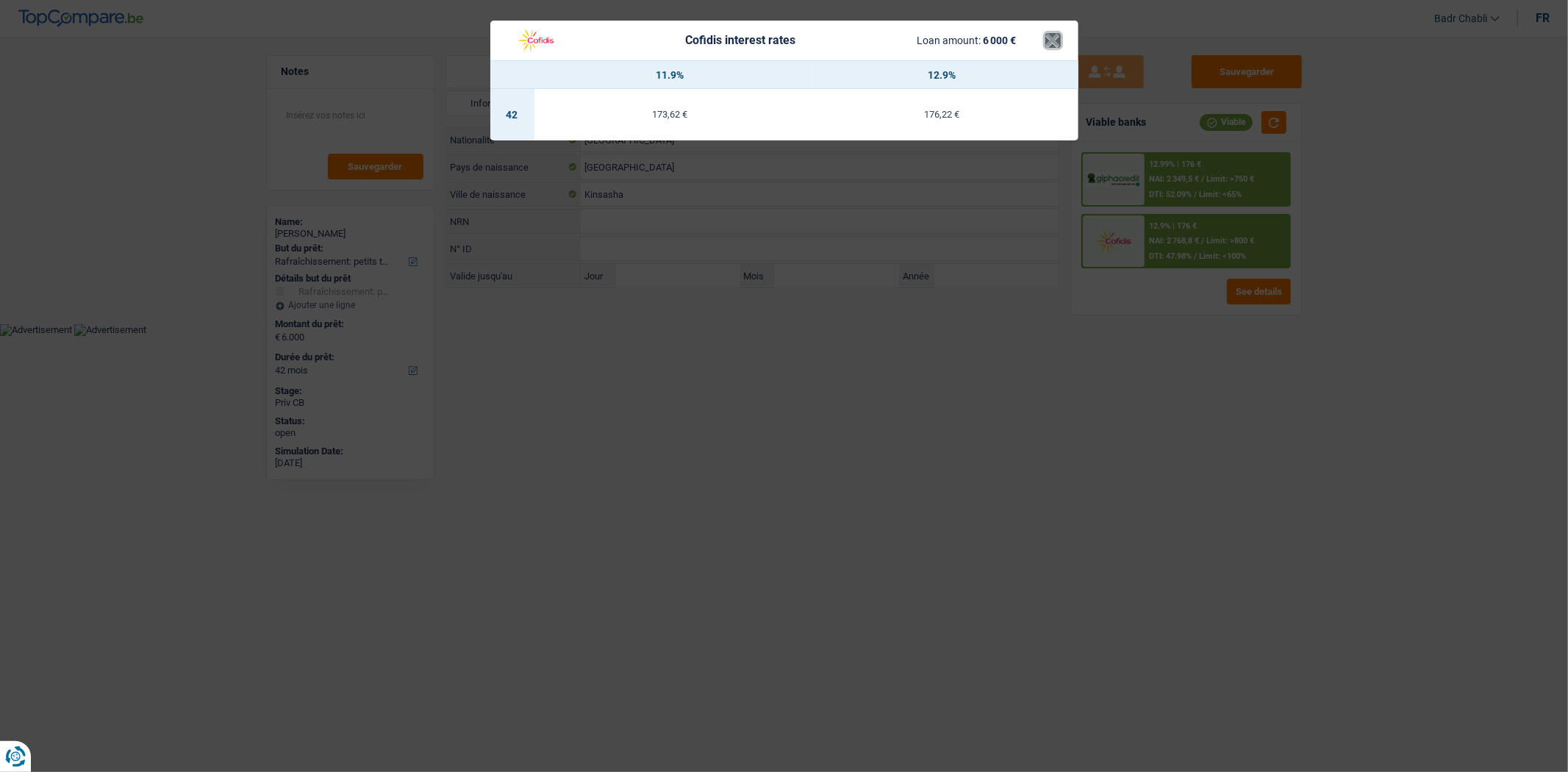
click at [1052, 33] on button "×" at bounding box center [1053, 40] width 15 height 15
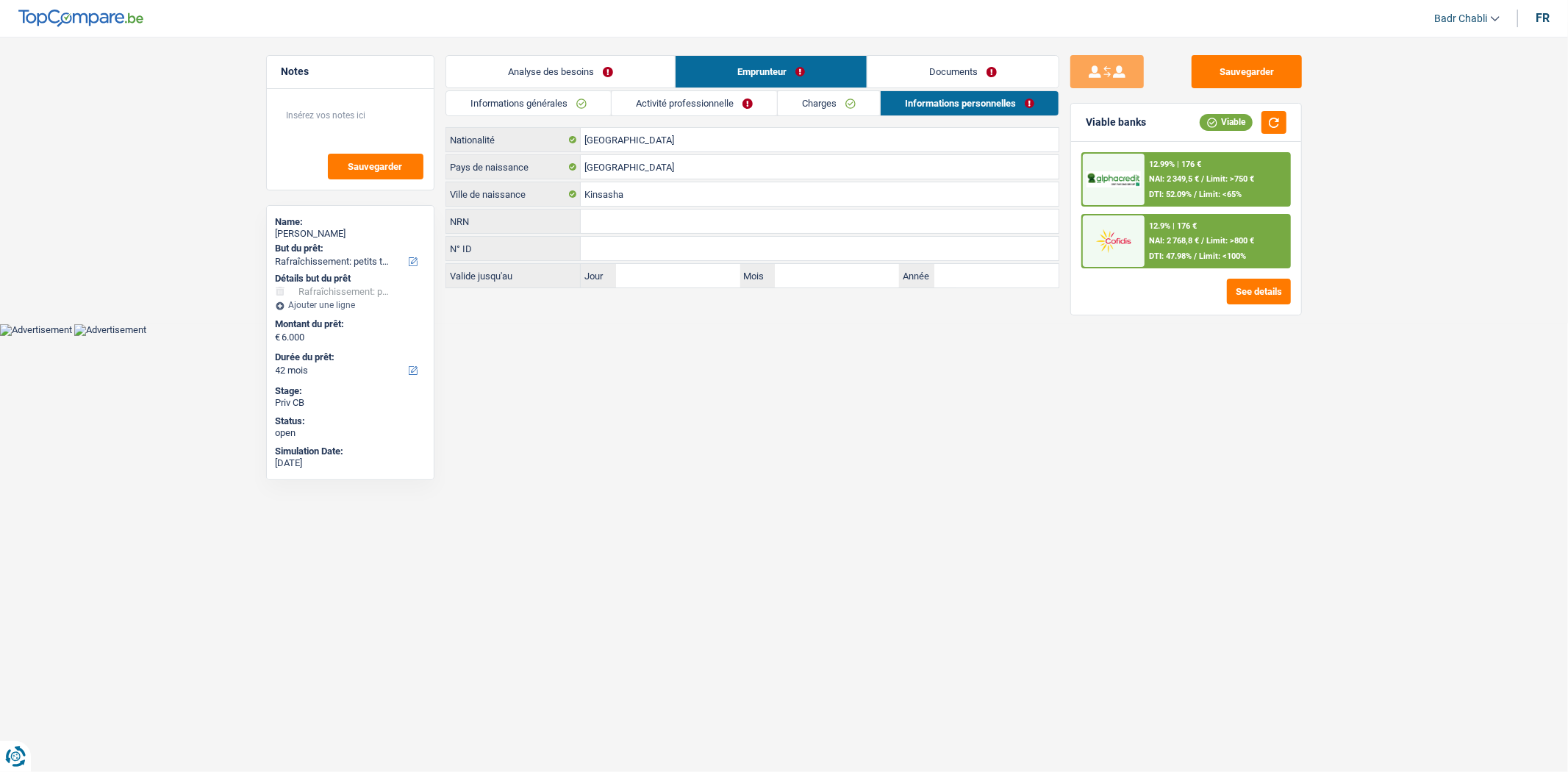
click at [1214, 169] on div "12.99% | 176 € NAI: 2 349,5 € / Limit: >750 € DTI: 52.09% / Limit: <65%" at bounding box center [1217, 180] width 145 height 52
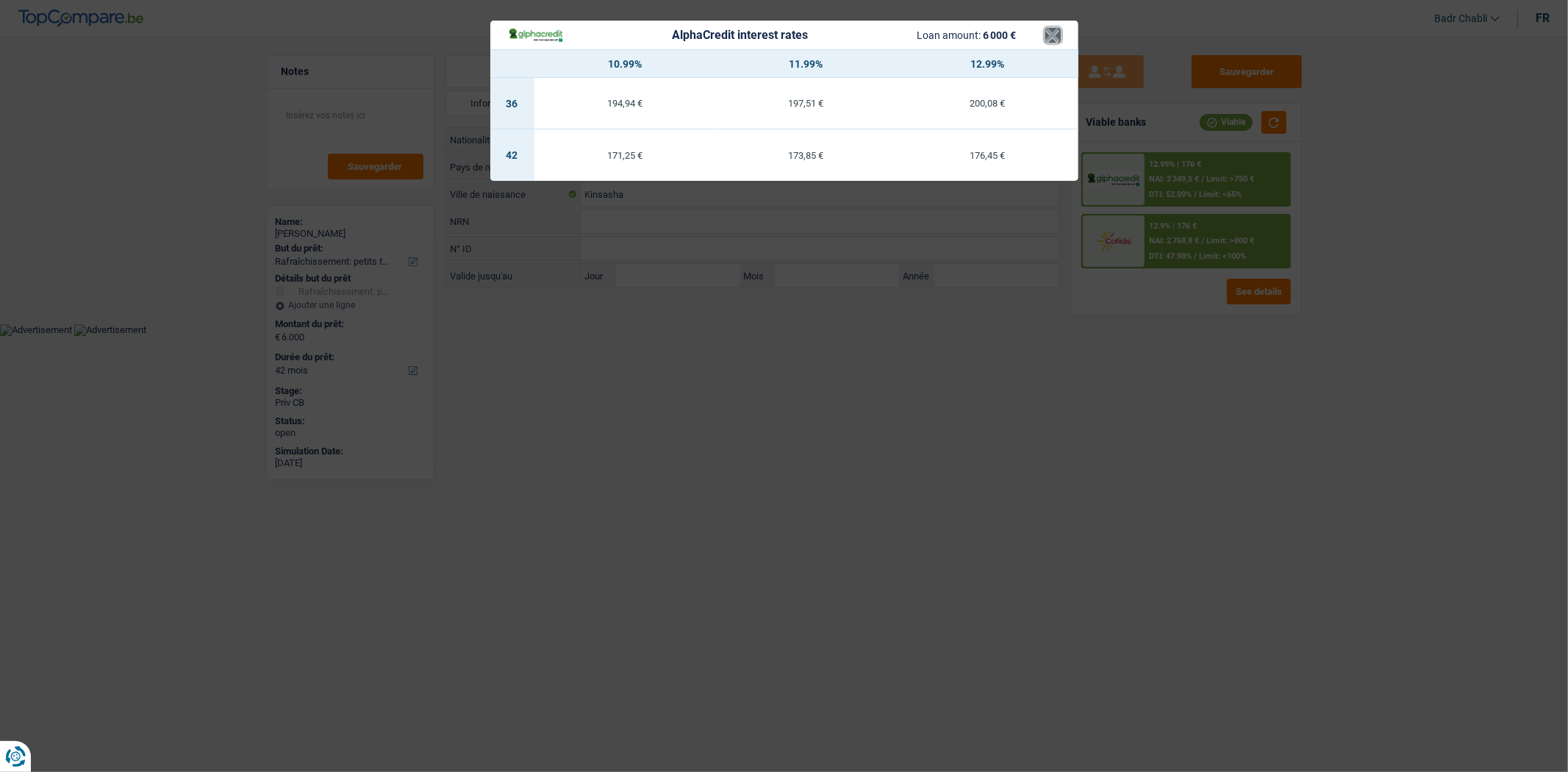
click at [1052, 38] on button "×" at bounding box center [1053, 35] width 15 height 15
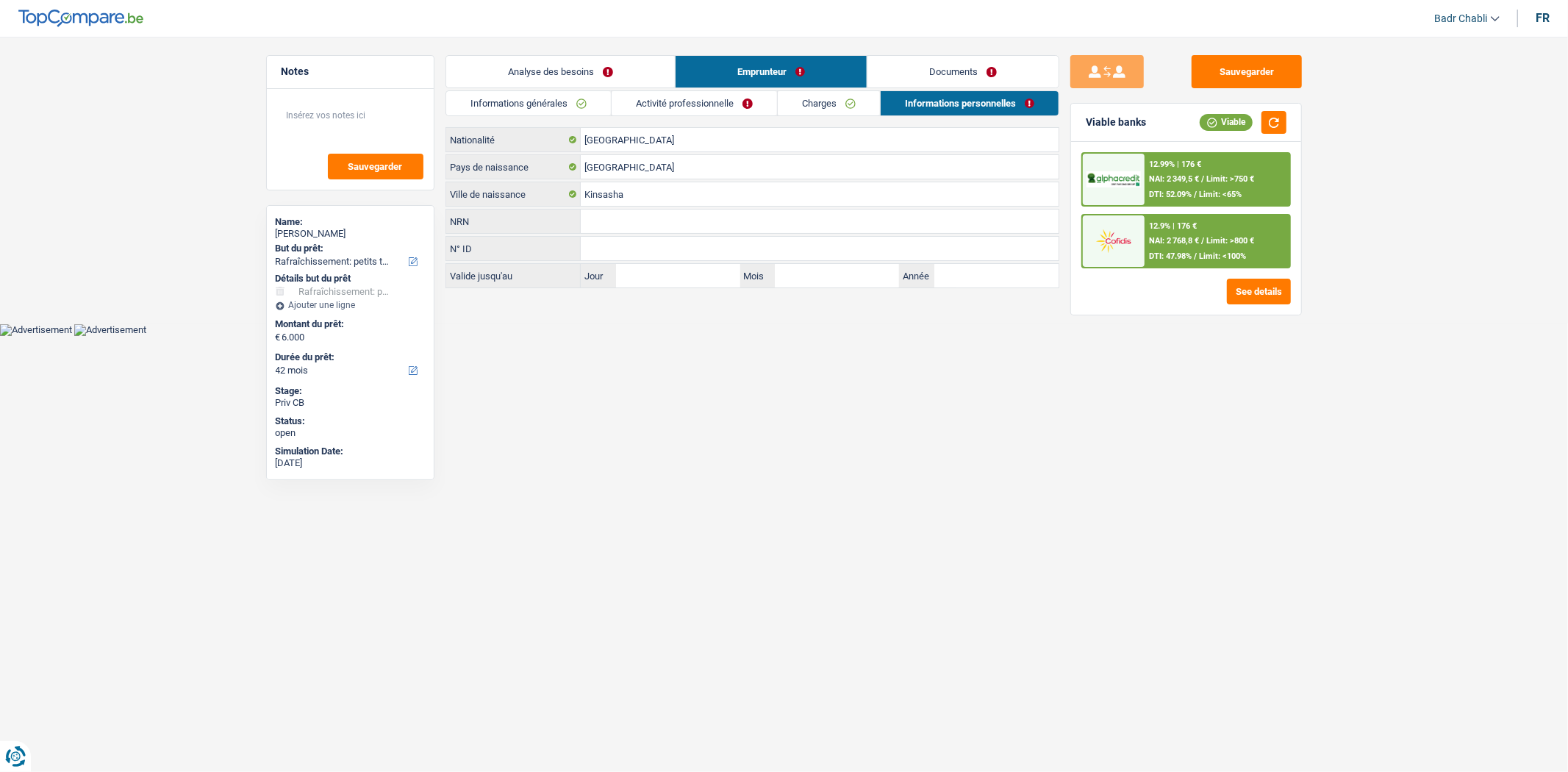
click at [1200, 184] on div "12.99% | 176 € NAI: 2 349,5 € / Limit: >750 € DTI: 52.09% / Limit: <65%" at bounding box center [1217, 180] width 145 height 52
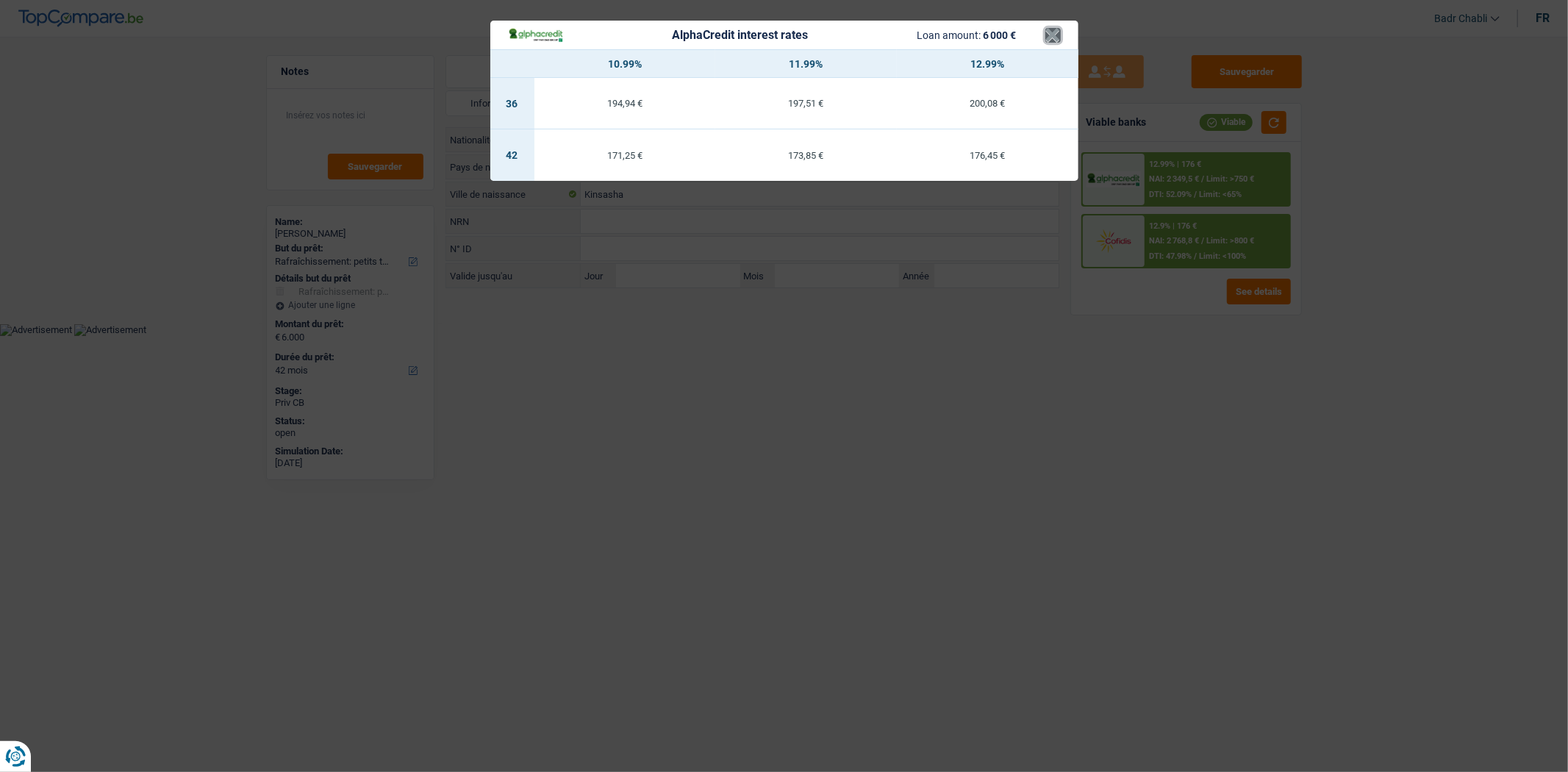
click at [1050, 40] on button "×" at bounding box center [1053, 35] width 15 height 15
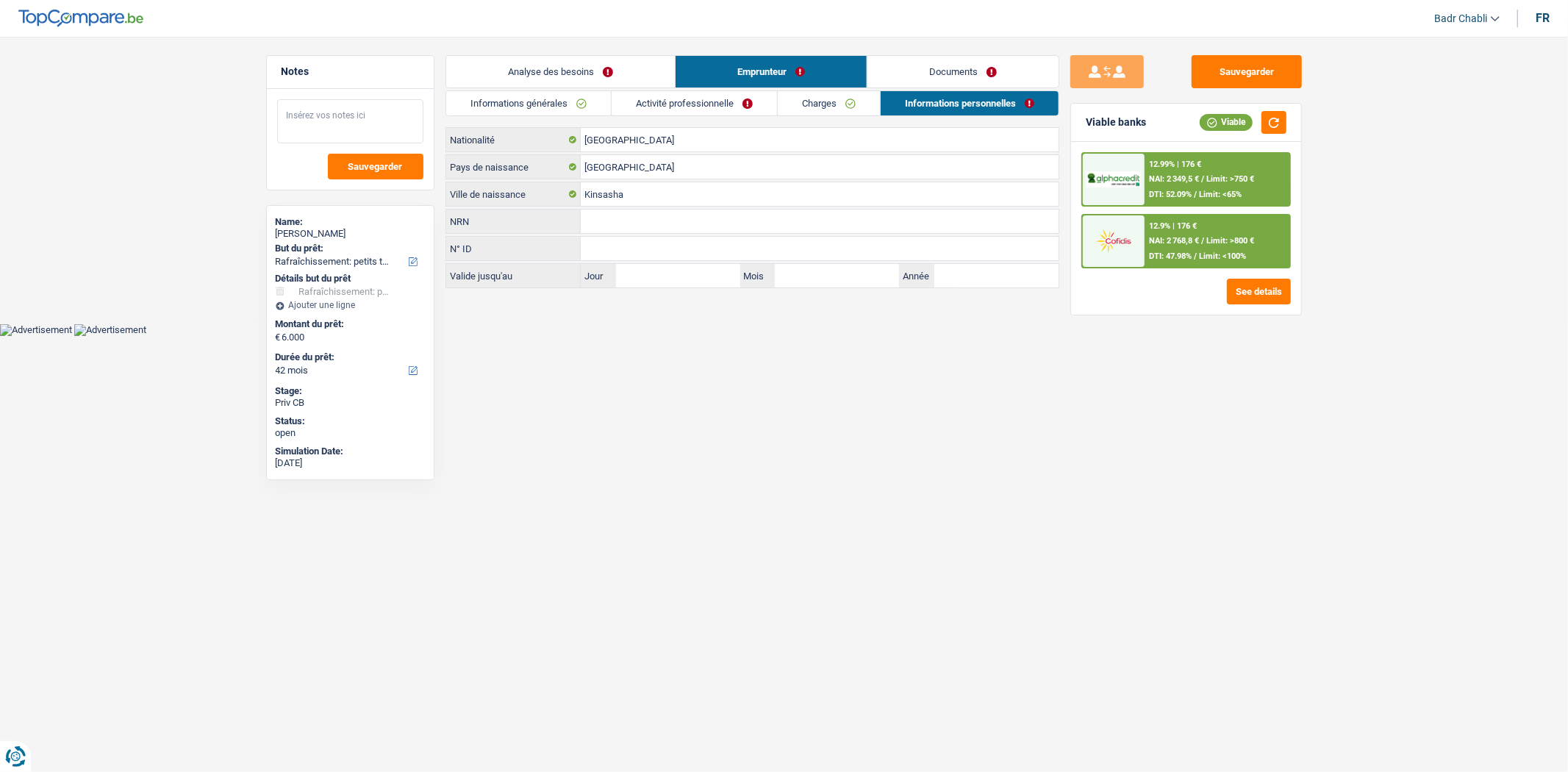
click at [328, 125] on textarea at bounding box center [351, 122] width 146 height 44
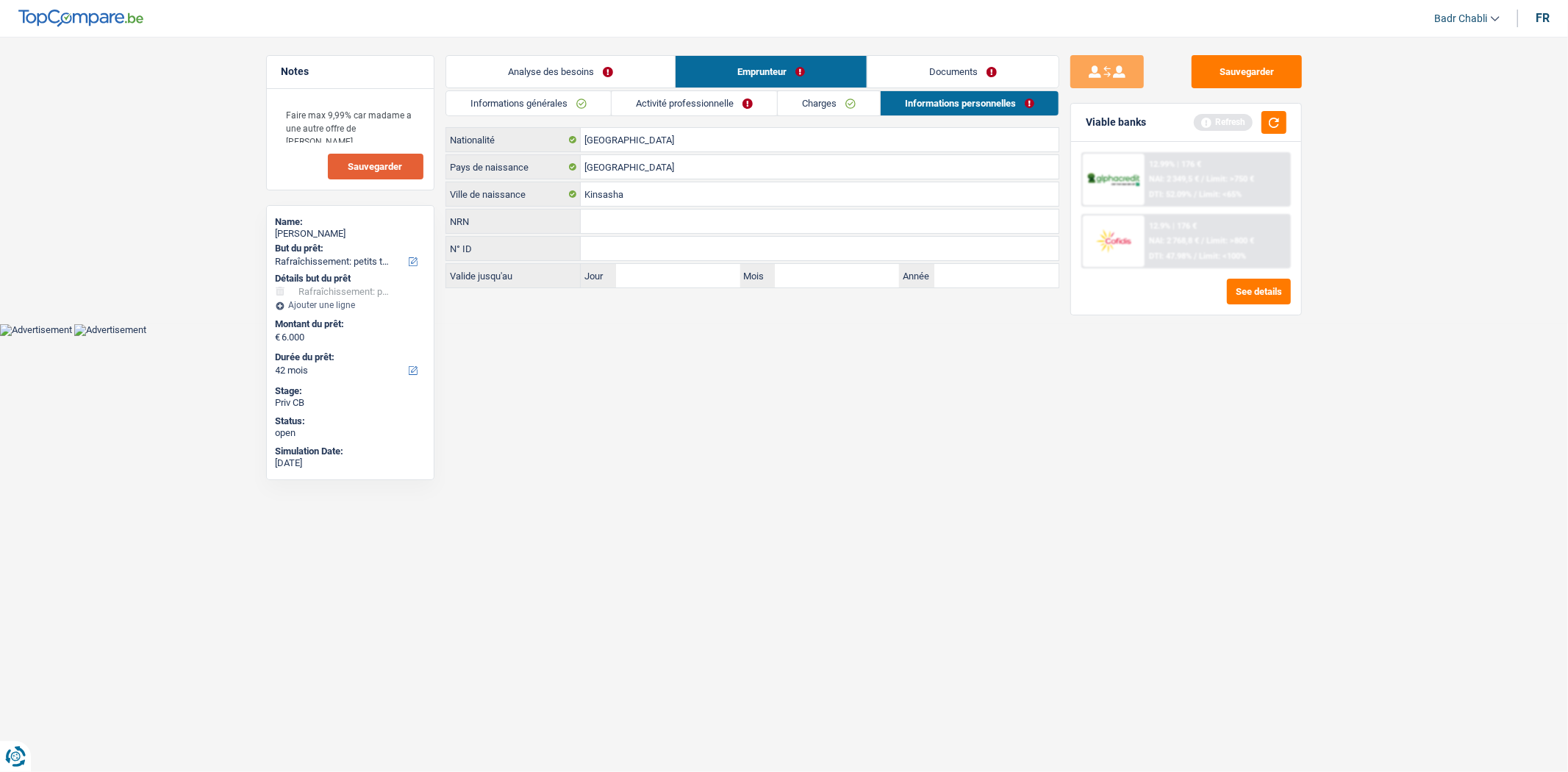
click at [360, 164] on span "Sauvegarder" at bounding box center [376, 166] width 54 height 10
click at [1200, 79] on button "Sauvegarder" at bounding box center [1247, 71] width 110 height 33
